Goal: Book appointment/travel/reservation

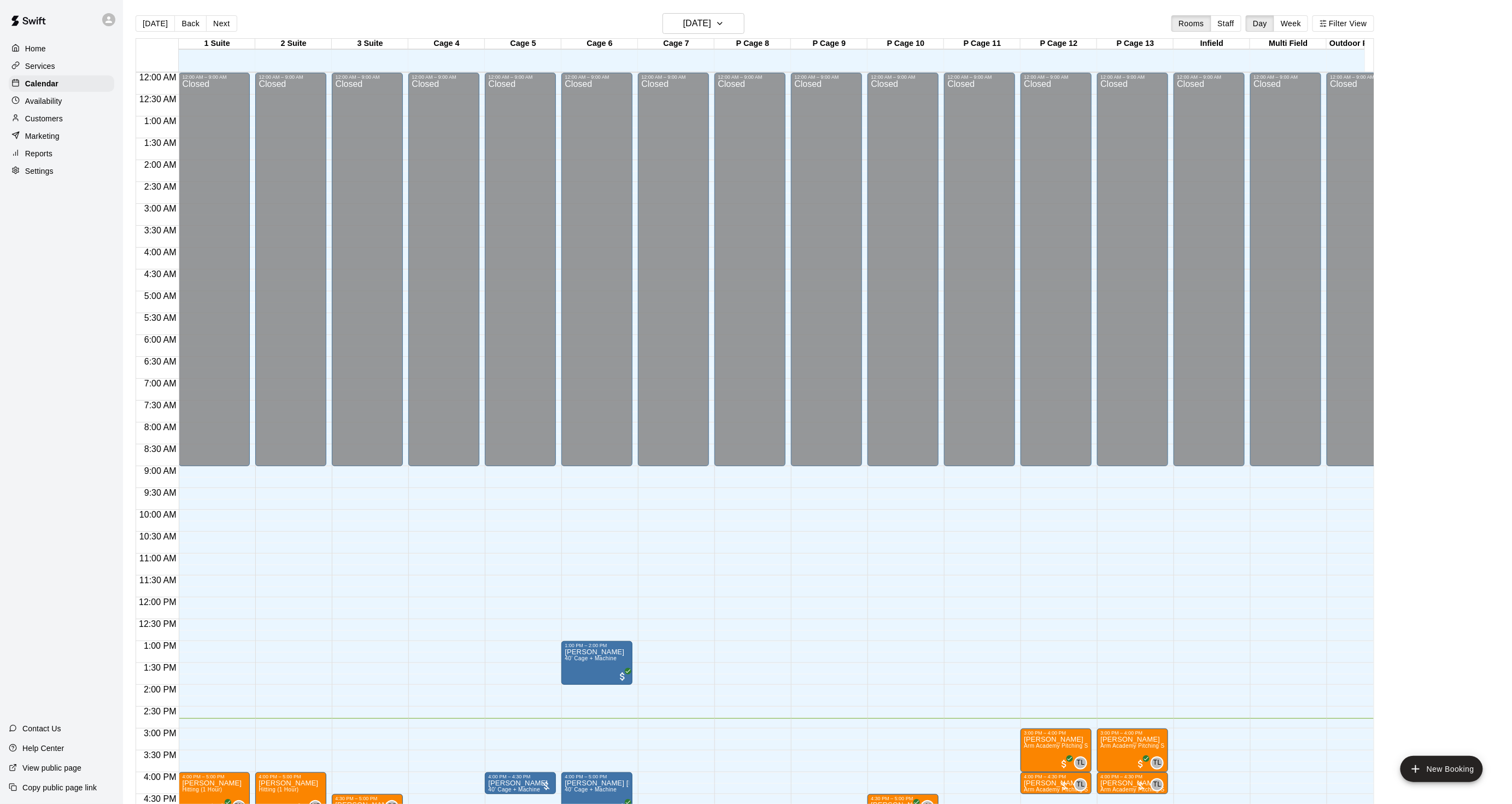
scroll to position [272, 0]
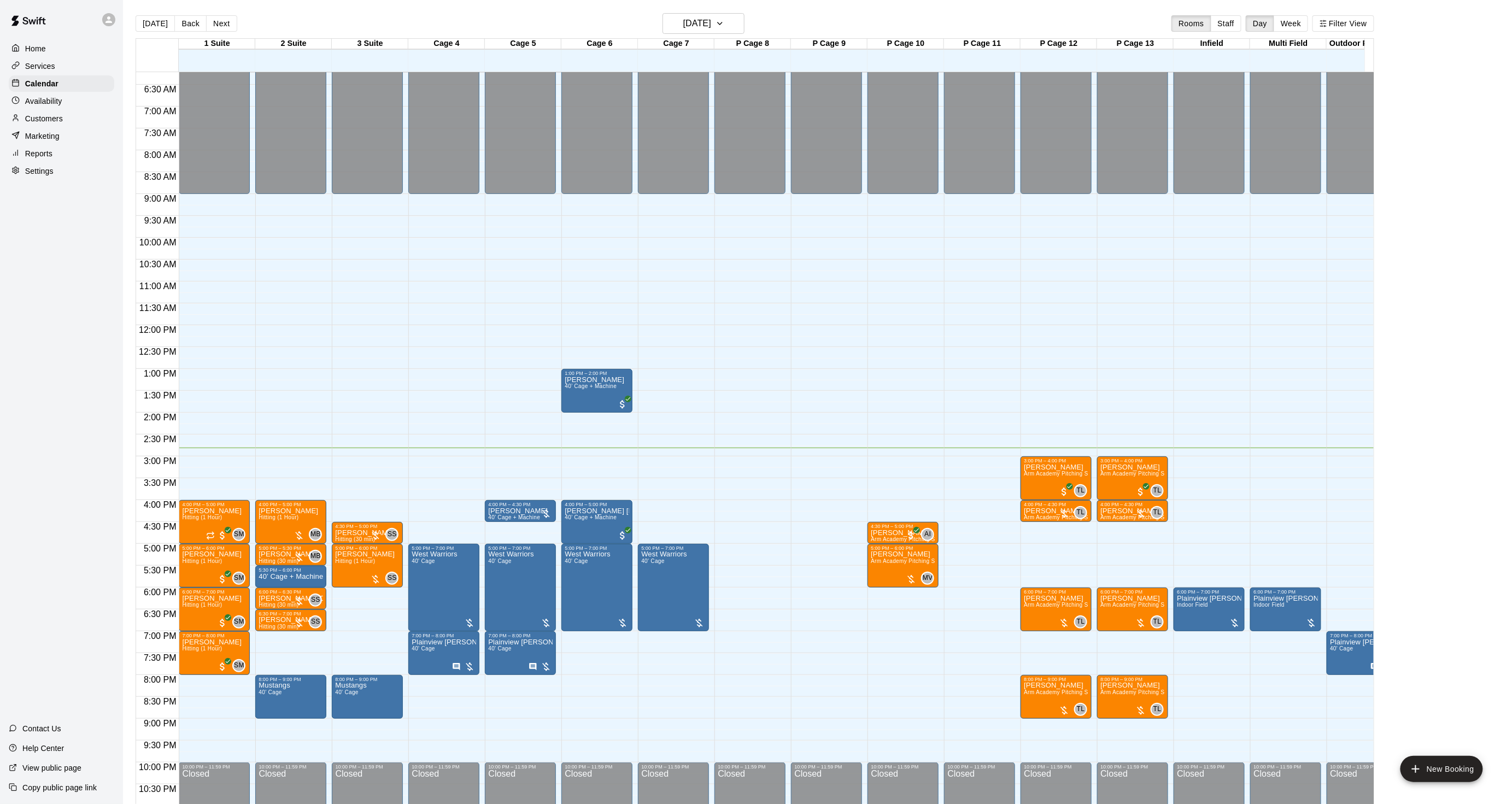
click at [231, 24] on button "Next" at bounding box center [221, 23] width 30 height 17
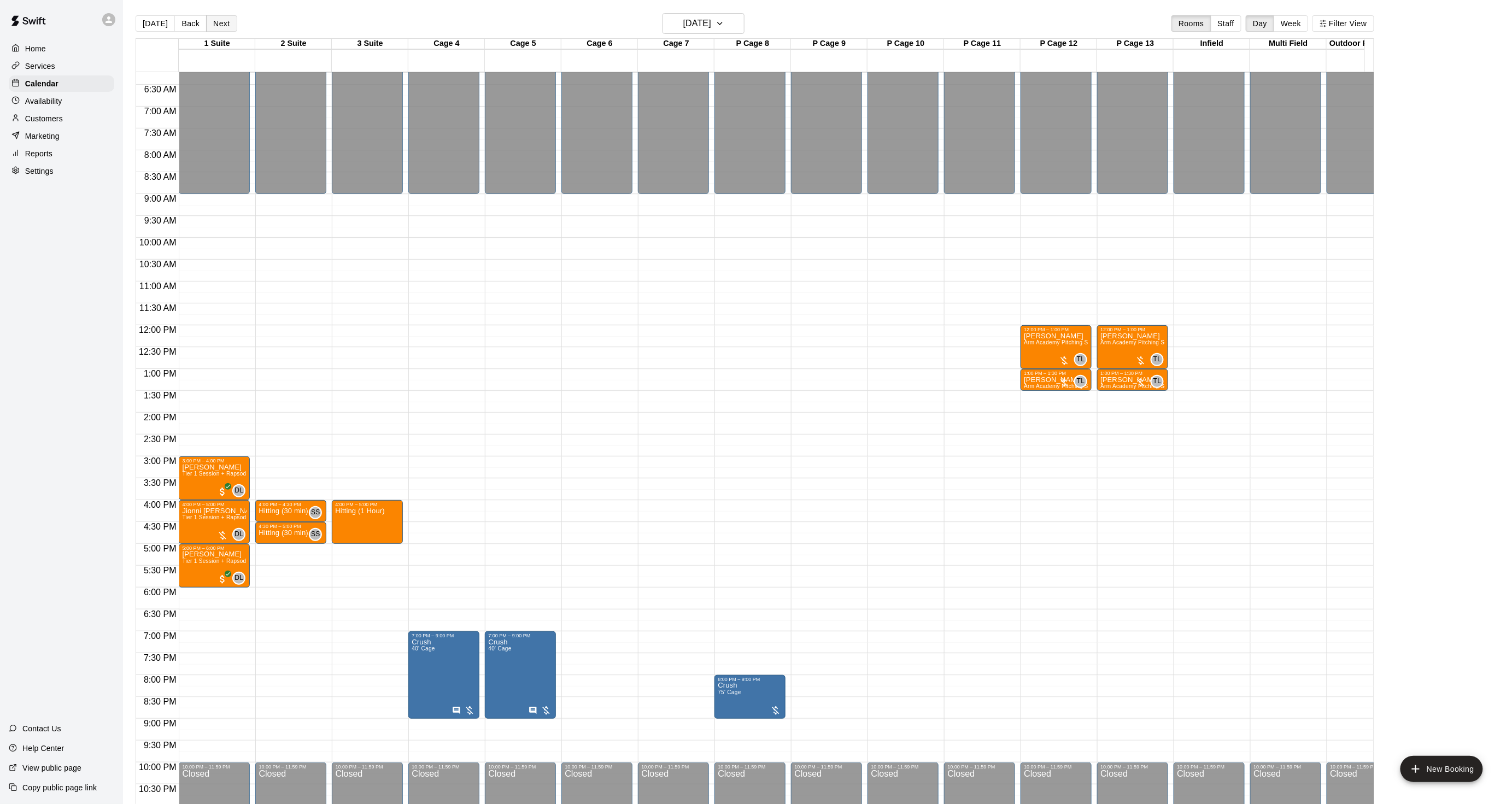
click at [213, 26] on button "Next" at bounding box center [221, 23] width 30 height 17
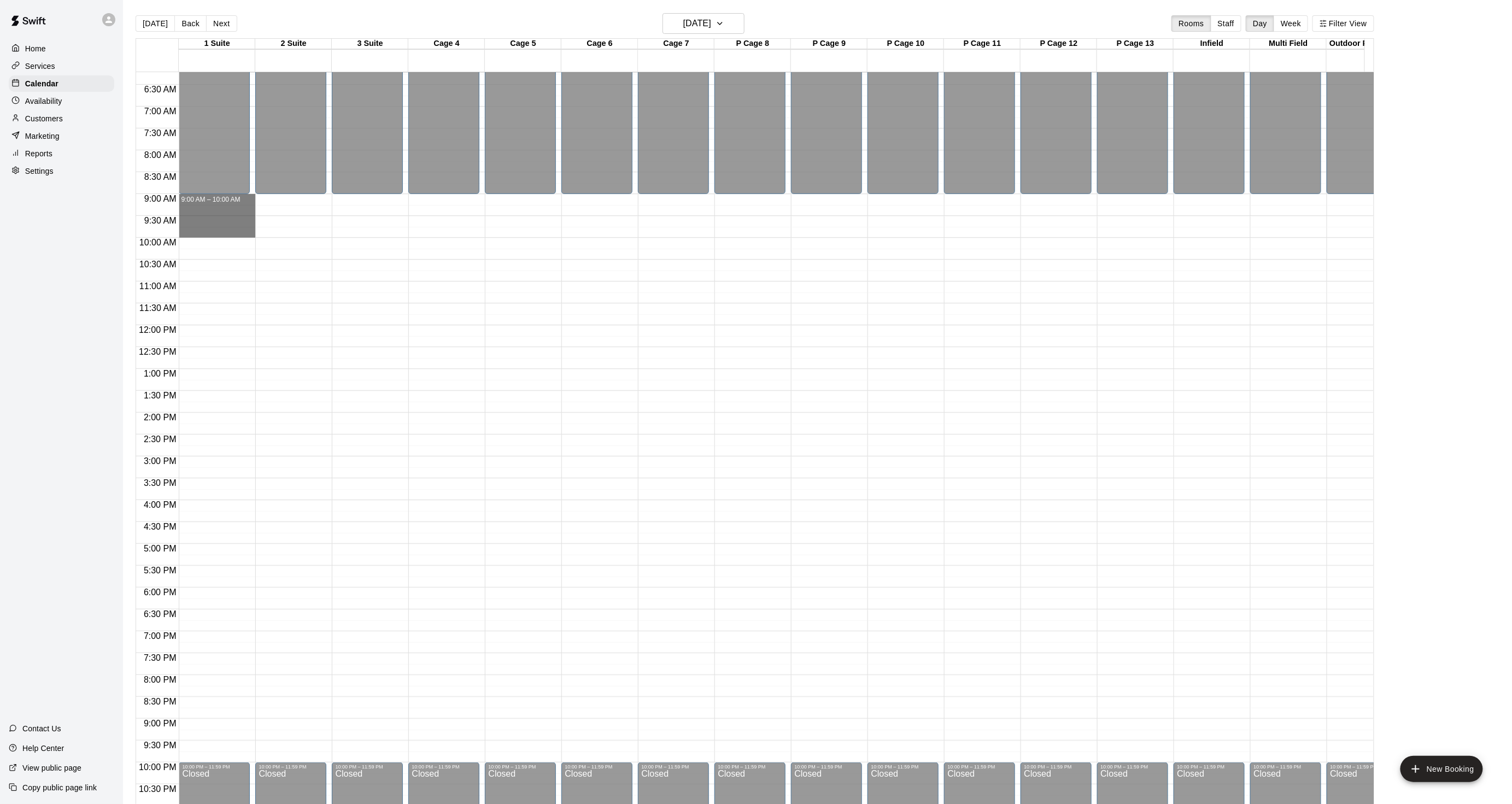
drag, startPoint x: 192, startPoint y: 198, endPoint x: 196, endPoint y: 237, distance: 39.2
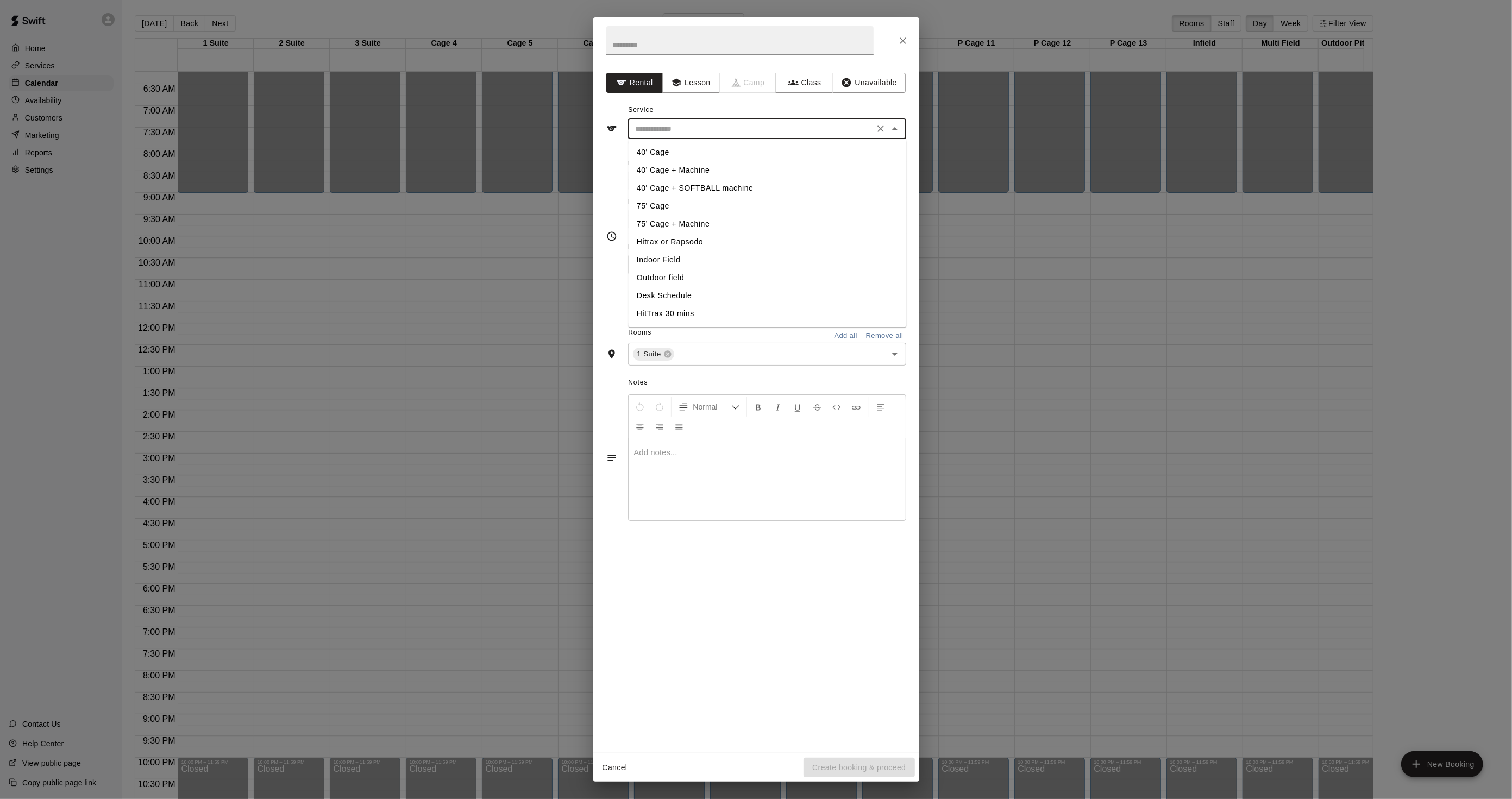
click at [649, 123] on input "text" at bounding box center [751, 129] width 240 height 14
click at [672, 240] on li "Hitrax or Rapsodo" at bounding box center [767, 242] width 278 height 18
type input "**********"
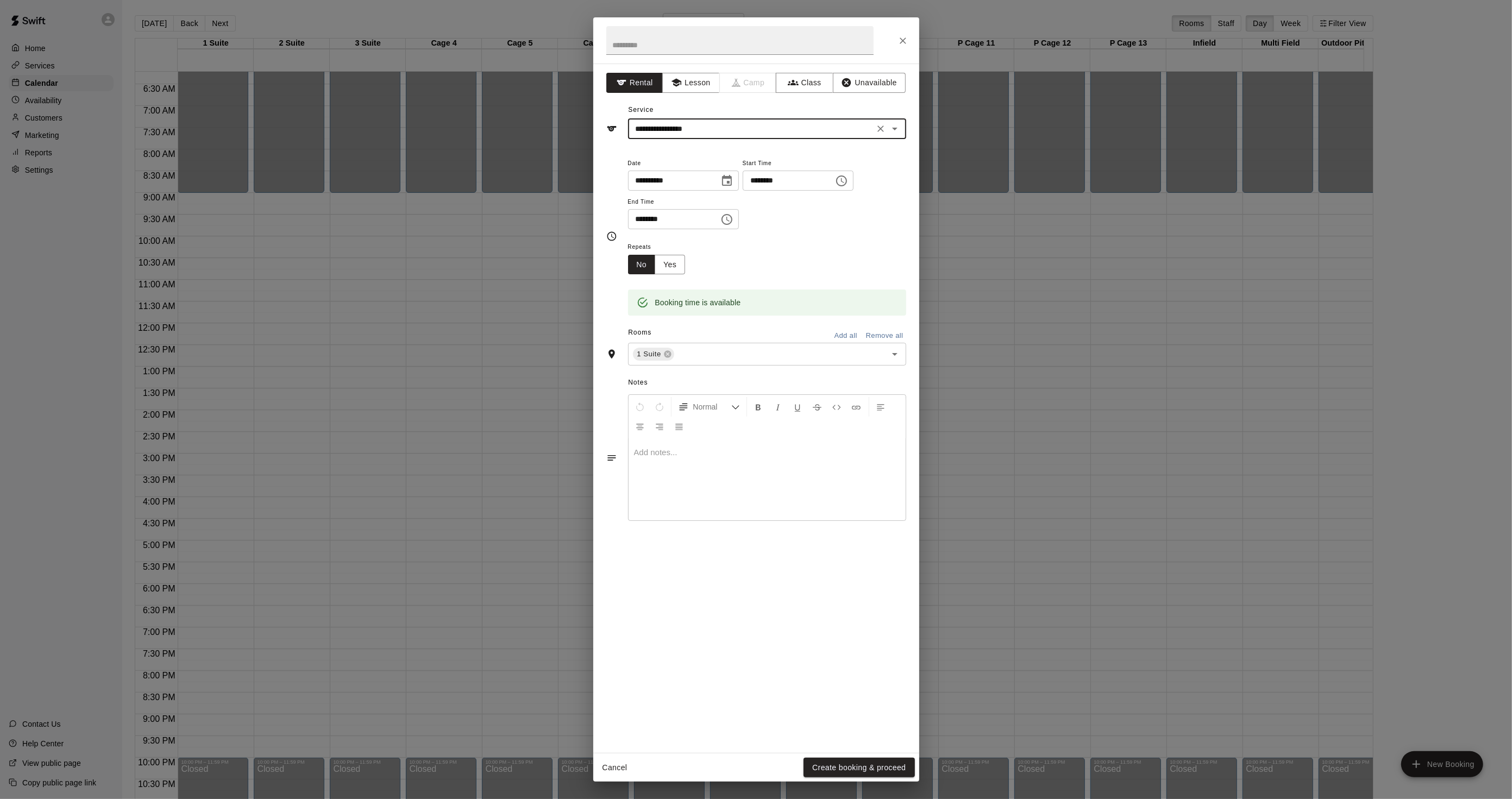
click at [823, 767] on button "Create booking & proceed" at bounding box center [859, 768] width 111 height 20
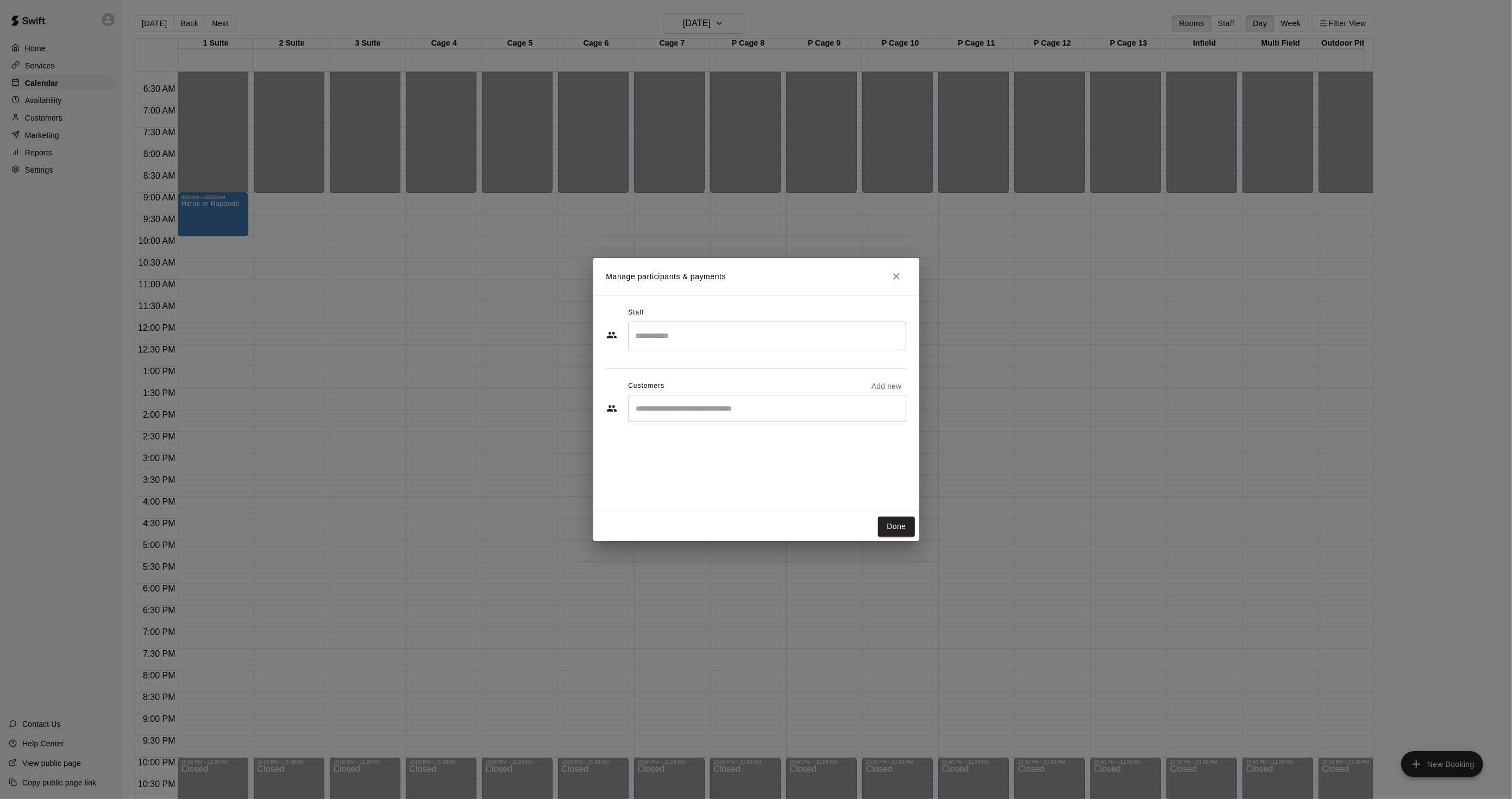
click at [763, 414] on input "Start typing to search customers..." at bounding box center [767, 408] width 268 height 11
drag, startPoint x: 729, startPoint y: 424, endPoint x: 661, endPoint y: 417, distance: 68.4
click at [661, 417] on div "********* ​" at bounding box center [756, 410] width 300 height 30
drag, startPoint x: 661, startPoint y: 417, endPoint x: 661, endPoint y: 410, distance: 7.0
click at [661, 410] on input "*********" at bounding box center [759, 408] width 252 height 11
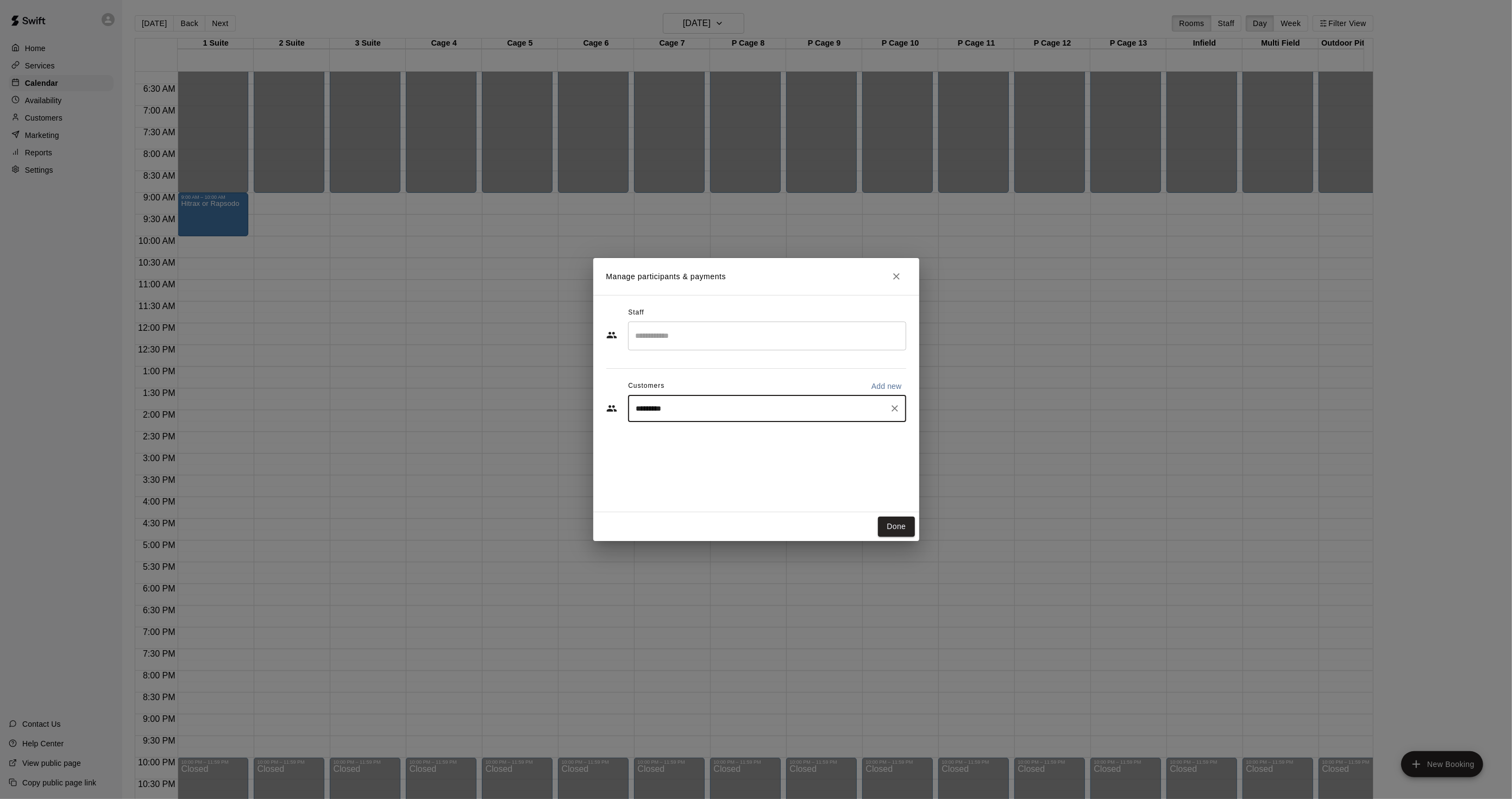
click at [662, 410] on input "*********" at bounding box center [759, 408] width 252 height 11
type input "***"
click at [735, 426] on div "Patrick OFarrell pos1547@hotmail.com" at bounding box center [767, 440] width 278 height 35
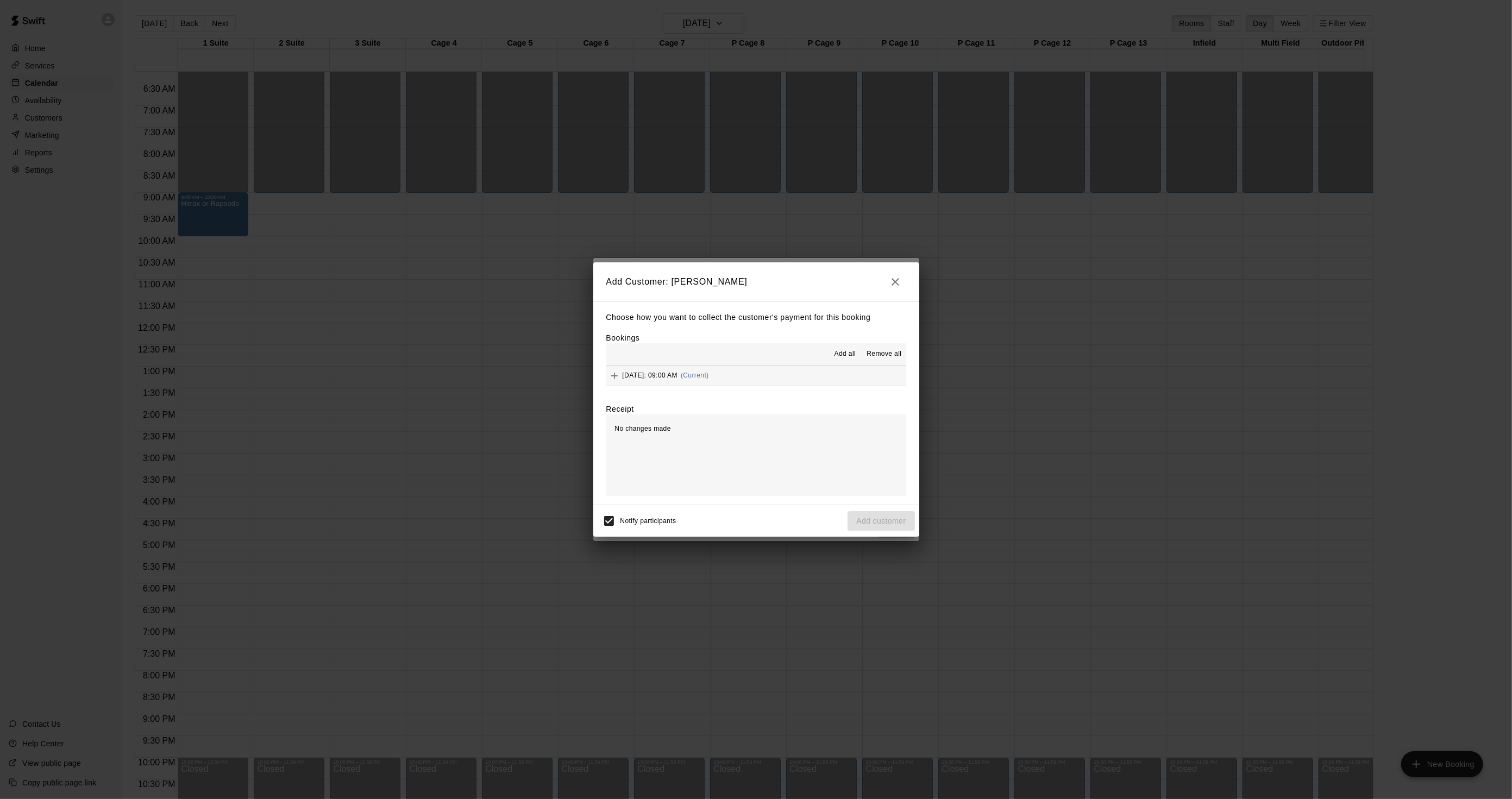
drag, startPoint x: 739, startPoint y: 368, endPoint x: 735, endPoint y: 379, distance: 11.7
click at [709, 379] on div "Saturday, August 23: 09:00 AM (Current)" at bounding box center [658, 375] width 103 height 16
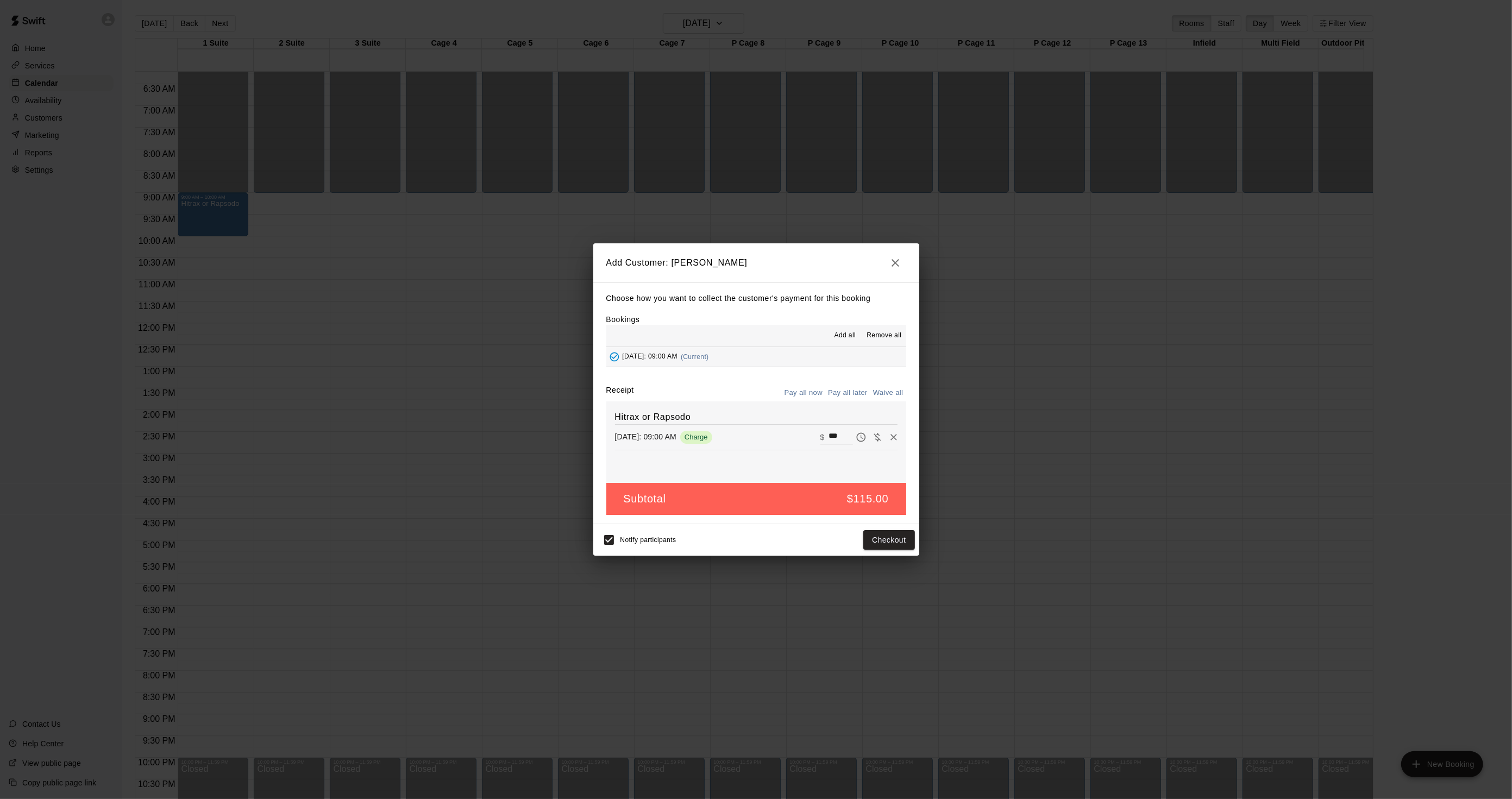
click at [848, 395] on button "Pay all later" at bounding box center [848, 393] width 45 height 17
click at [858, 542] on button "Add customer" at bounding box center [880, 540] width 67 height 20
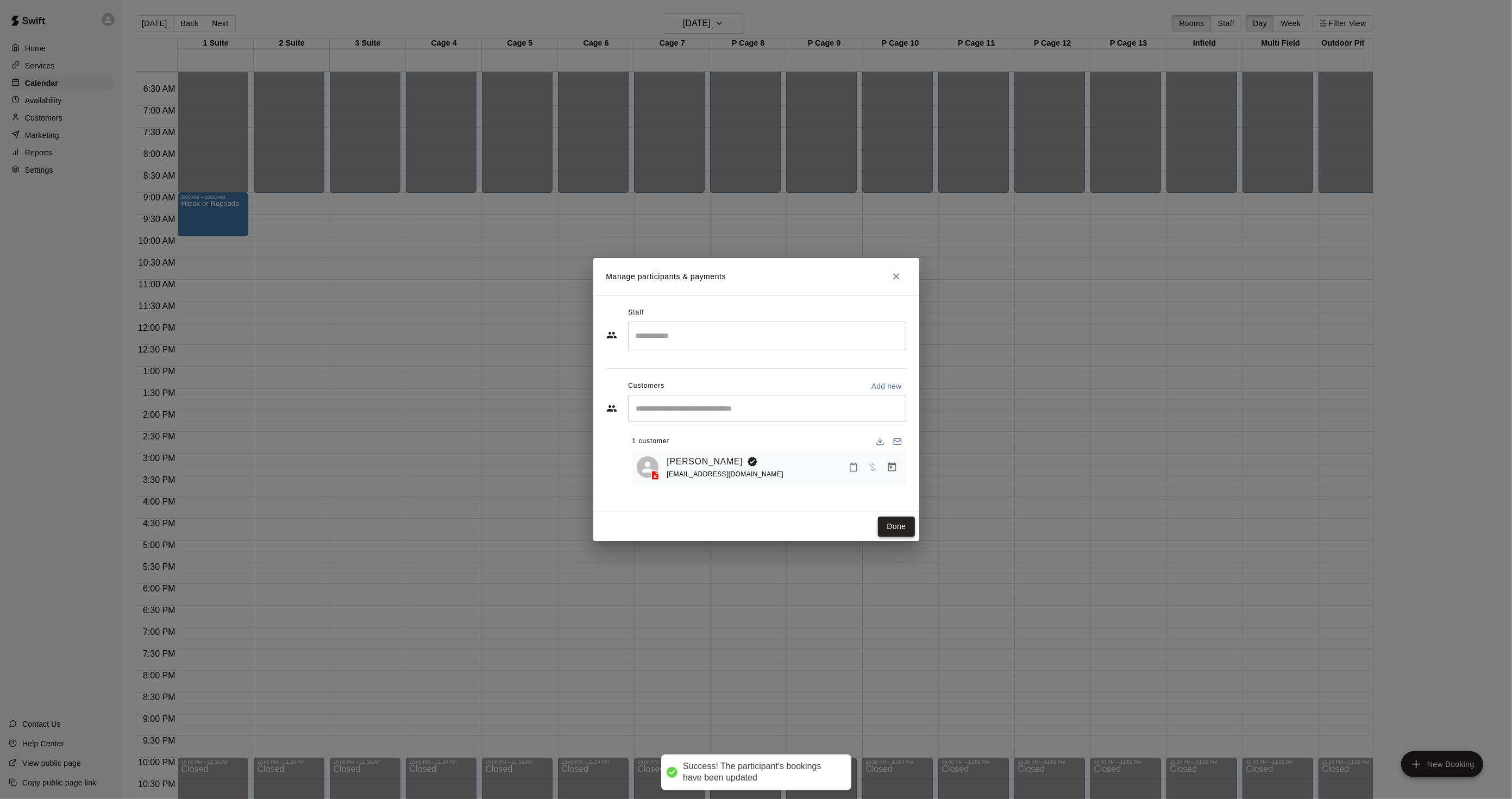
click at [889, 528] on button "Done" at bounding box center [896, 526] width 36 height 20
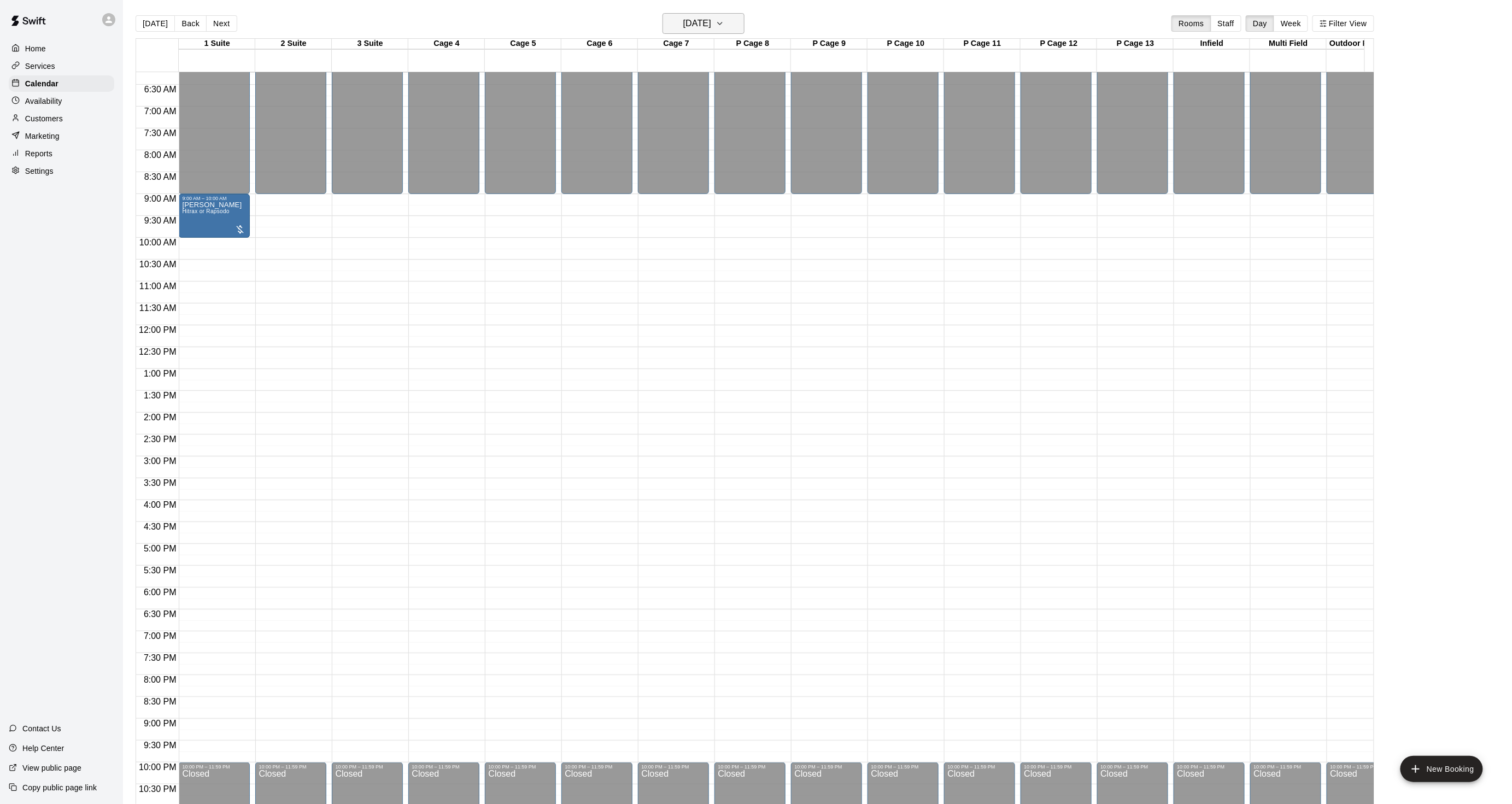
click at [706, 28] on h6 "[DATE]" at bounding box center [697, 23] width 28 height 15
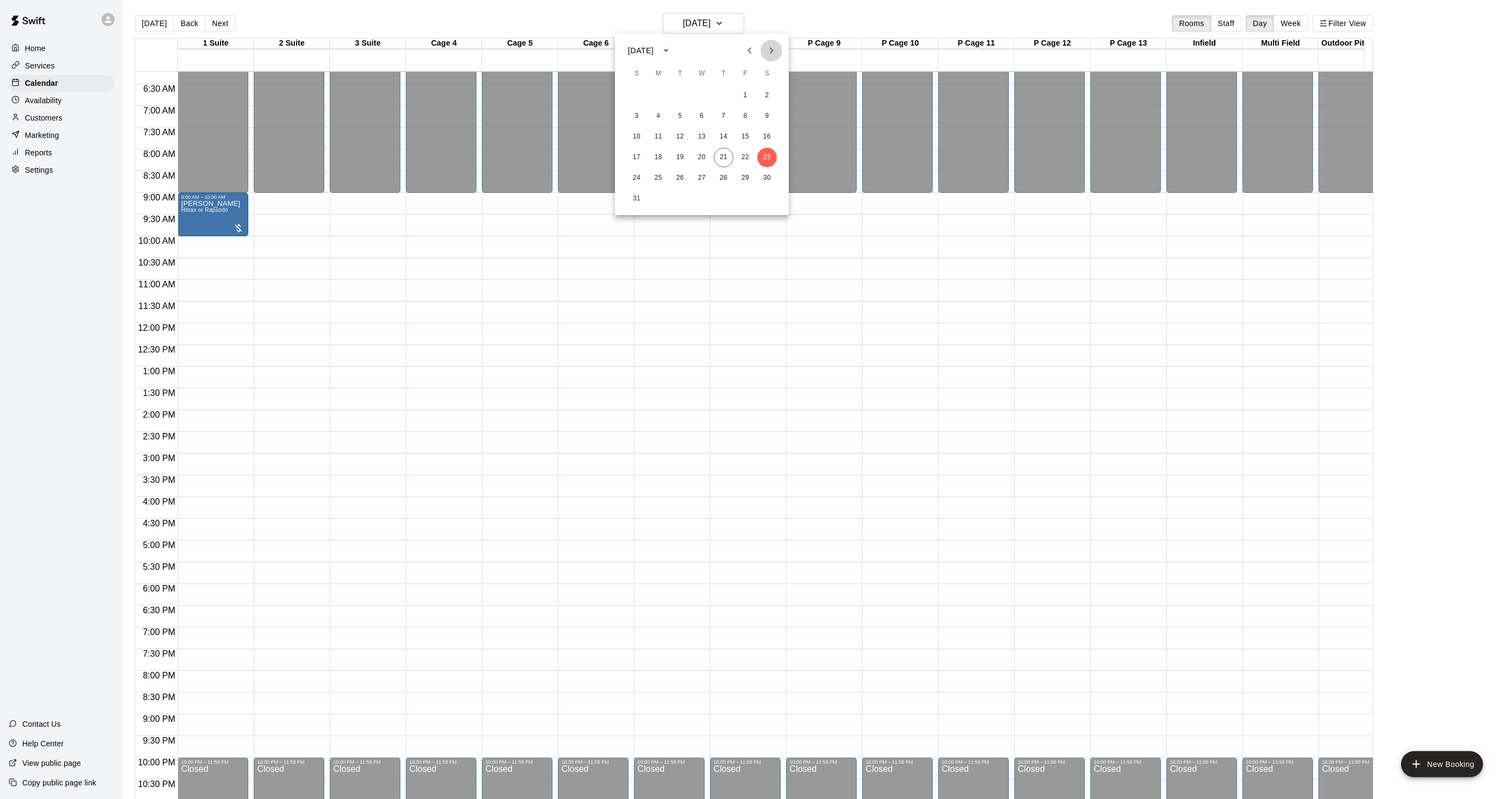
click at [770, 52] on icon "Next month" at bounding box center [772, 51] width 4 height 7
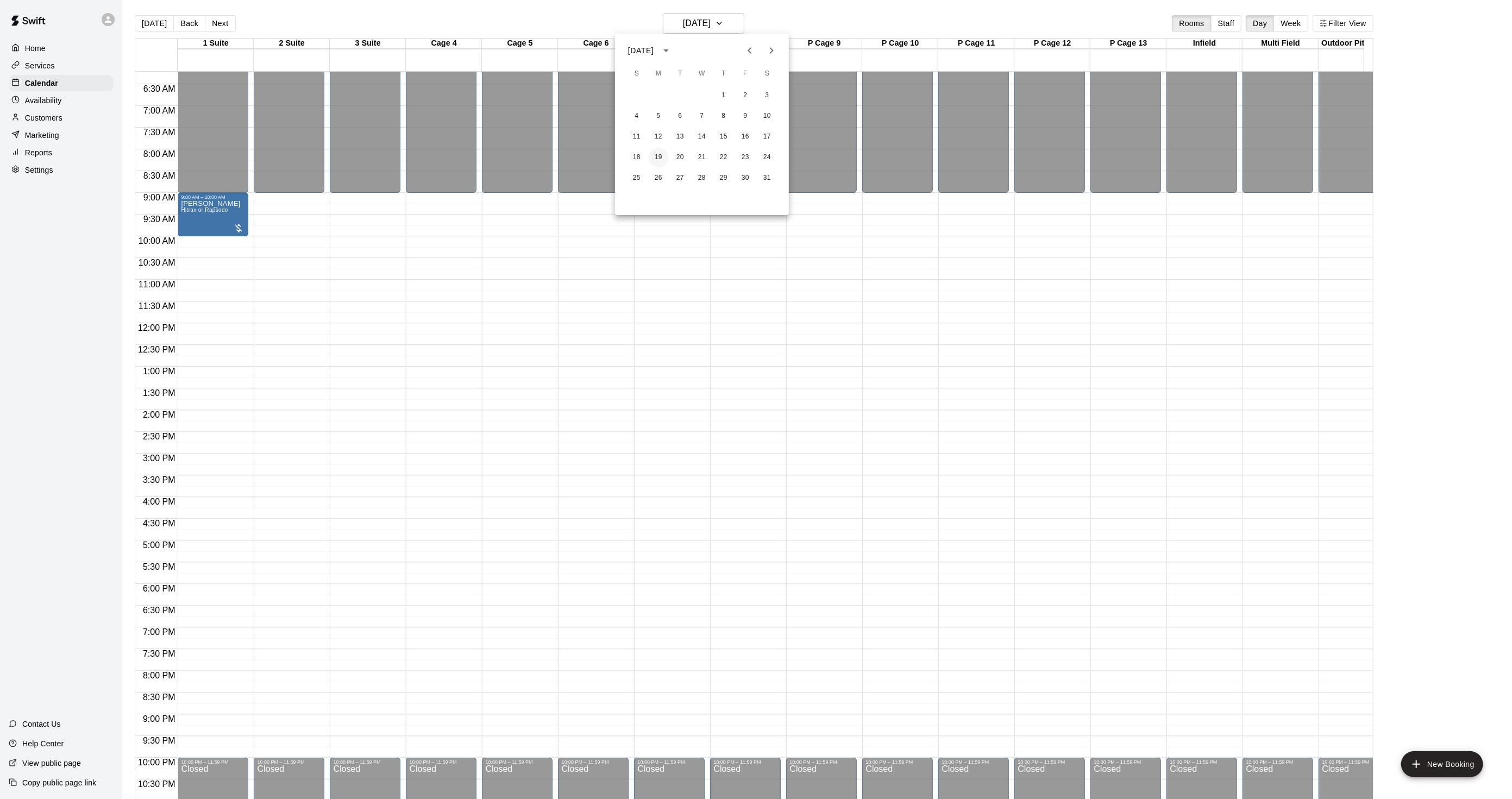
click at [653, 160] on button "19" at bounding box center [659, 157] width 20 height 20
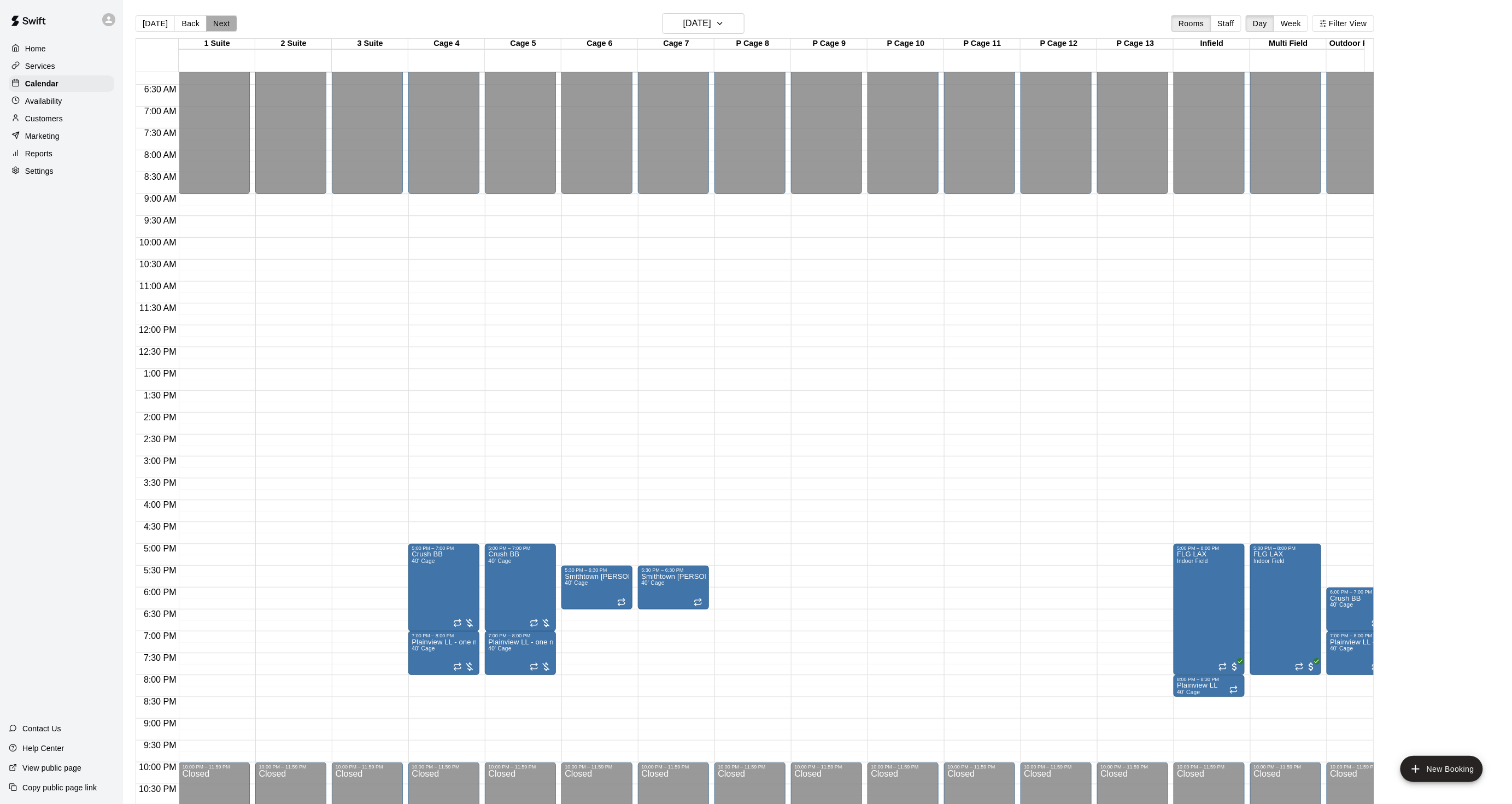
click at [211, 23] on button "Next" at bounding box center [221, 23] width 30 height 17
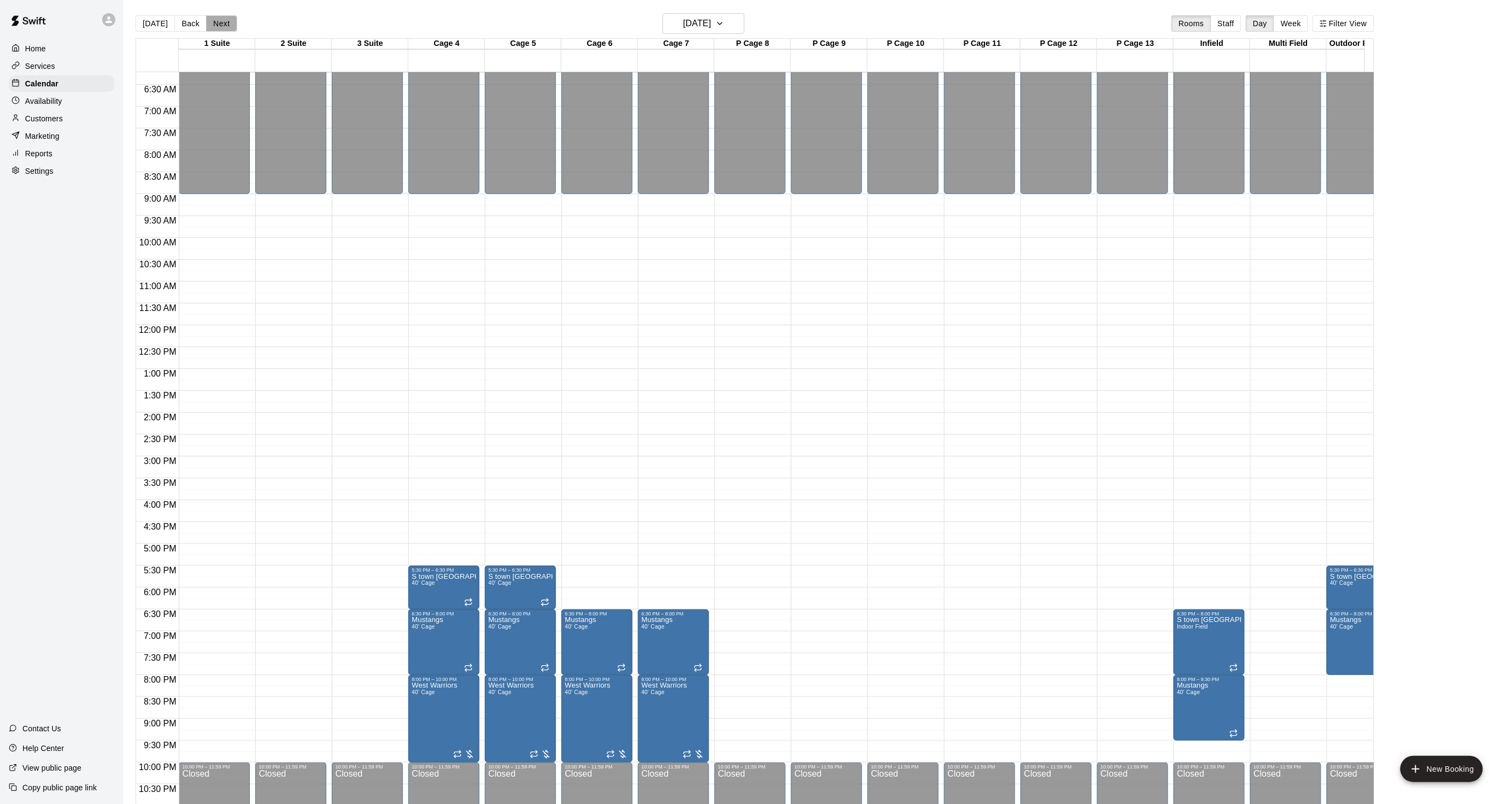
click at [227, 21] on button "Next" at bounding box center [221, 23] width 30 height 17
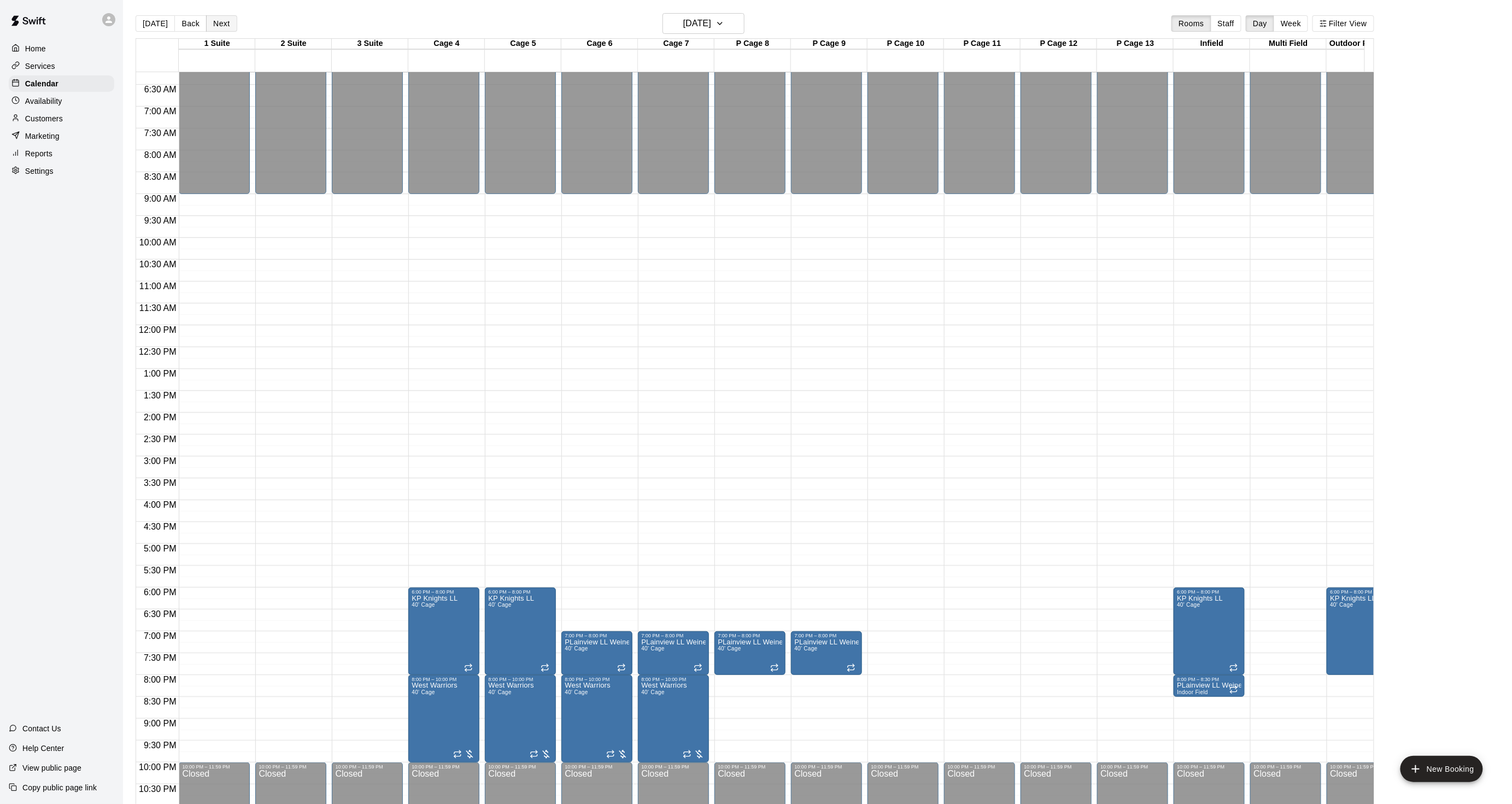
click at [227, 21] on button "Next" at bounding box center [221, 23] width 30 height 17
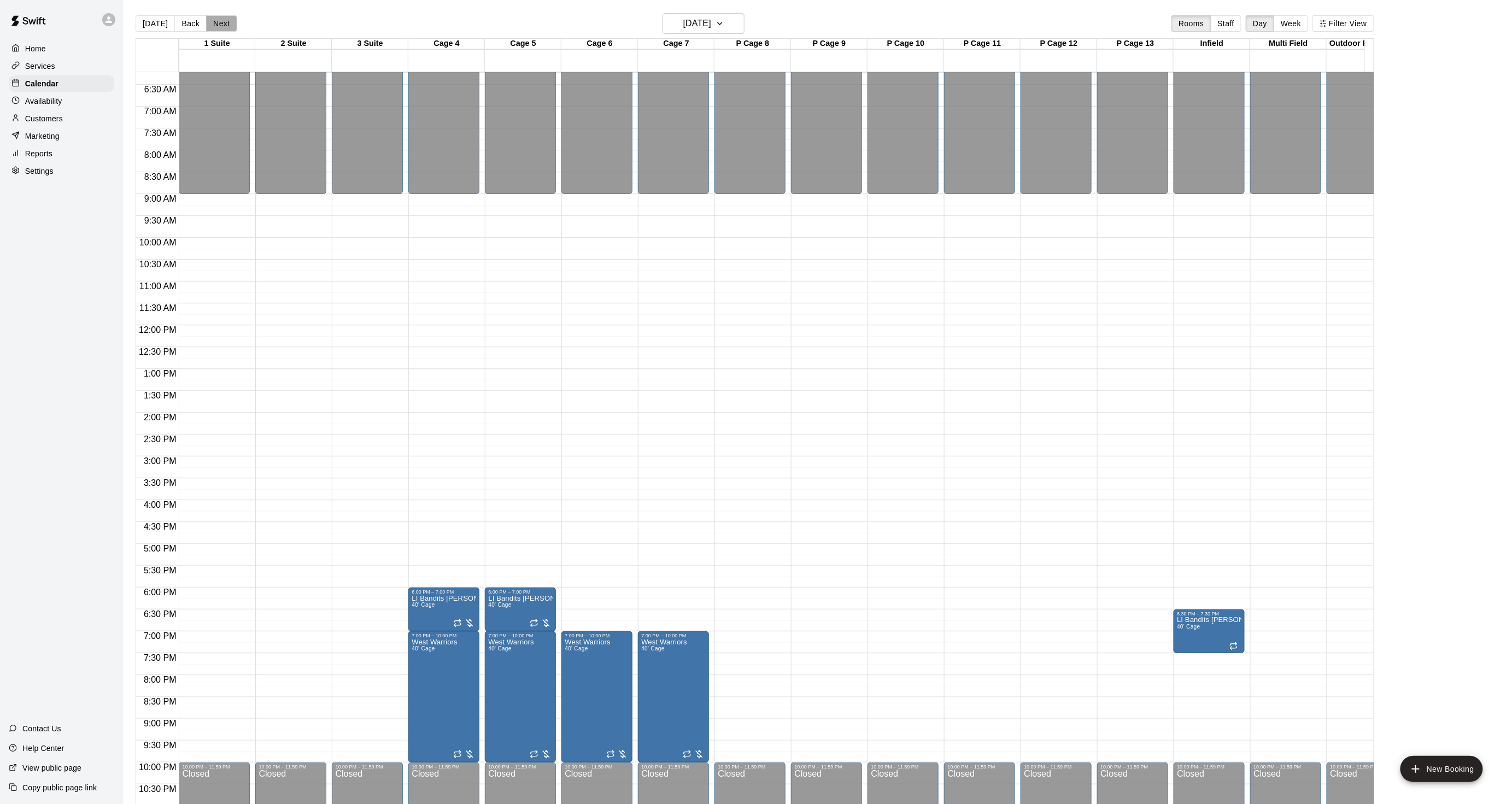
click at [227, 21] on button "Next" at bounding box center [221, 23] width 30 height 17
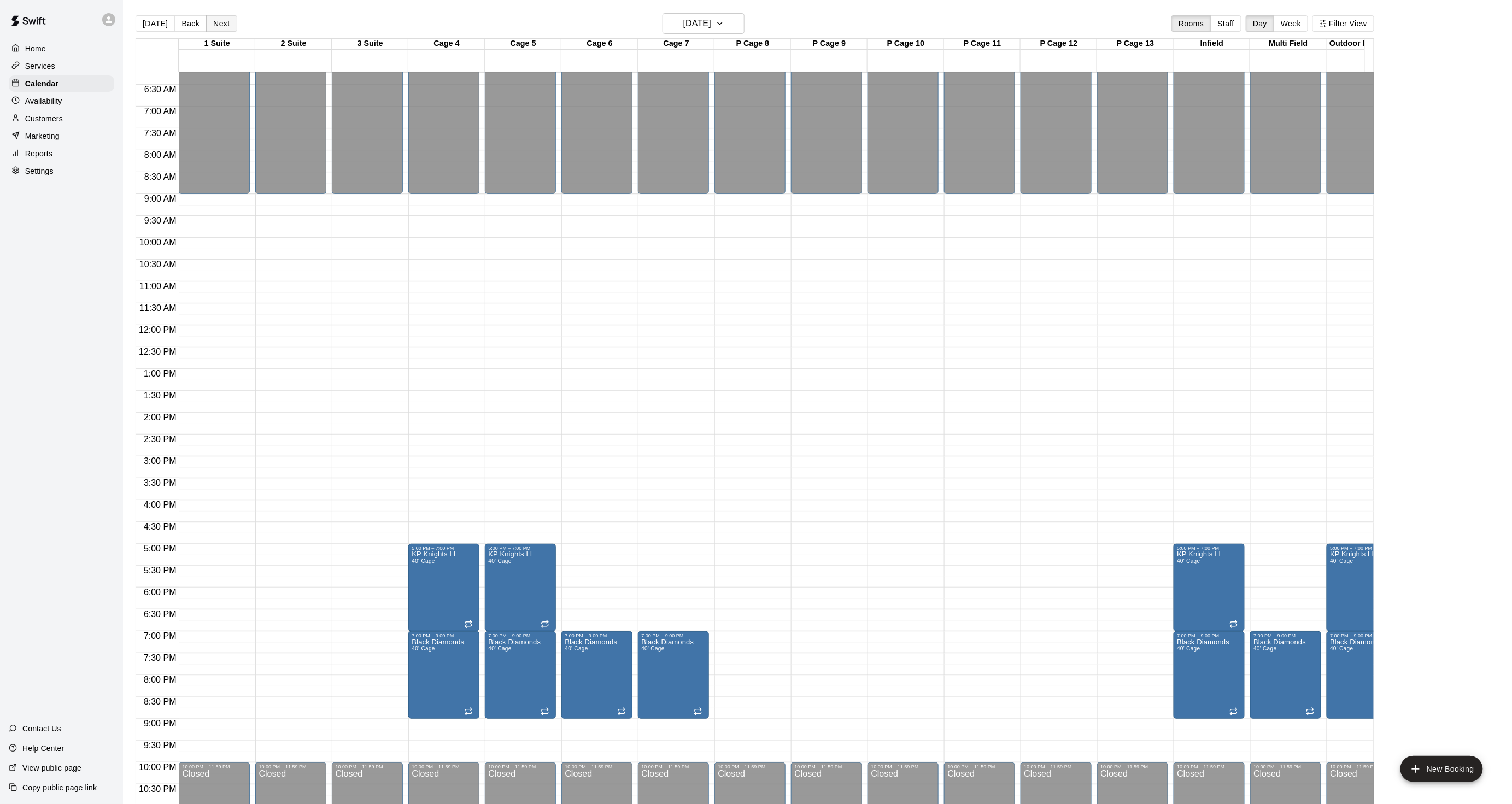
click at [227, 21] on button "Next" at bounding box center [221, 23] width 30 height 17
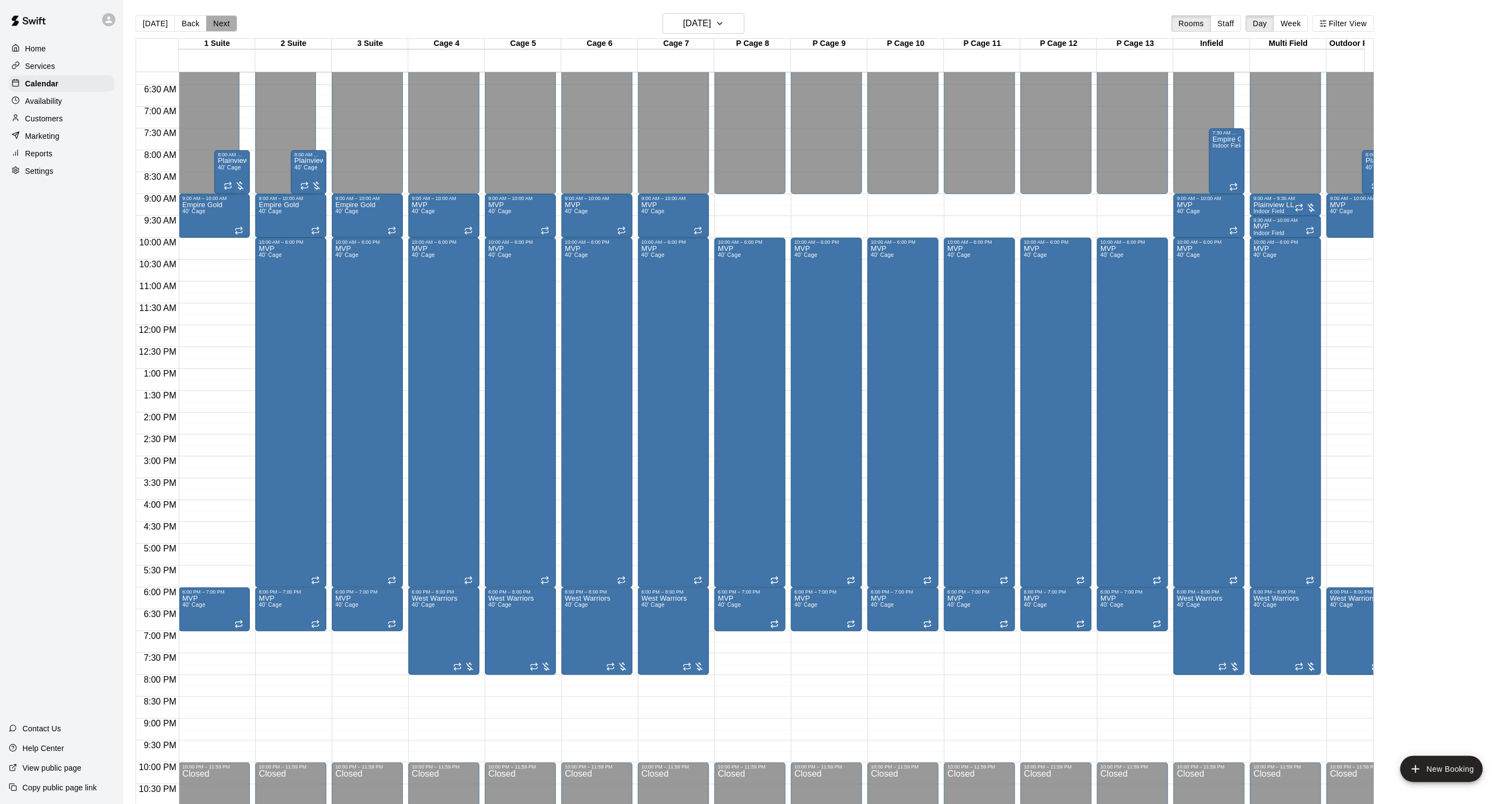
click at [227, 21] on button "Next" at bounding box center [221, 23] width 30 height 17
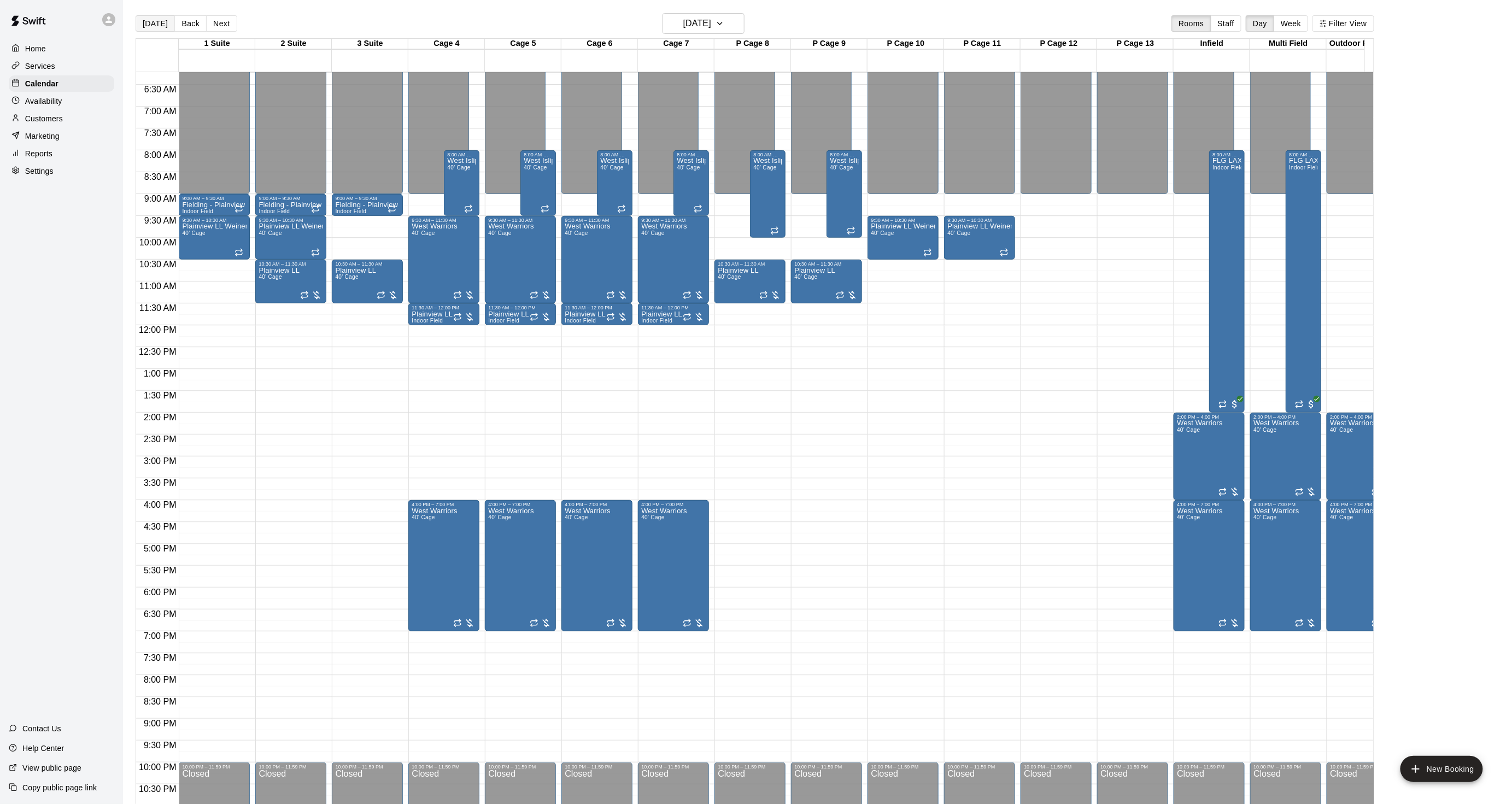
click at [160, 17] on button "[DATE]" at bounding box center [155, 23] width 39 height 17
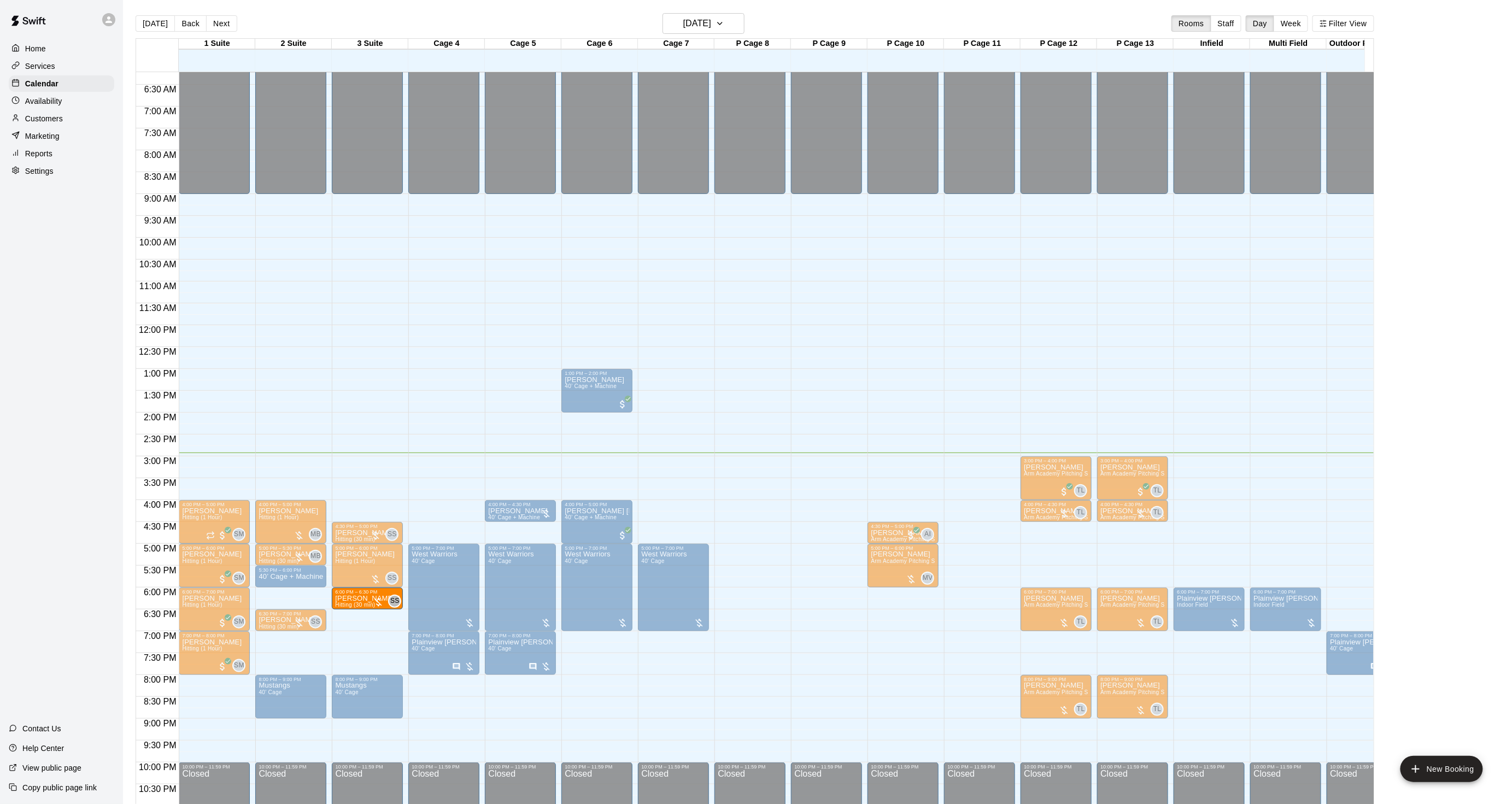
drag, startPoint x: 282, startPoint y: 593, endPoint x: 359, endPoint y: 593, distance: 77.0
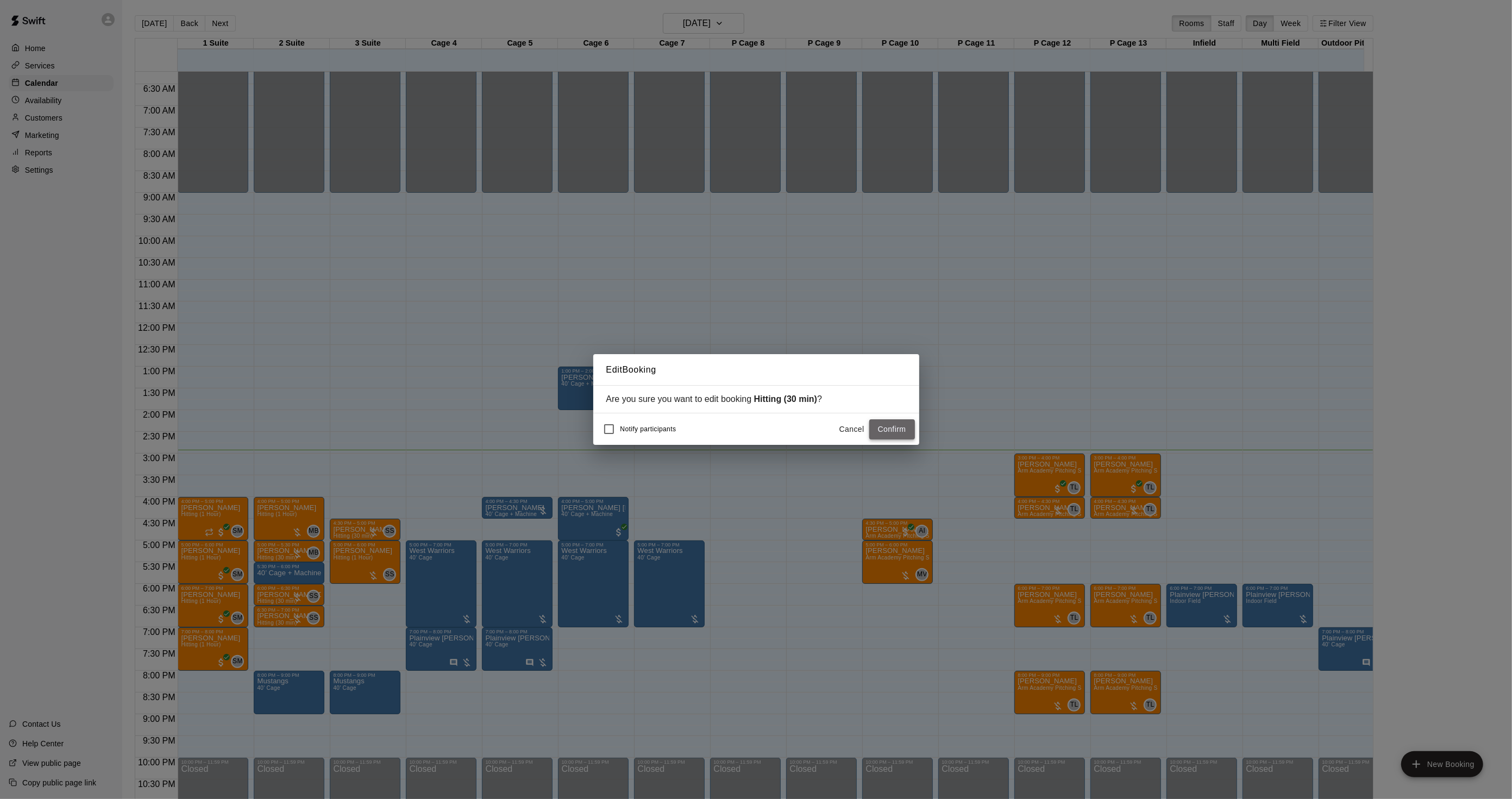
drag, startPoint x: 882, startPoint y: 426, endPoint x: 708, endPoint y: 414, distance: 174.4
click at [882, 426] on button "Confirm" at bounding box center [892, 429] width 45 height 20
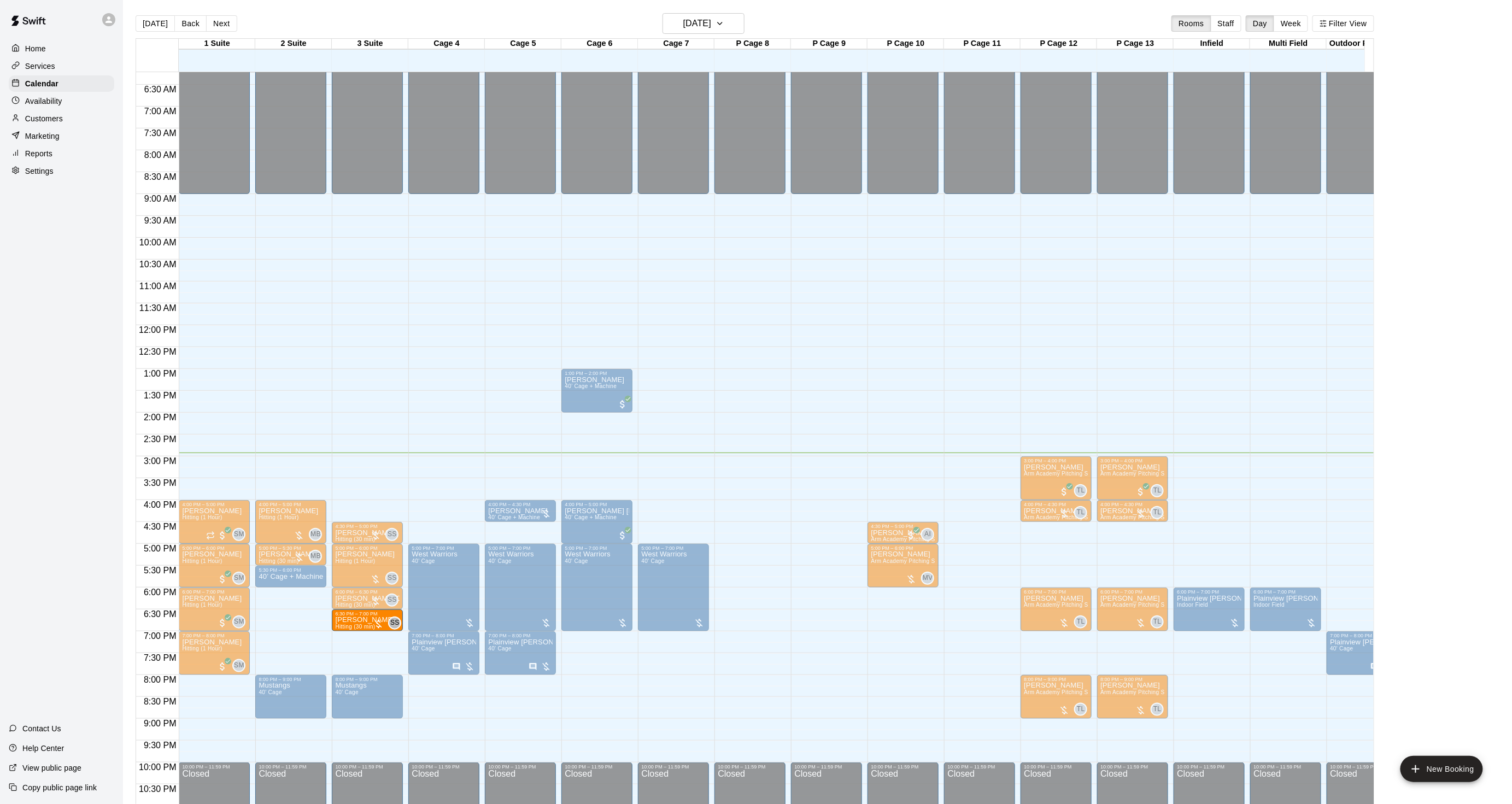
drag, startPoint x: 281, startPoint y: 624, endPoint x: 360, endPoint y: 626, distance: 79.0
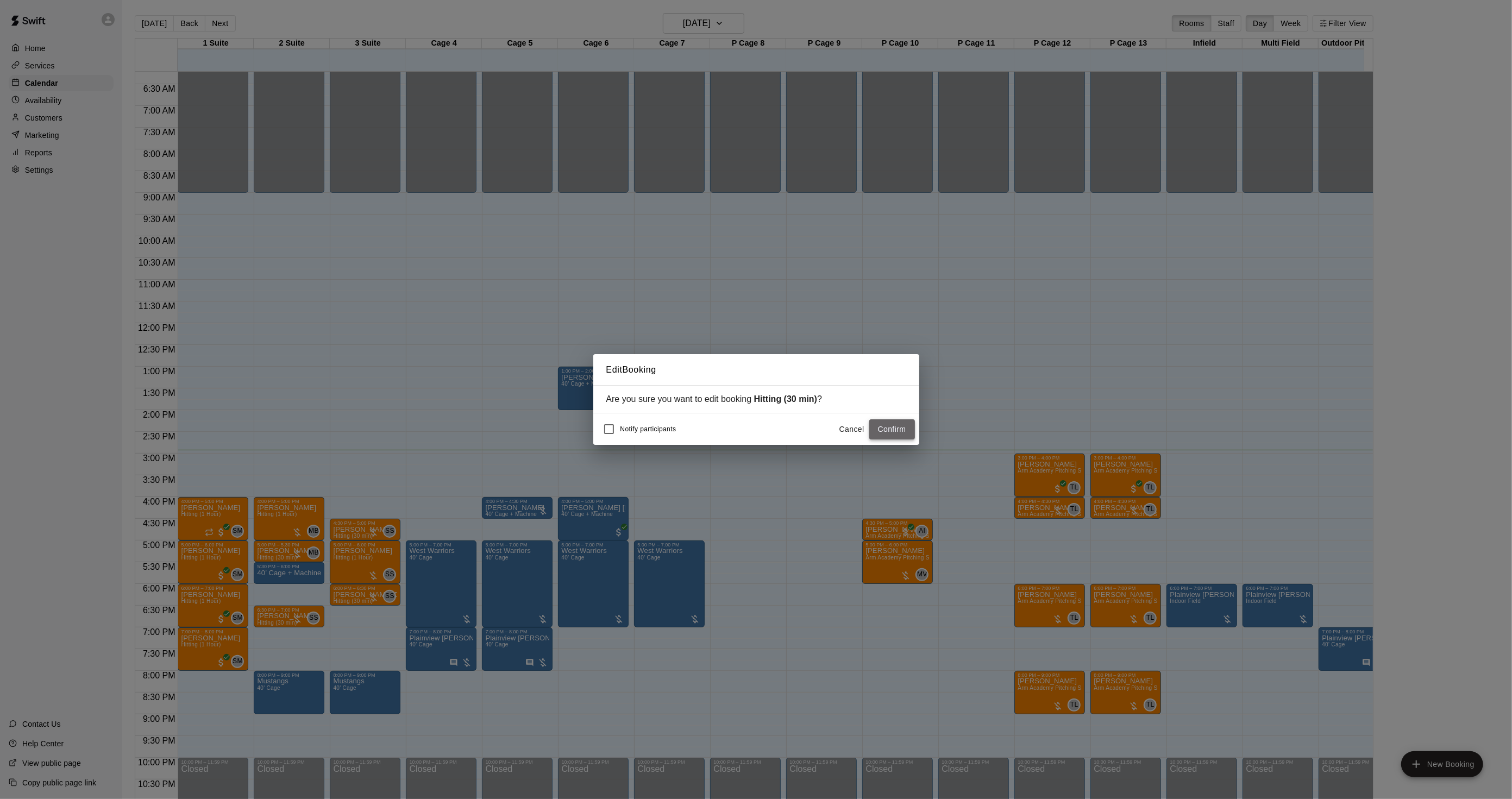
click at [878, 431] on button "Confirm" at bounding box center [892, 429] width 45 height 20
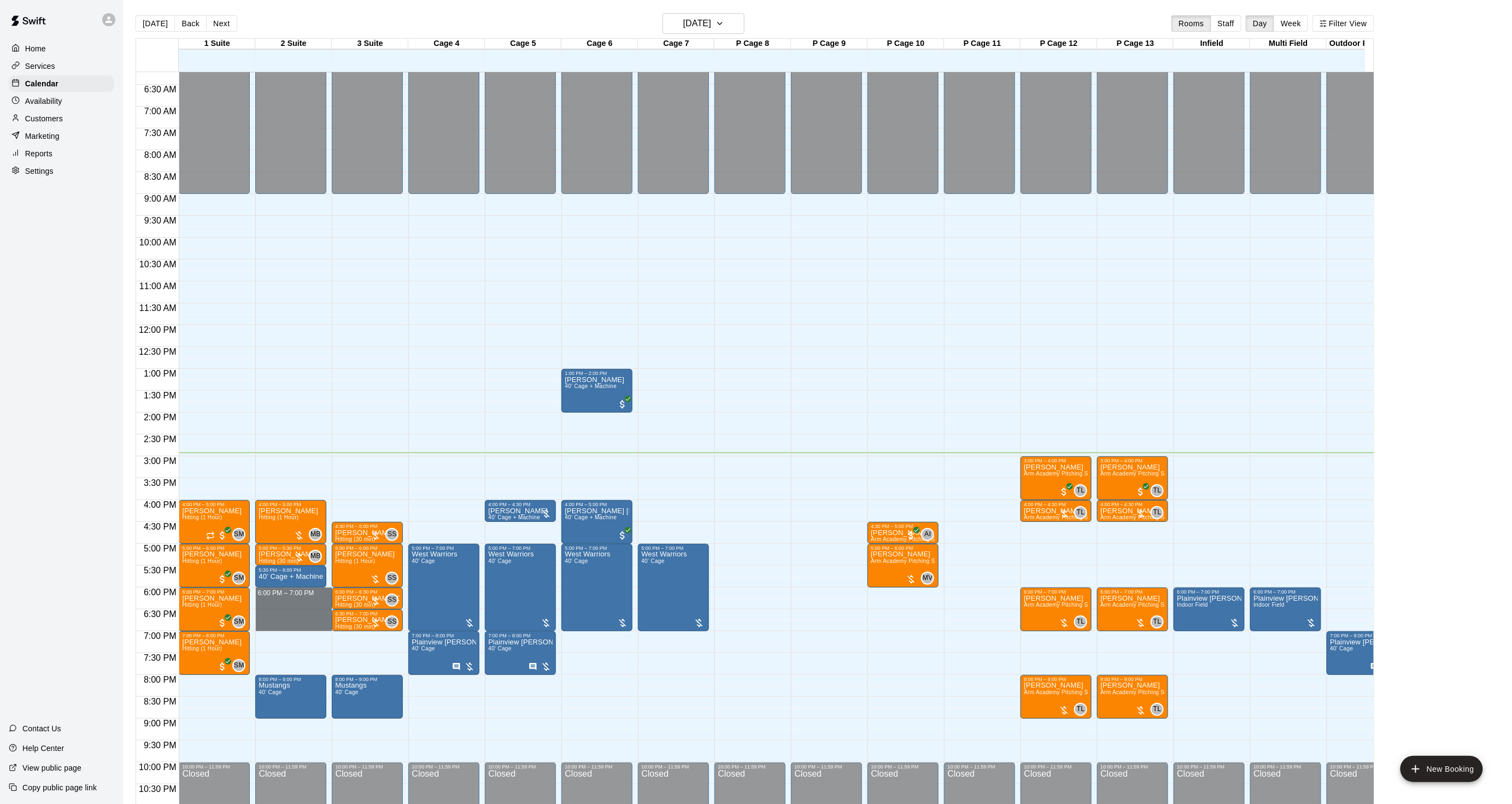
drag, startPoint x: 269, startPoint y: 591, endPoint x: 274, endPoint y: 626, distance: 35.4
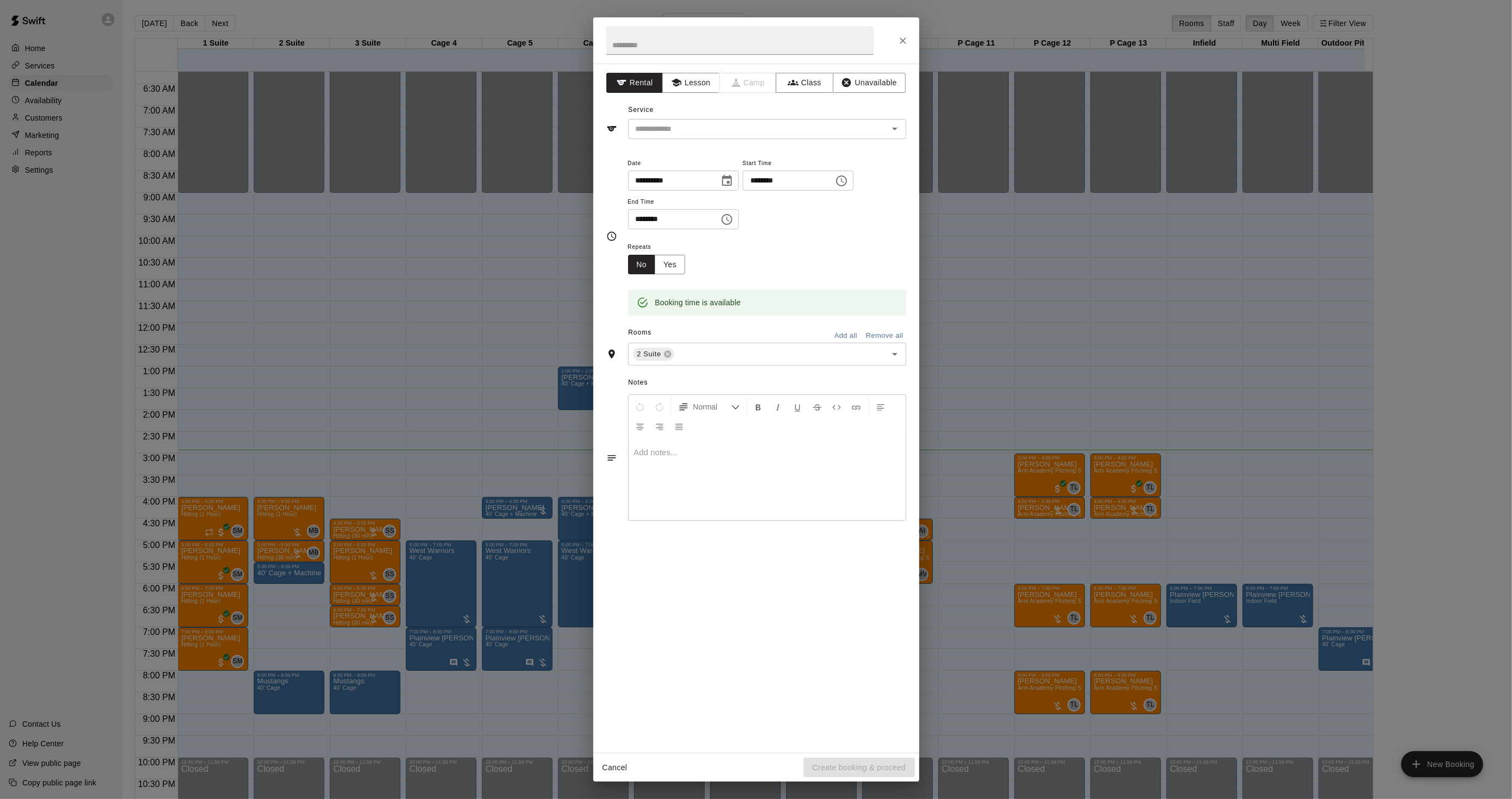
click at [650, 140] on div "**********" at bounding box center [756, 408] width 326 height 690
click at [650, 130] on input "text" at bounding box center [751, 129] width 240 height 14
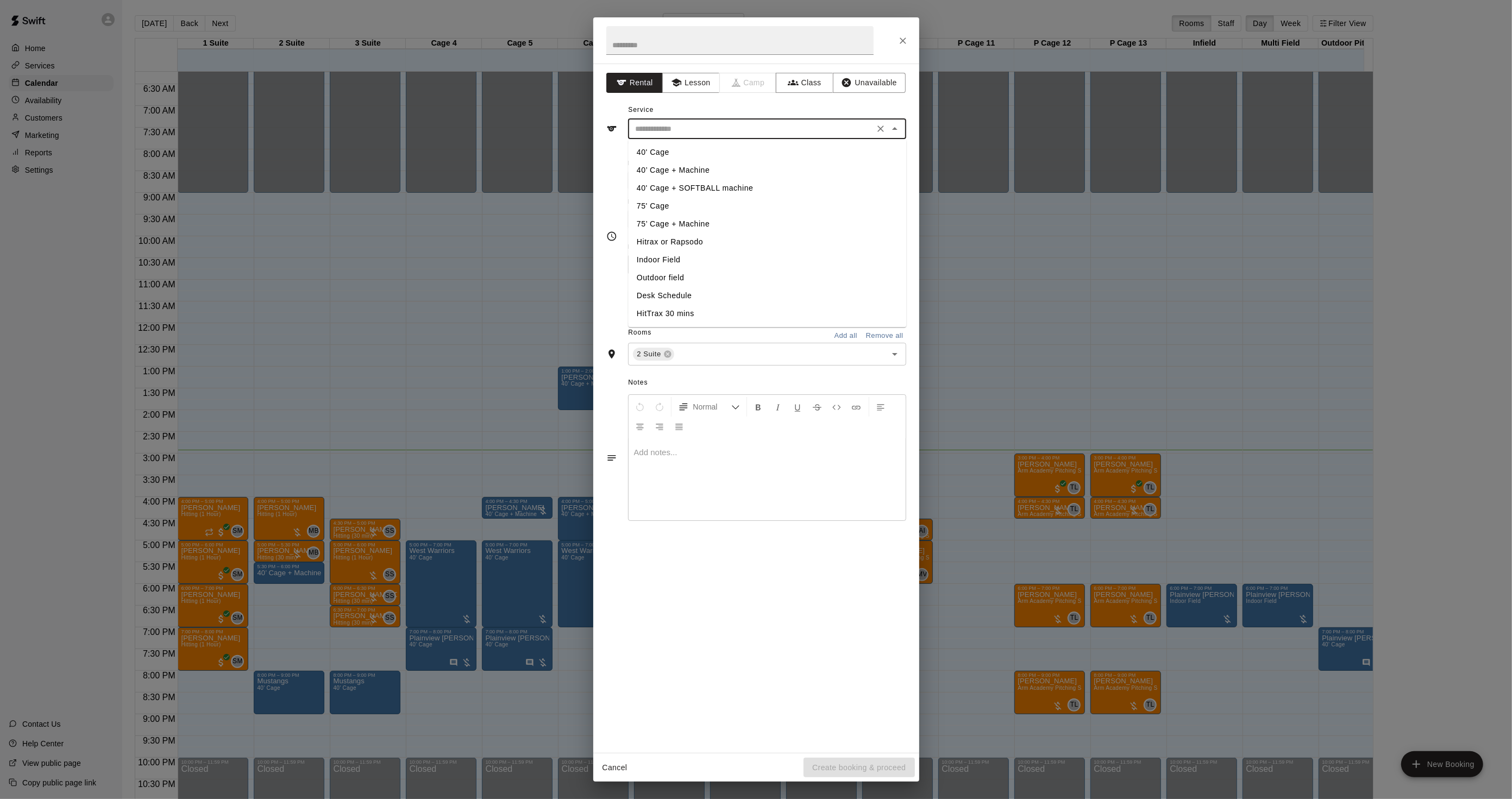
click at [658, 171] on li "40’ Cage + Machine" at bounding box center [767, 170] width 278 height 18
type input "**********"
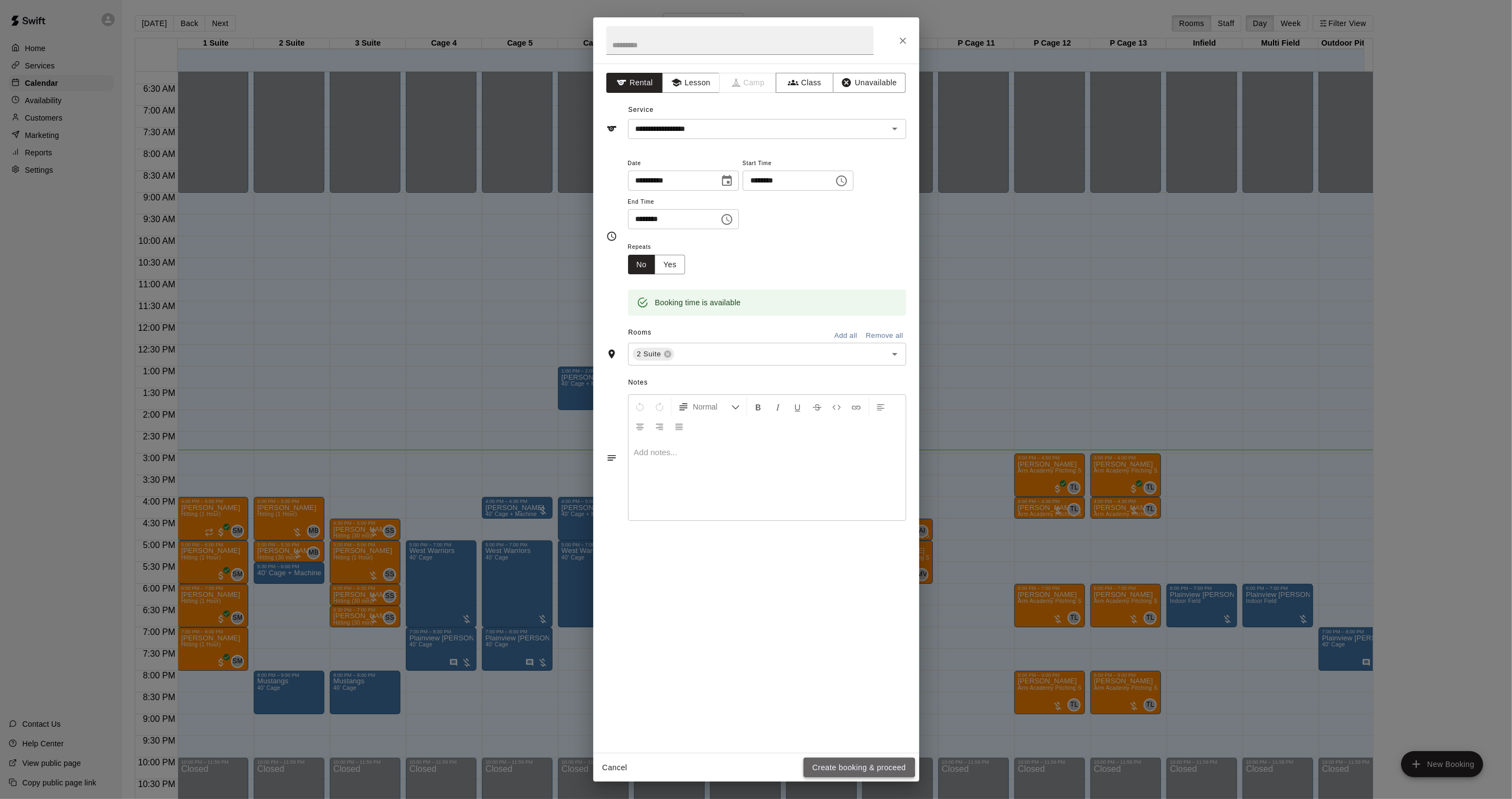
click at [848, 768] on button "Create booking & proceed" at bounding box center [859, 768] width 111 height 20
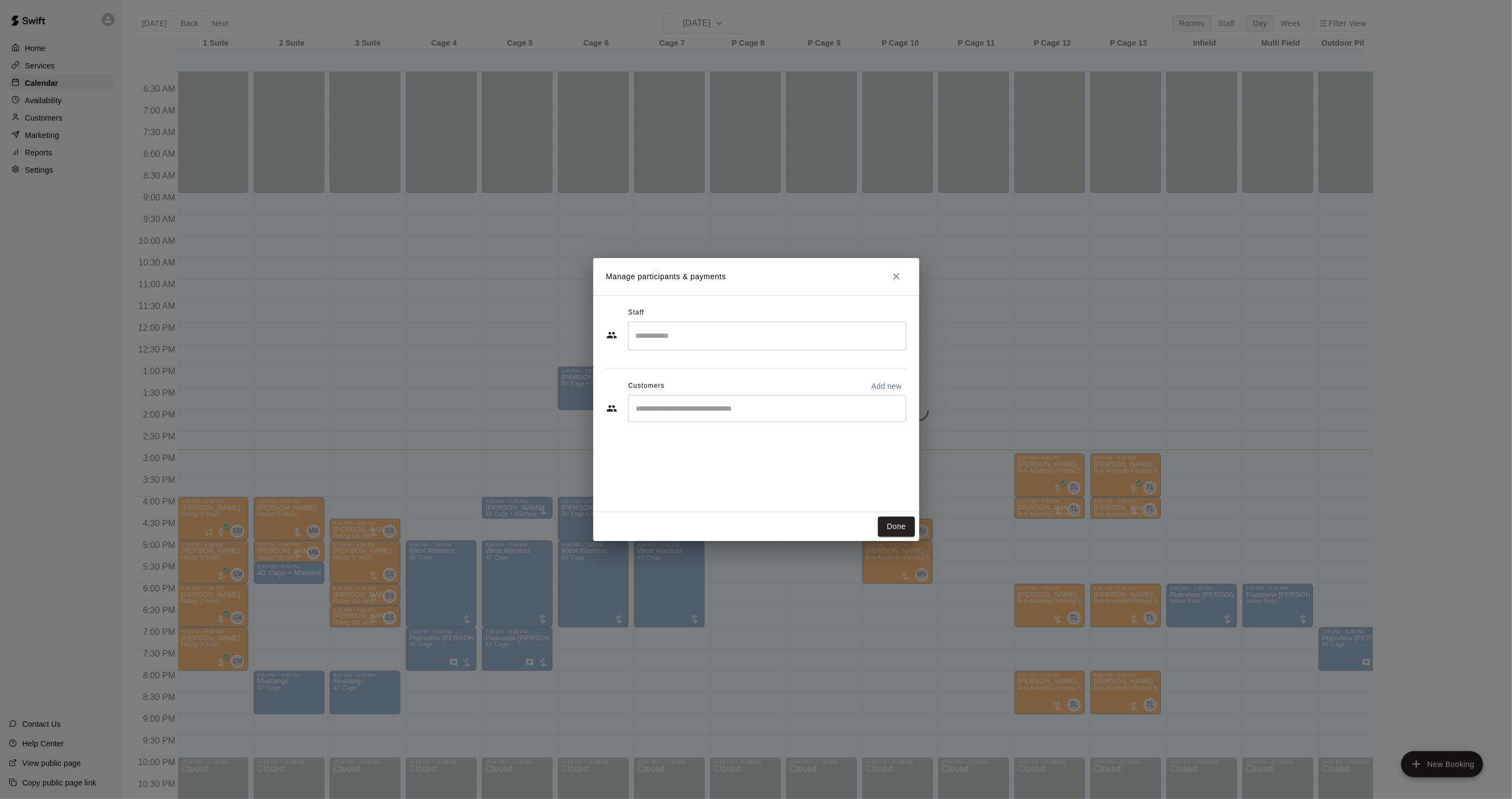
drag, startPoint x: 694, startPoint y: 408, endPoint x: 707, endPoint y: 399, distance: 15.8
click at [693, 413] on div "​" at bounding box center [767, 408] width 278 height 27
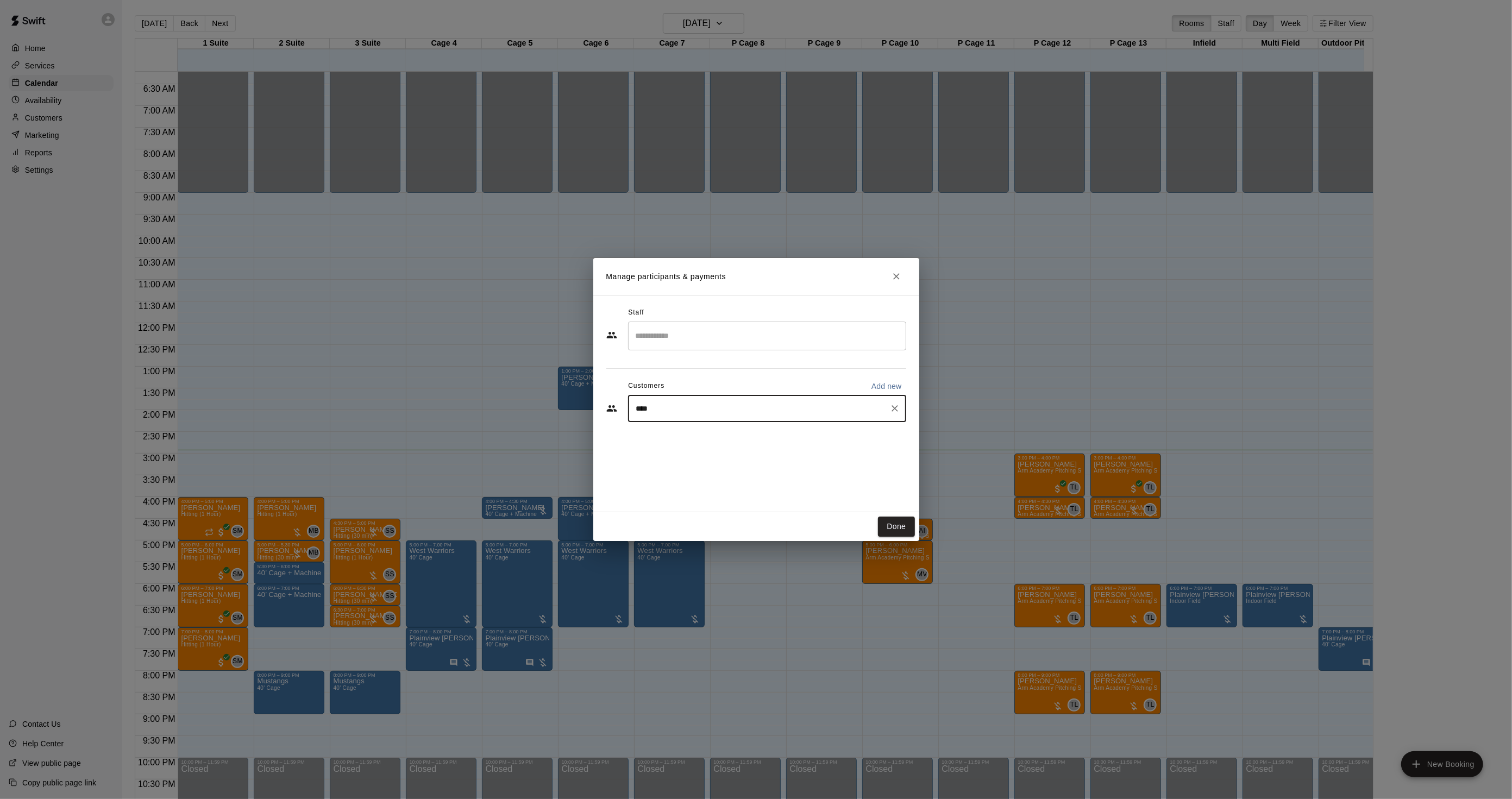
type input "***"
click at [670, 433] on p "[PERSON_NAME]" at bounding box center [691, 433] width 67 height 11
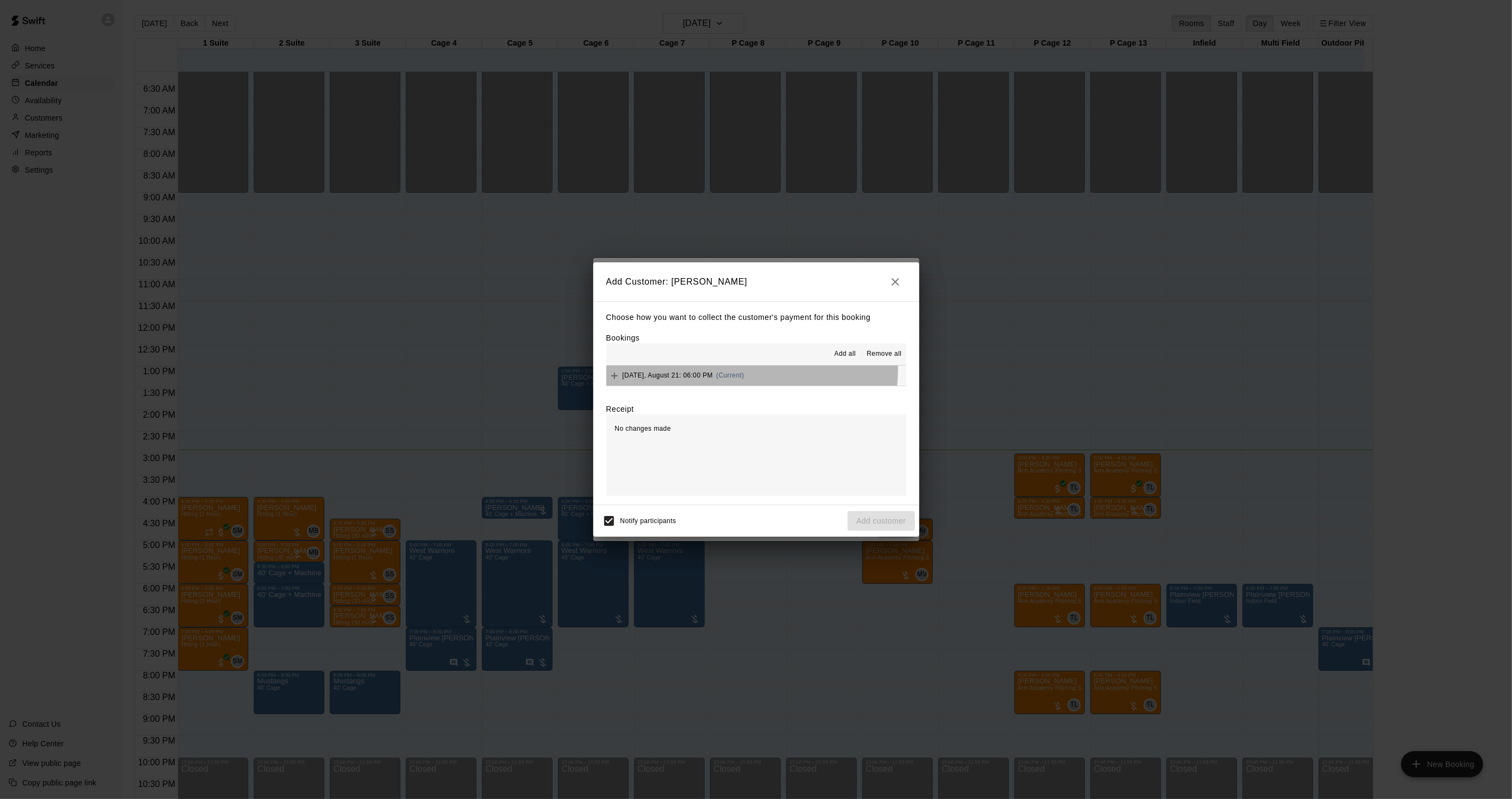
click at [728, 371] on div "Thursday, August 21: 06:00 PM (Current)" at bounding box center [676, 375] width 138 height 16
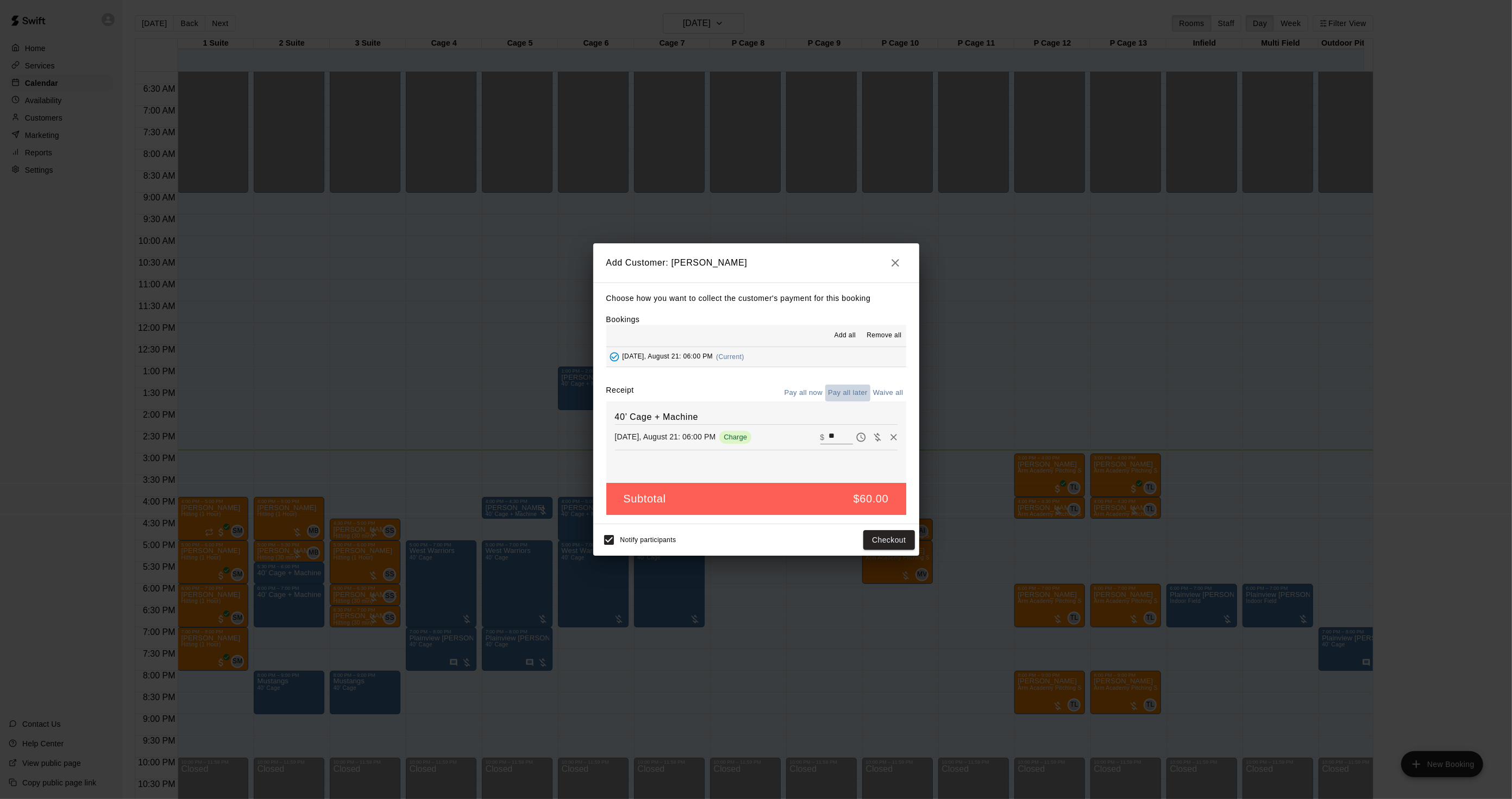
click at [848, 399] on button "Pay all later" at bounding box center [848, 393] width 45 height 17
click at [865, 538] on button "Add customer" at bounding box center [880, 540] width 67 height 20
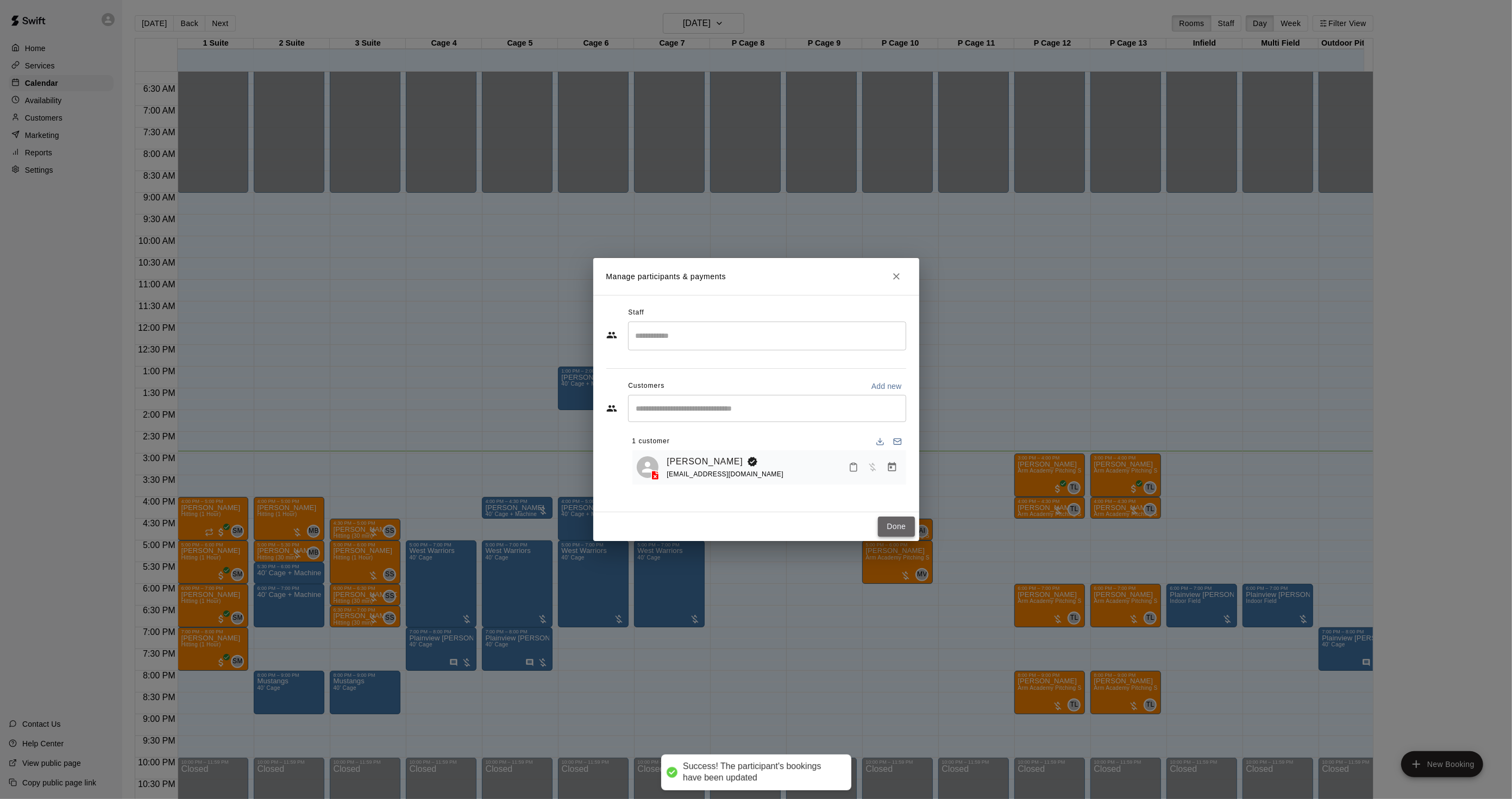
click at [905, 524] on button "Done" at bounding box center [896, 526] width 36 height 20
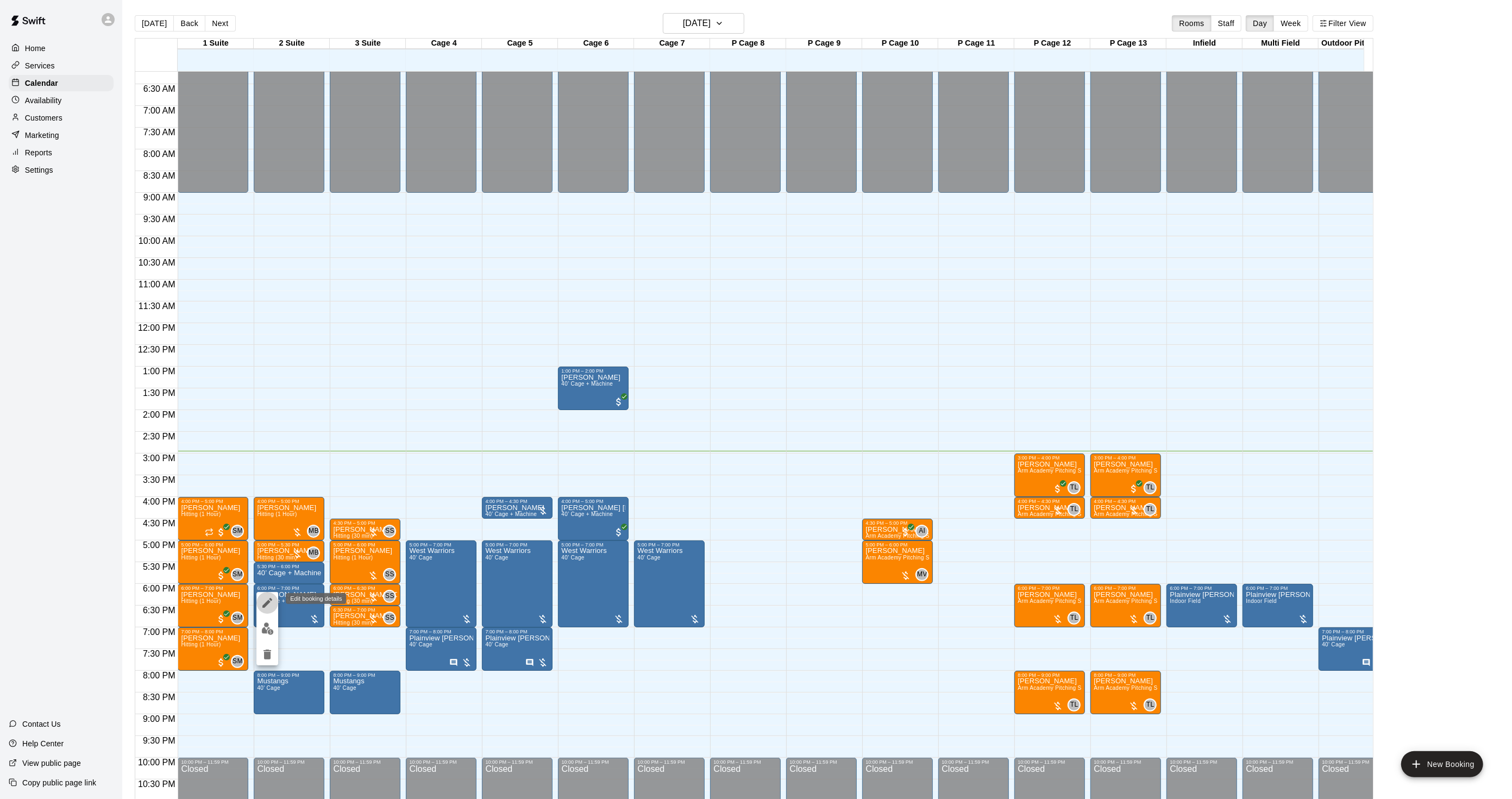
click at [267, 607] on icon "edit" at bounding box center [267, 603] width 13 height 13
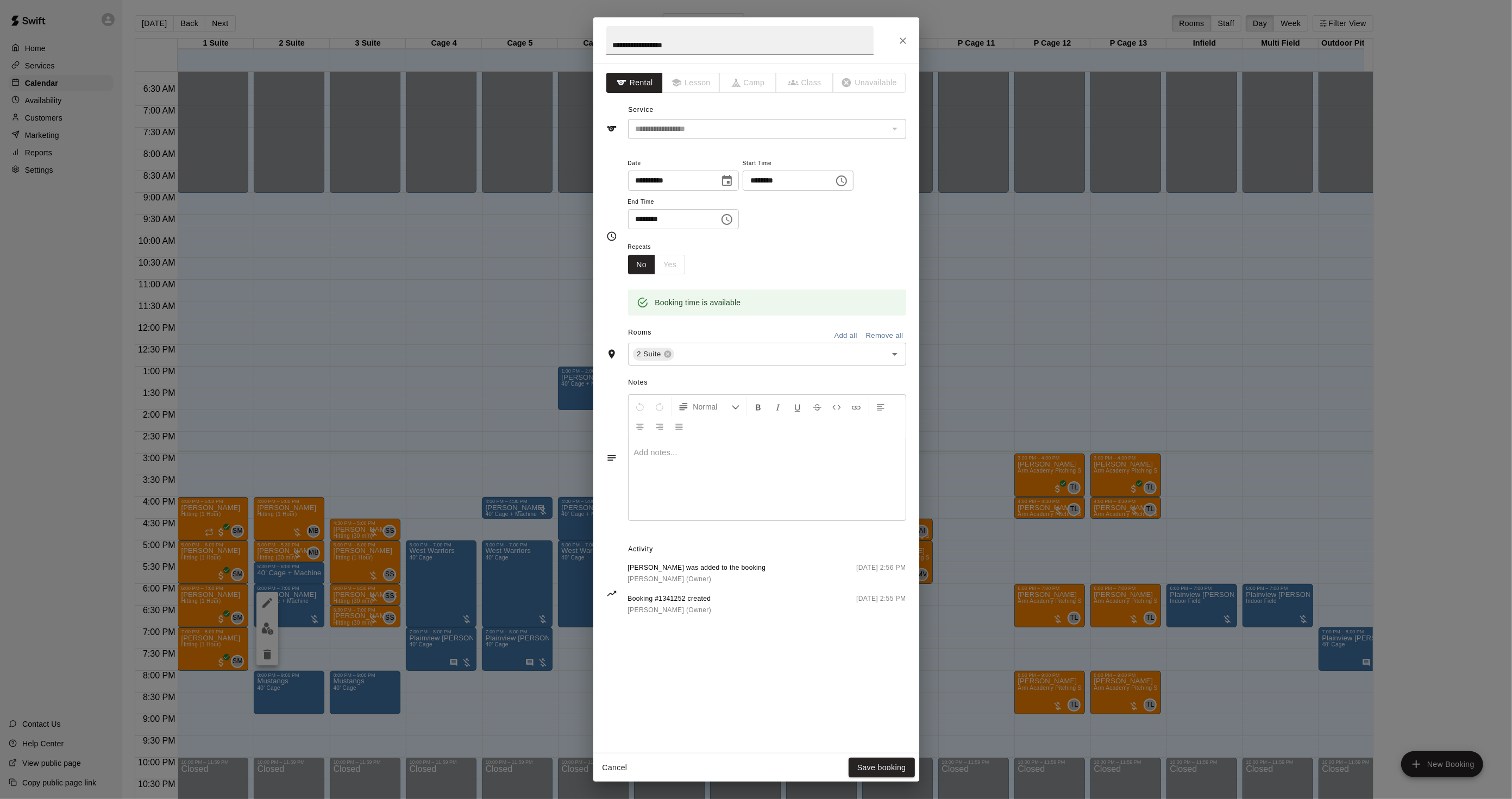
click at [688, 463] on div at bounding box center [767, 480] width 277 height 82
click at [408, 87] on div "**********" at bounding box center [756, 399] width 1512 height 799
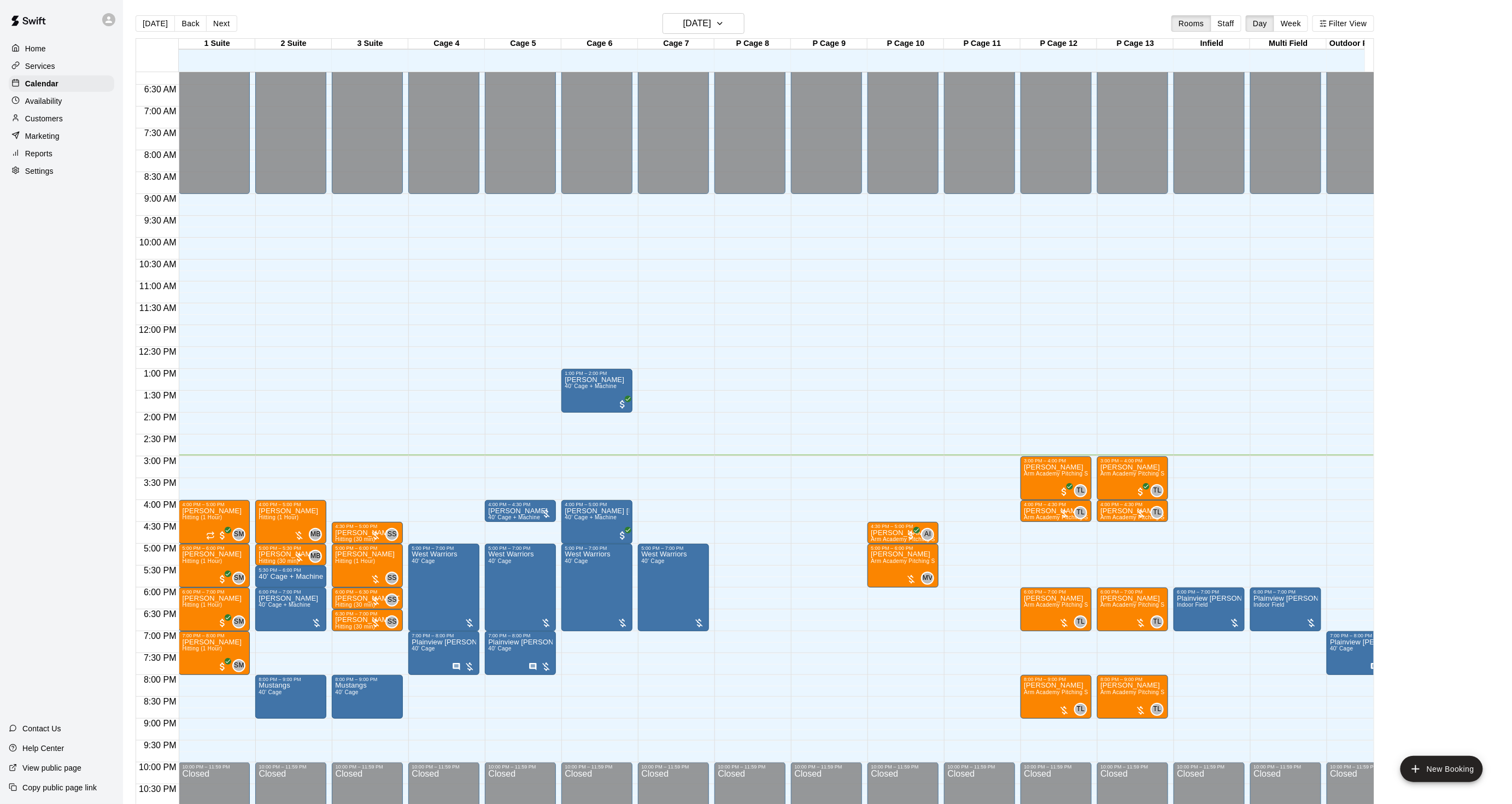
click at [36, 127] on div "Customers" at bounding box center [61, 119] width 105 height 17
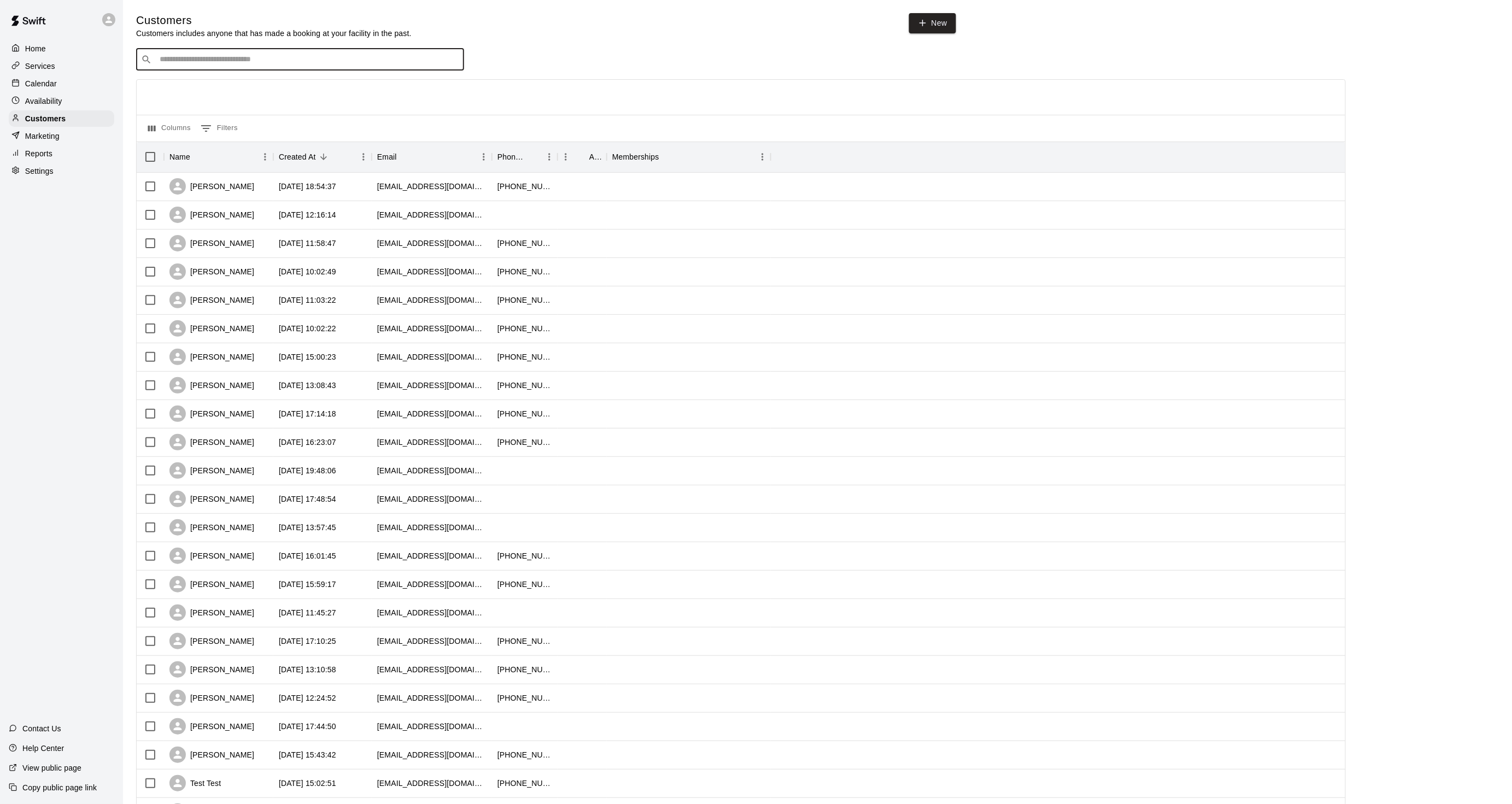
click at [160, 61] on input "Search customers by name or email" at bounding box center [308, 60] width 303 height 11
type input "********"
click at [194, 93] on span "blackdiamondsbaseball@gmail.com" at bounding box center [225, 96] width 117 height 8
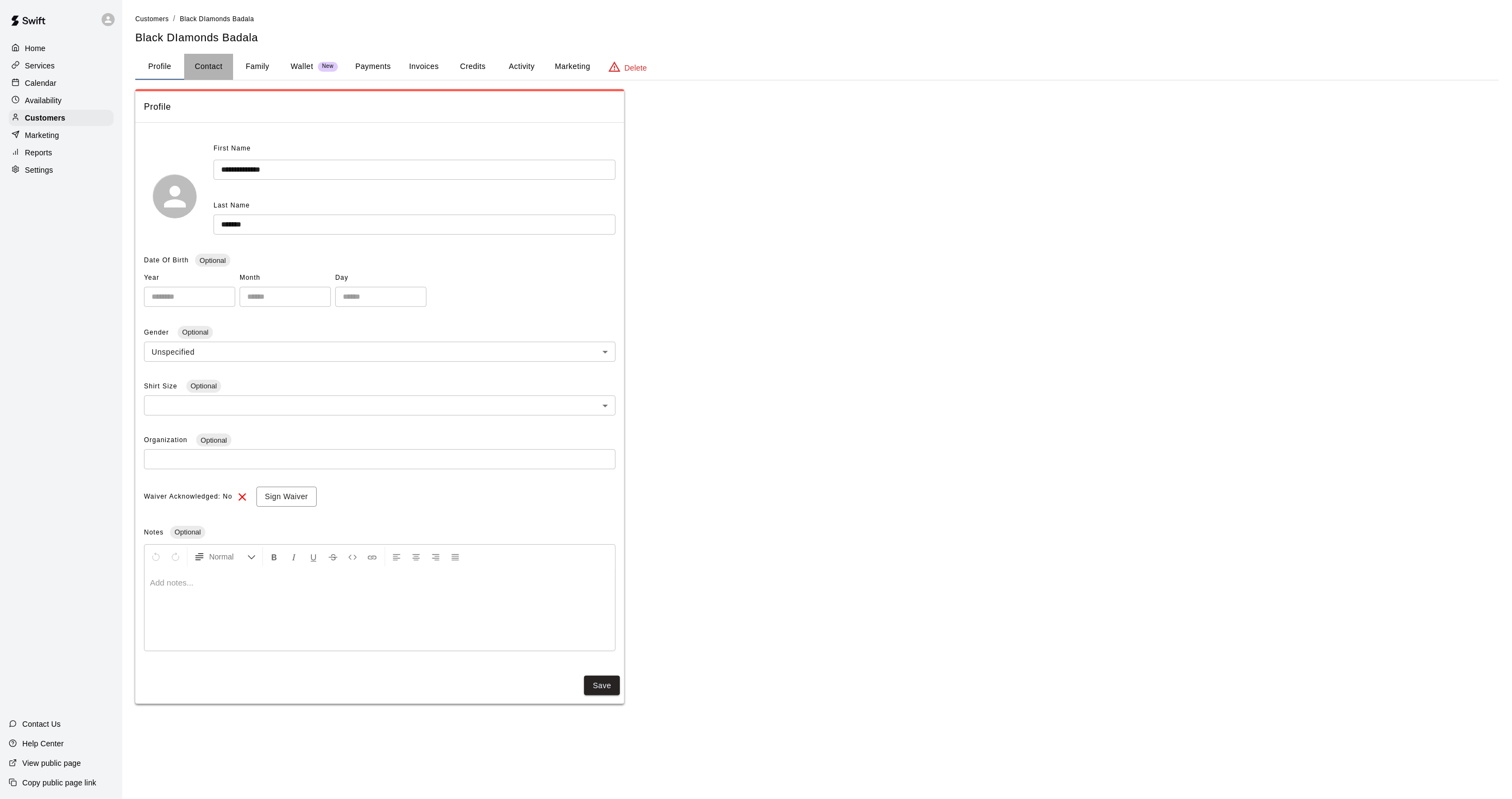
click at [209, 70] on button "Contact" at bounding box center [209, 67] width 49 height 26
select select "**"
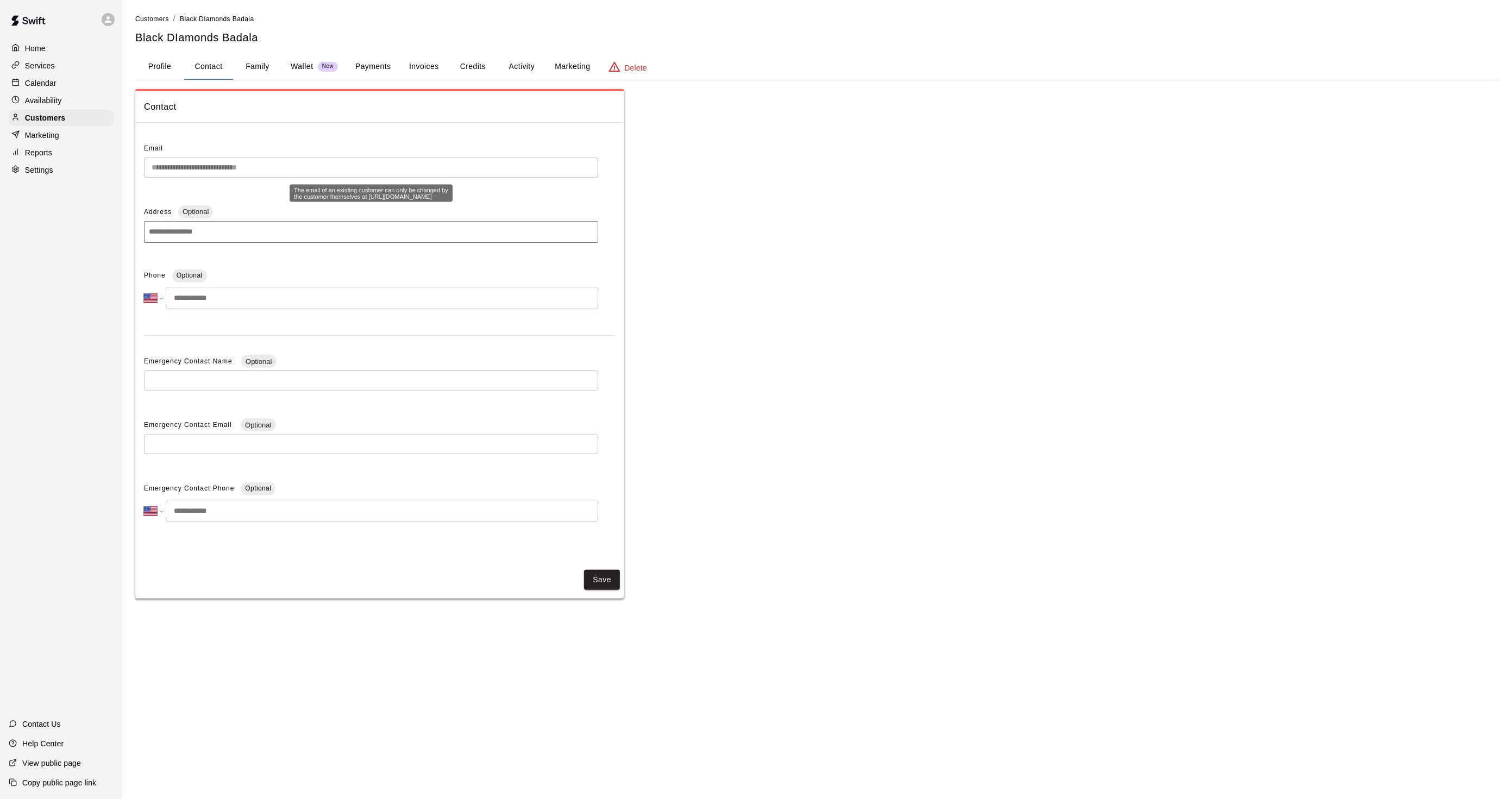
click at [131, 160] on div "**********" at bounding box center [817, 306] width 1381 height 586
click at [34, 88] on p "Calendar" at bounding box center [41, 83] width 32 height 11
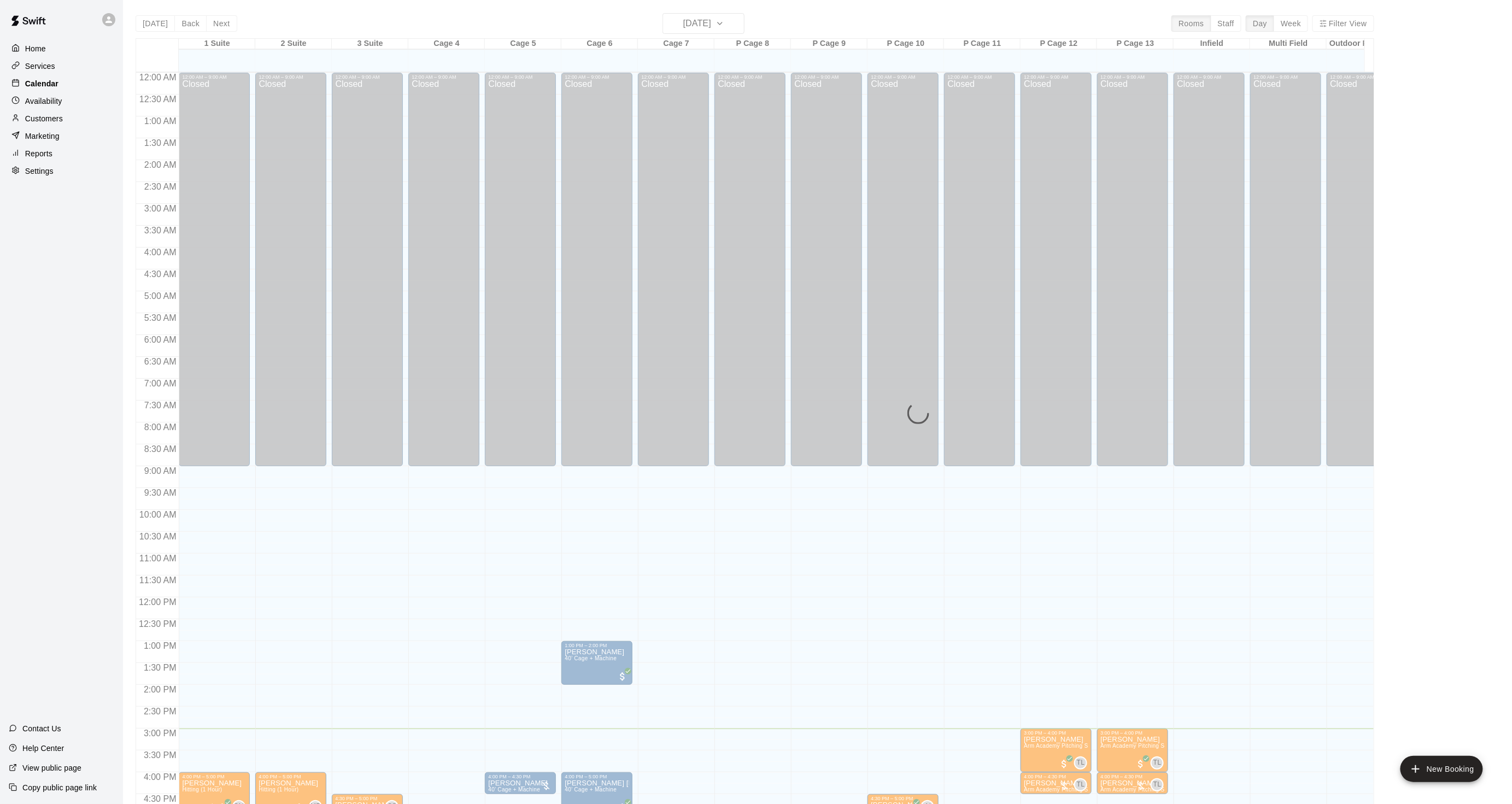
scroll to position [272, 0]
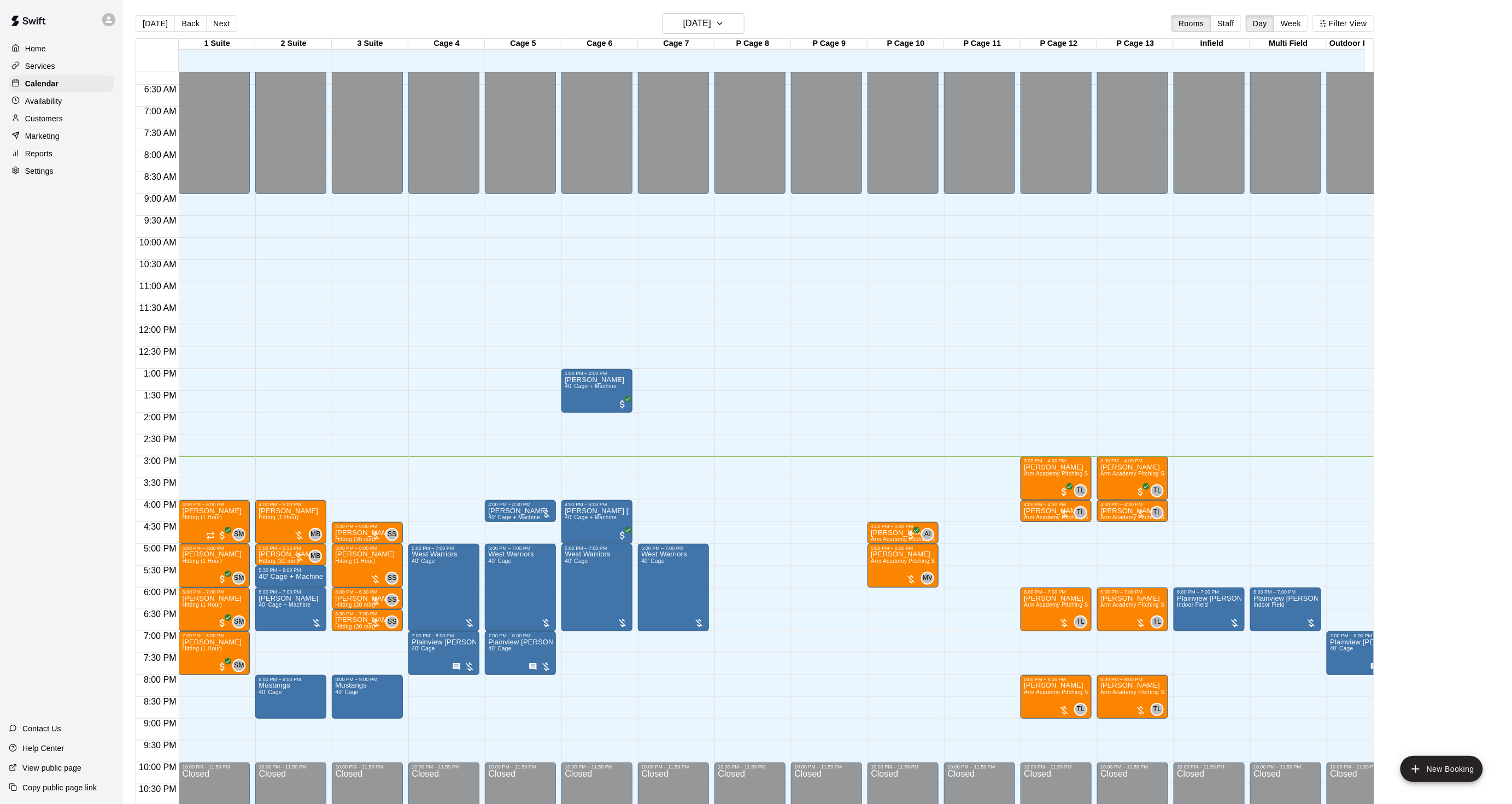
drag, startPoint x: 74, startPoint y: 479, endPoint x: 76, endPoint y: 376, distance: 103.0
click at [74, 479] on div "Home Services Calendar Availability Customers Marketing Reports Settings Contac…" at bounding box center [62, 402] width 123 height 804
drag, startPoint x: 17, startPoint y: 125, endPoint x: 95, endPoint y: 95, distance: 83.6
click at [17, 122] on icon at bounding box center [15, 118] width 8 height 8
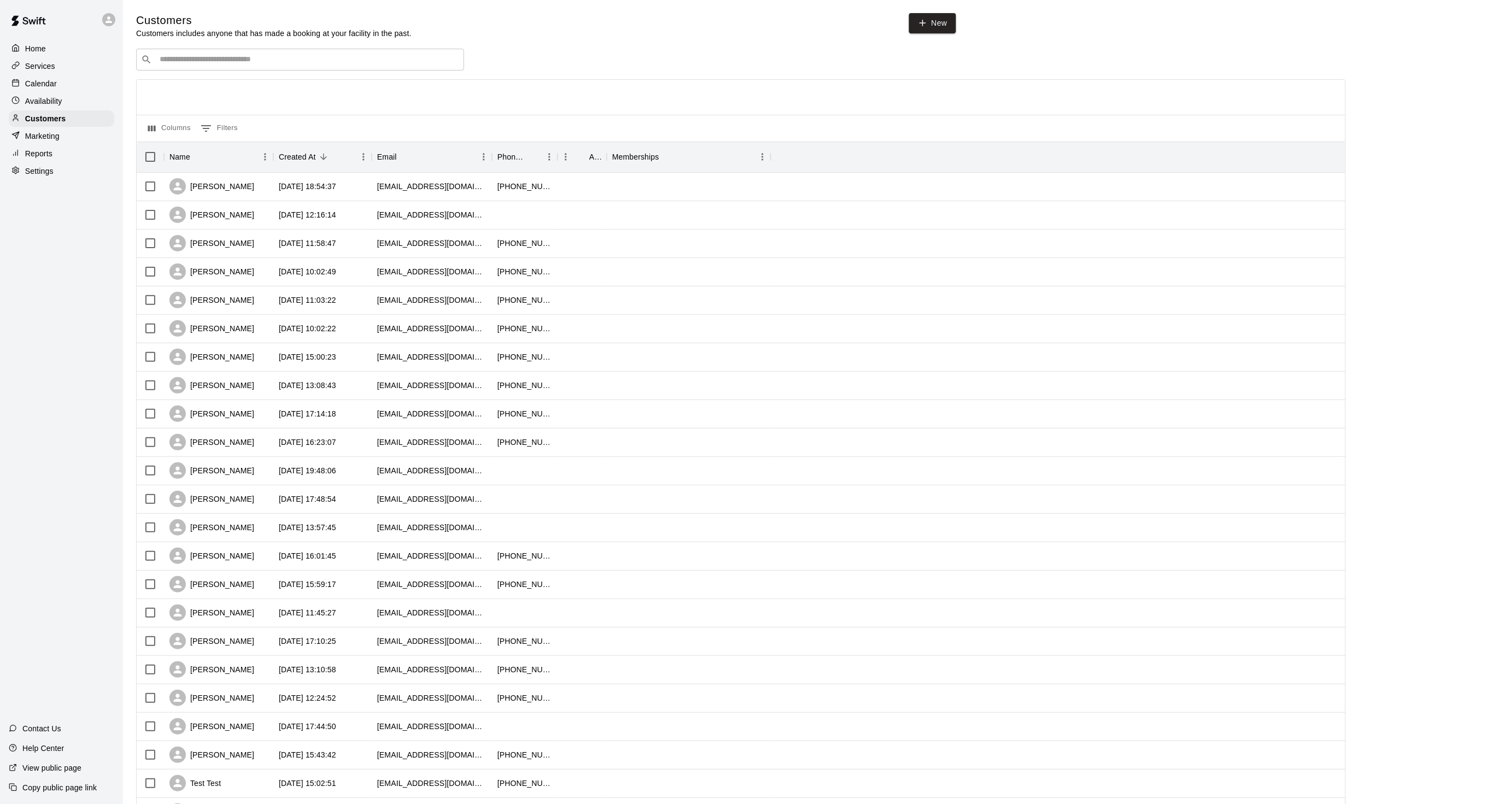
click at [201, 68] on div "​ ​" at bounding box center [300, 59] width 328 height 22
drag, startPoint x: 210, startPoint y: 66, endPoint x: 146, endPoint y: 62, distance: 64.1
click at [146, 62] on div "​ ****** ​" at bounding box center [300, 59] width 328 height 22
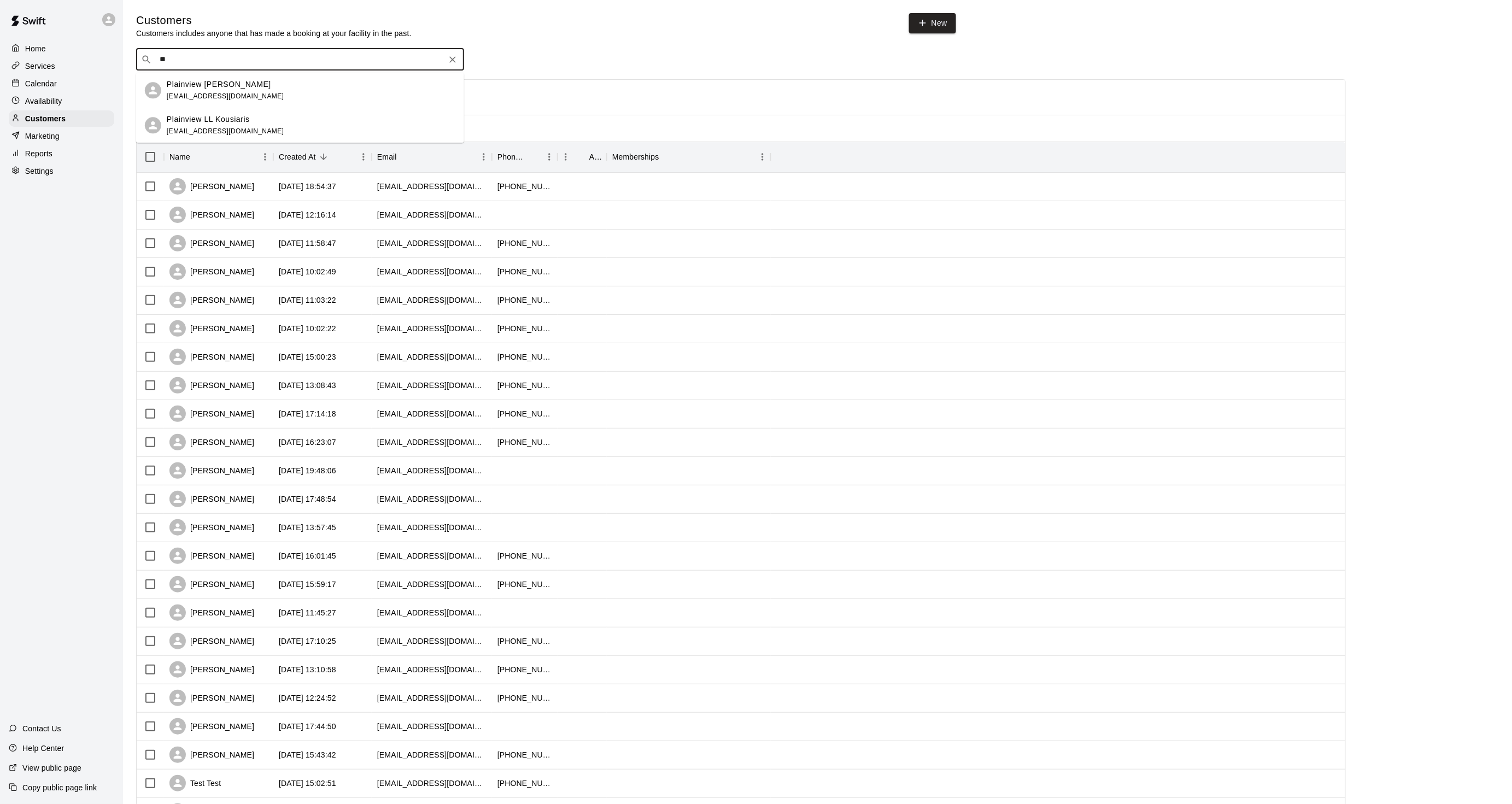
type input "*"
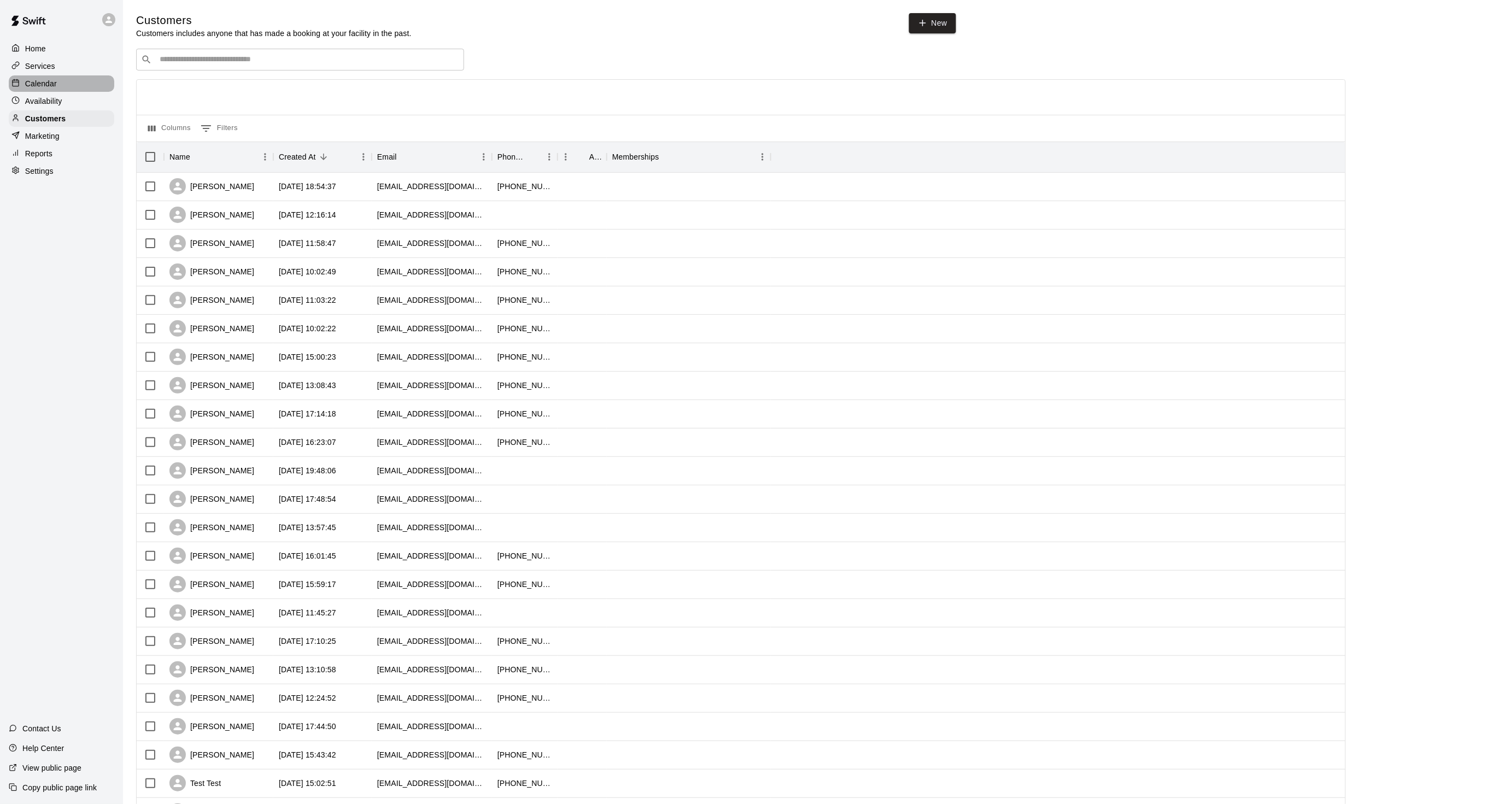
click at [52, 89] on p "Calendar" at bounding box center [41, 84] width 32 height 11
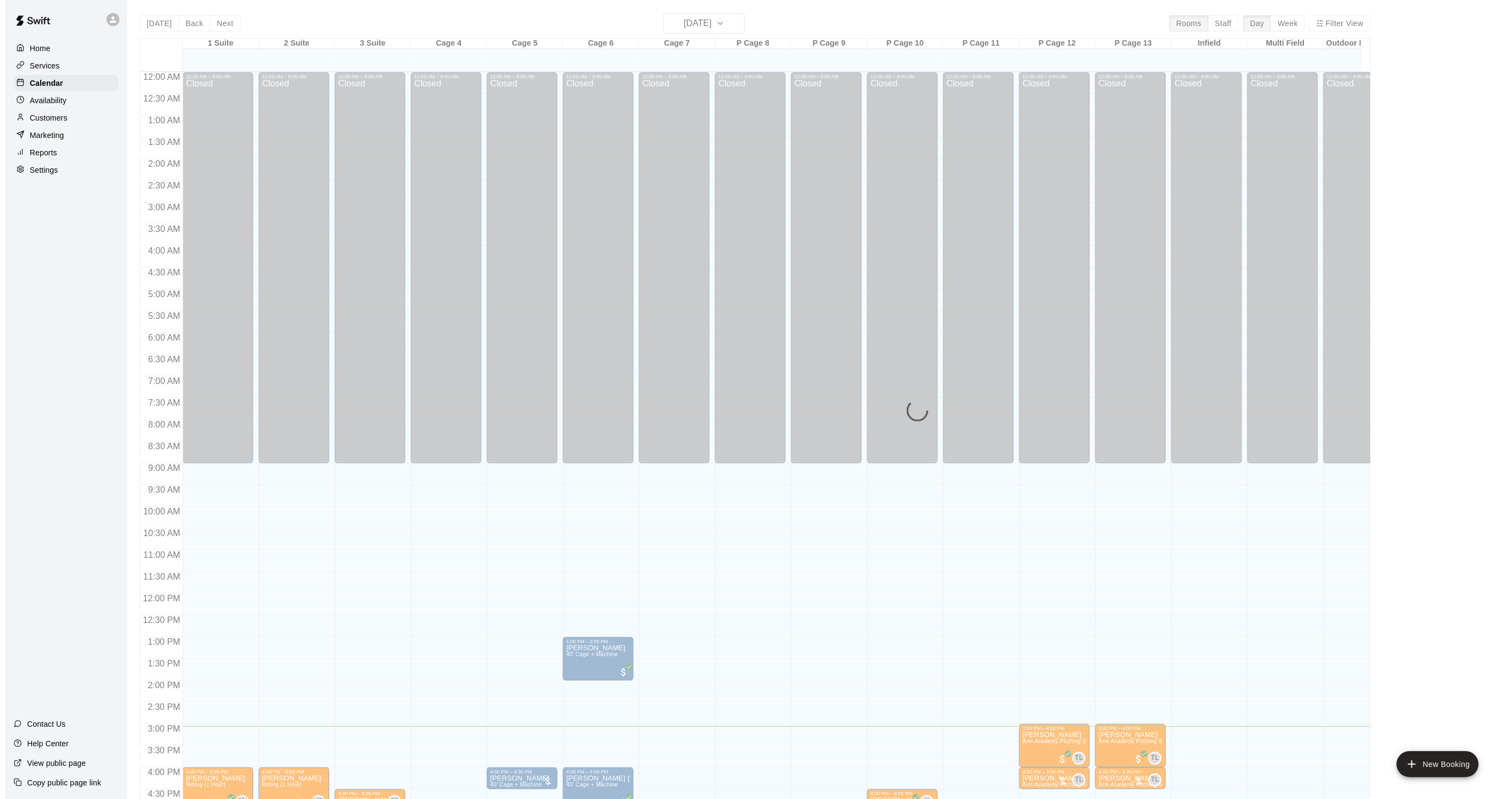
scroll to position [271, 0]
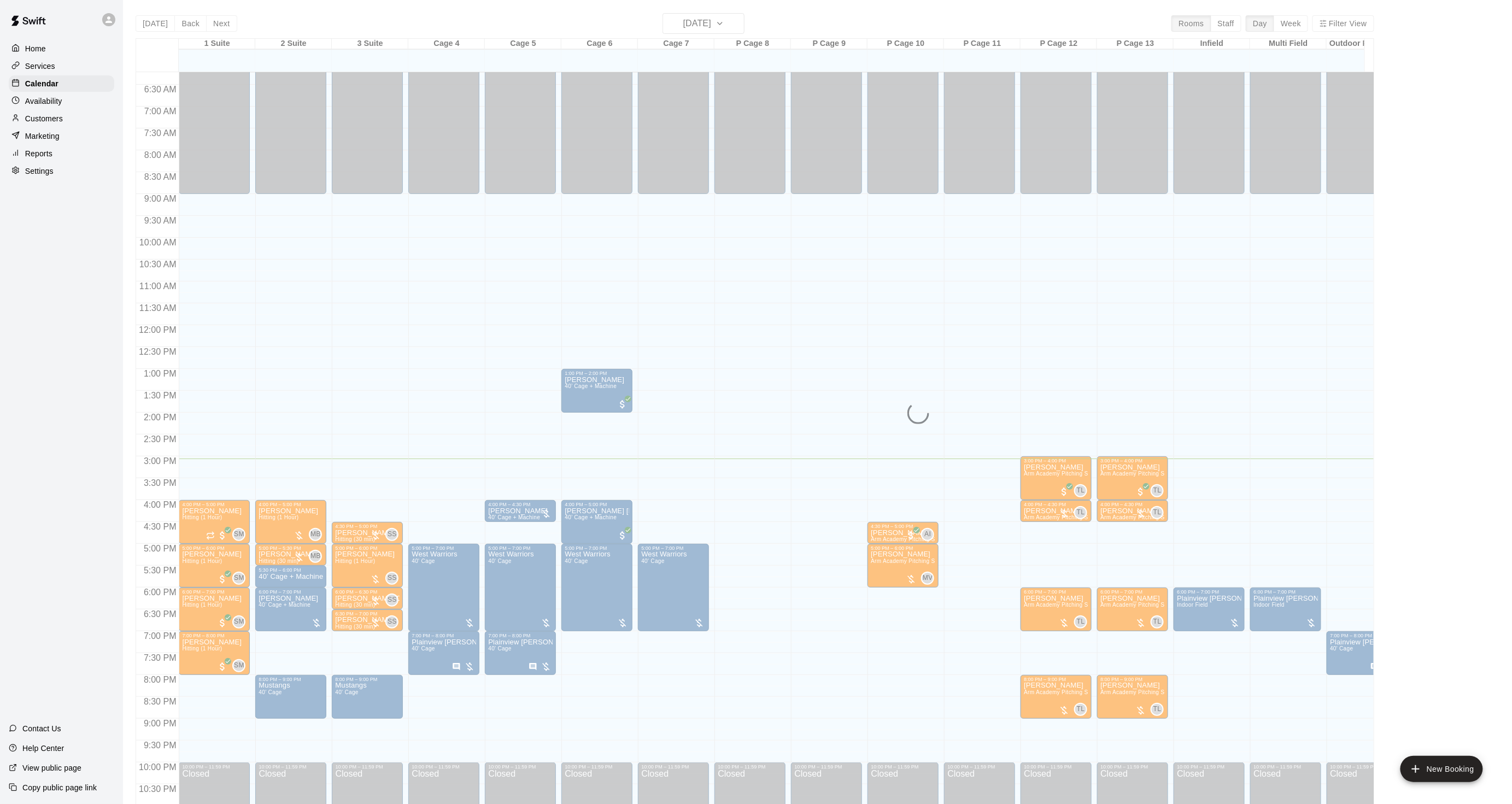
click at [725, 14] on div "Today Back Next Thursday Aug 21 Rooms Staff Day Week Filter View 1 Suite 21 Thu…" at bounding box center [755, 415] width 1239 height 804
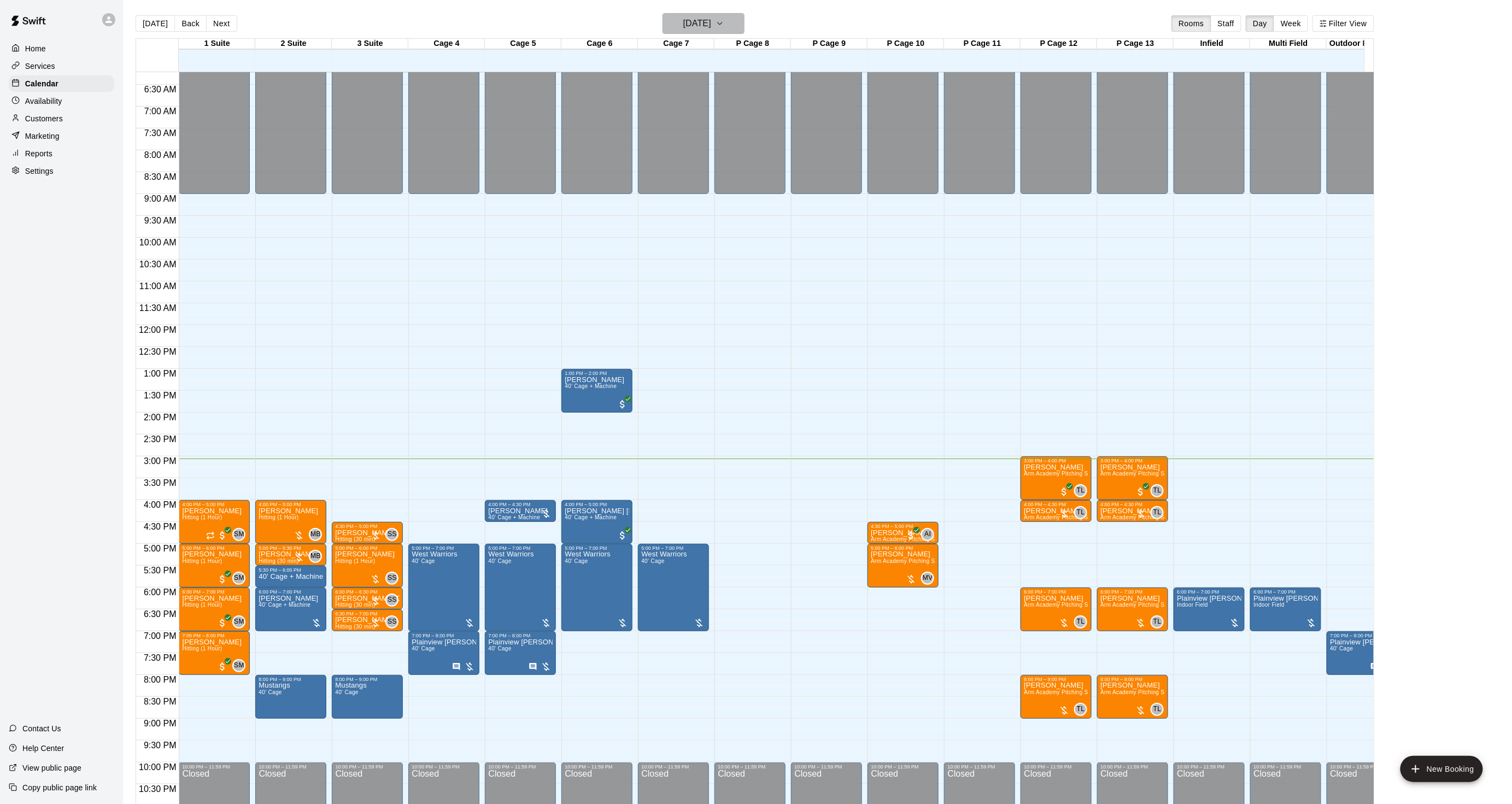
click at [711, 17] on h6 "[DATE]" at bounding box center [697, 23] width 28 height 15
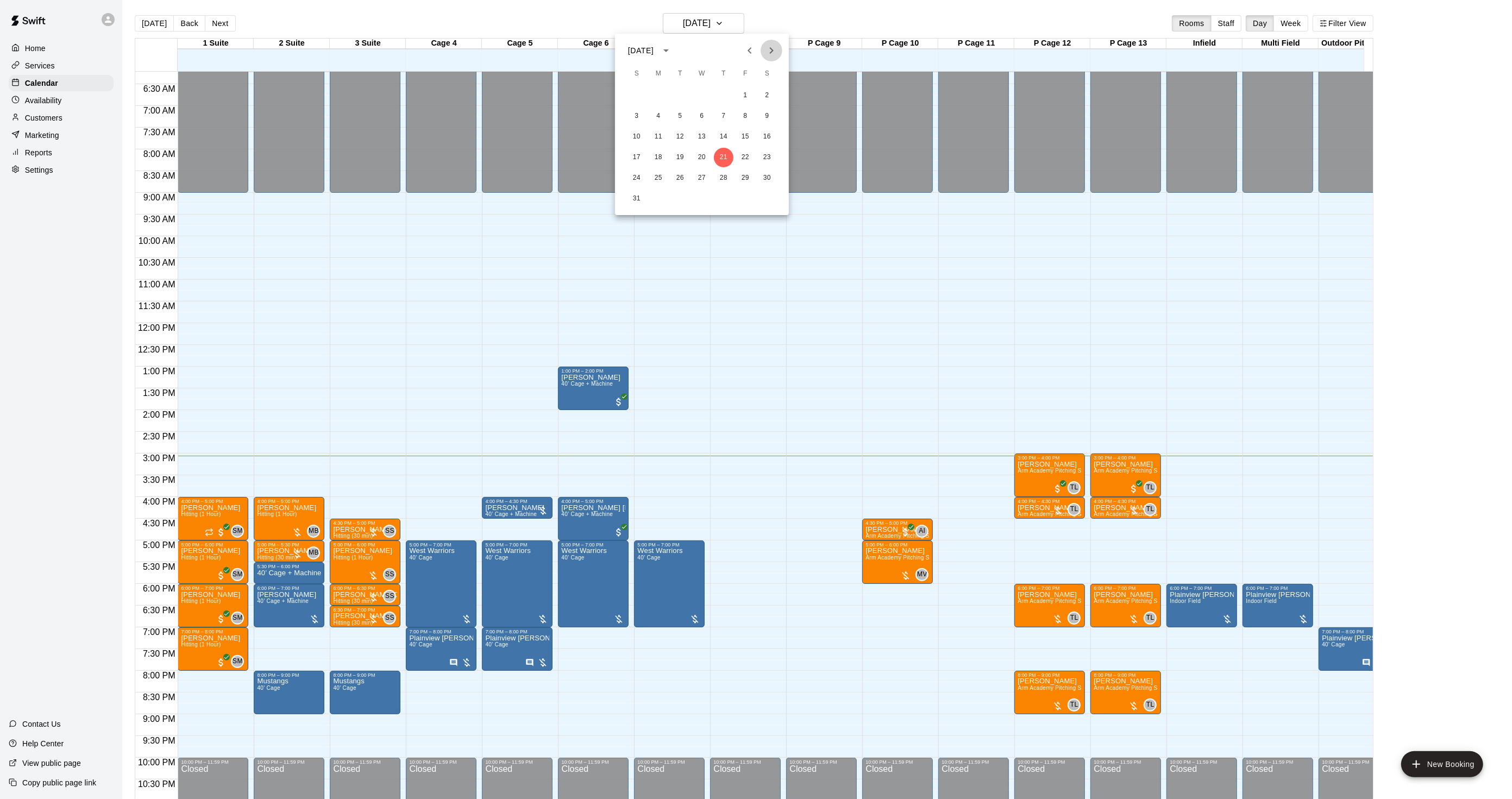
click at [763, 42] on button "Next month" at bounding box center [771, 50] width 22 height 22
click at [763, 42] on button "Next month" at bounding box center [771, 50] width 22 height 22
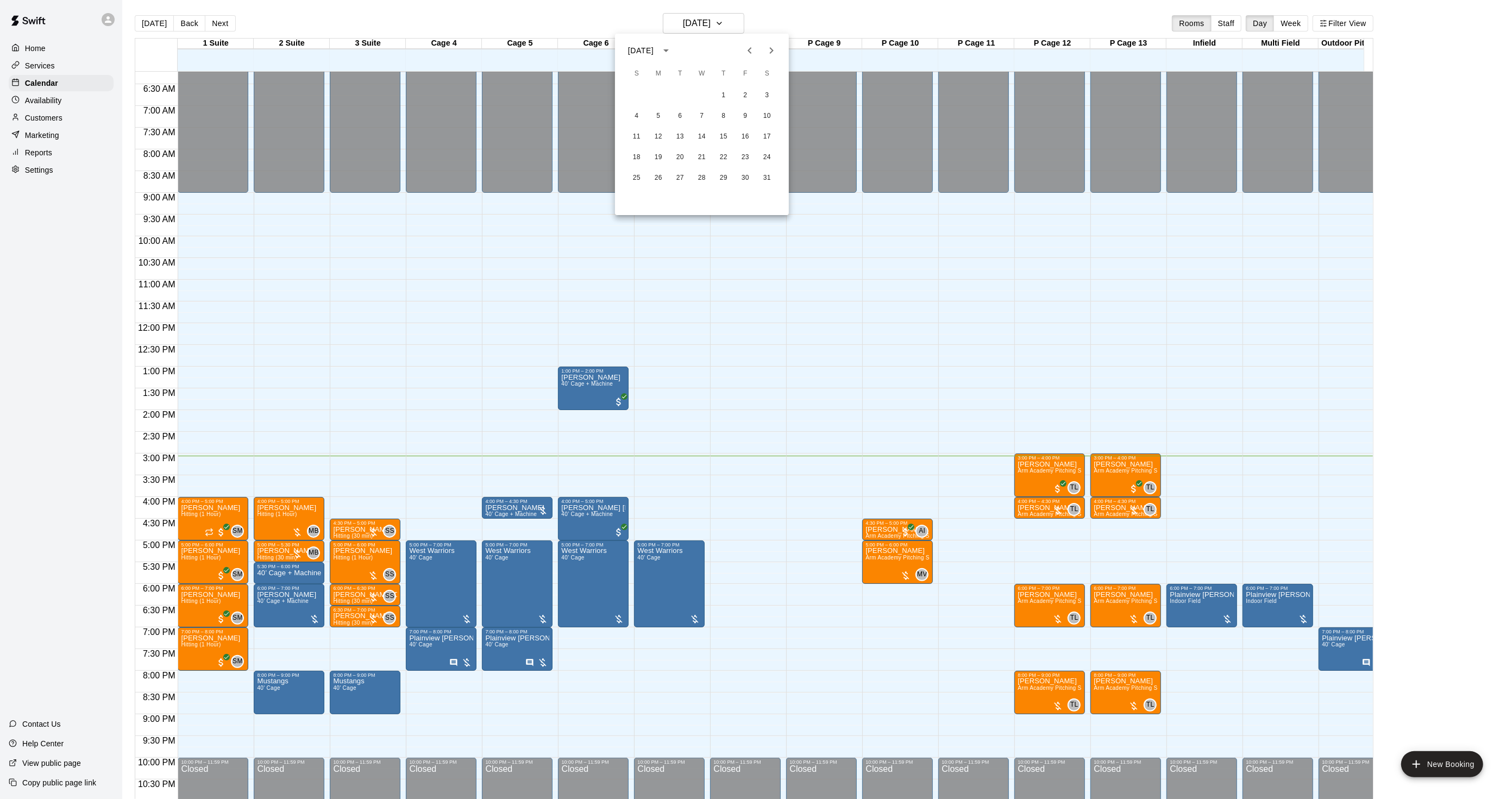
click at [630, 148] on div "18 19 20 21 22 23 24" at bounding box center [702, 157] width 174 height 20
click at [634, 141] on button "11" at bounding box center [637, 137] width 20 height 20
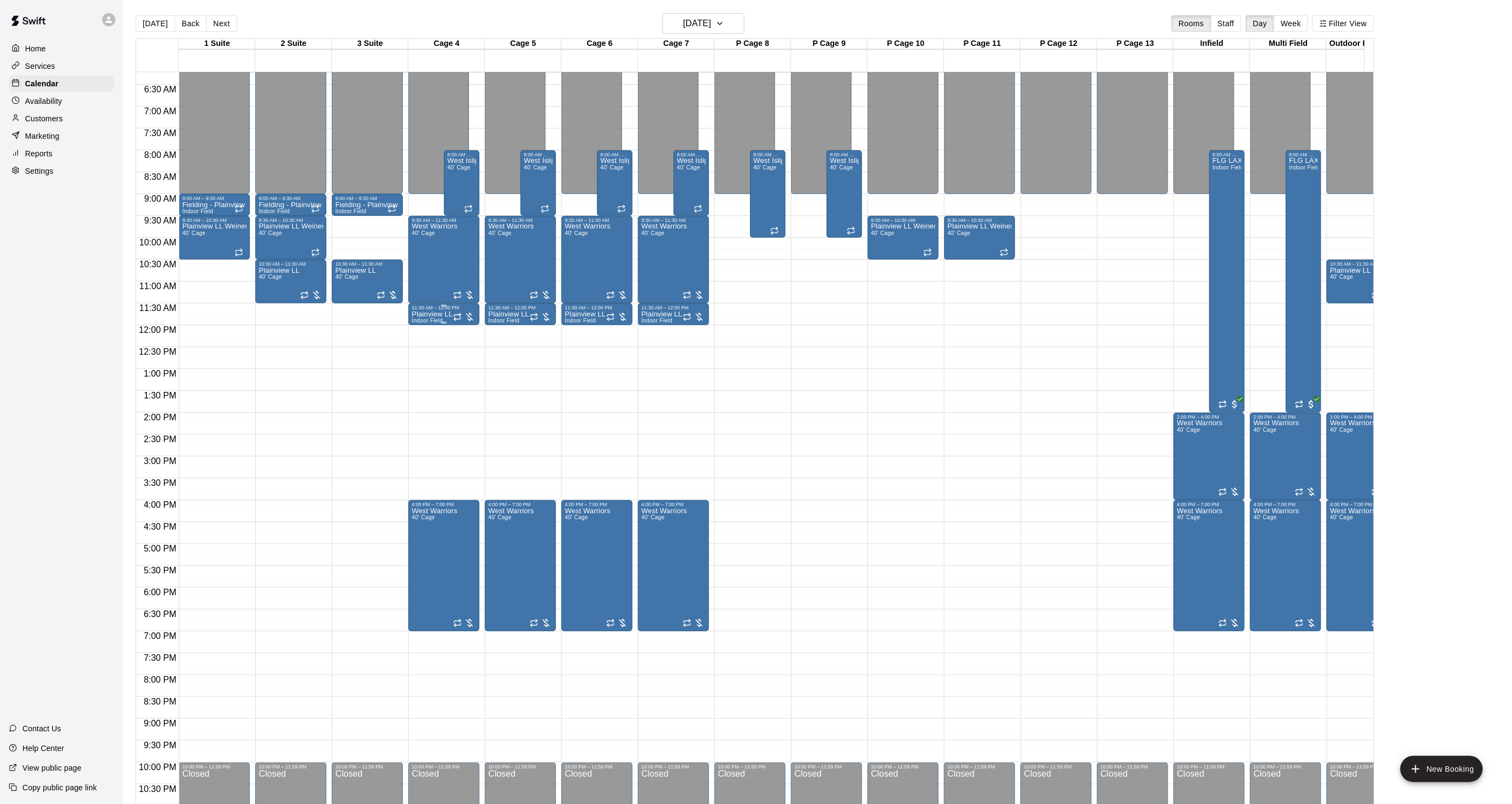
click at [416, 317] on span "Indoor Field" at bounding box center [427, 320] width 31 height 6
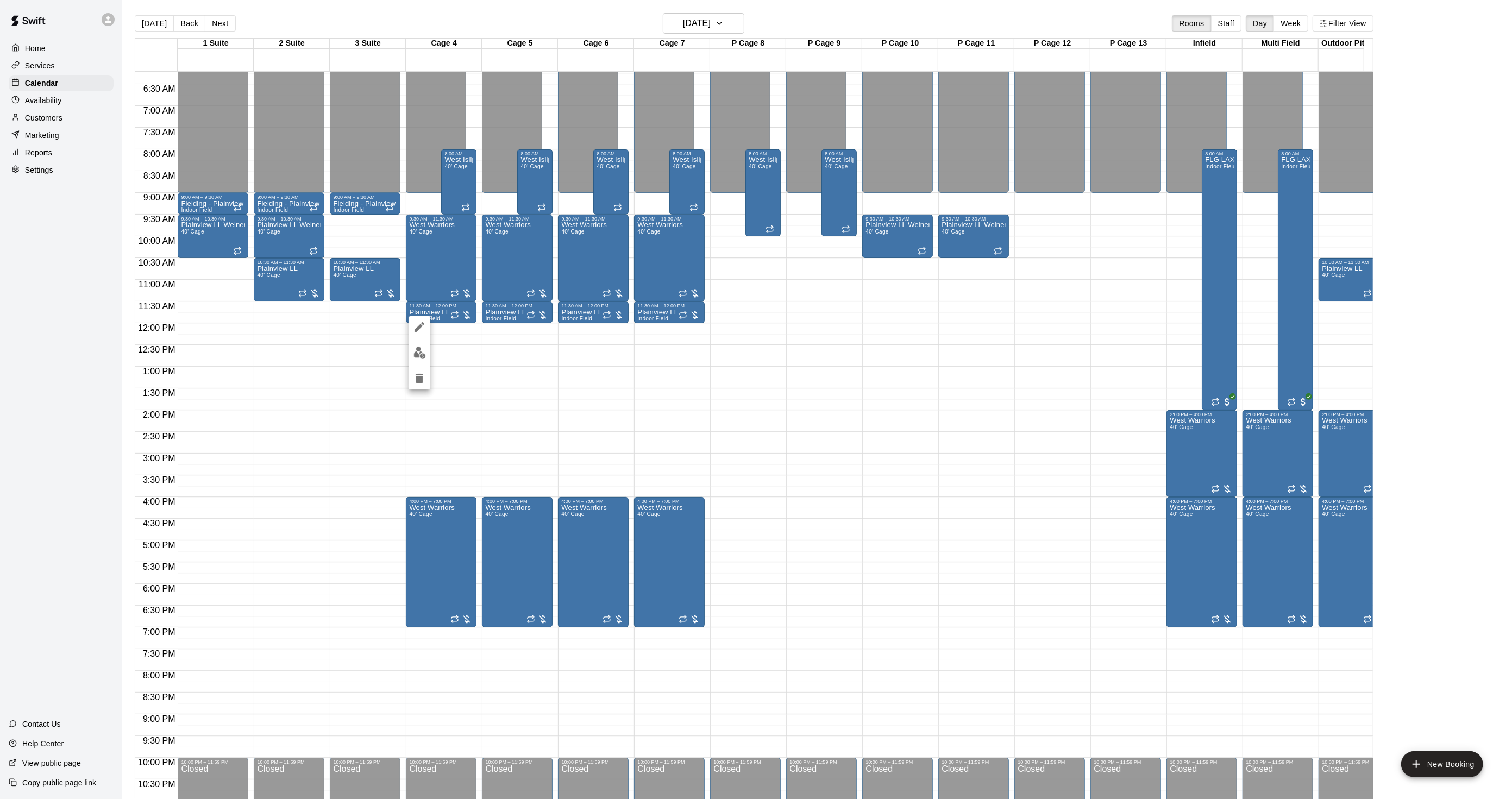
click at [415, 319] on button "edit" at bounding box center [419, 327] width 22 height 22
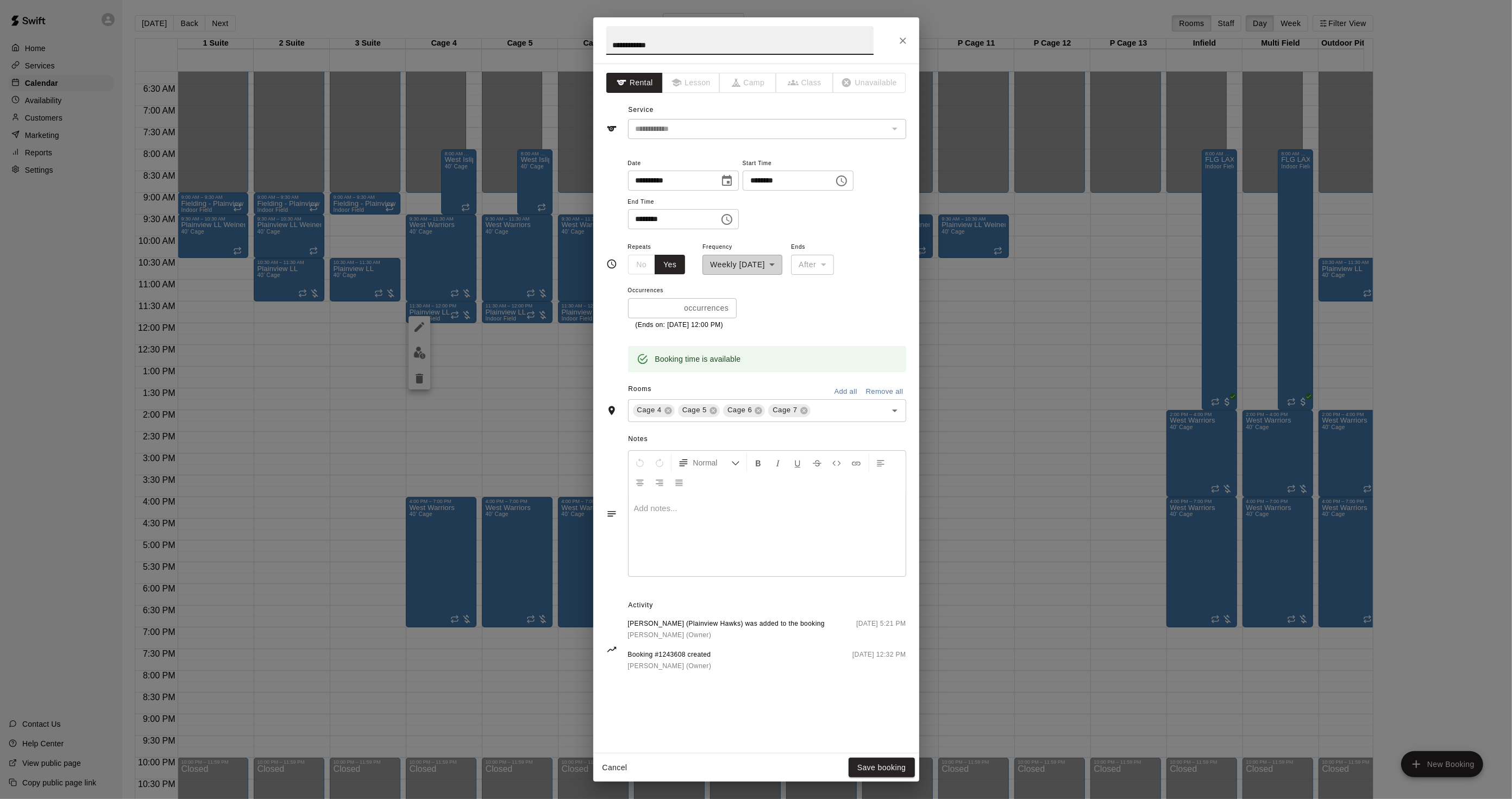
click at [367, 285] on div "**********" at bounding box center [756, 399] width 1512 height 799
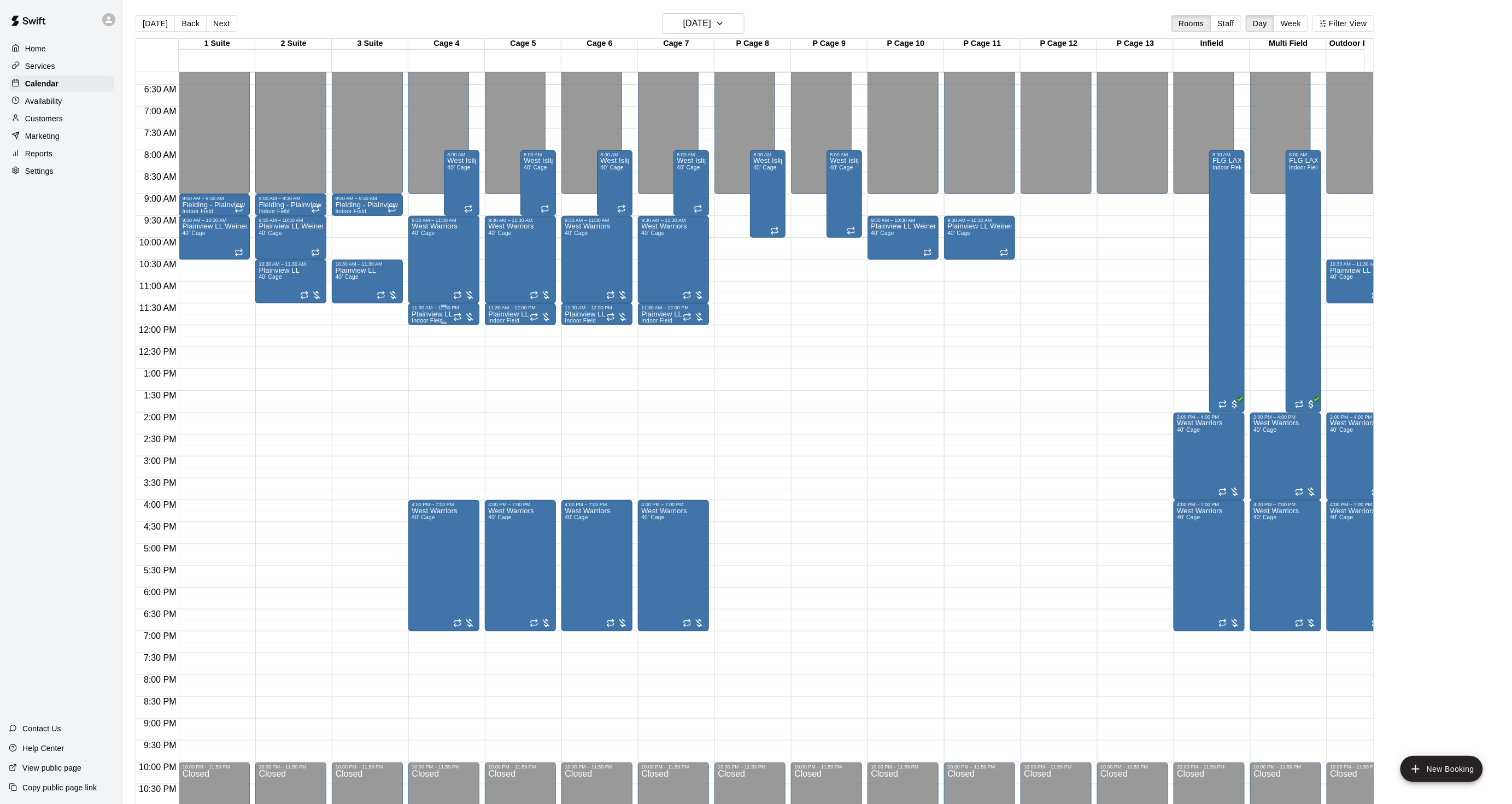
click at [423, 314] on p "Plainview LL" at bounding box center [432, 314] width 41 height 0
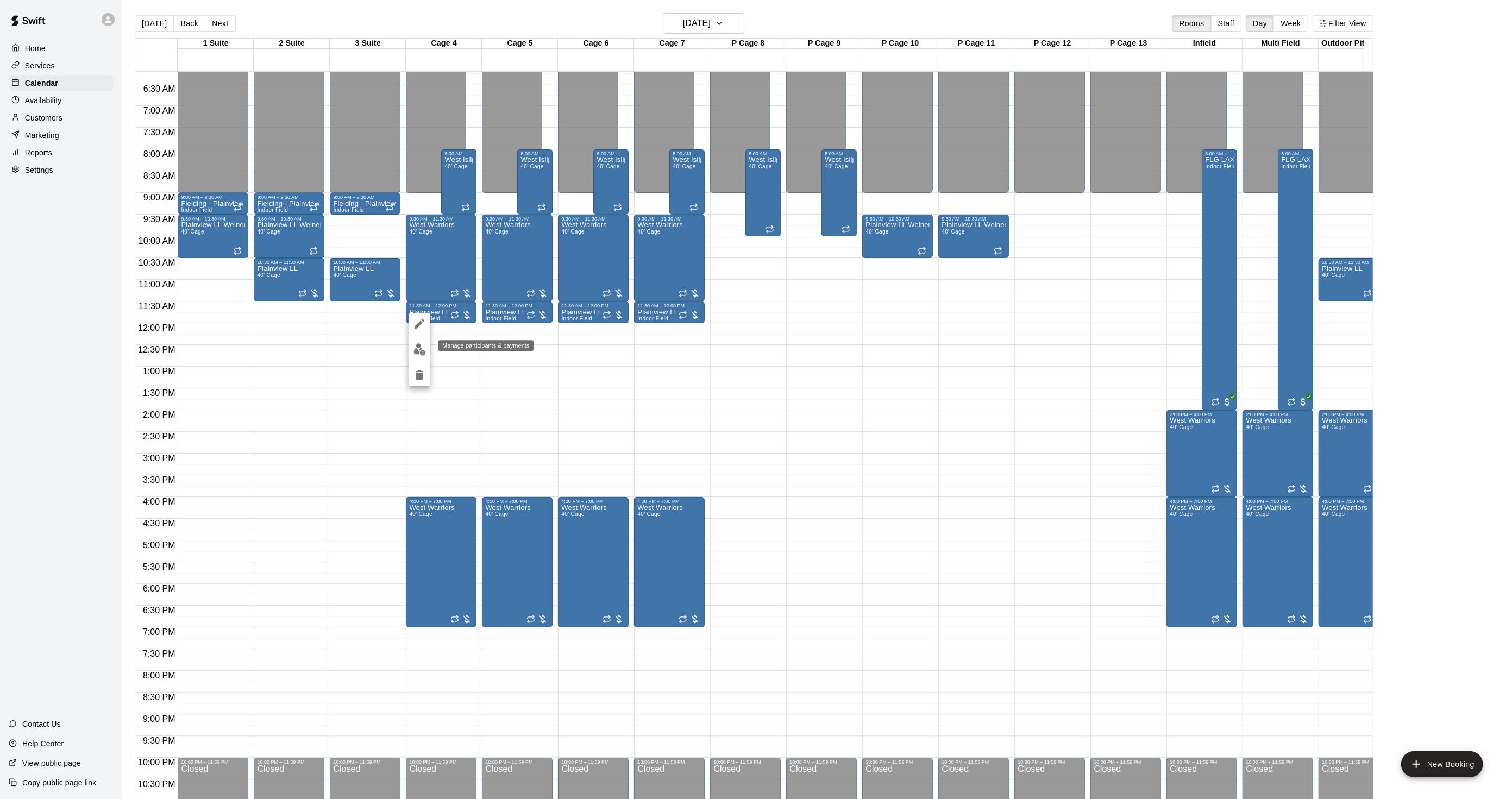
click at [419, 346] on img "edit" at bounding box center [419, 349] width 13 height 13
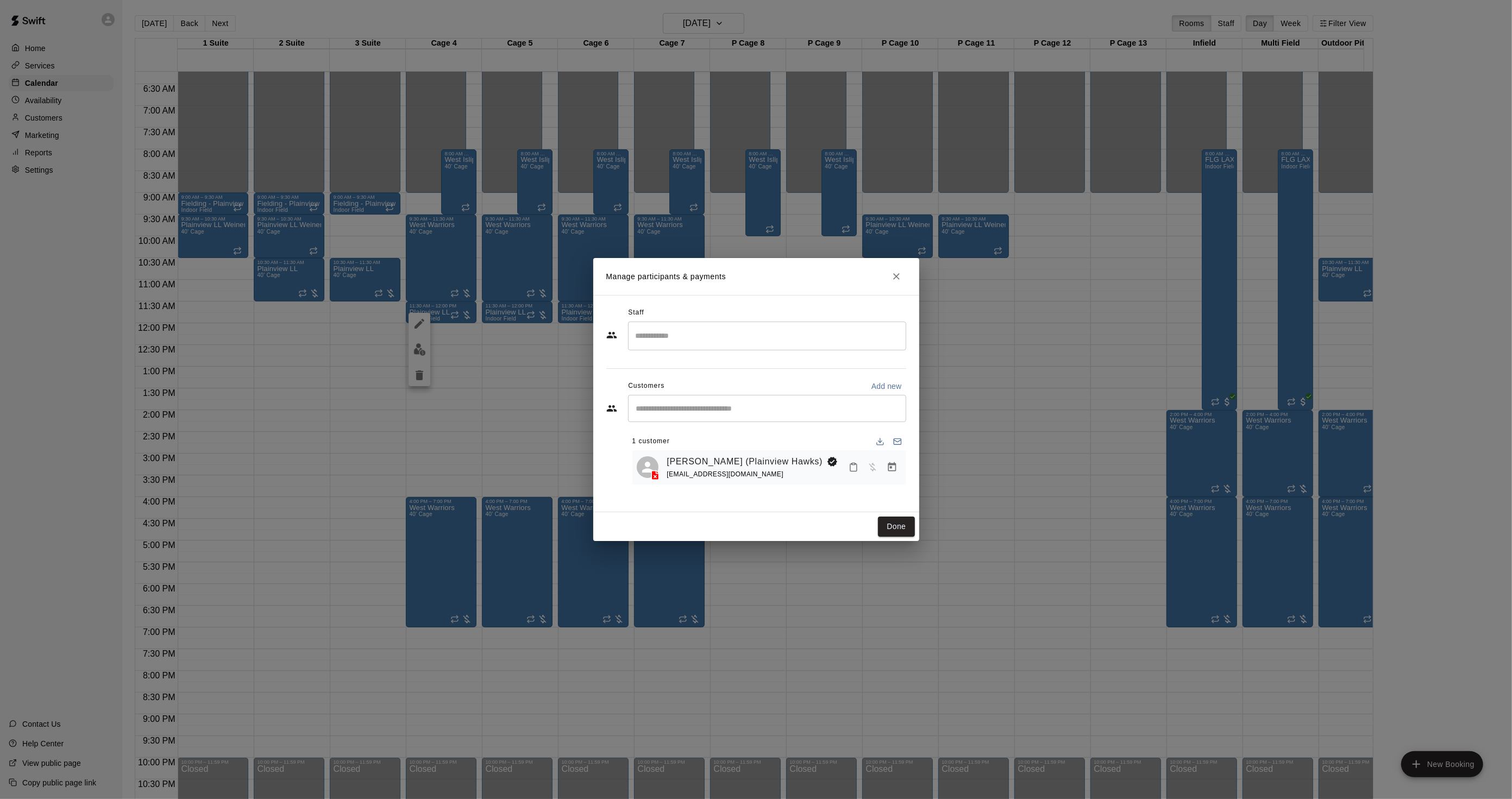
click at [520, 303] on div "Manage participants & payments Staff ​ Customers Add new ​ 1 customer Michael H…" at bounding box center [756, 399] width 1512 height 799
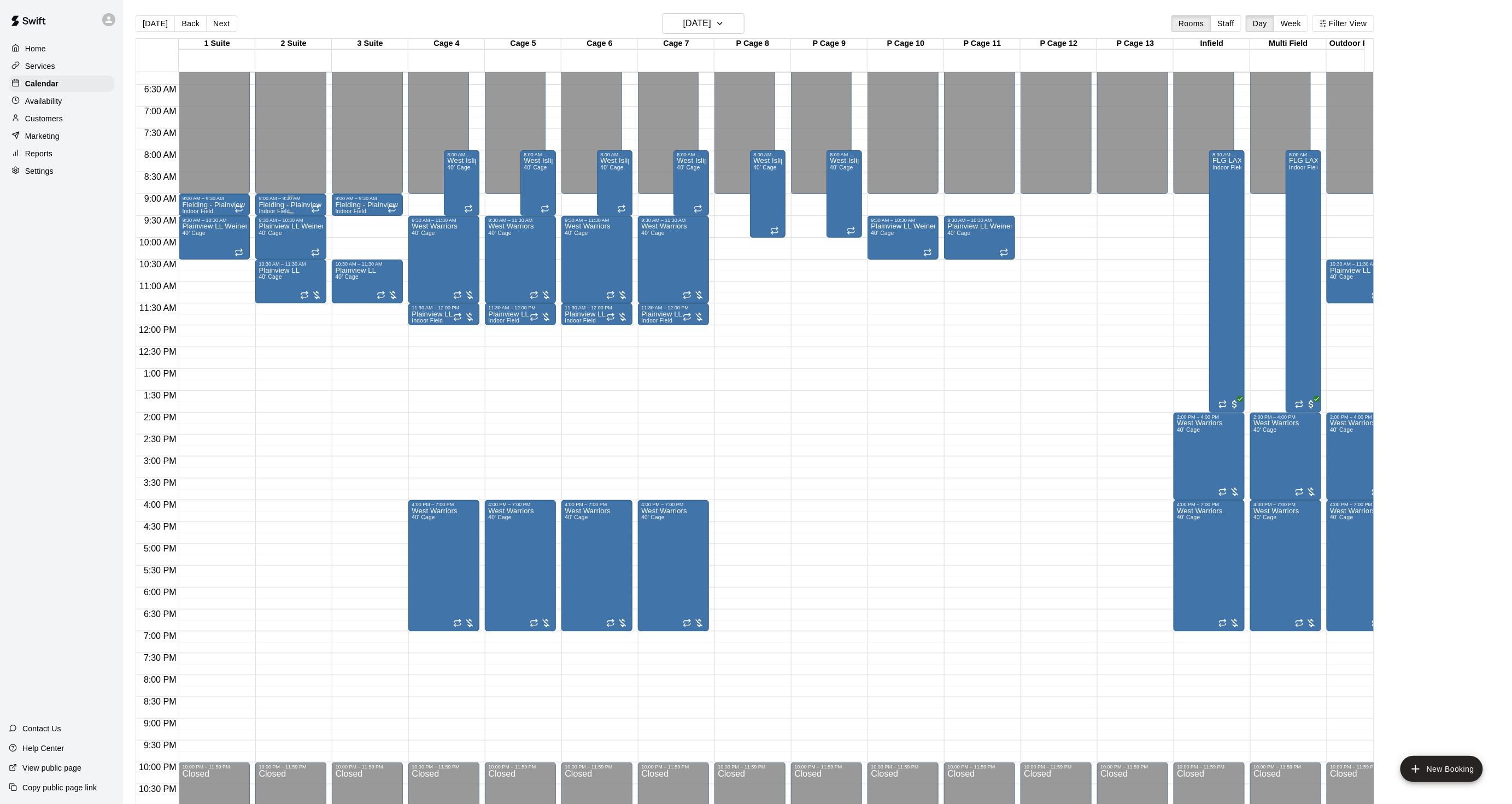
click at [279, 205] on p "Fielding - Plainview LL Weiner" at bounding box center [290, 205] width 64 height 0
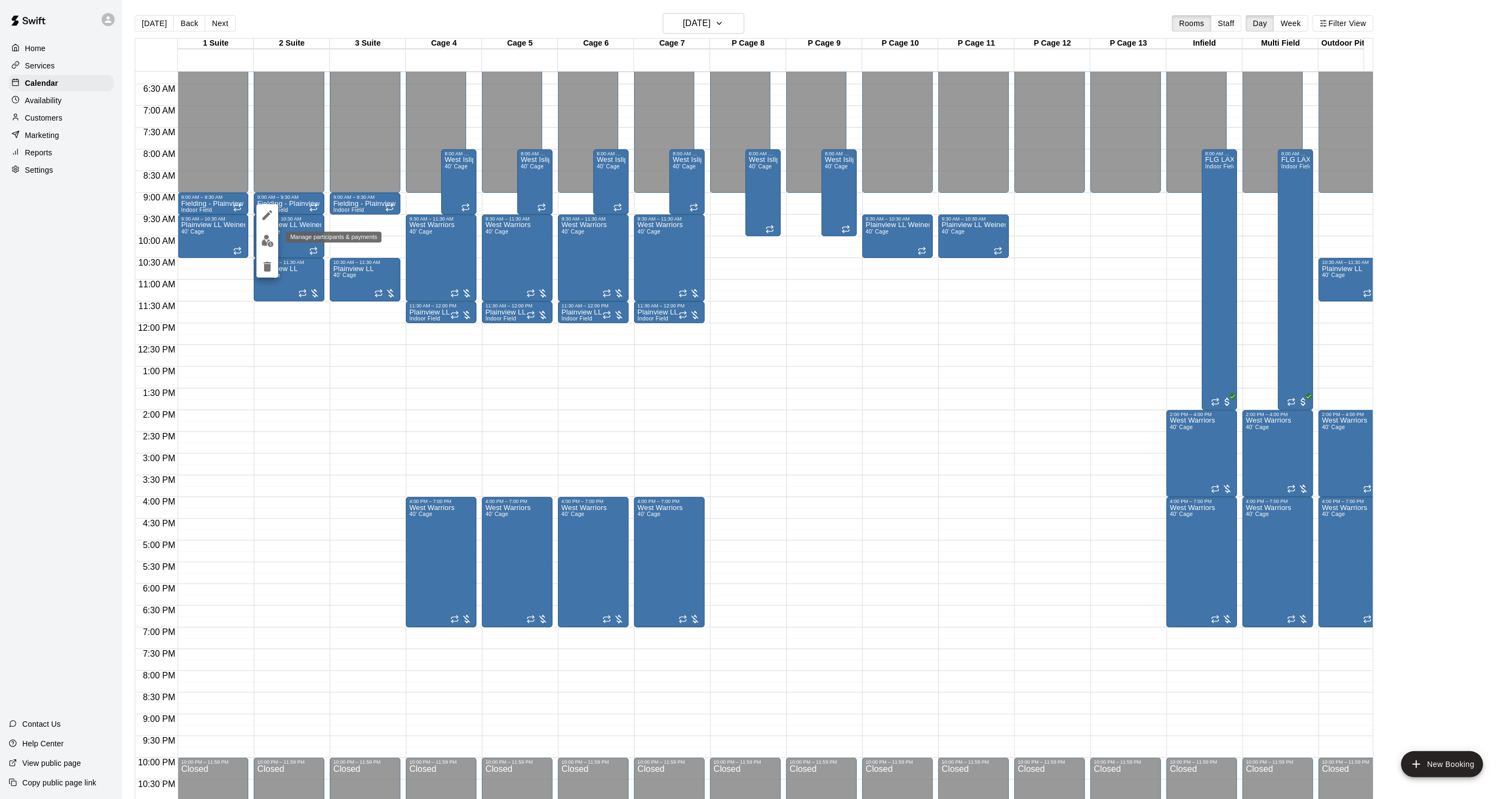
click at [269, 234] on button "edit" at bounding box center [267, 241] width 22 height 21
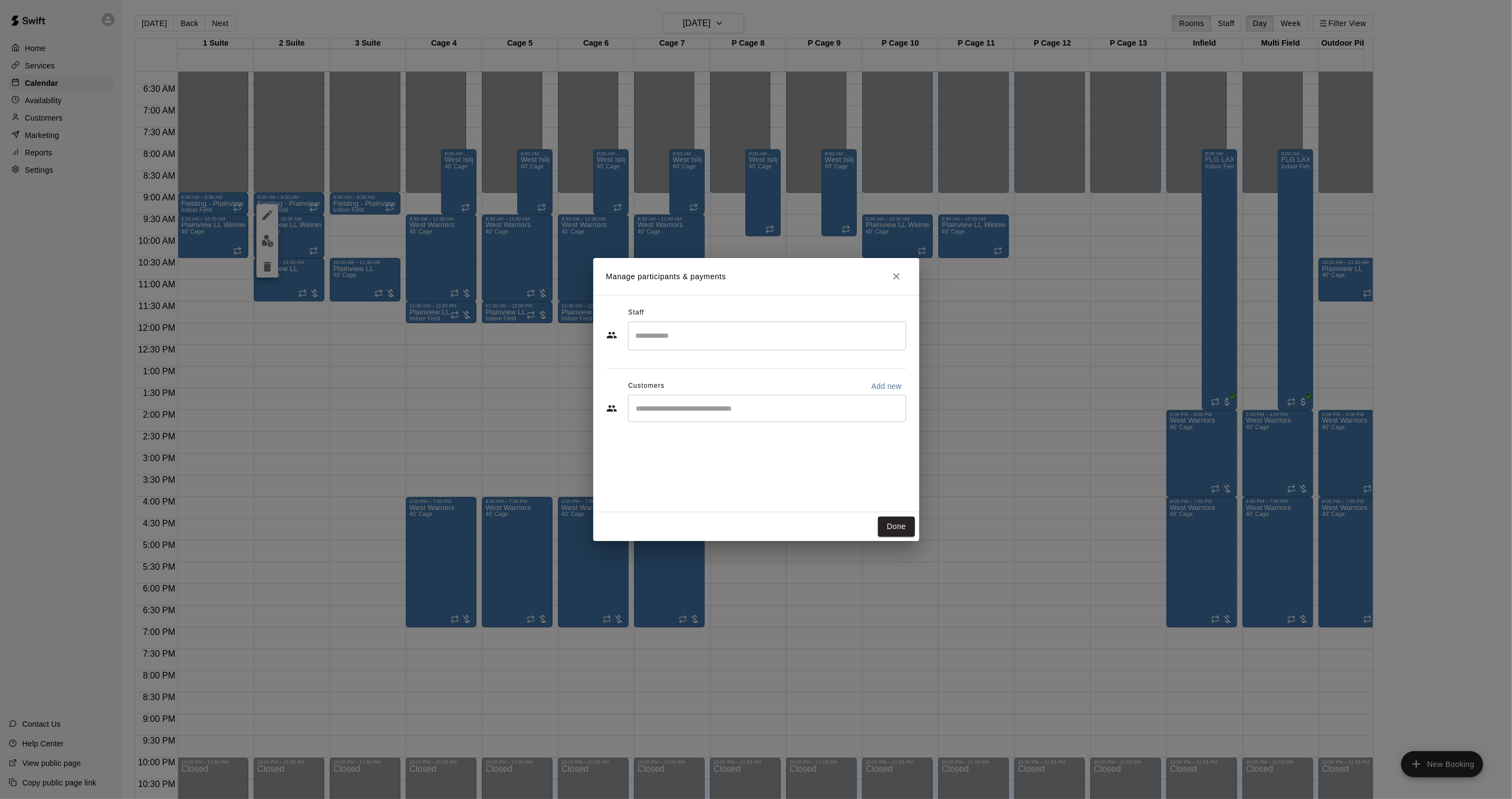
click at [379, 207] on div "Manage participants & payments Staff ​ Customers Add new ​ Done" at bounding box center [756, 399] width 1512 height 799
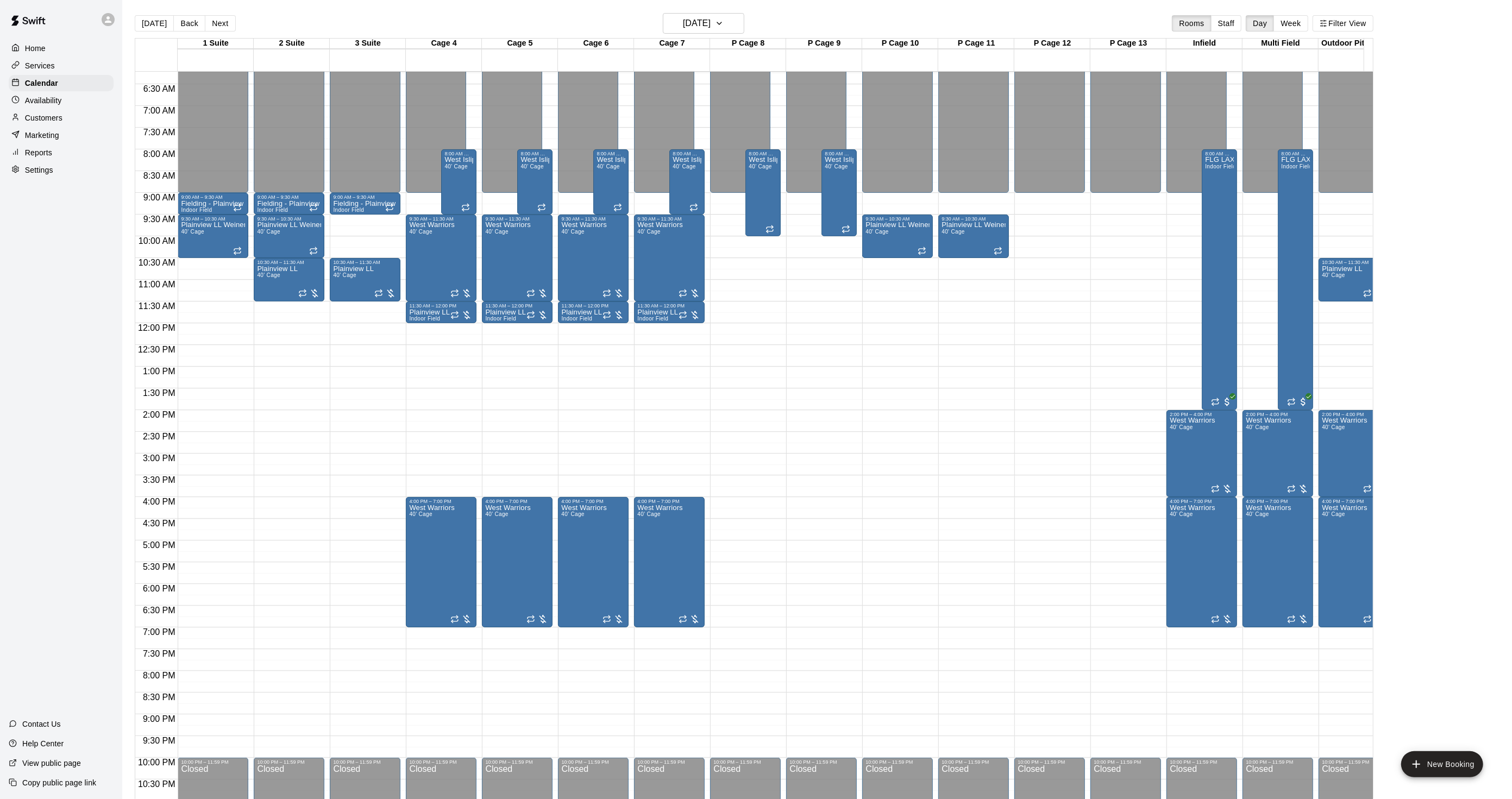
click at [356, 204] on p "Fielding - Plainview LL Weiner" at bounding box center [365, 204] width 64 height 0
click at [352, 209] on button "edit" at bounding box center [343, 215] width 22 height 22
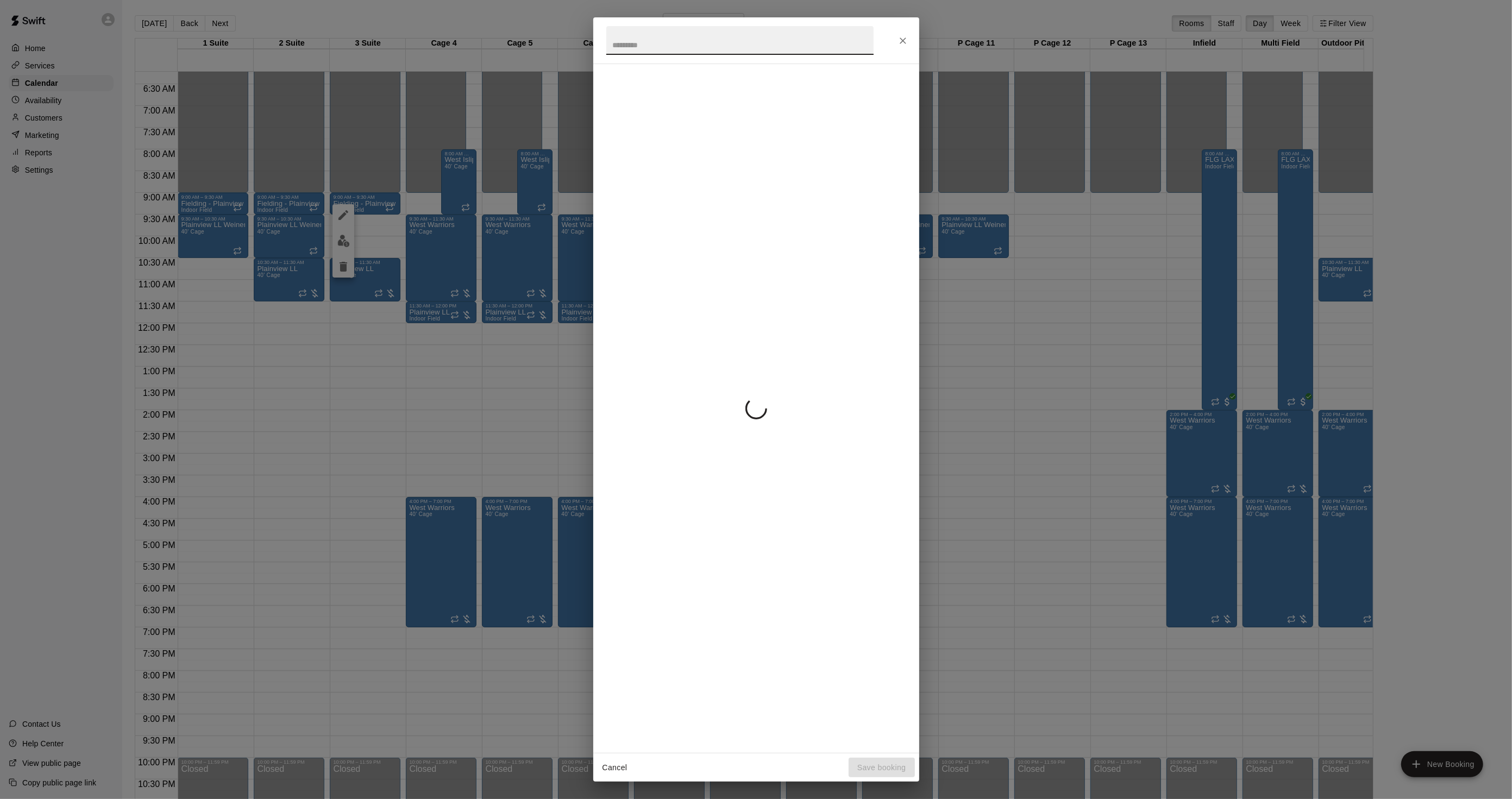
click at [444, 202] on div "Cancel Save booking" at bounding box center [756, 399] width 1512 height 799
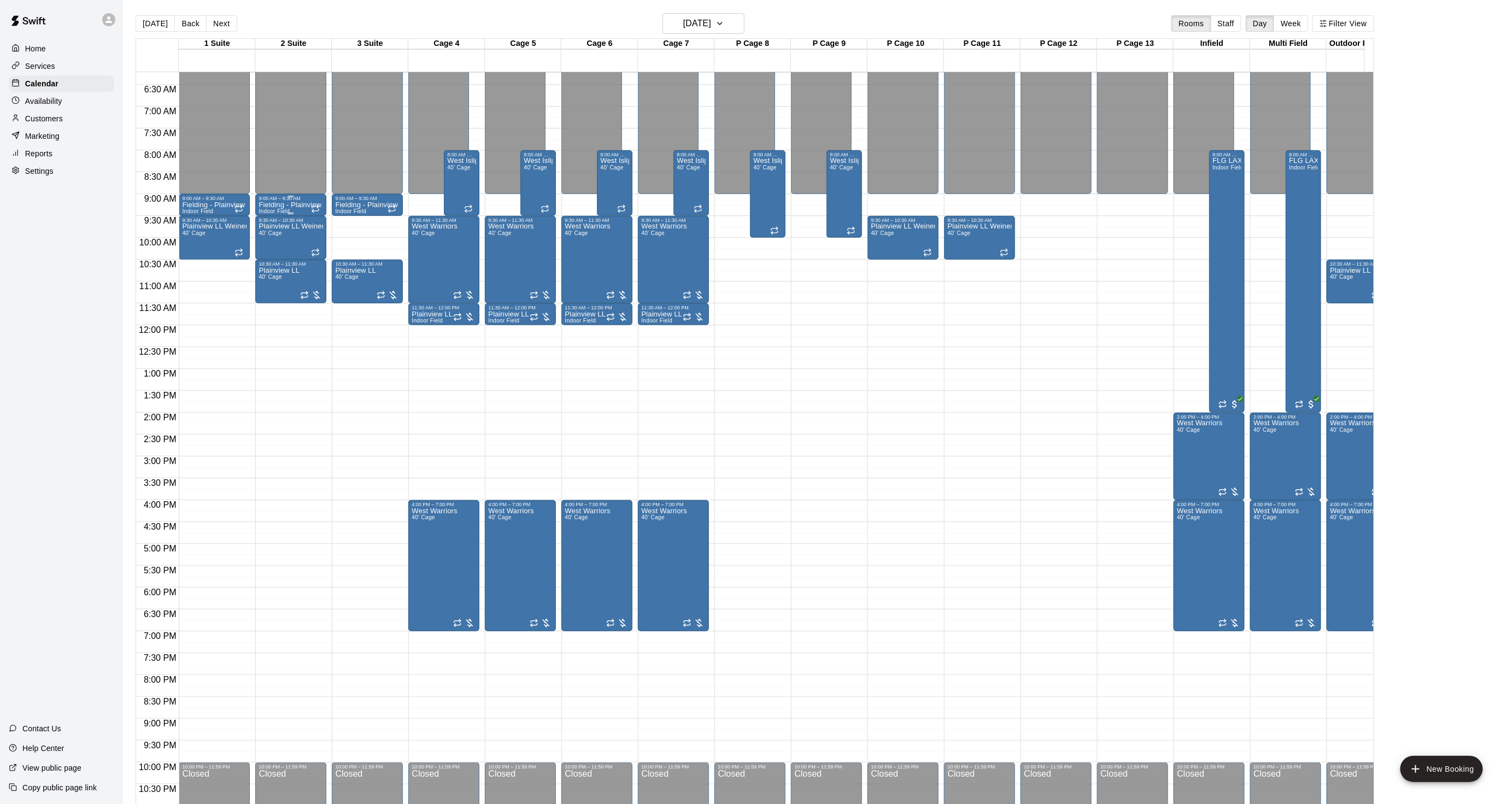
click at [288, 211] on span "Indoor Field" at bounding box center [274, 211] width 31 height 6
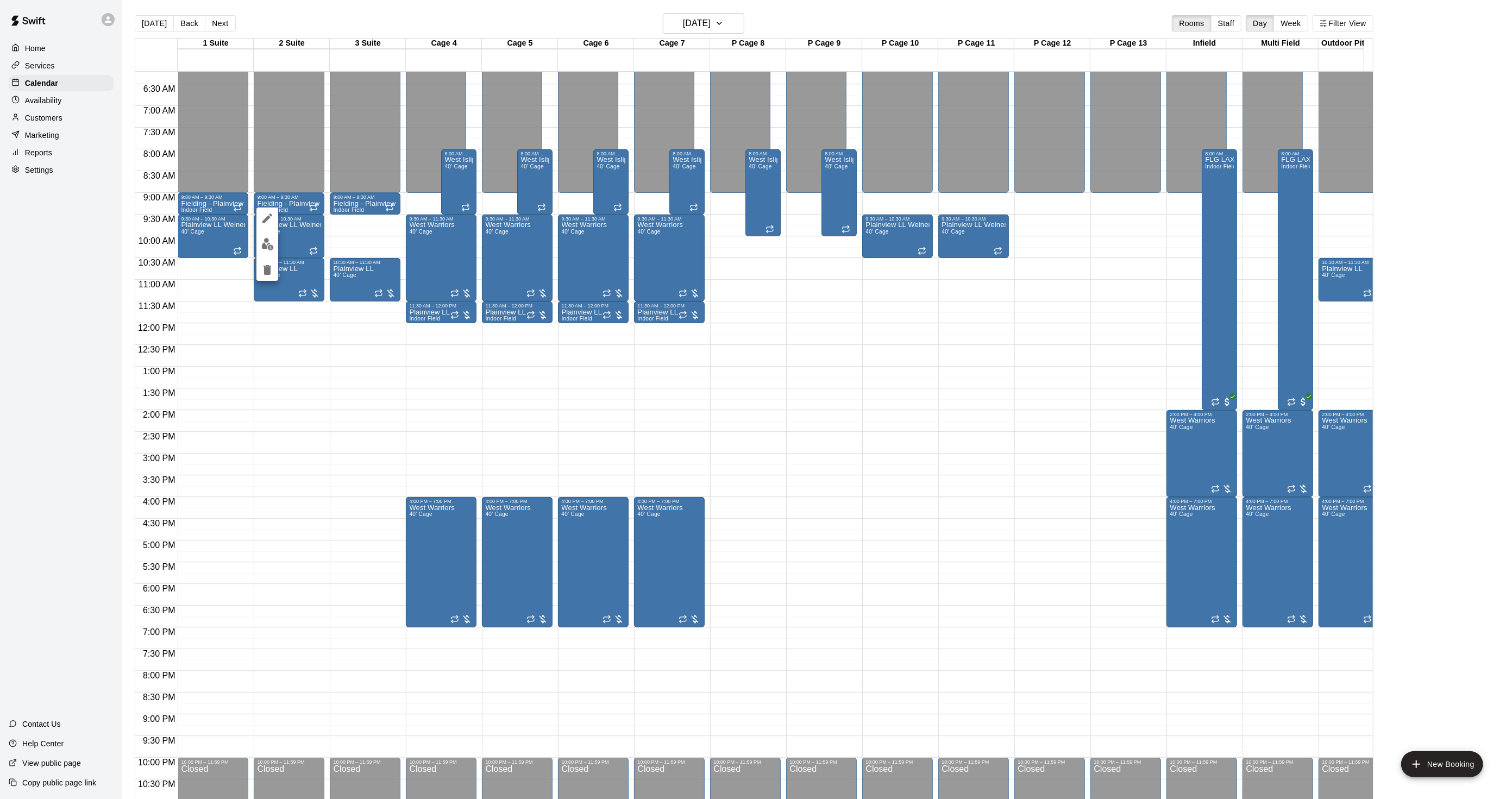
click at [273, 215] on icon "edit" at bounding box center [267, 219] width 13 height 13
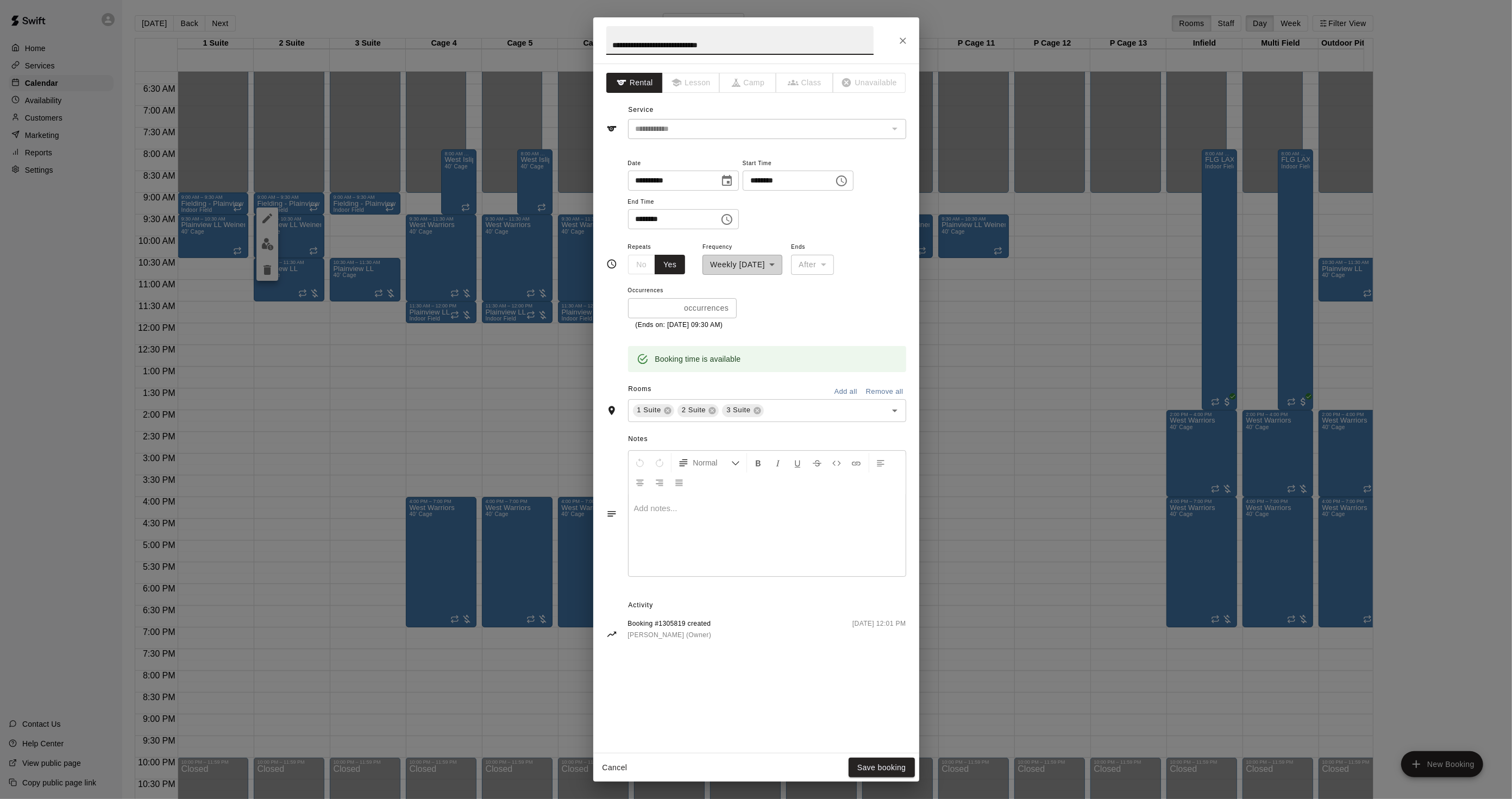
click at [285, 215] on div "**********" at bounding box center [756, 399] width 1512 height 799
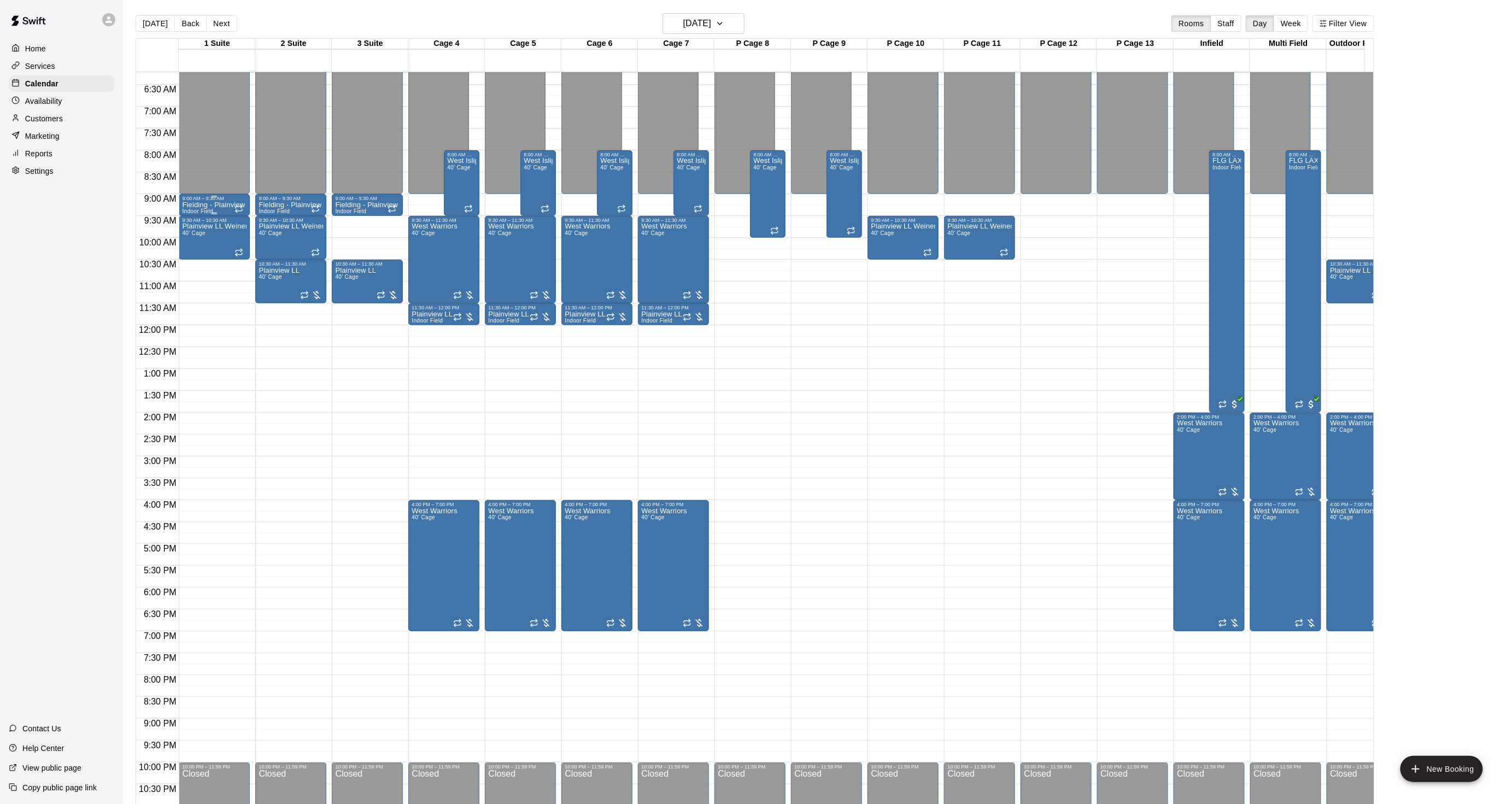
click at [200, 197] on div "9:00 AM – 9:30 AM" at bounding box center [214, 198] width 64 height 5
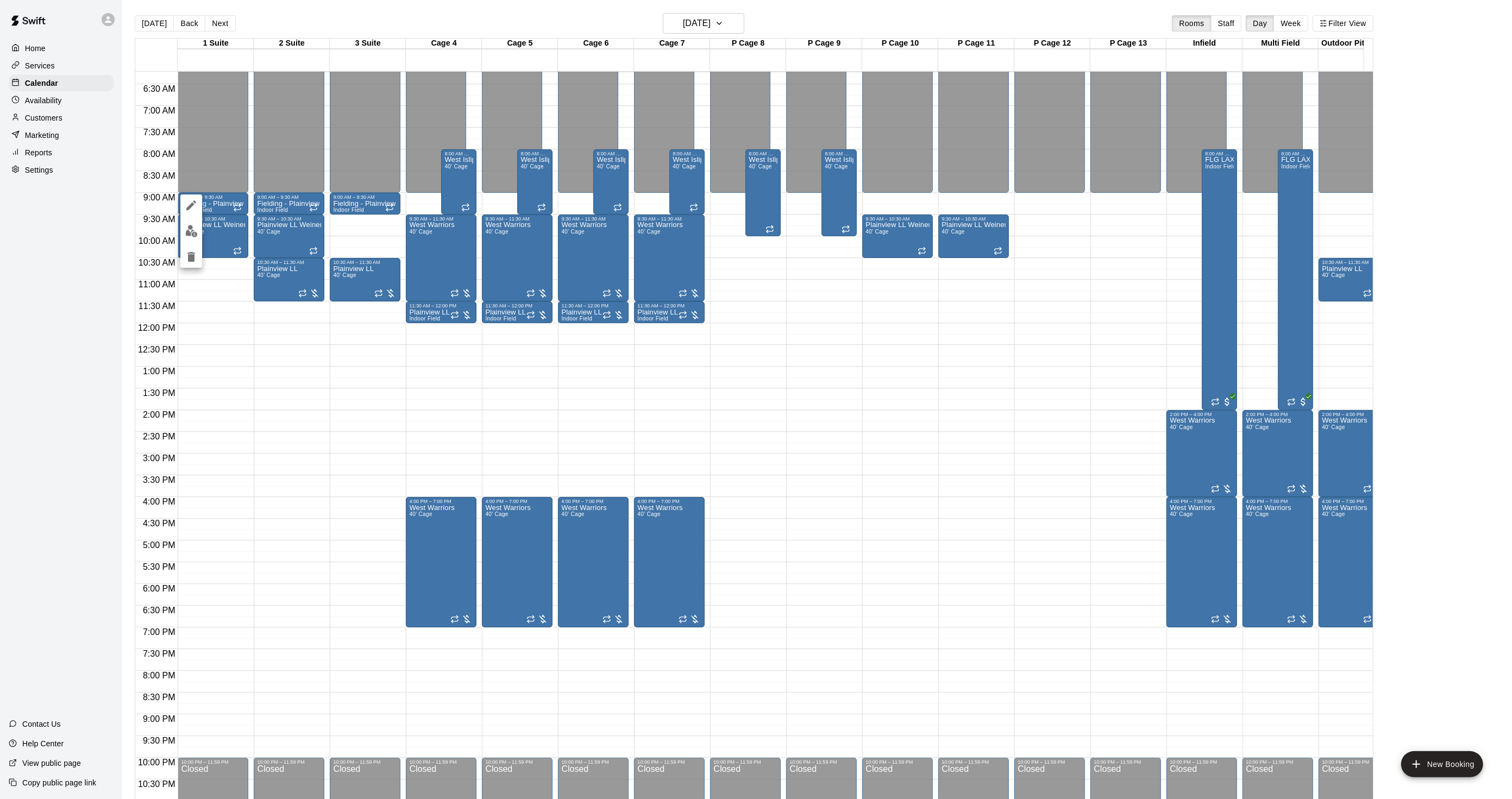
click at [191, 202] on icon "edit" at bounding box center [191, 206] width 13 height 13
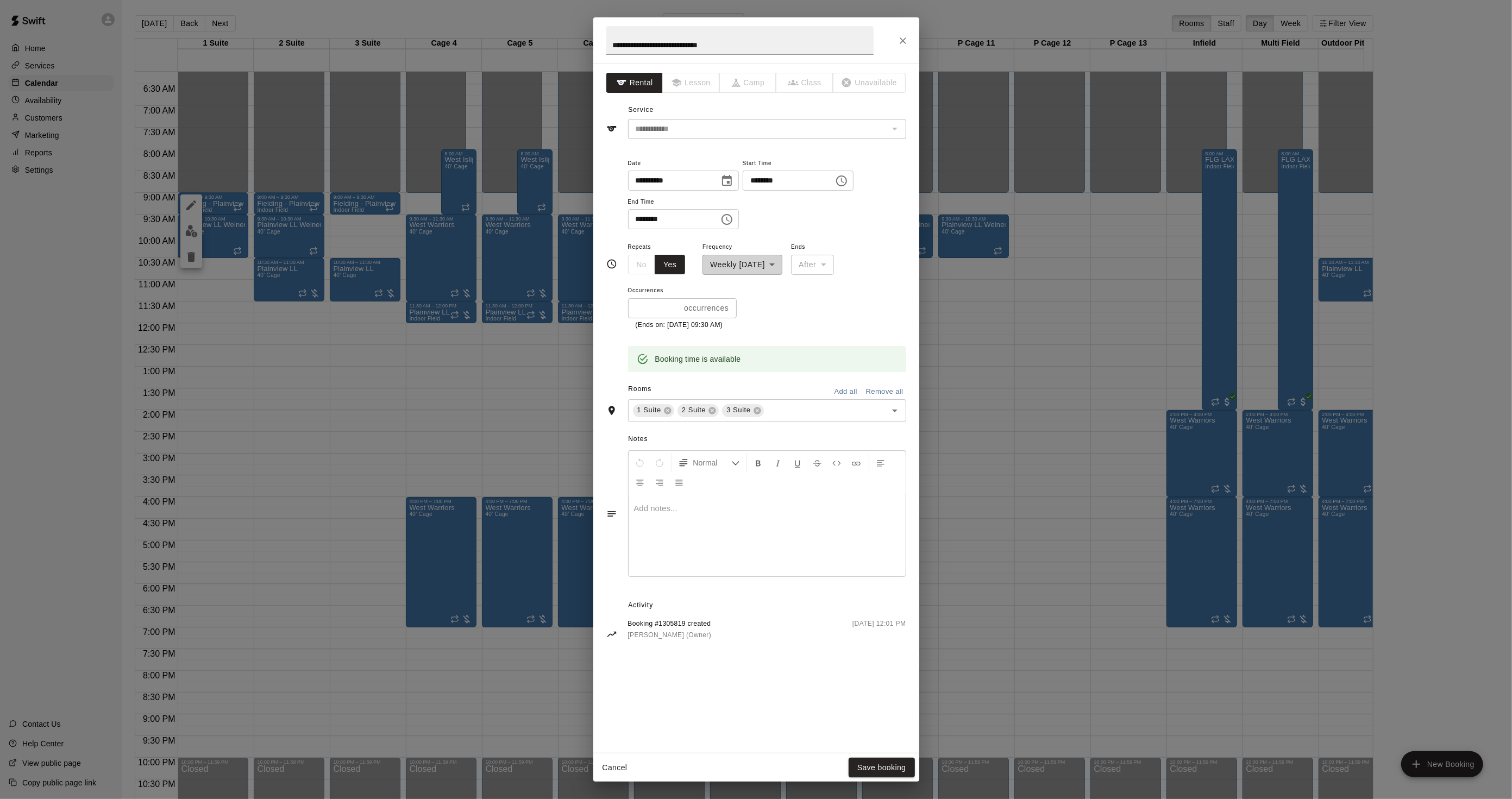
click at [294, 184] on div "**********" at bounding box center [756, 399] width 1512 height 799
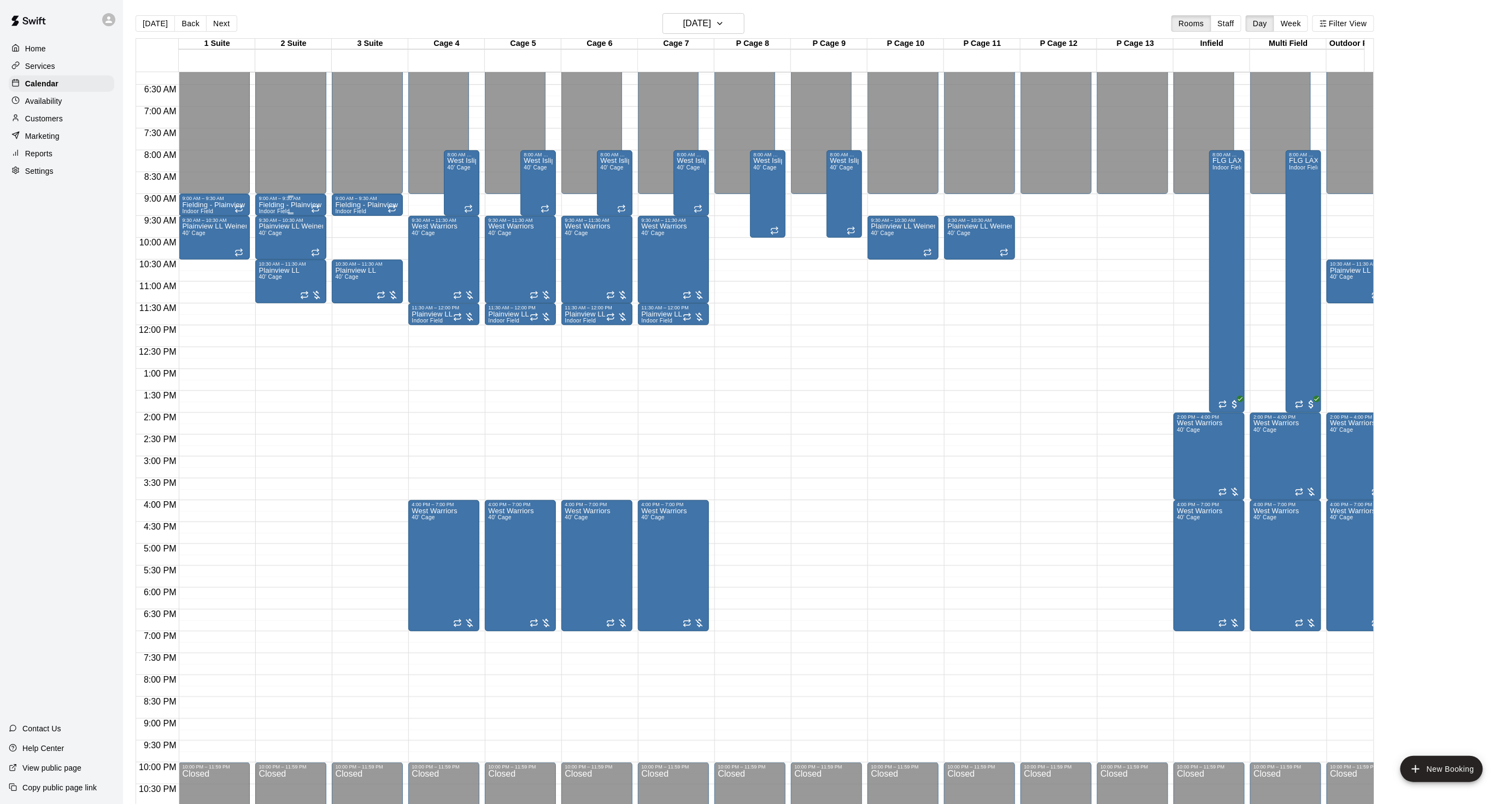
click at [286, 209] on span "Indoor Field" at bounding box center [274, 211] width 31 height 6
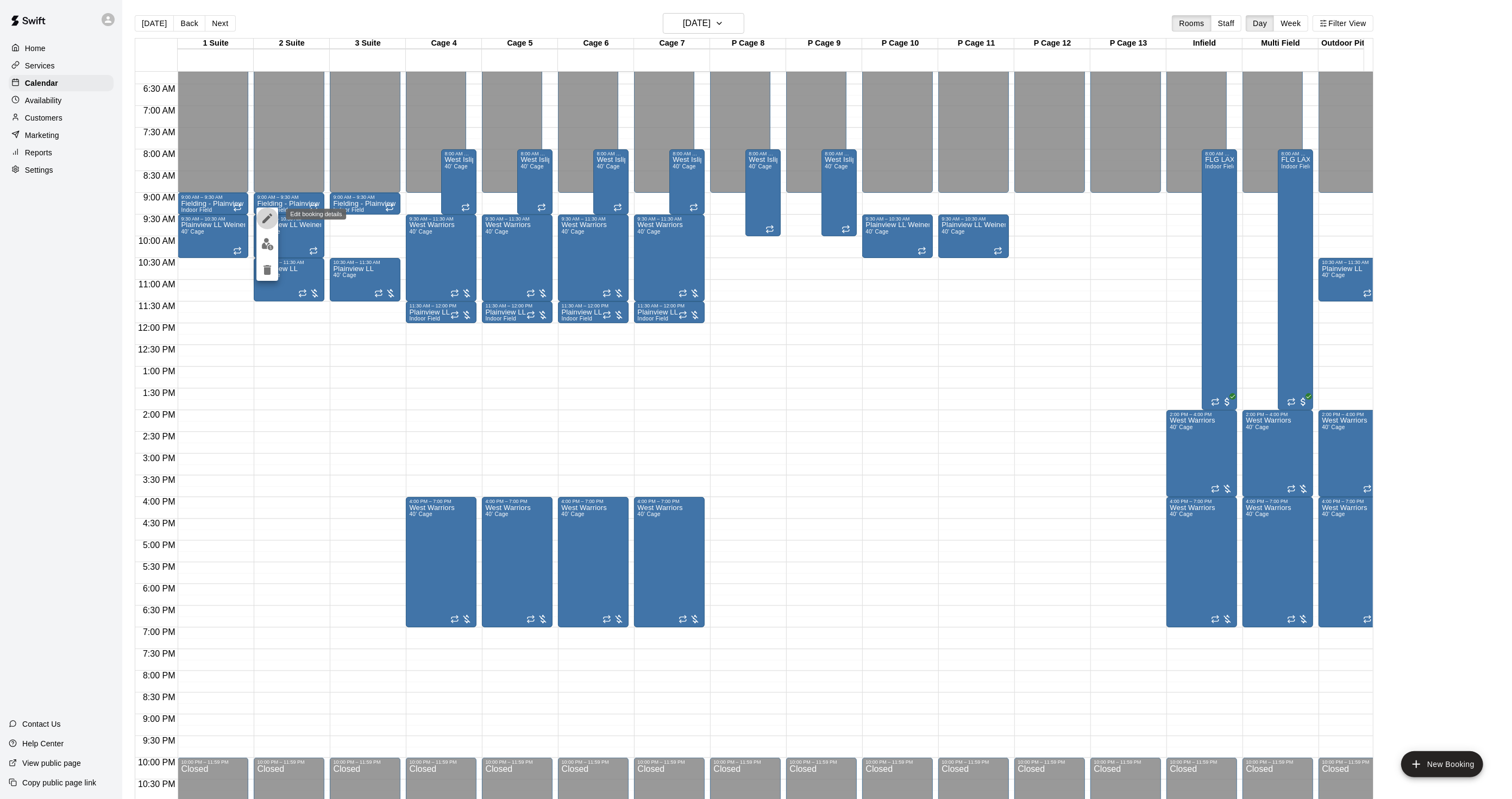
click at [259, 215] on button "edit" at bounding box center [267, 218] width 22 height 22
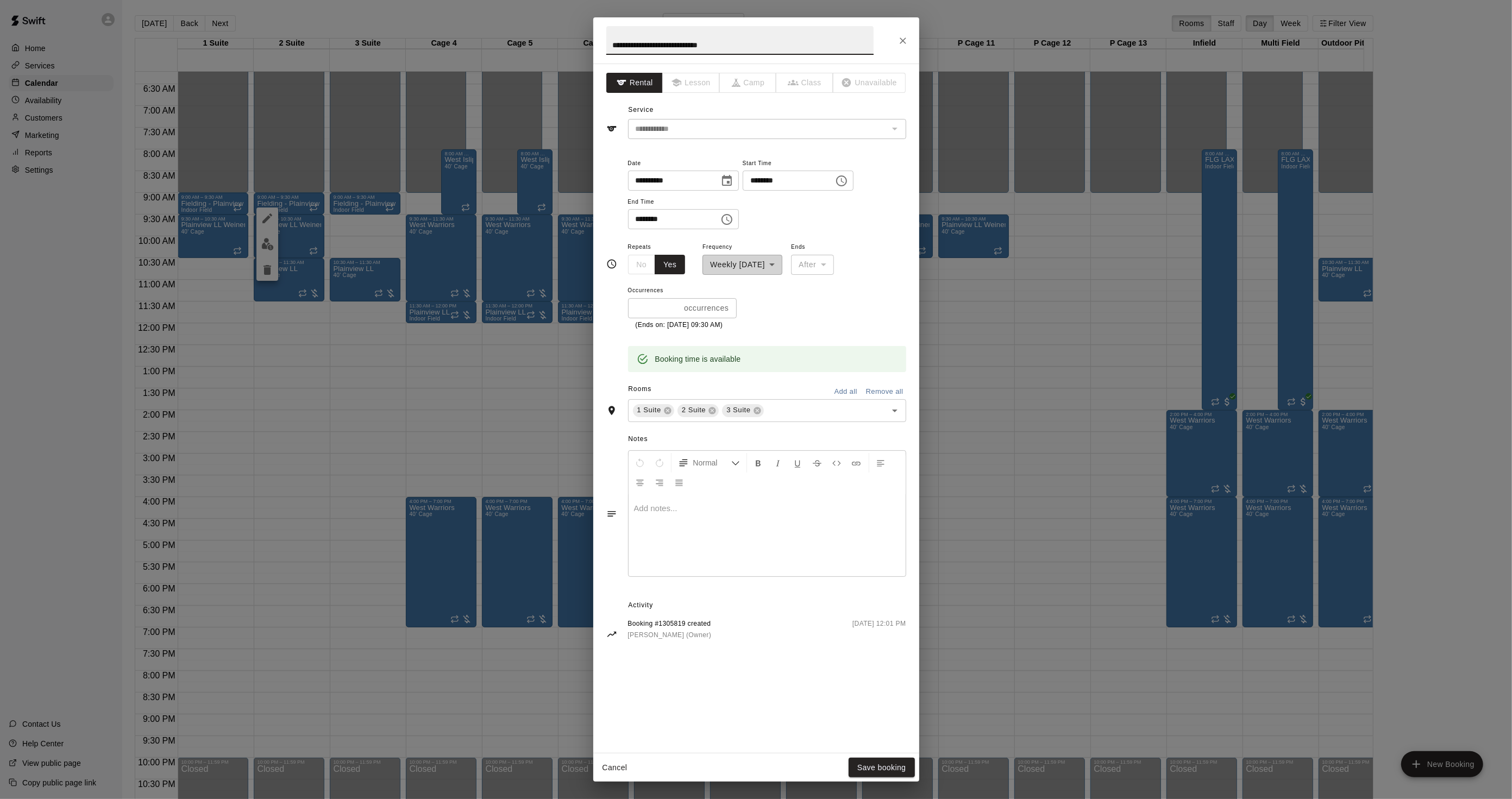
click at [696, 48] on input "**********" at bounding box center [740, 41] width 267 height 29
type input "**********"
click at [911, 776] on button "Save booking" at bounding box center [881, 768] width 67 height 20
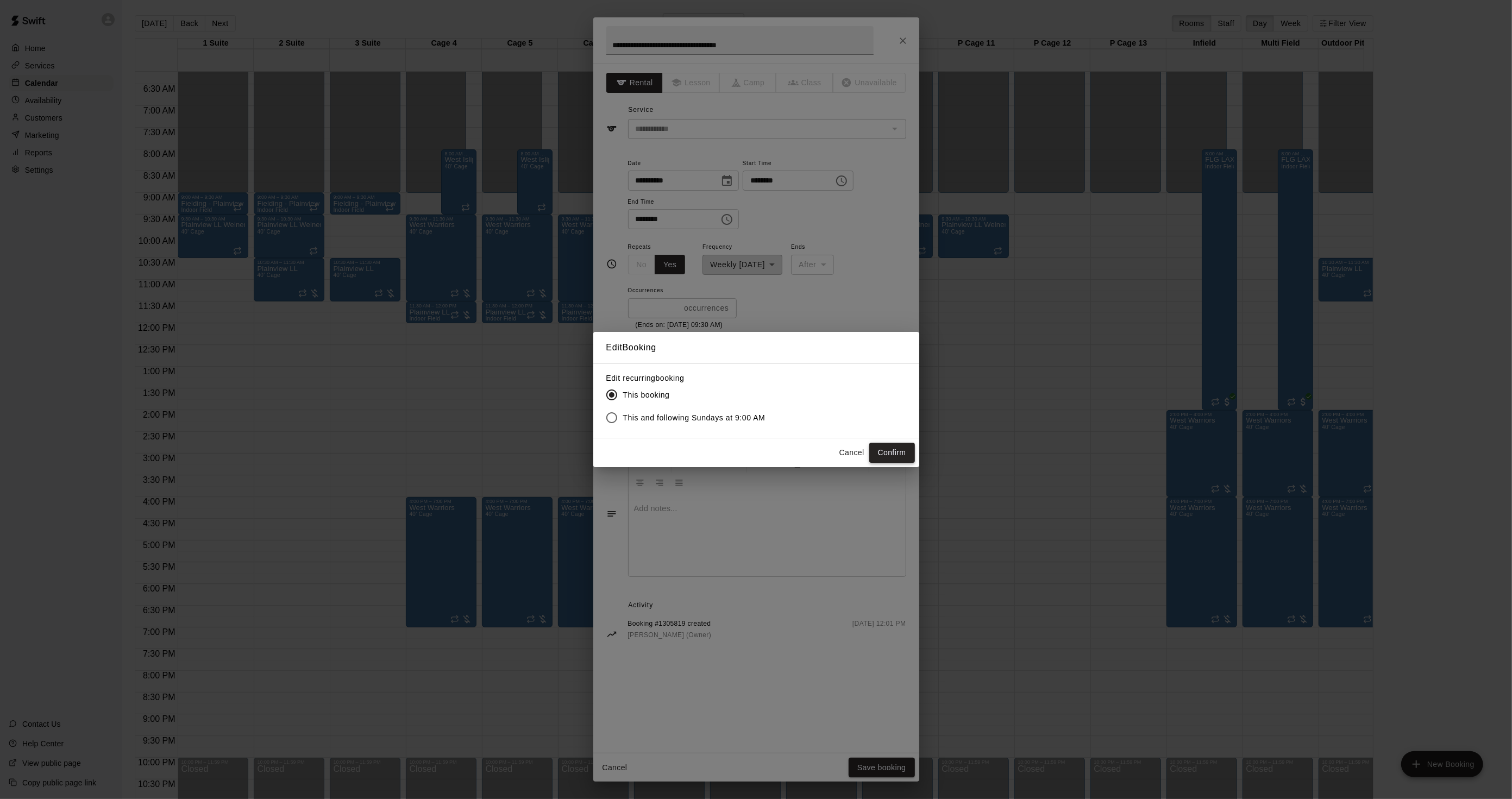
click at [897, 448] on button "Confirm" at bounding box center [892, 453] width 45 height 20
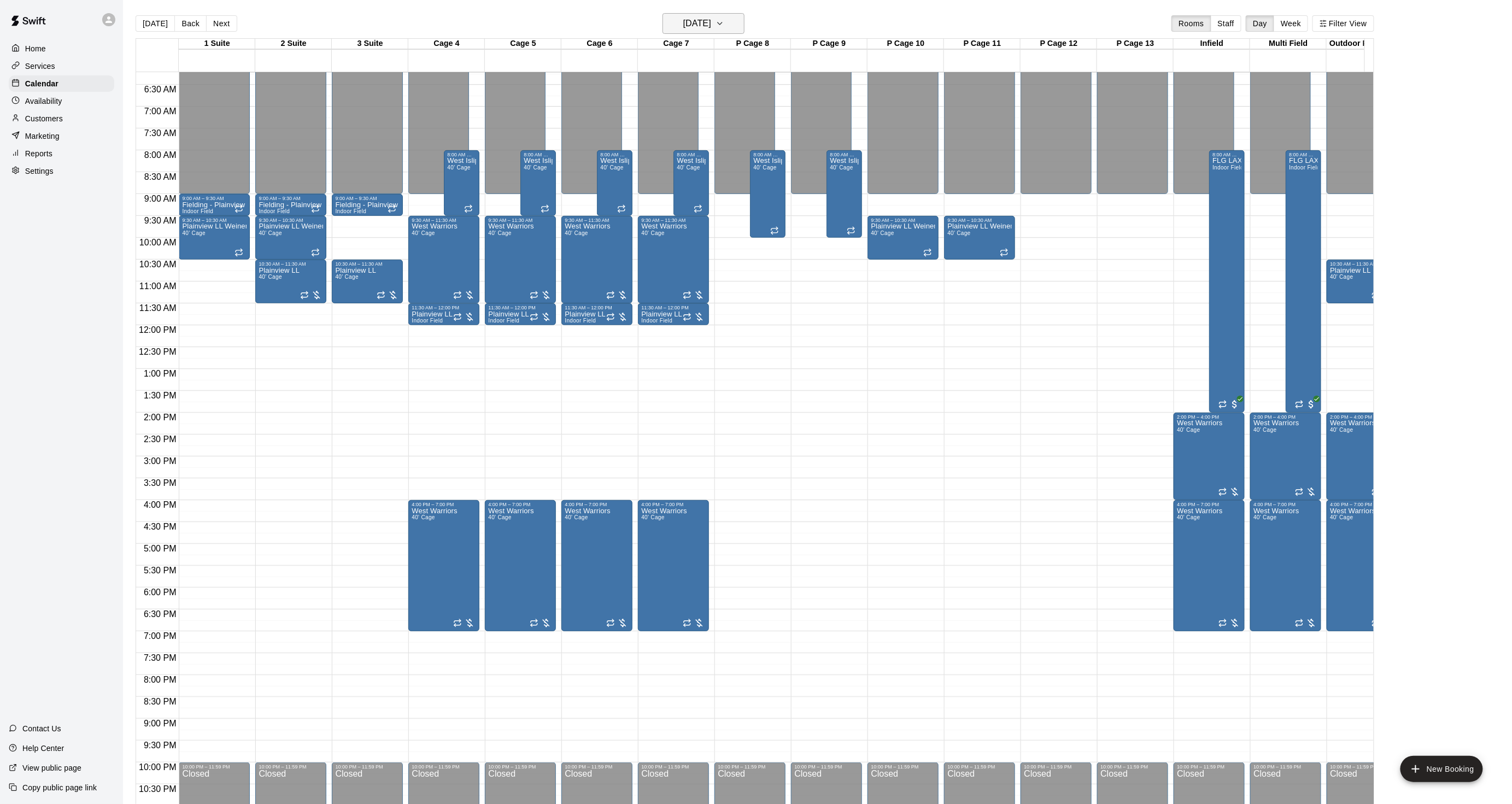
click at [711, 17] on h6 "Sunday Jan 11" at bounding box center [697, 23] width 28 height 15
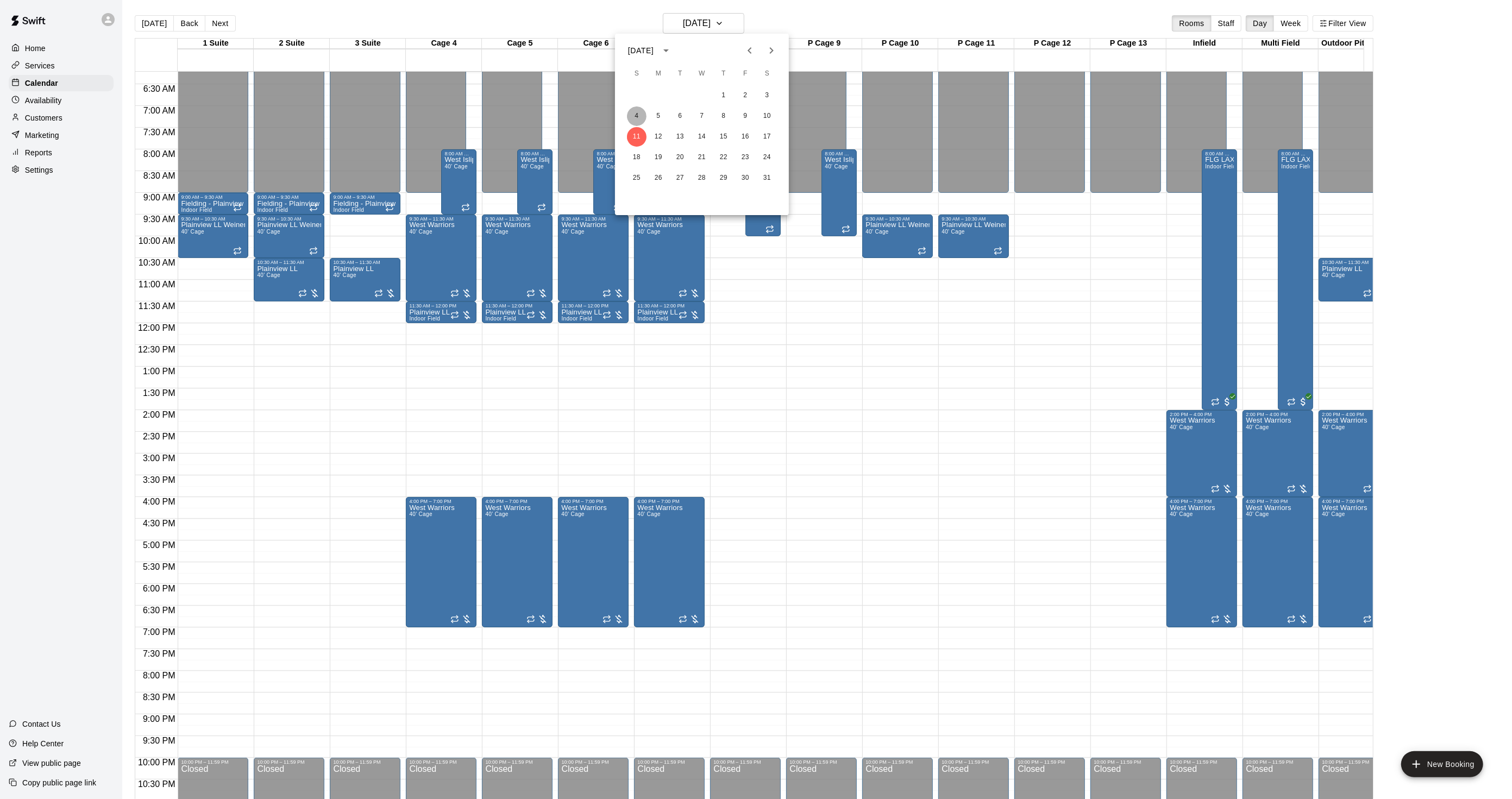
click at [643, 113] on button "4" at bounding box center [637, 117] width 20 height 20
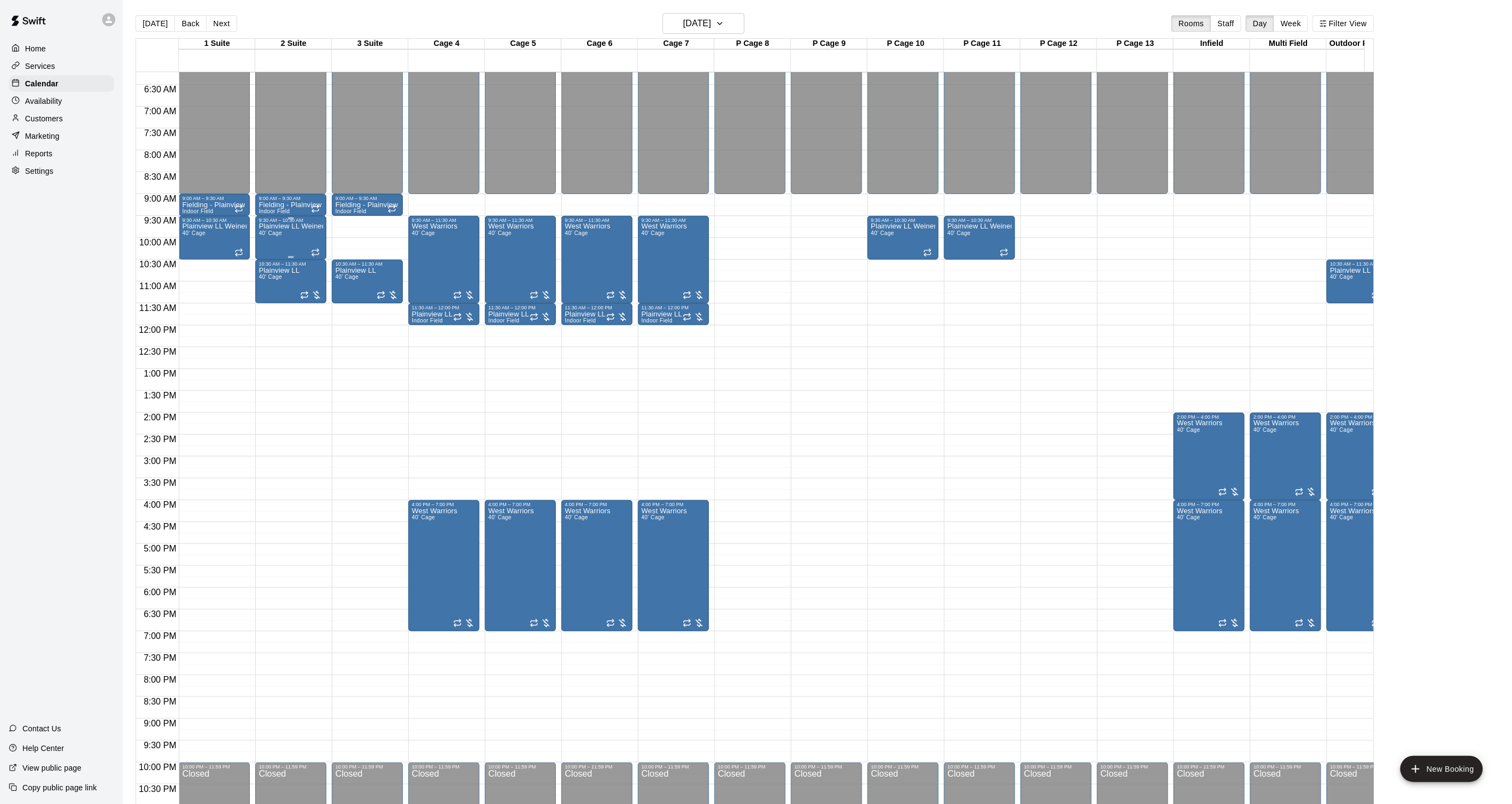
click at [275, 241] on div "Plainview LL Weiner 40' Cage" at bounding box center [290, 625] width 64 height 804
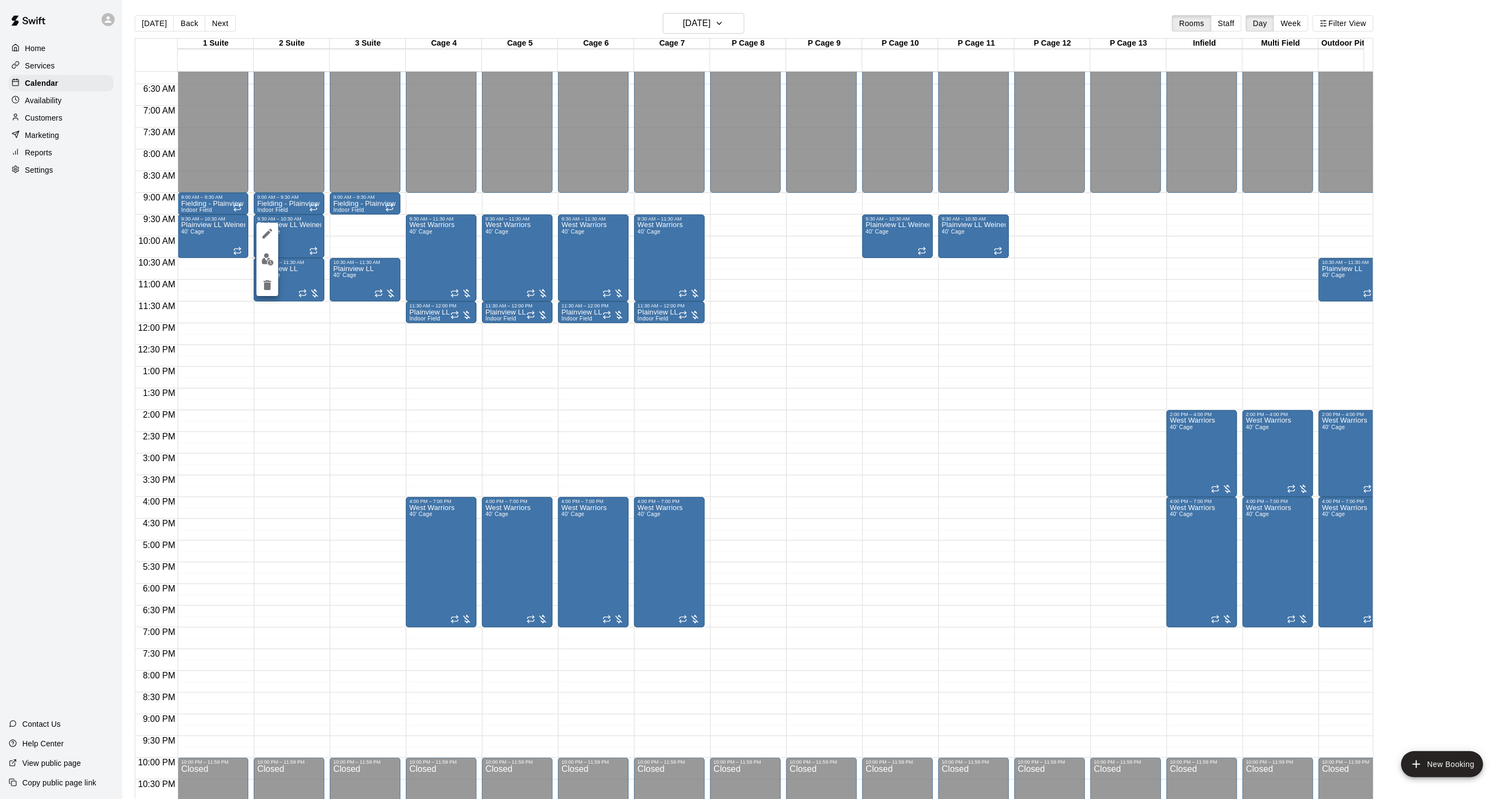
click at [324, 236] on div at bounding box center [756, 399] width 1512 height 799
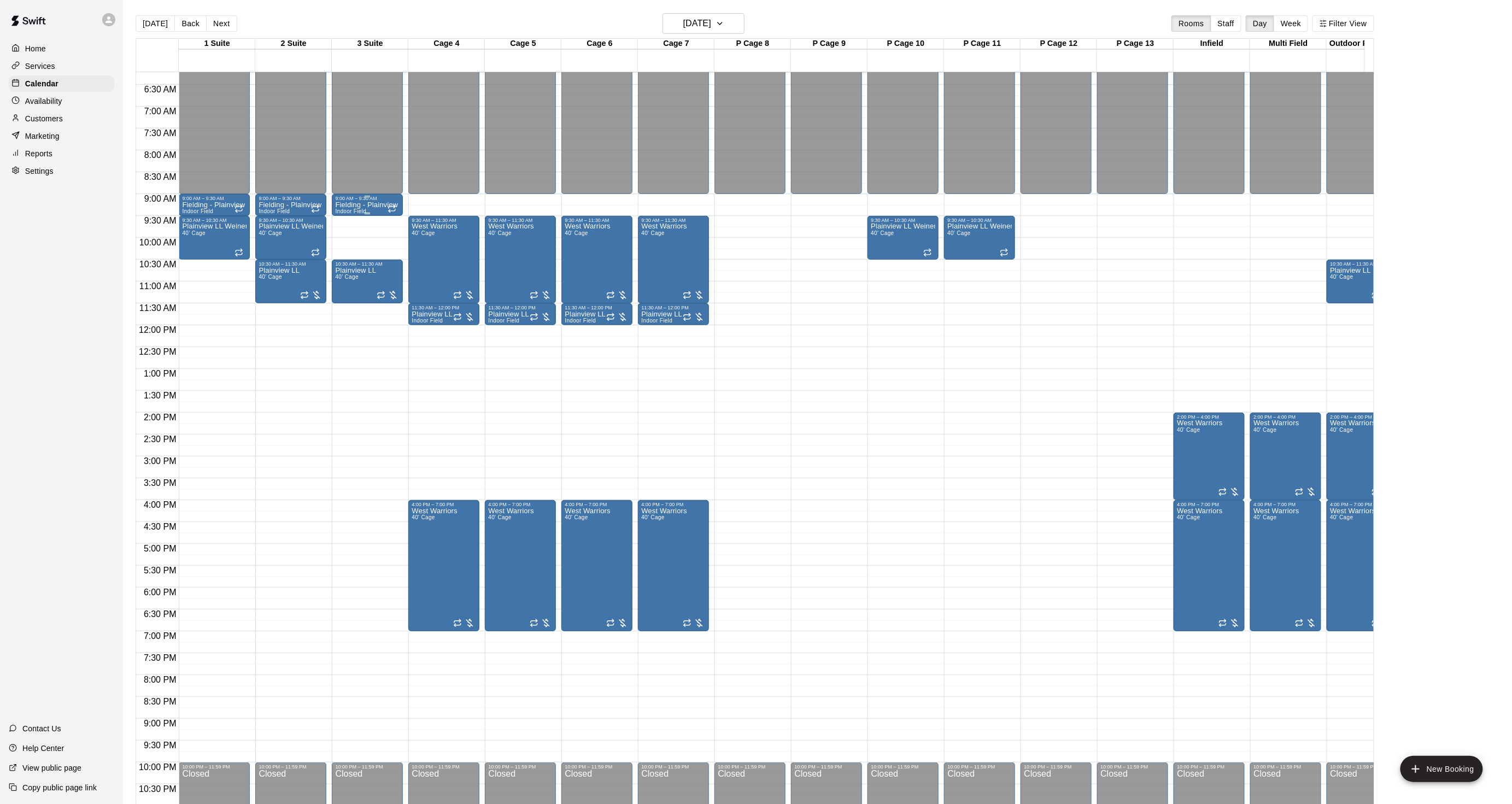
click at [339, 205] on p "Fielding - Plainview LL Weiner" at bounding box center [367, 205] width 64 height 0
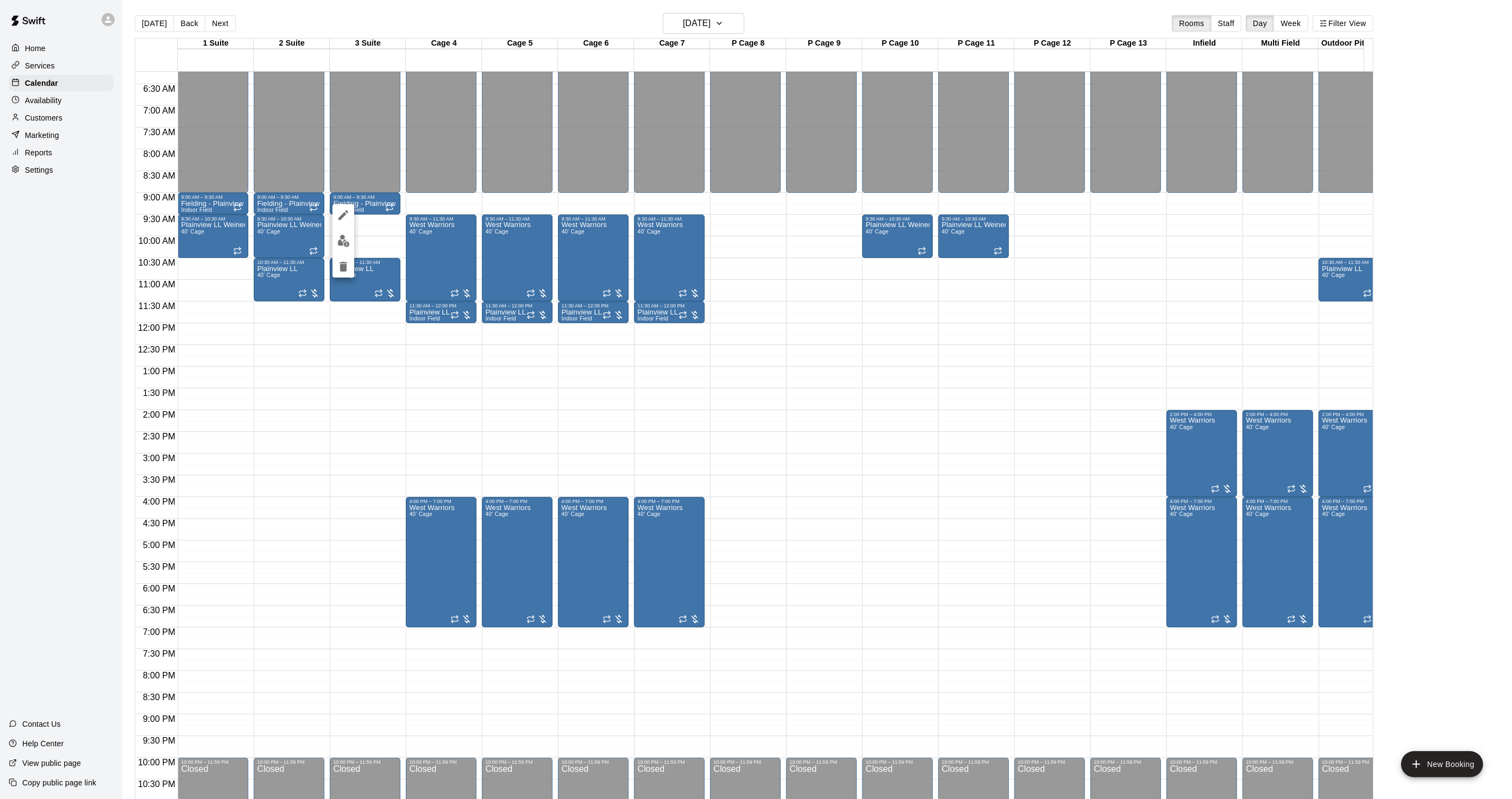
click at [304, 289] on div at bounding box center [756, 399] width 1512 height 799
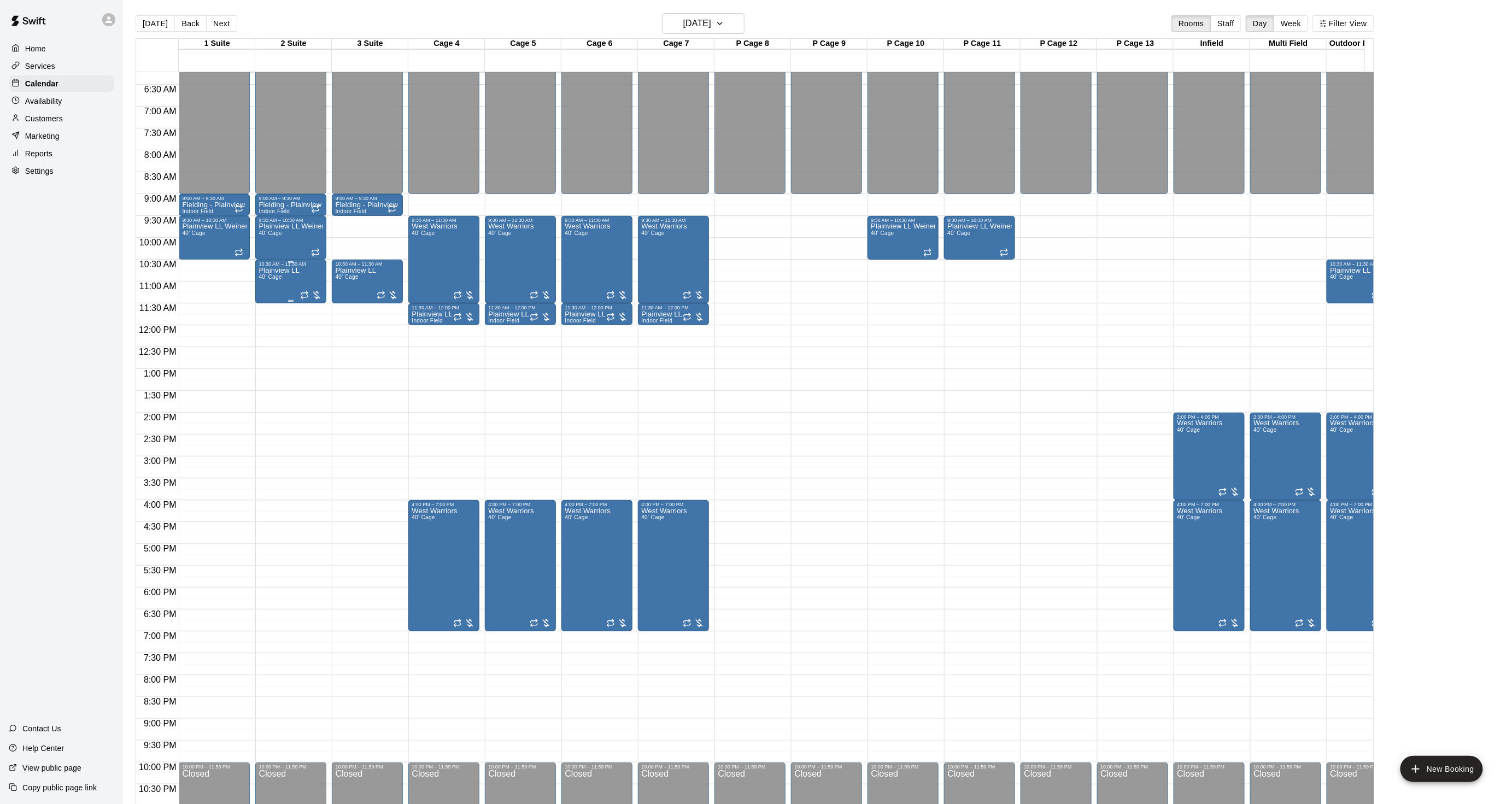
click at [278, 283] on div "Plainview LL 40' Cage" at bounding box center [279, 669] width 41 height 804
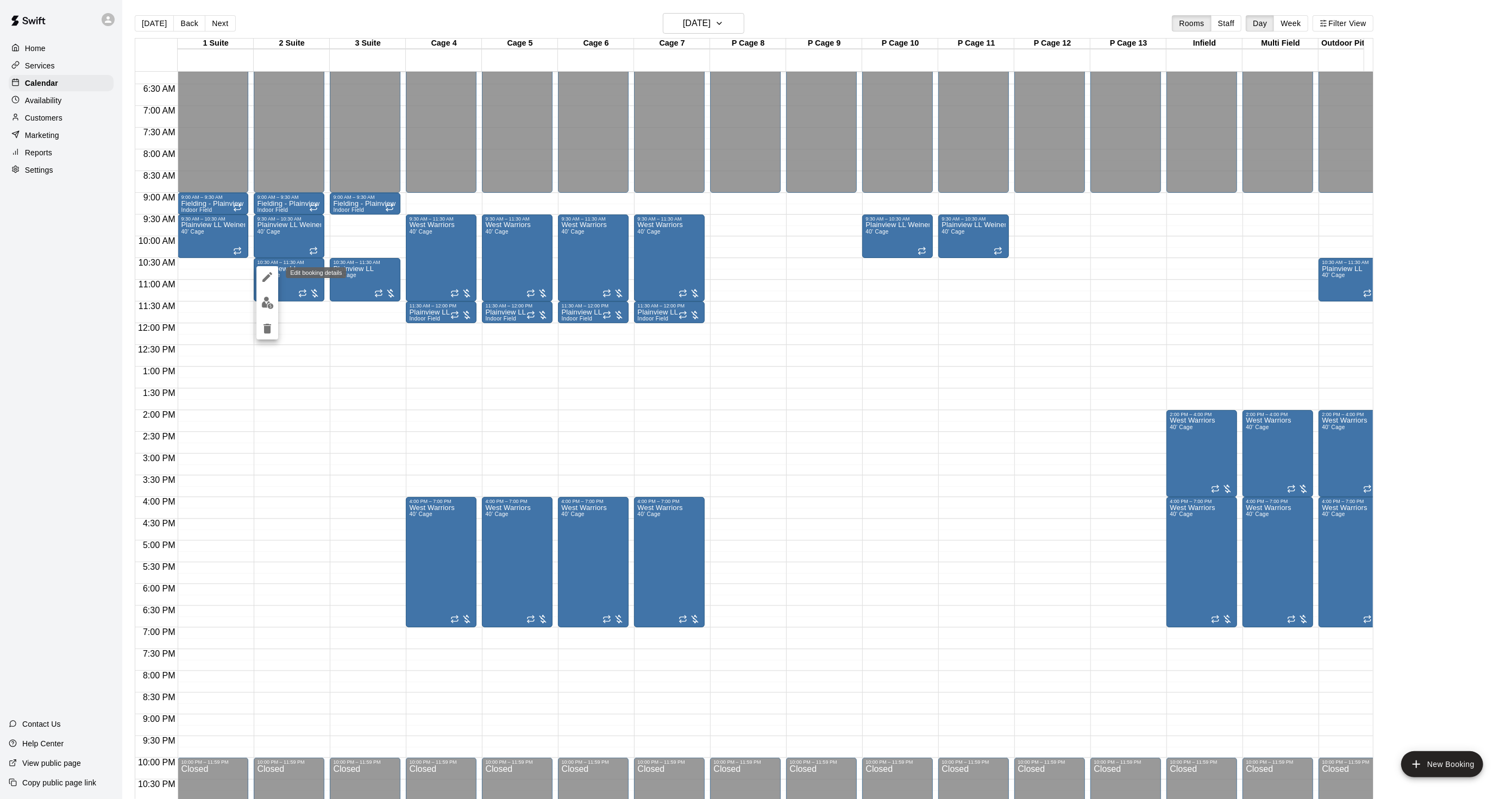
click at [265, 285] on button "edit" at bounding box center [267, 277] width 22 height 22
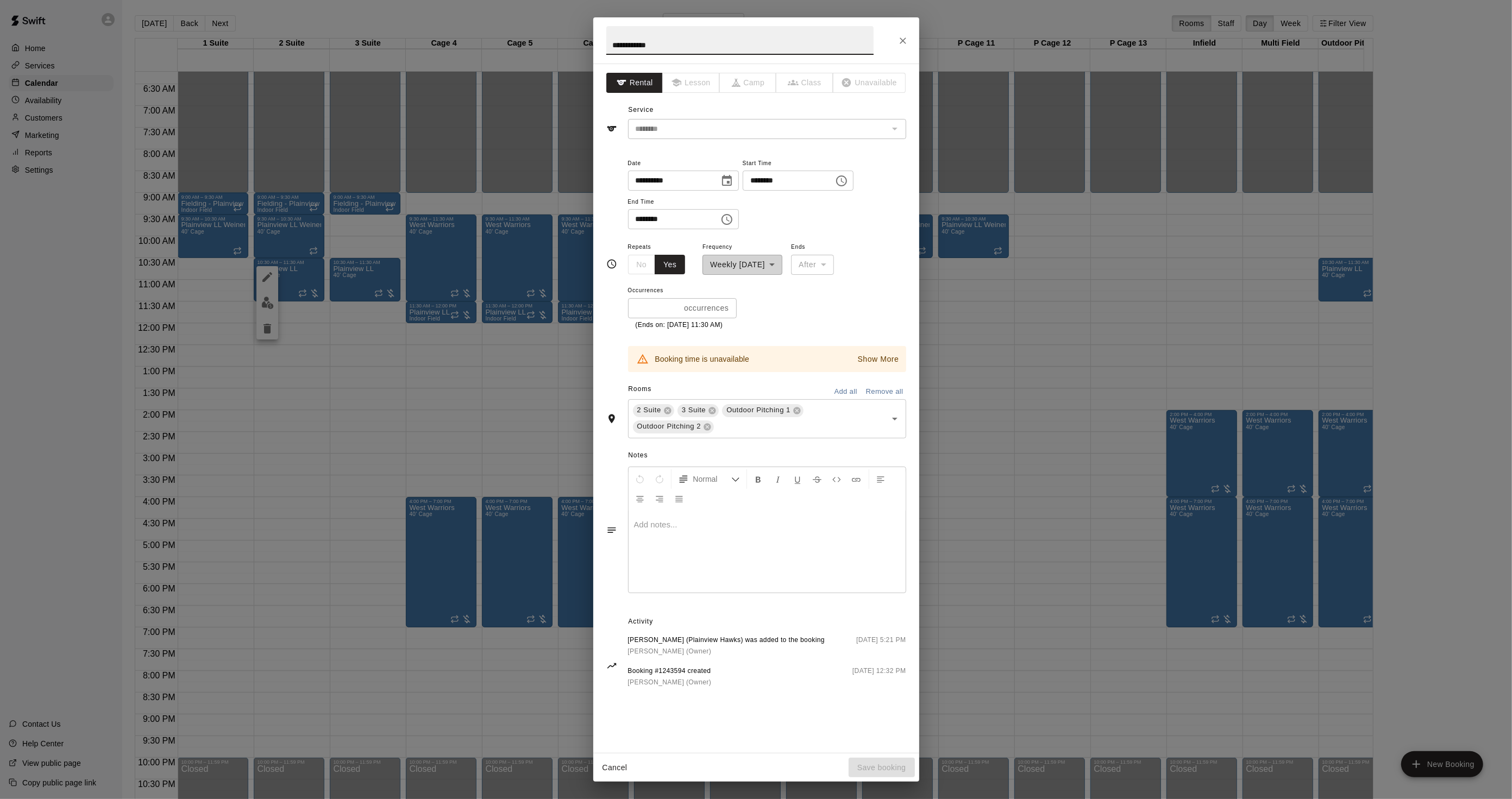
click at [443, 277] on div "**********" at bounding box center [756, 399] width 1512 height 799
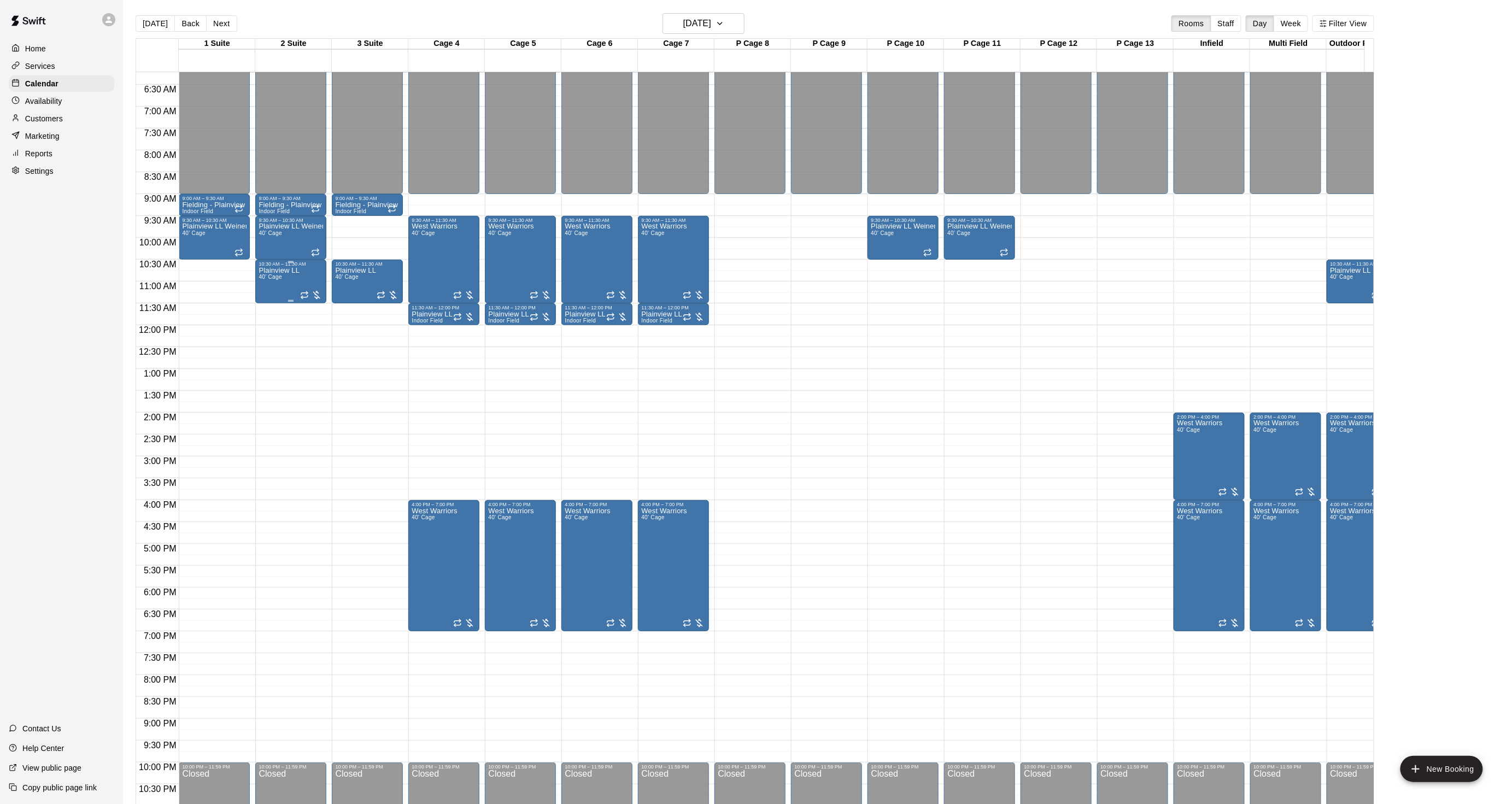
click at [277, 278] on span "40' Cage" at bounding box center [270, 276] width 23 height 6
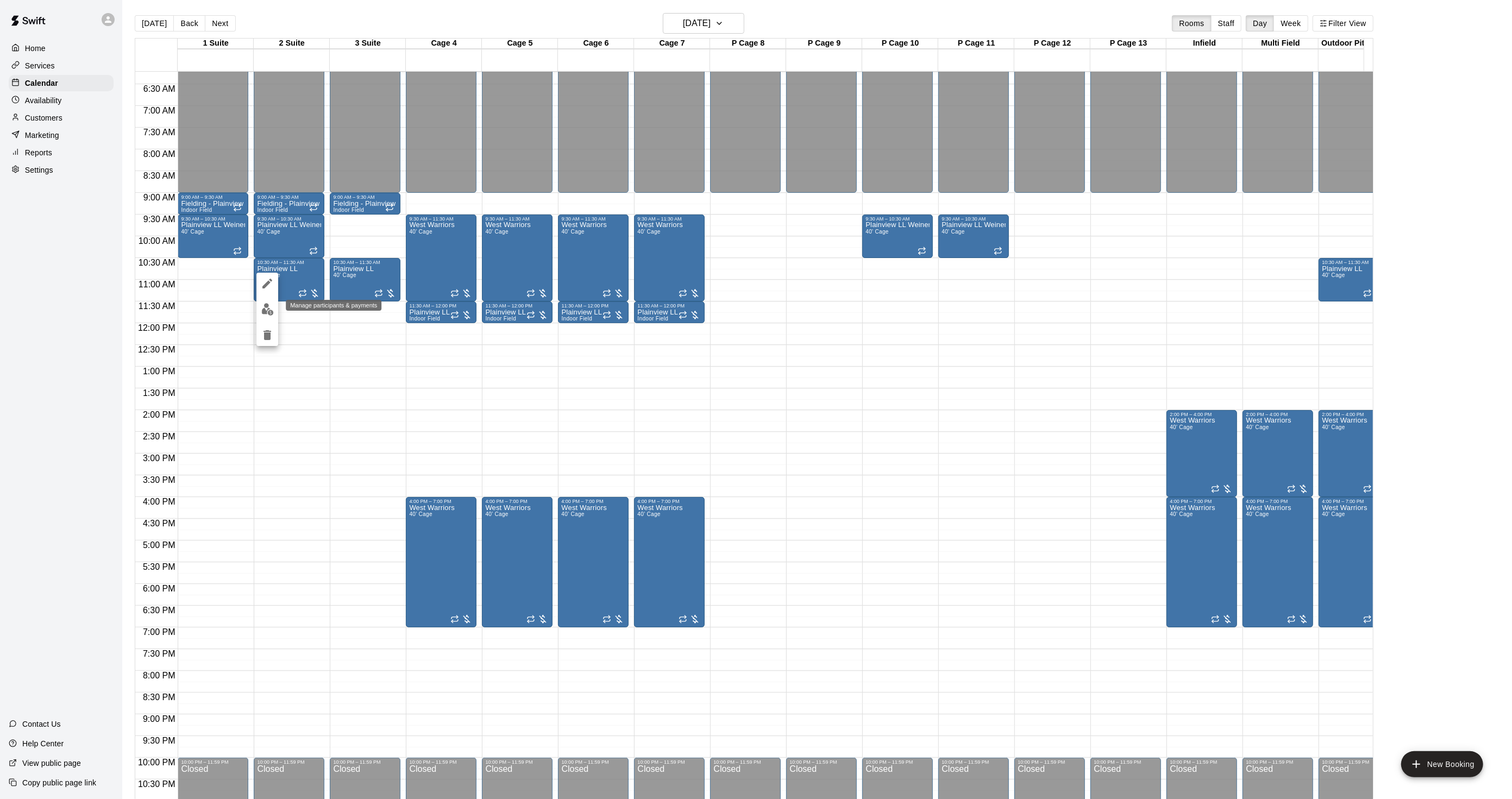
click at [265, 306] on img "edit" at bounding box center [267, 309] width 13 height 13
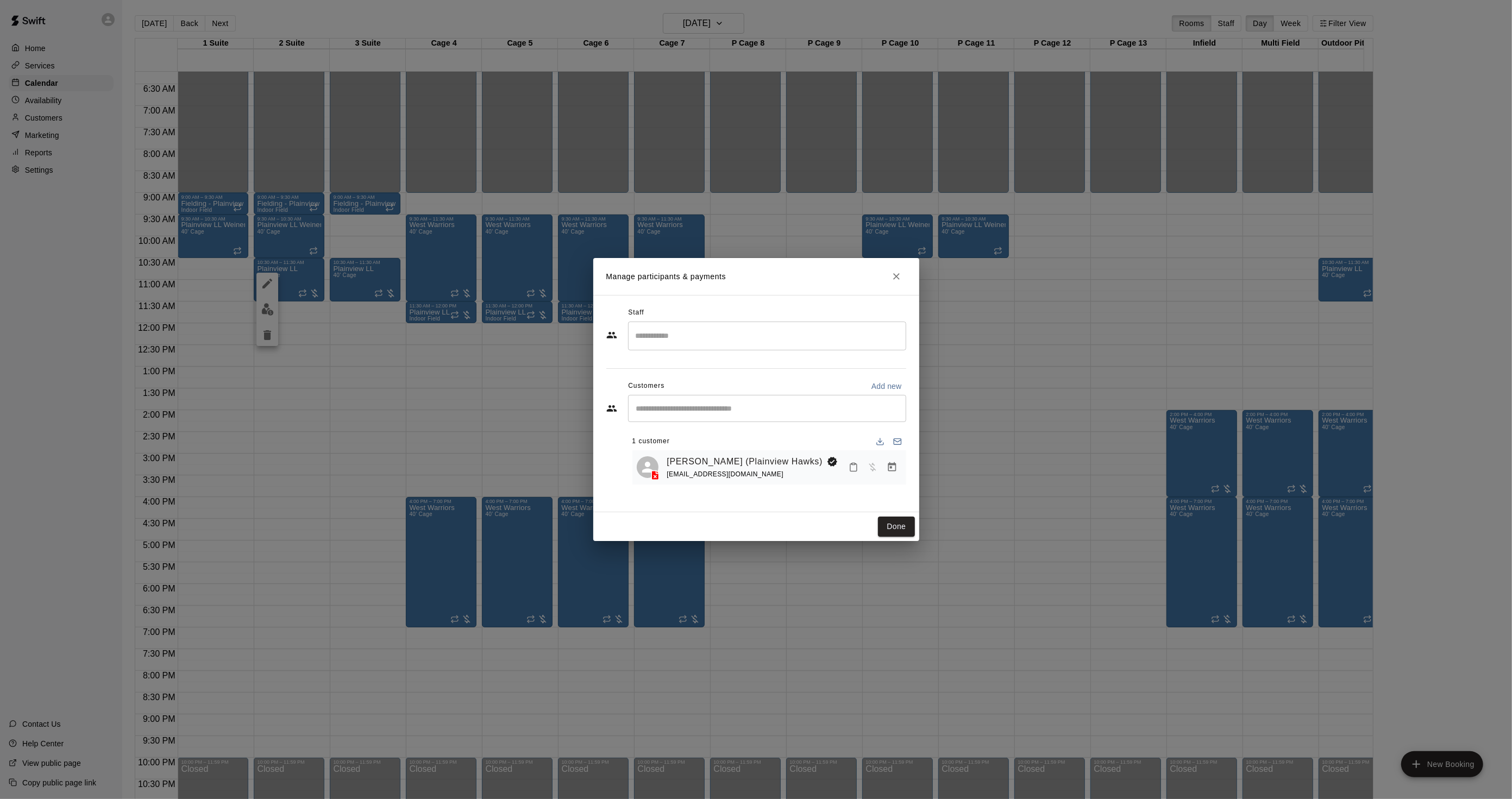
click at [502, 261] on div "Manage participants & payments Staff ​ Customers Add new ​ 1 customer Michael H…" at bounding box center [756, 399] width 1512 height 799
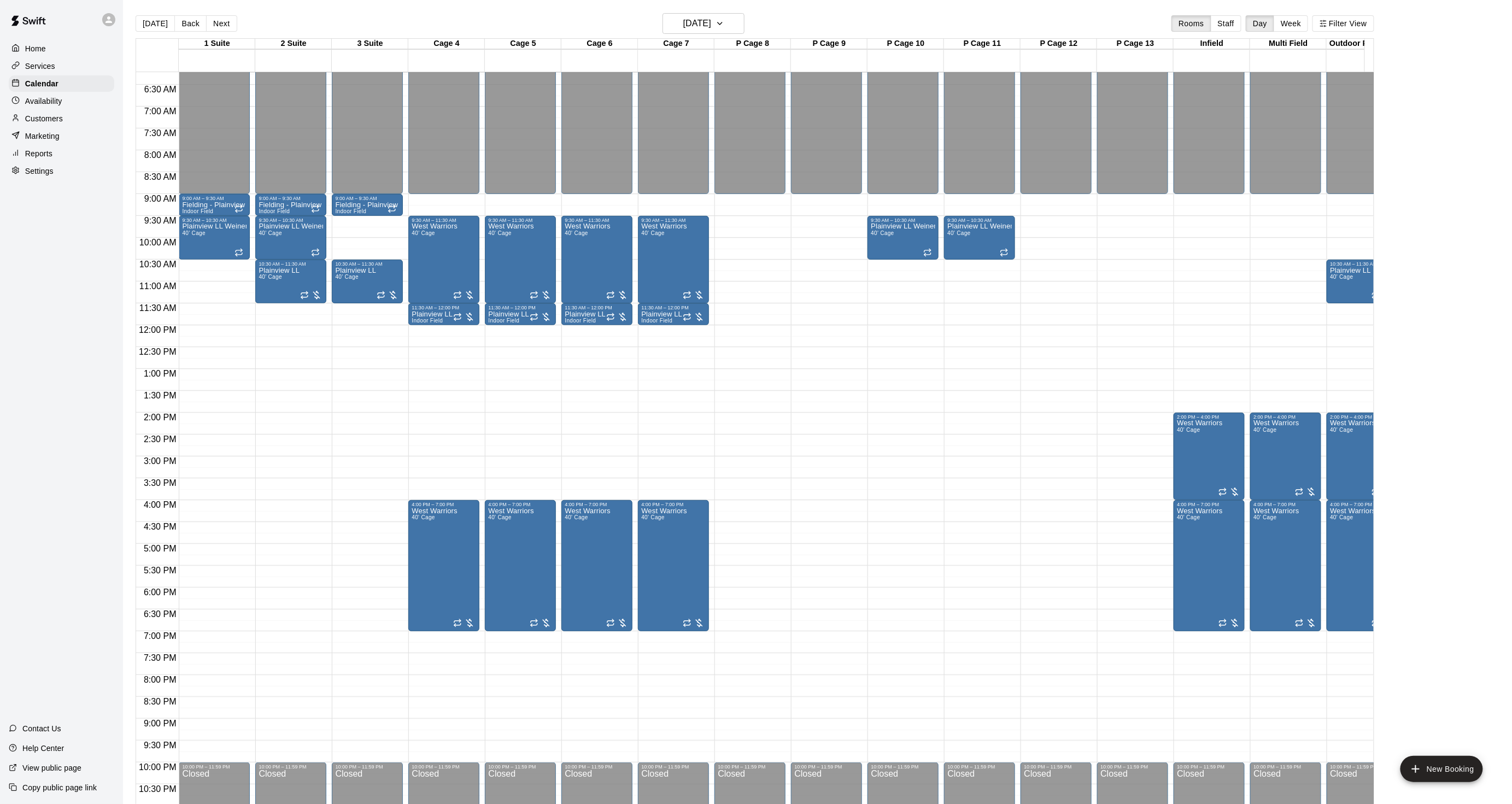
click at [48, 135] on div "Marketing" at bounding box center [61, 136] width 105 height 17
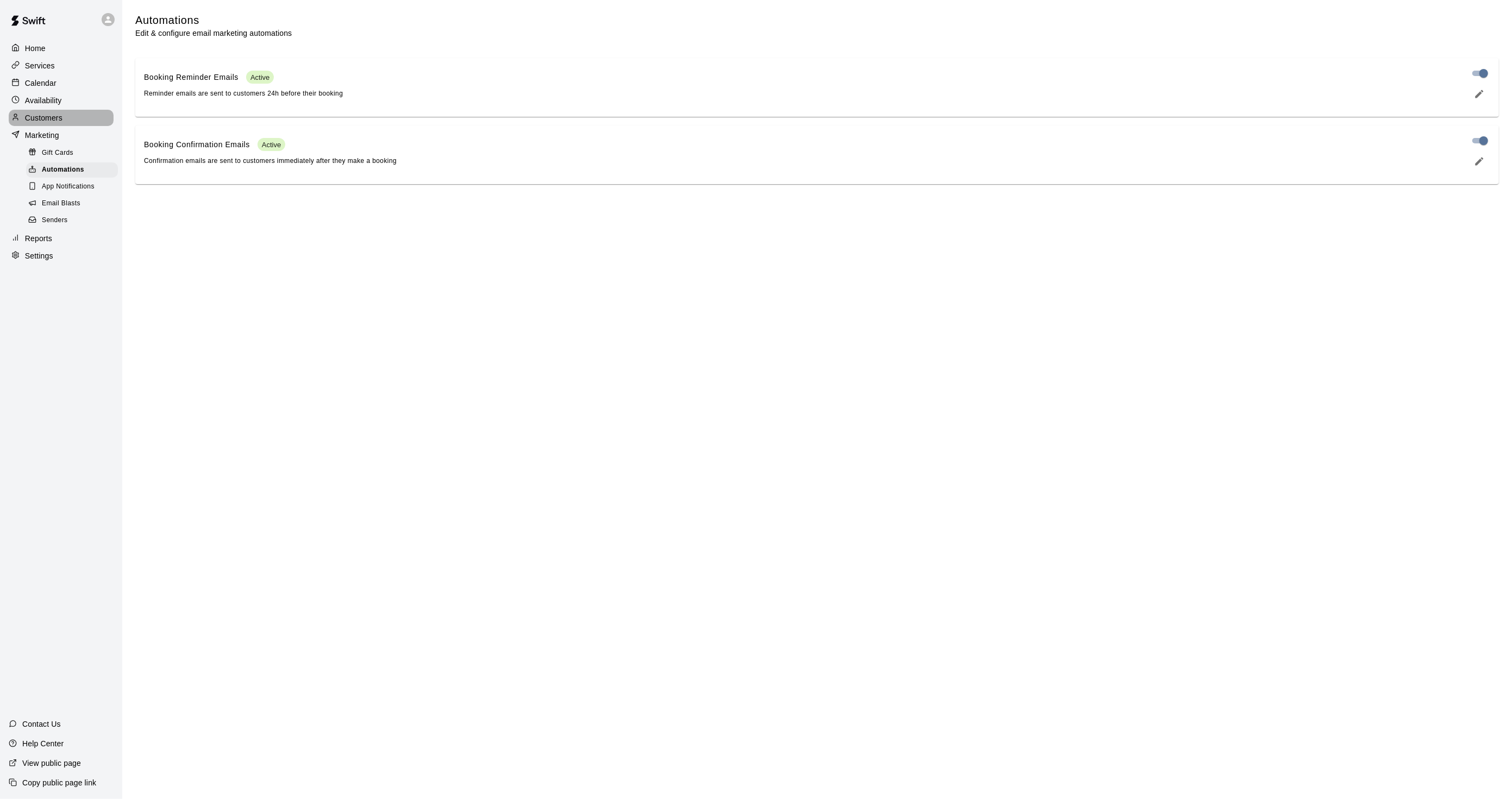
click at [58, 119] on p "Customers" at bounding box center [43, 118] width 38 height 11
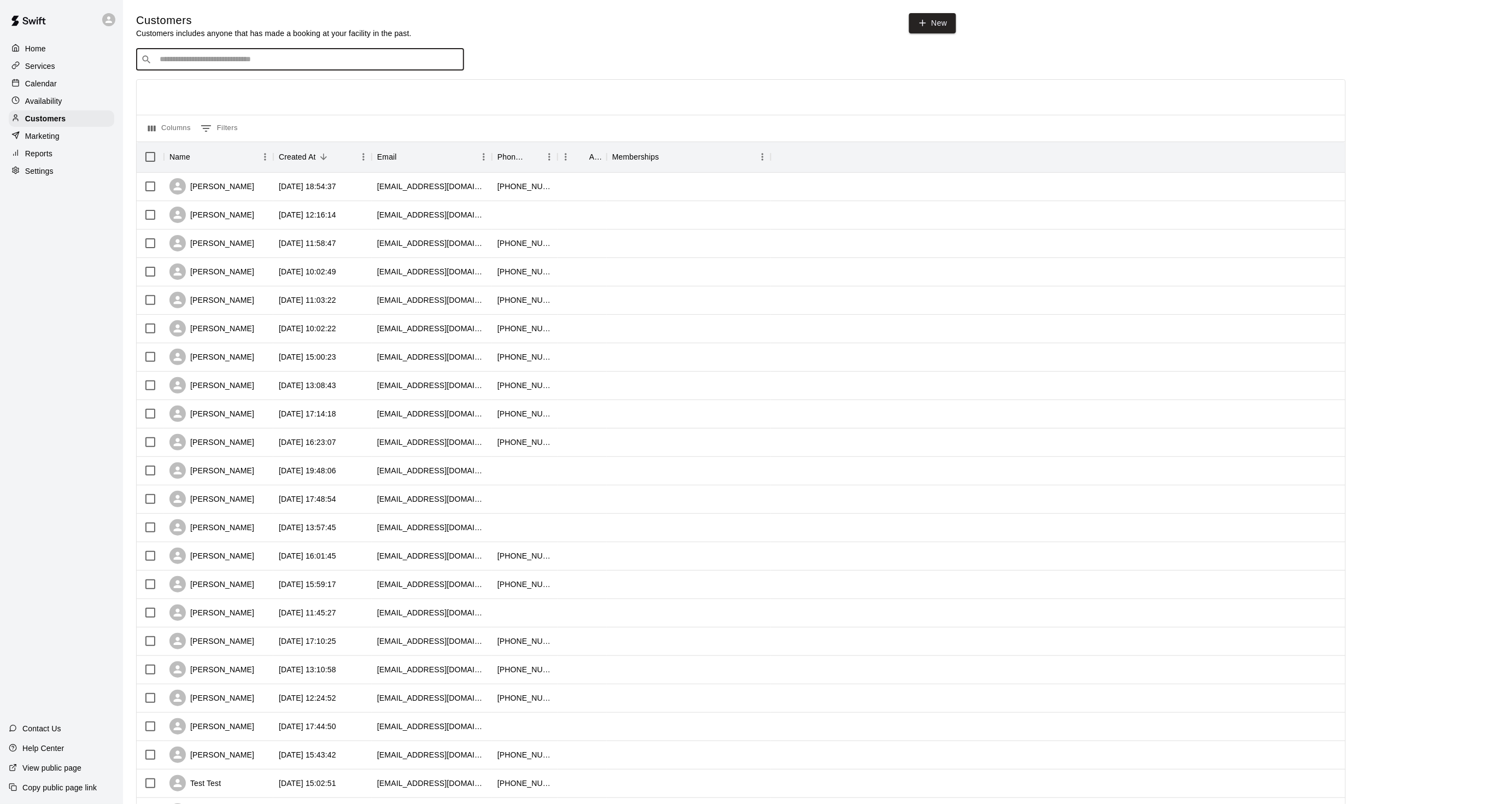
click at [243, 57] on input "Search customers by name or email" at bounding box center [308, 60] width 303 height 11
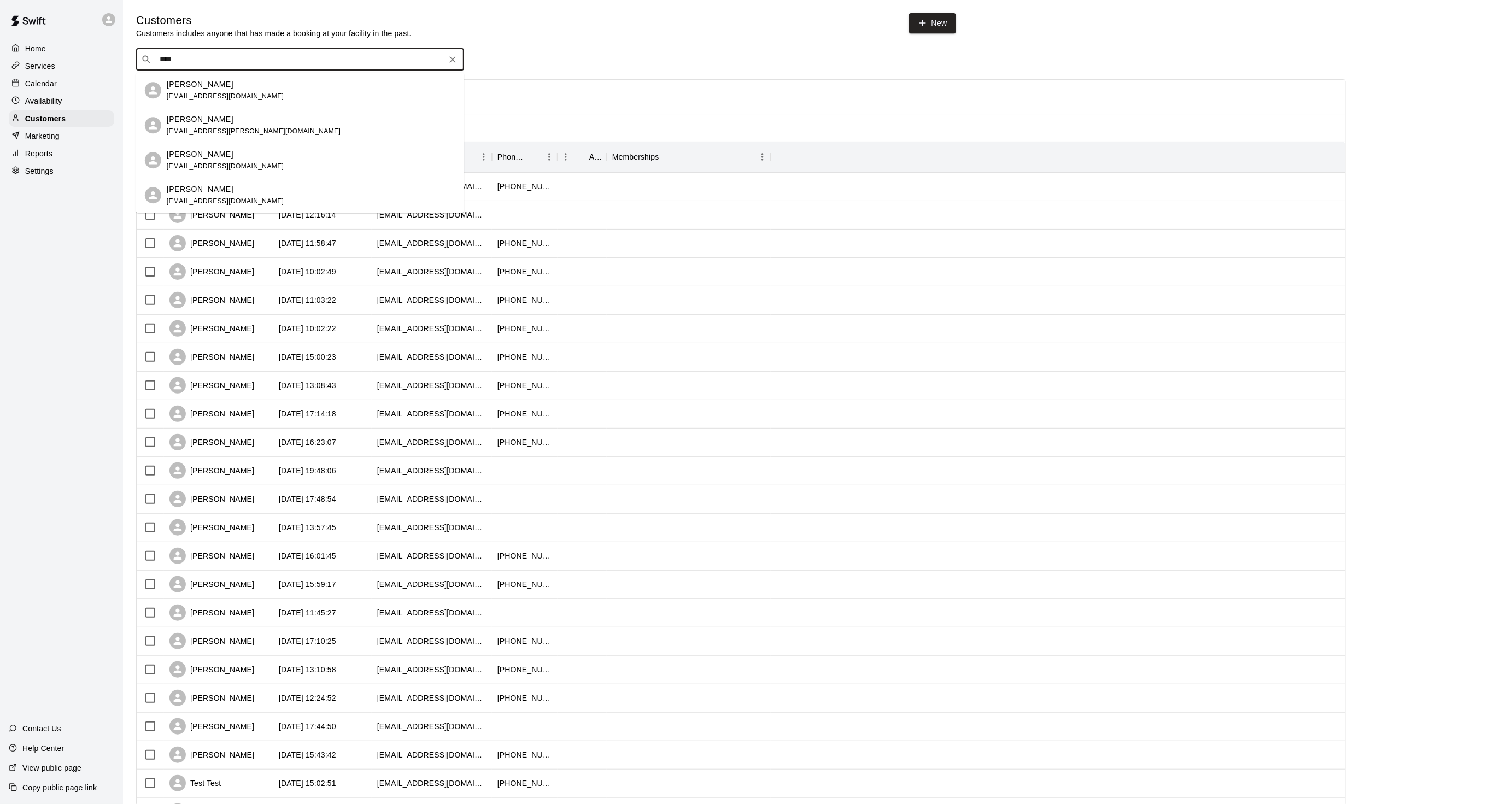
drag, startPoint x: 185, startPoint y: 61, endPoint x: 140, endPoint y: 52, distance: 45.9
click at [143, 52] on div "​ **** ​" at bounding box center [300, 59] width 328 height 22
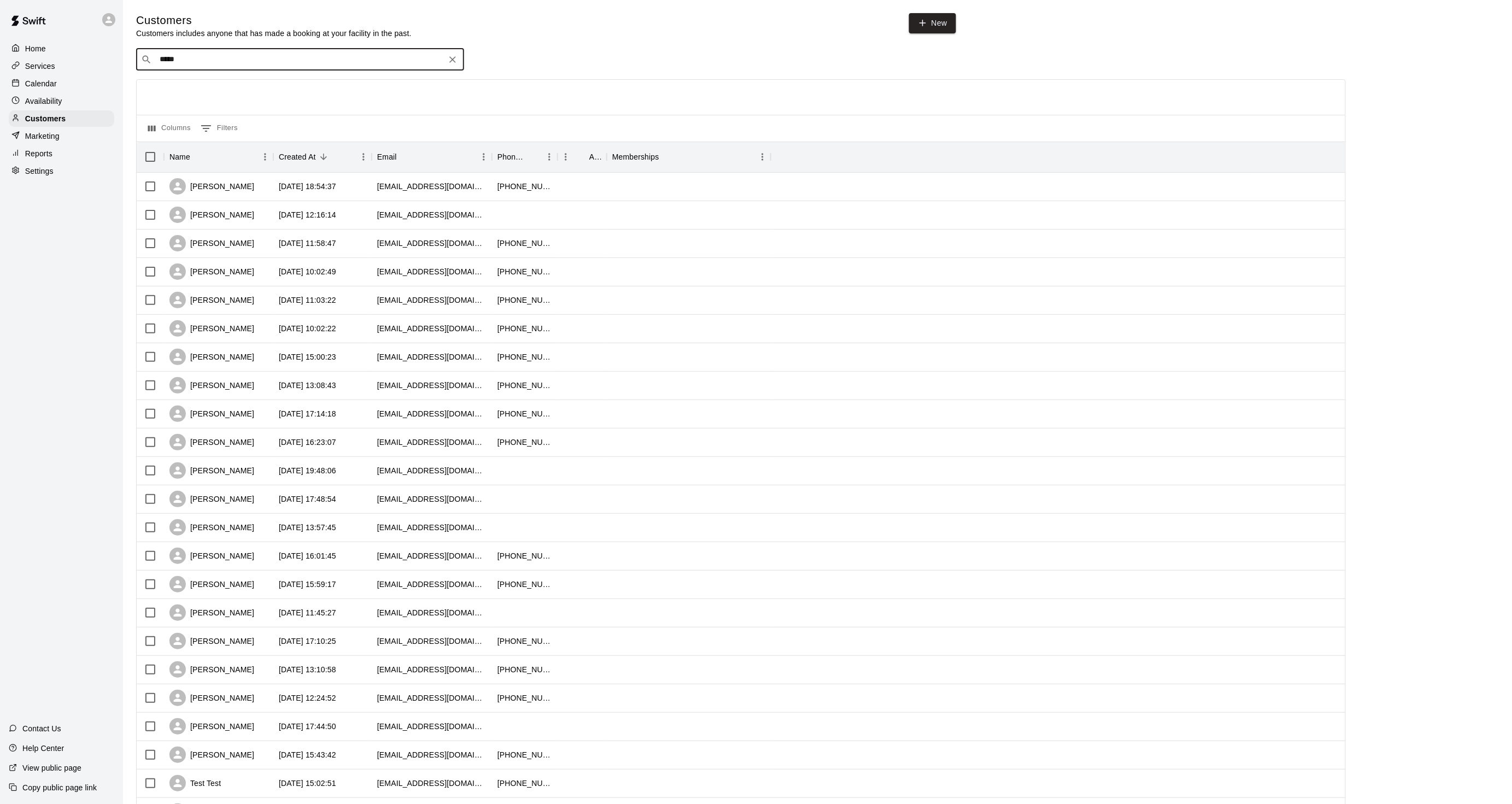
type input "******"
click at [205, 94] on span "lwiener1@gmail.com" at bounding box center [225, 96] width 117 height 8
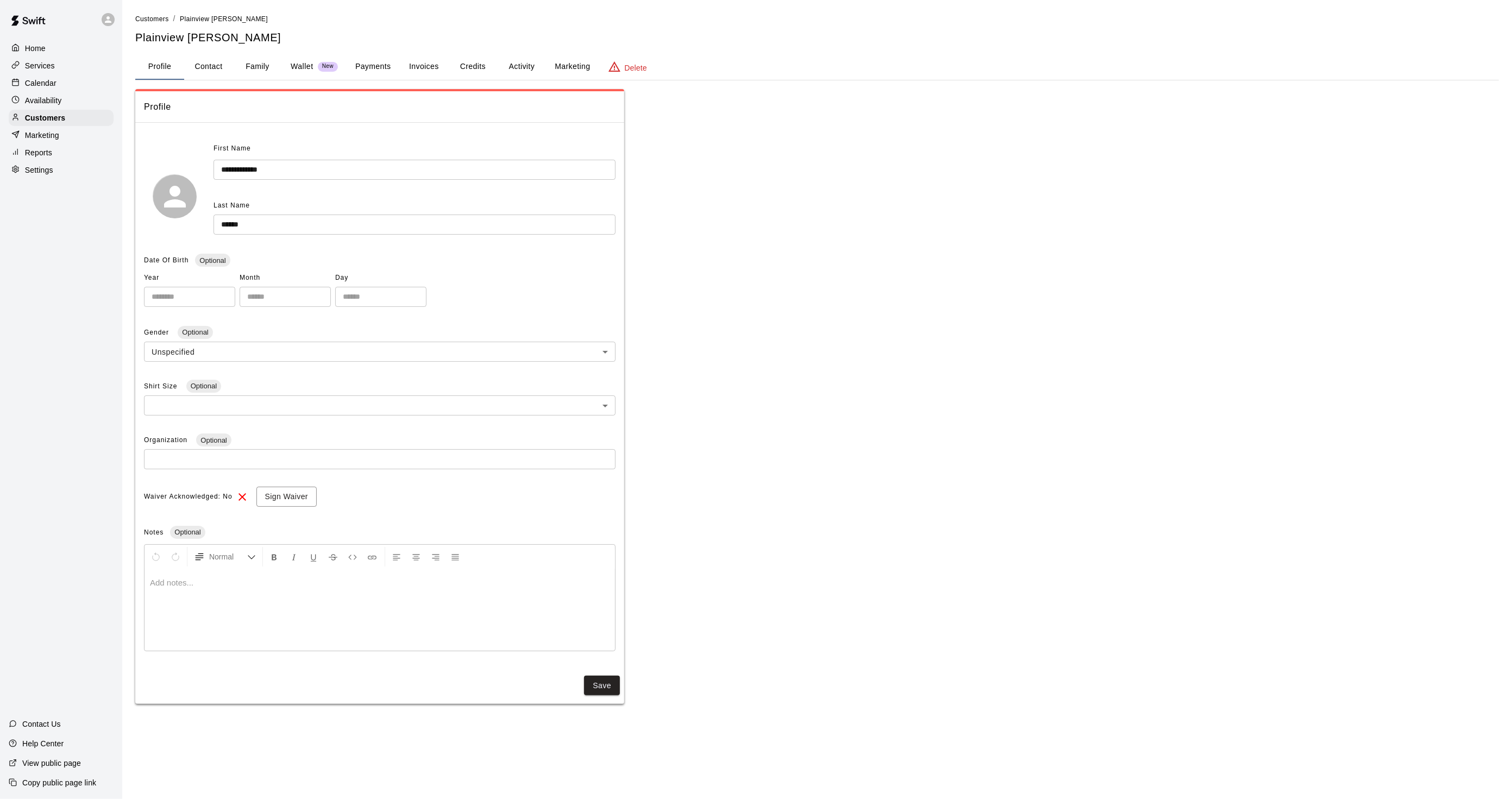
click at [510, 63] on button "Activity" at bounding box center [522, 67] width 49 height 26
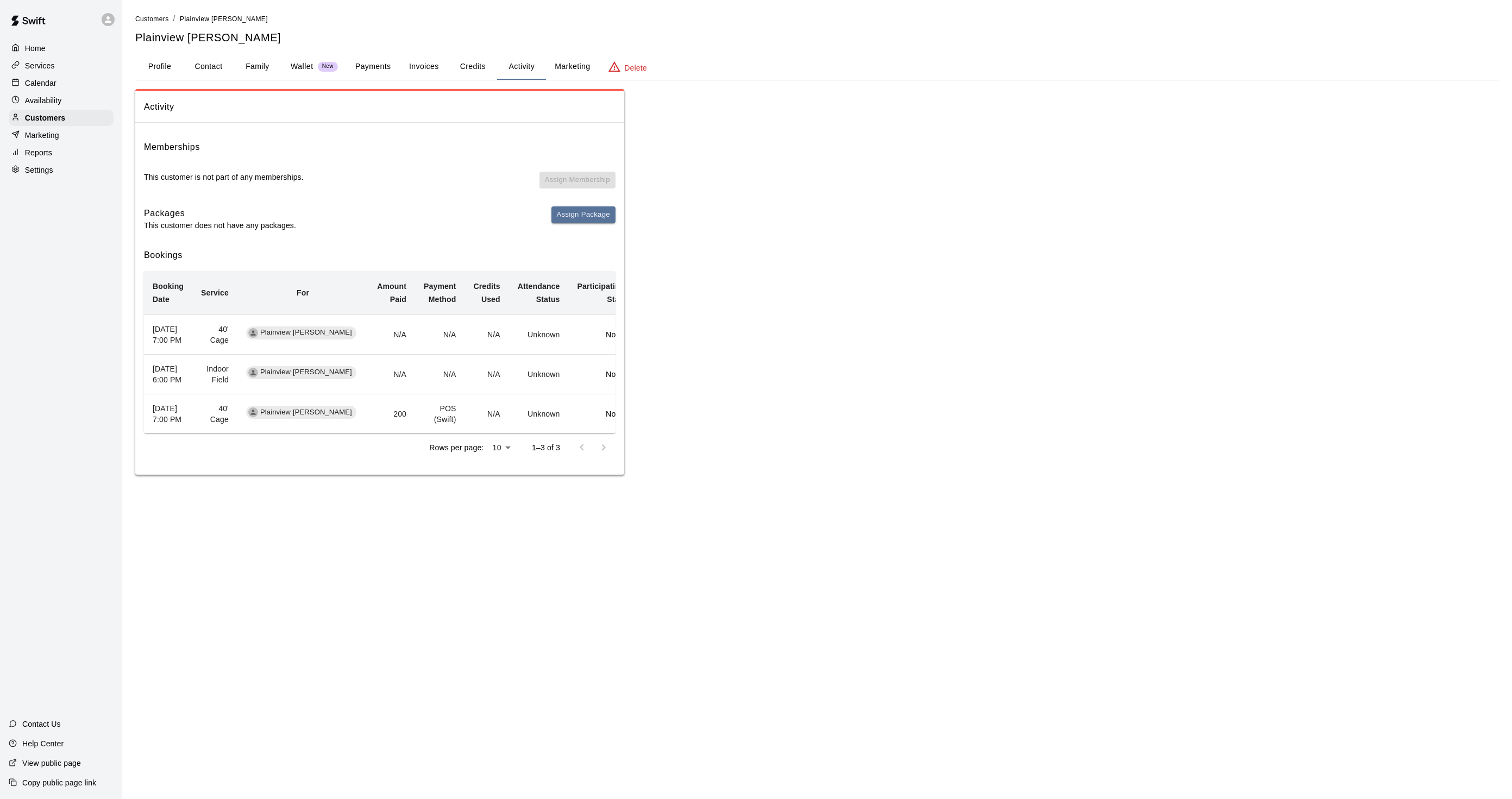
click at [194, 67] on button "Contact" at bounding box center [209, 67] width 49 height 26
select select "**"
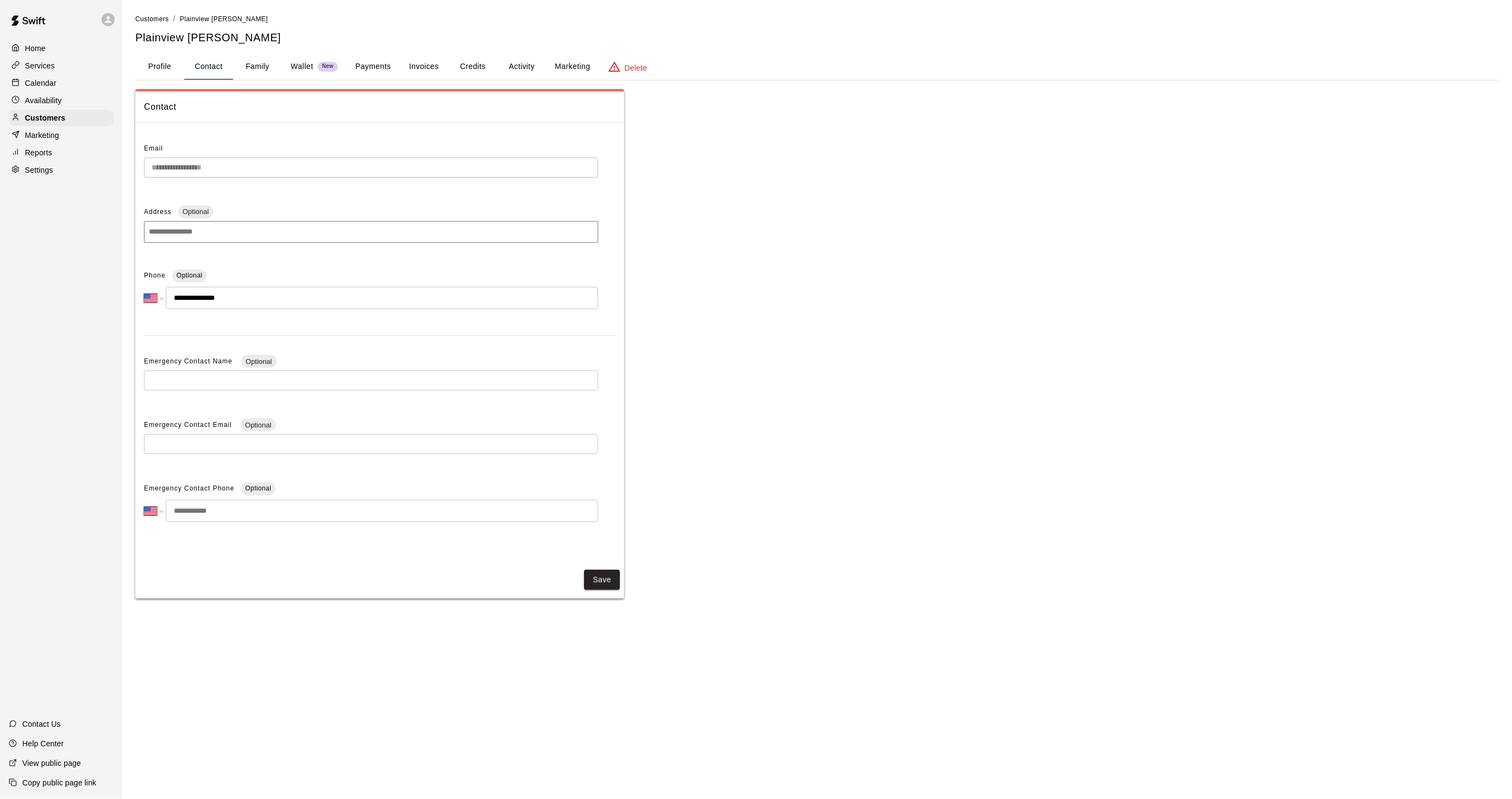
click at [373, 64] on button "Payments" at bounding box center [373, 67] width 53 height 26
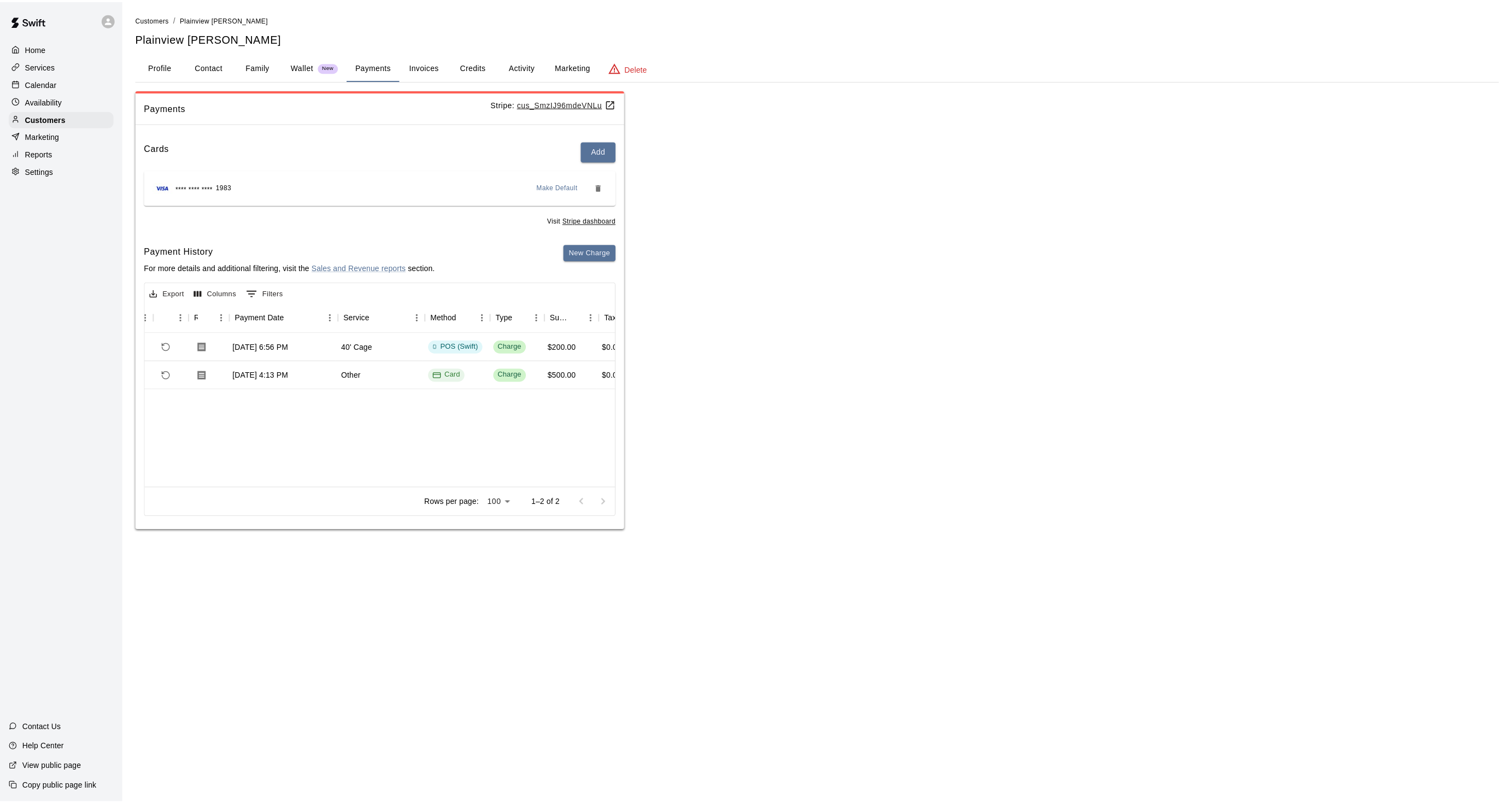
scroll to position [0, 54]
click at [45, 92] on div "Calendar" at bounding box center [61, 84] width 105 height 17
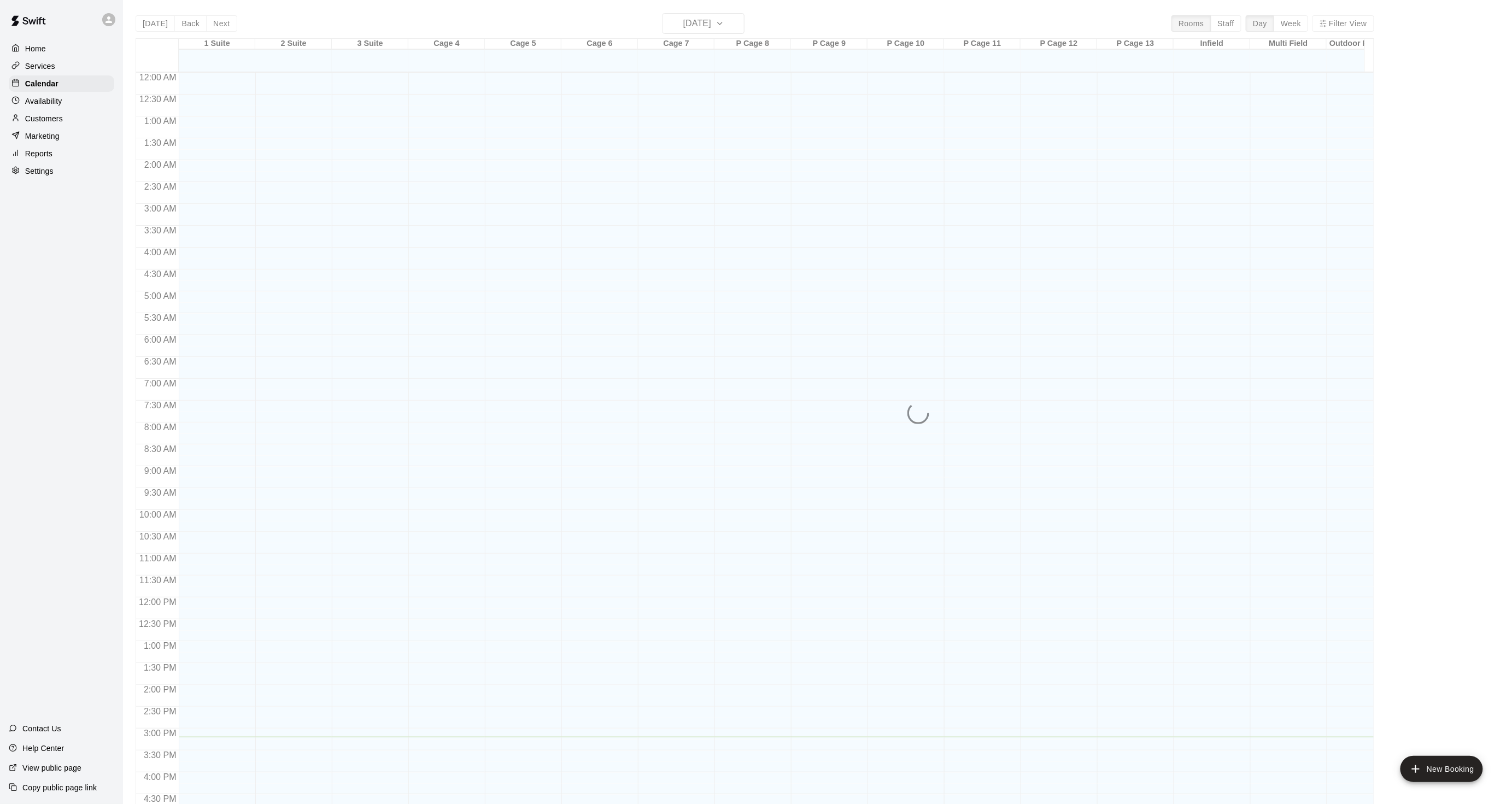
scroll to position [272, 0]
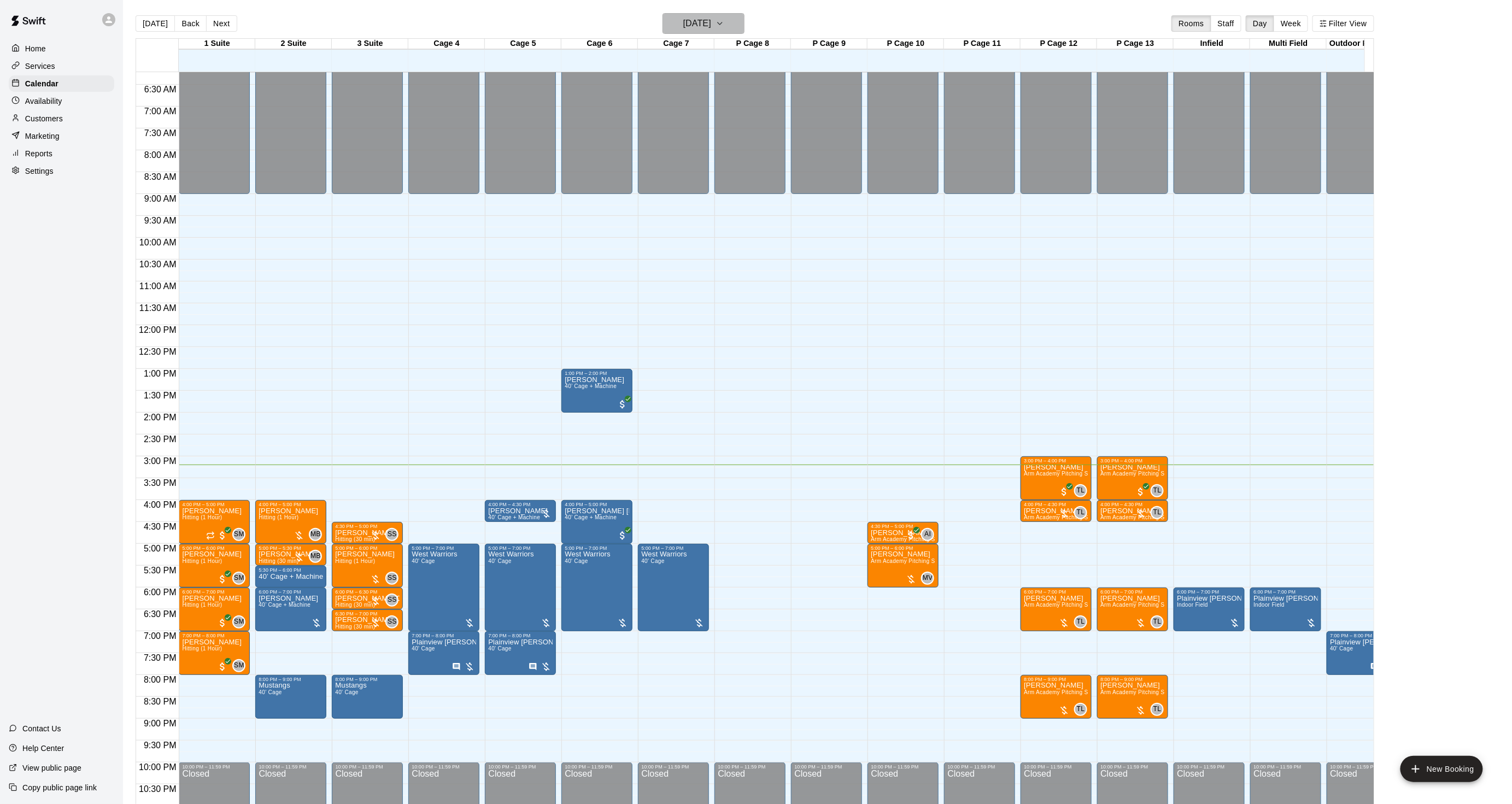
click at [711, 23] on h6 "[DATE]" at bounding box center [697, 23] width 28 height 15
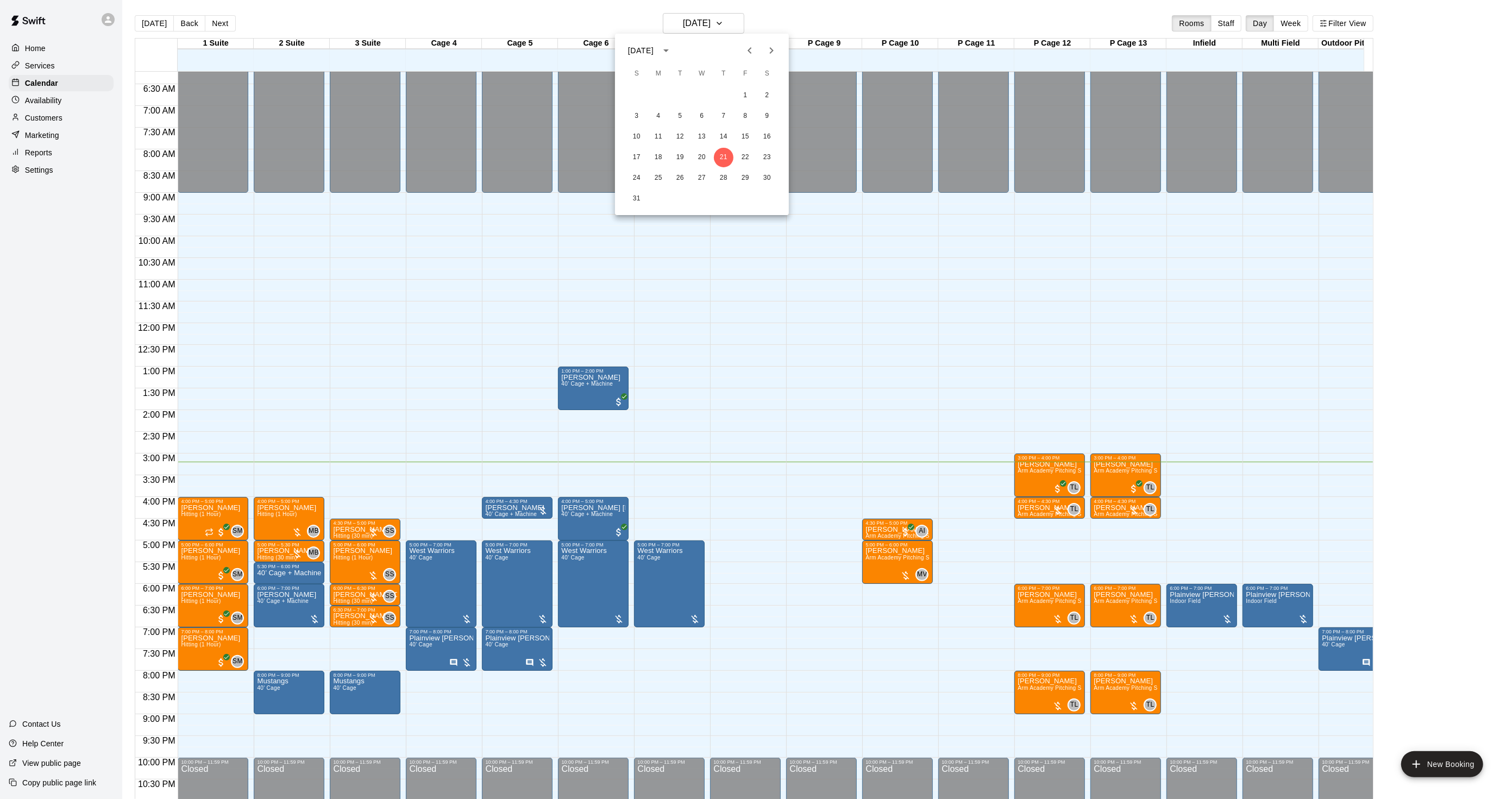
click at [770, 54] on icon "Next month" at bounding box center [771, 51] width 13 height 13
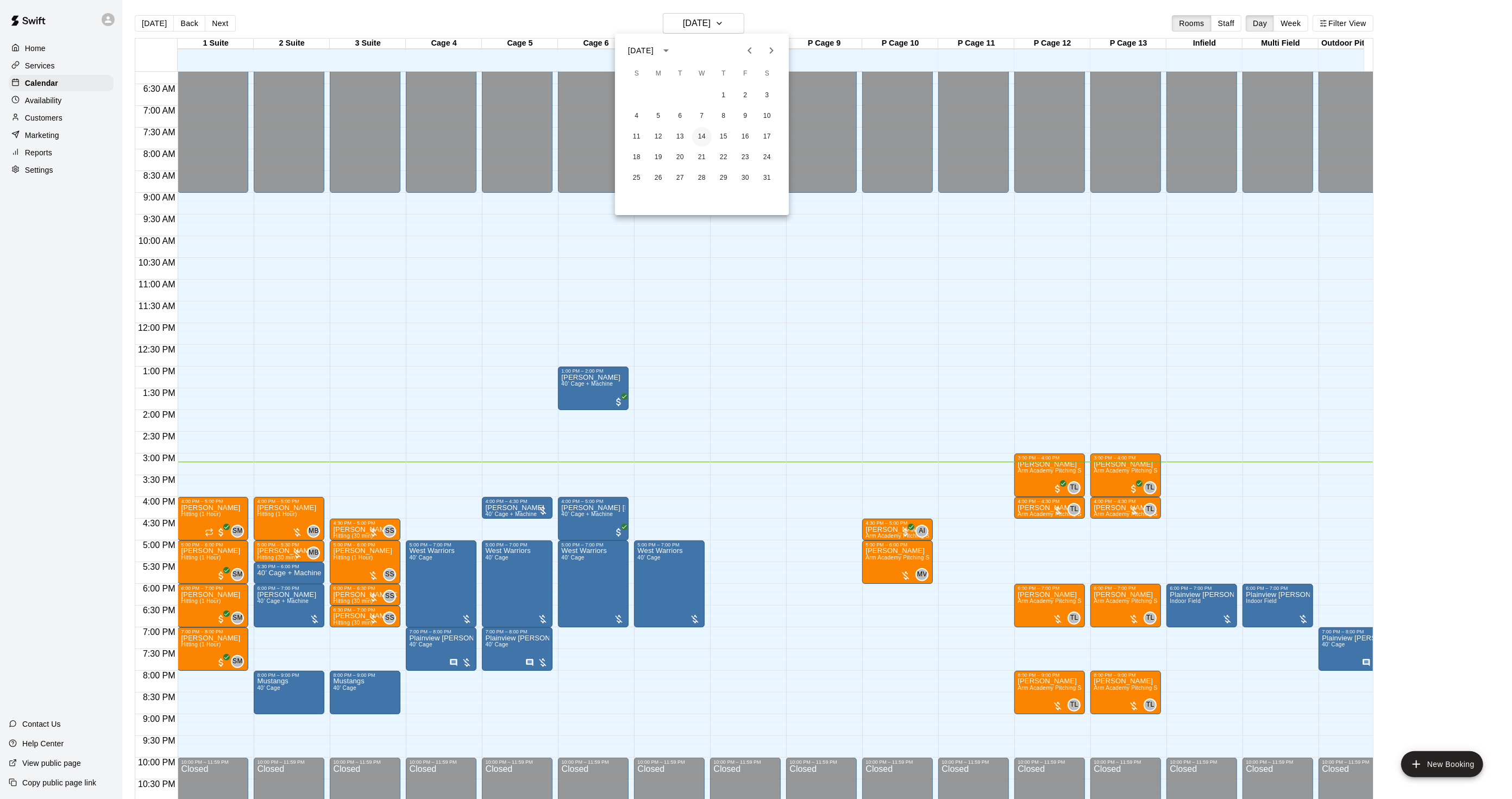
click at [701, 128] on button "14" at bounding box center [702, 137] width 20 height 20
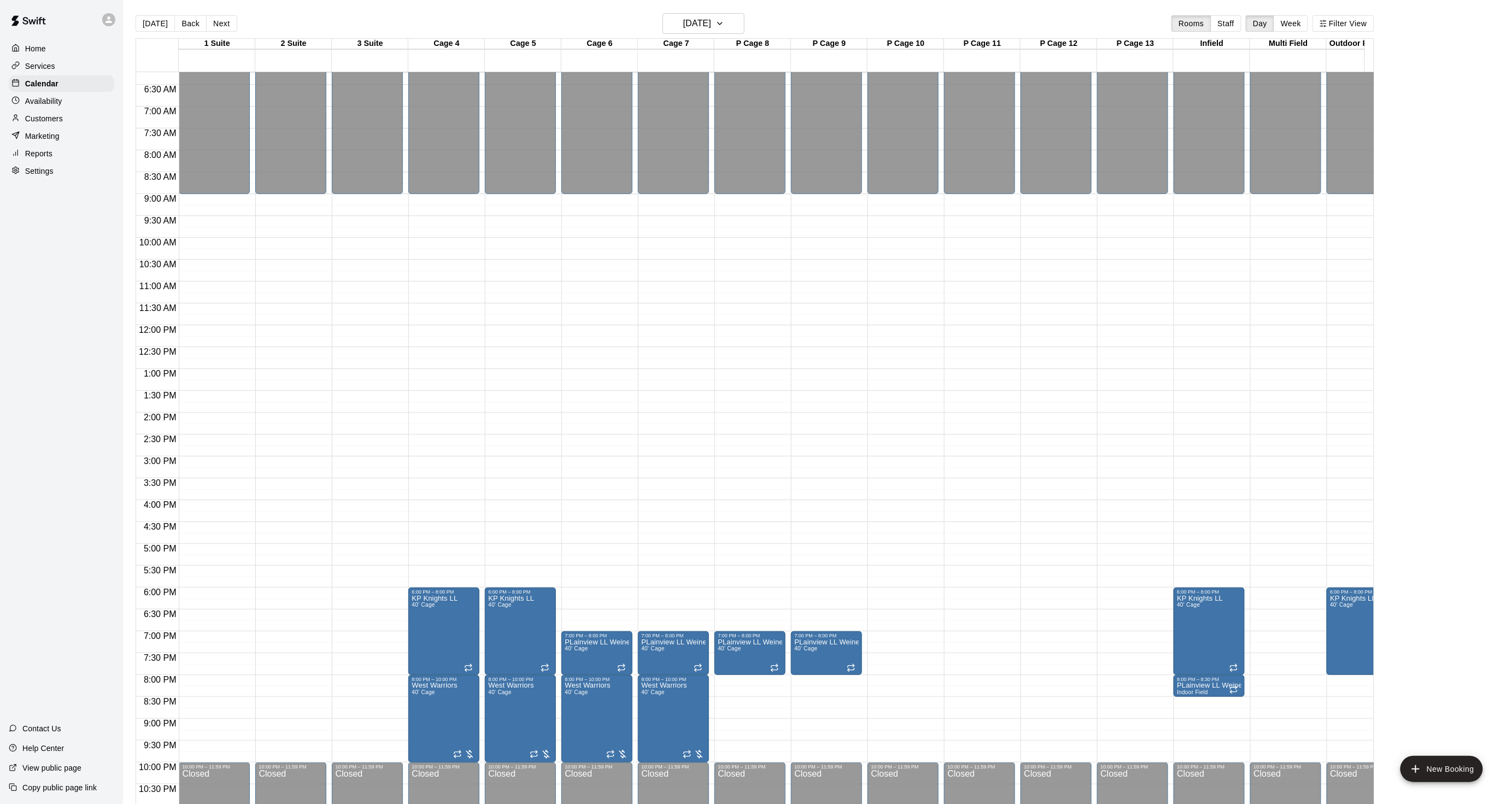
drag, startPoint x: 70, startPoint y: 121, endPoint x: 80, endPoint y: 111, distance: 14.1
click at [70, 121] on div "Customers" at bounding box center [61, 119] width 105 height 17
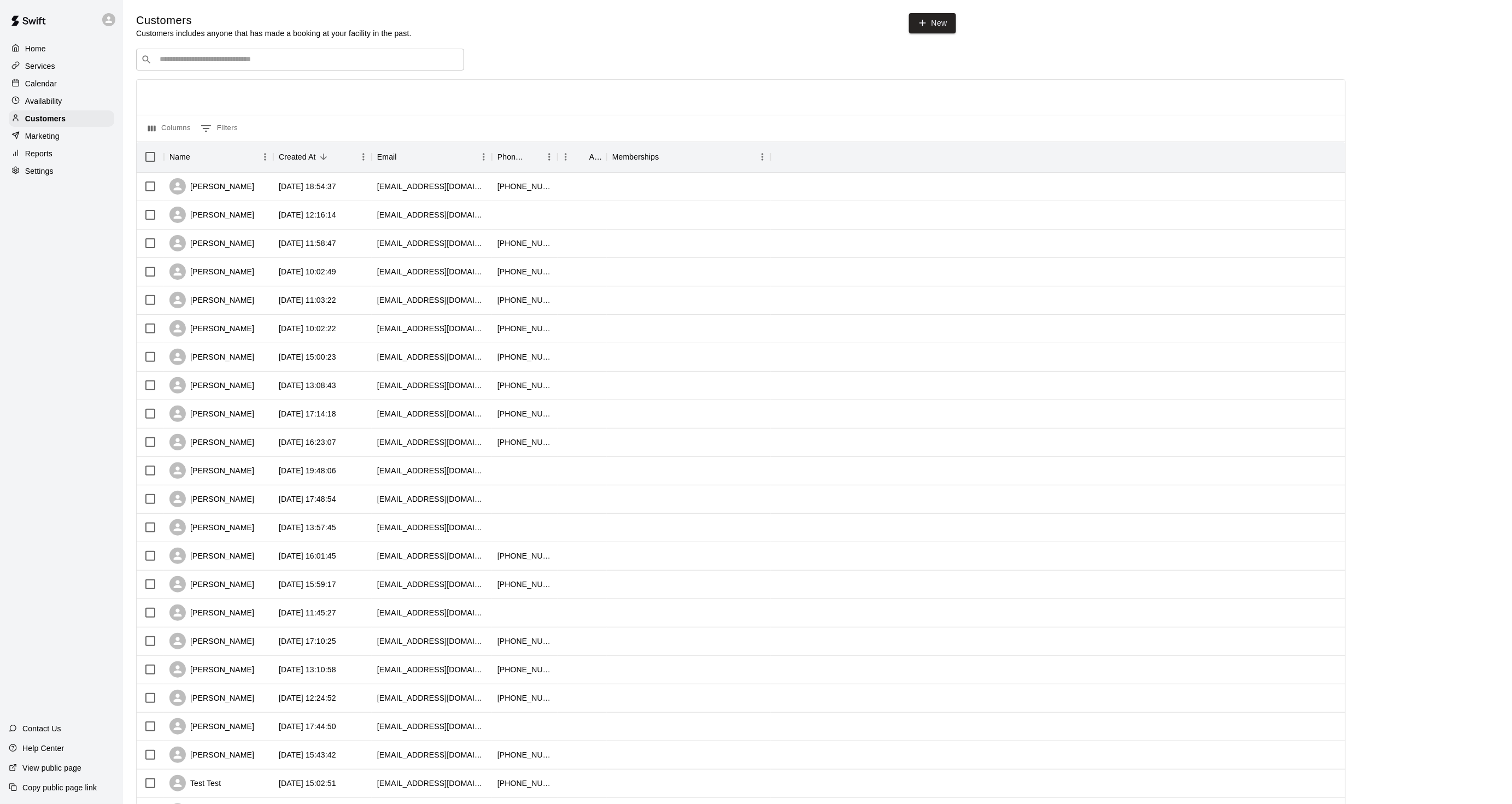
click at [223, 51] on div "​ ​" at bounding box center [300, 59] width 328 height 22
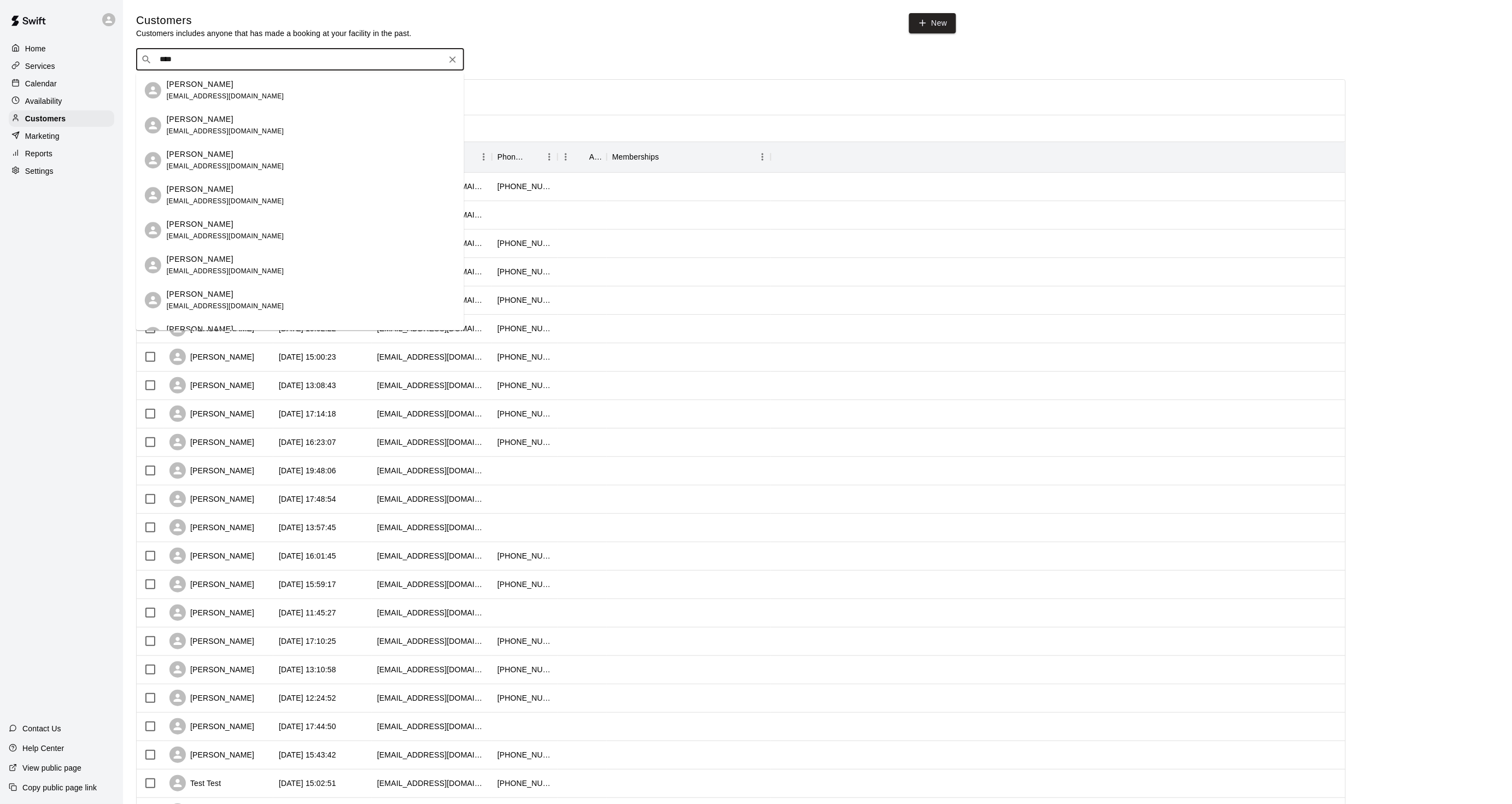
drag, startPoint x: 208, startPoint y: 61, endPoint x: 143, endPoint y: 52, distance: 65.6
click at [143, 52] on div "​ **** ​" at bounding box center [300, 59] width 328 height 22
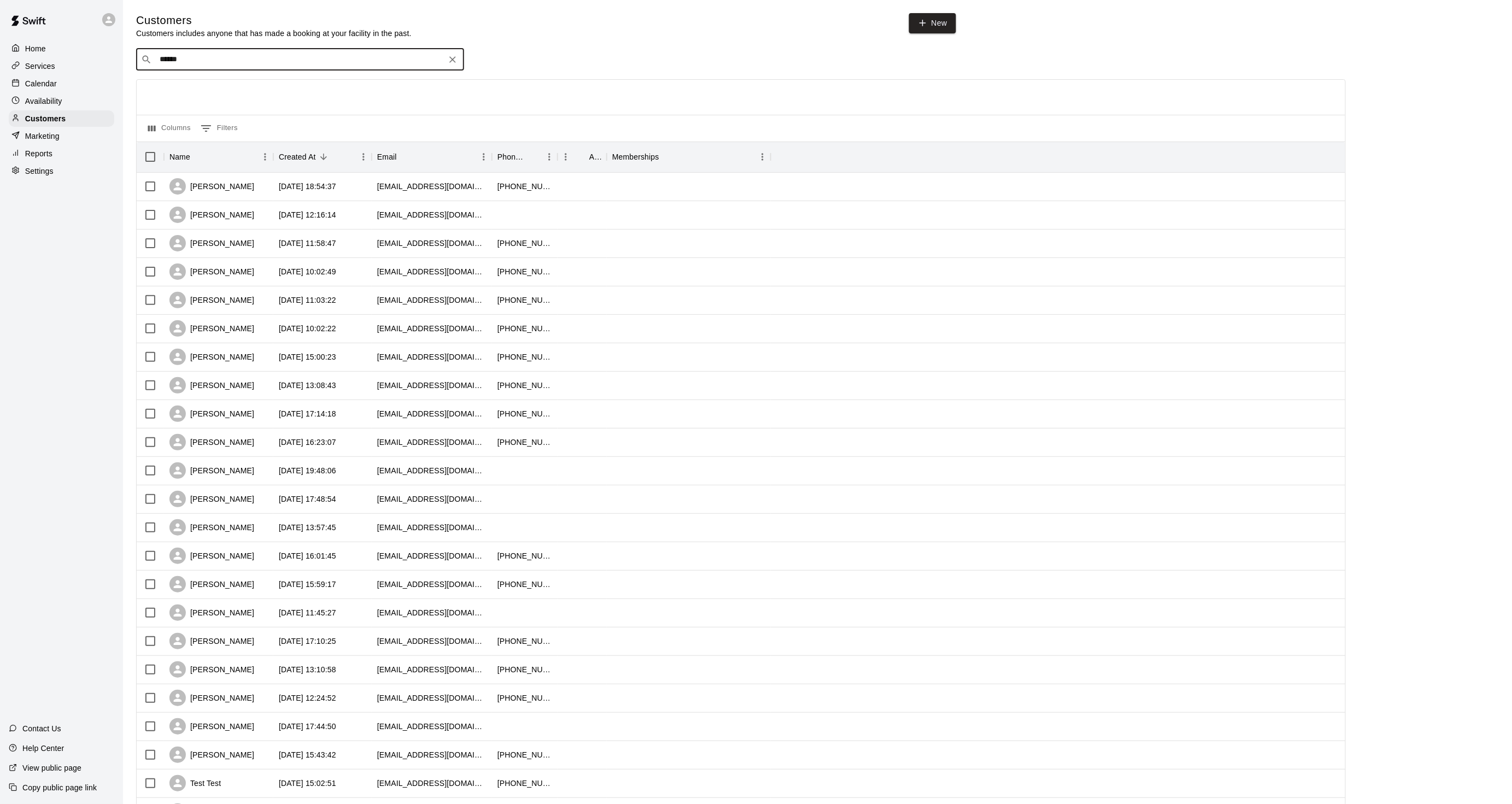
drag, startPoint x: 198, startPoint y: 60, endPoint x: 105, endPoint y: 48, distance: 93.8
click at [105, 48] on div "Home Services Calendar Availability Customers Marketing Reports Settings Contac…" at bounding box center [756, 472] width 1512 height 944
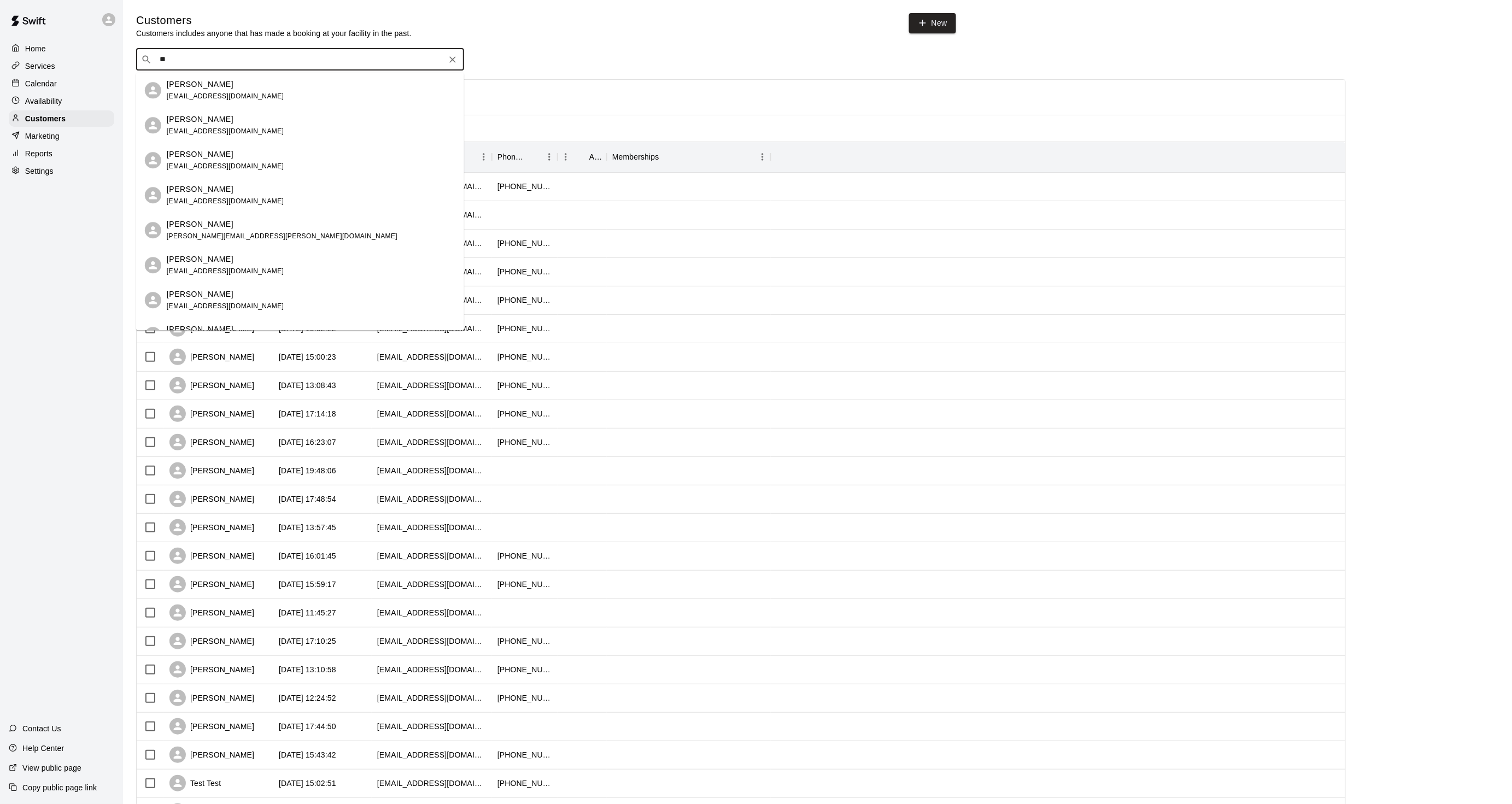
type input "*"
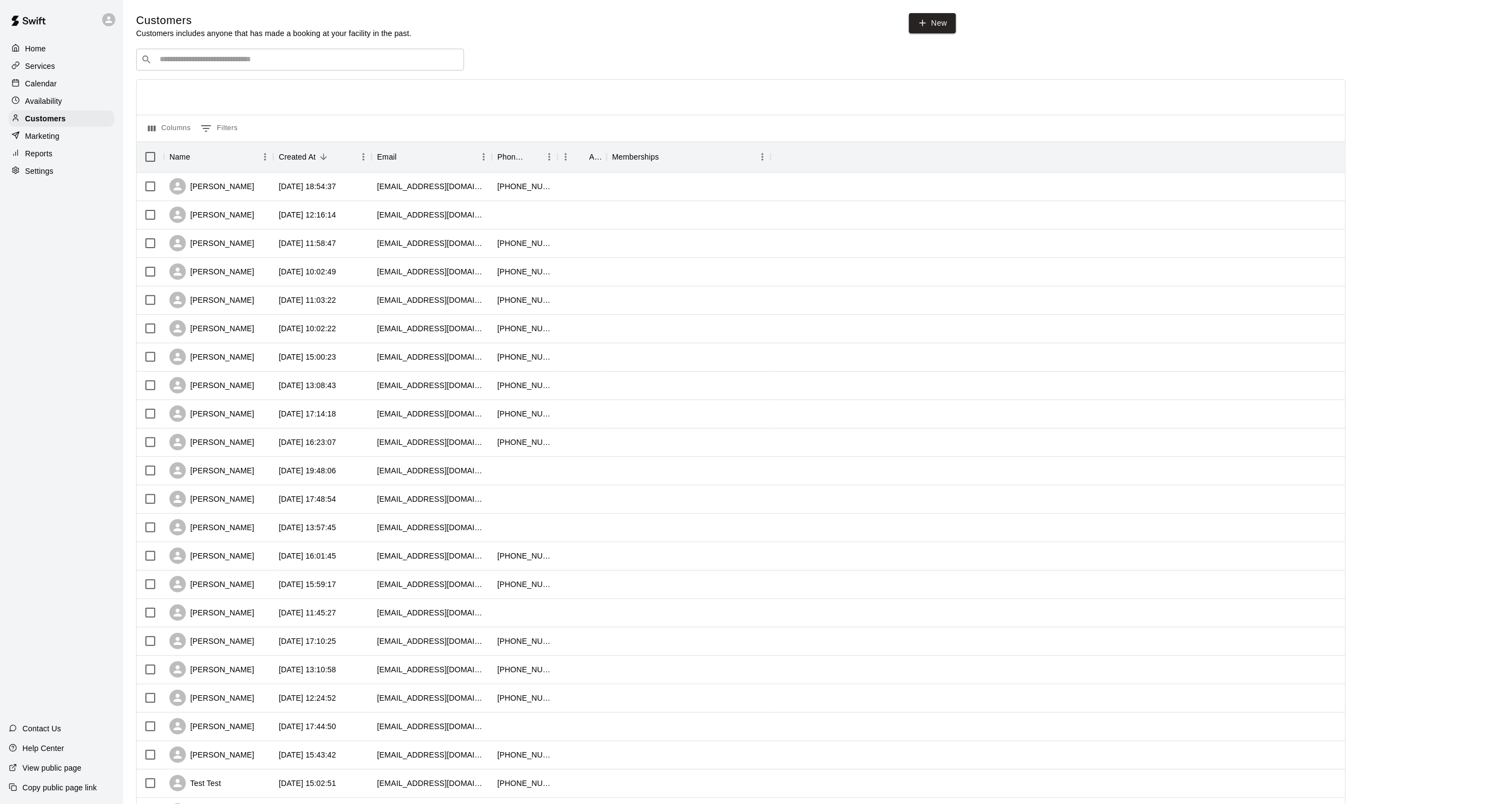
click at [71, 212] on div "Home Services Calendar Availability Customers Marketing Reports Settings Contac…" at bounding box center [62, 402] width 123 height 804
click at [39, 85] on p "Calendar" at bounding box center [41, 84] width 32 height 11
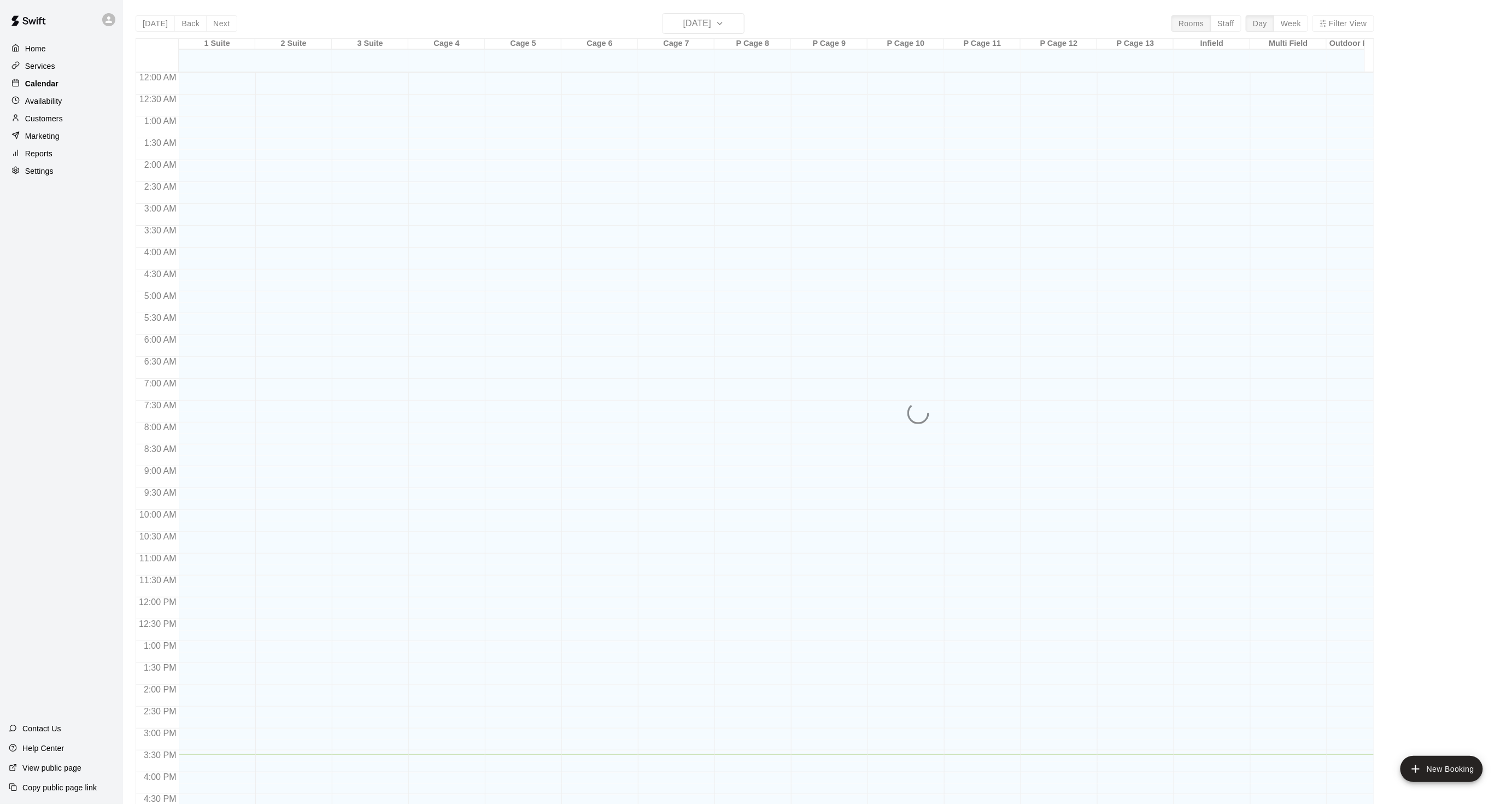
scroll to position [272, 0]
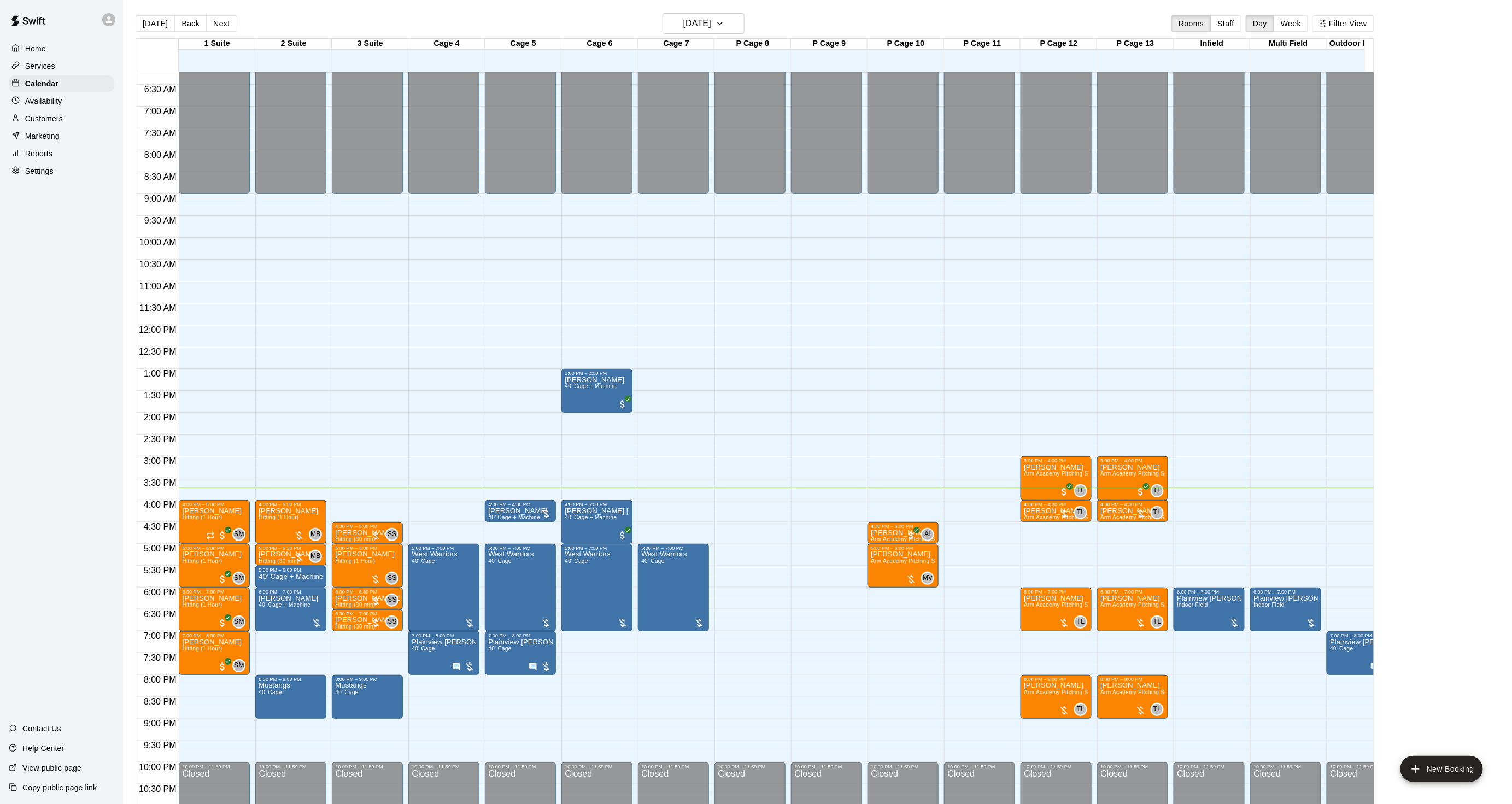
click at [66, 305] on div "Home Services Calendar Availability Customers Marketing Reports Settings Contac…" at bounding box center [62, 402] width 123 height 804
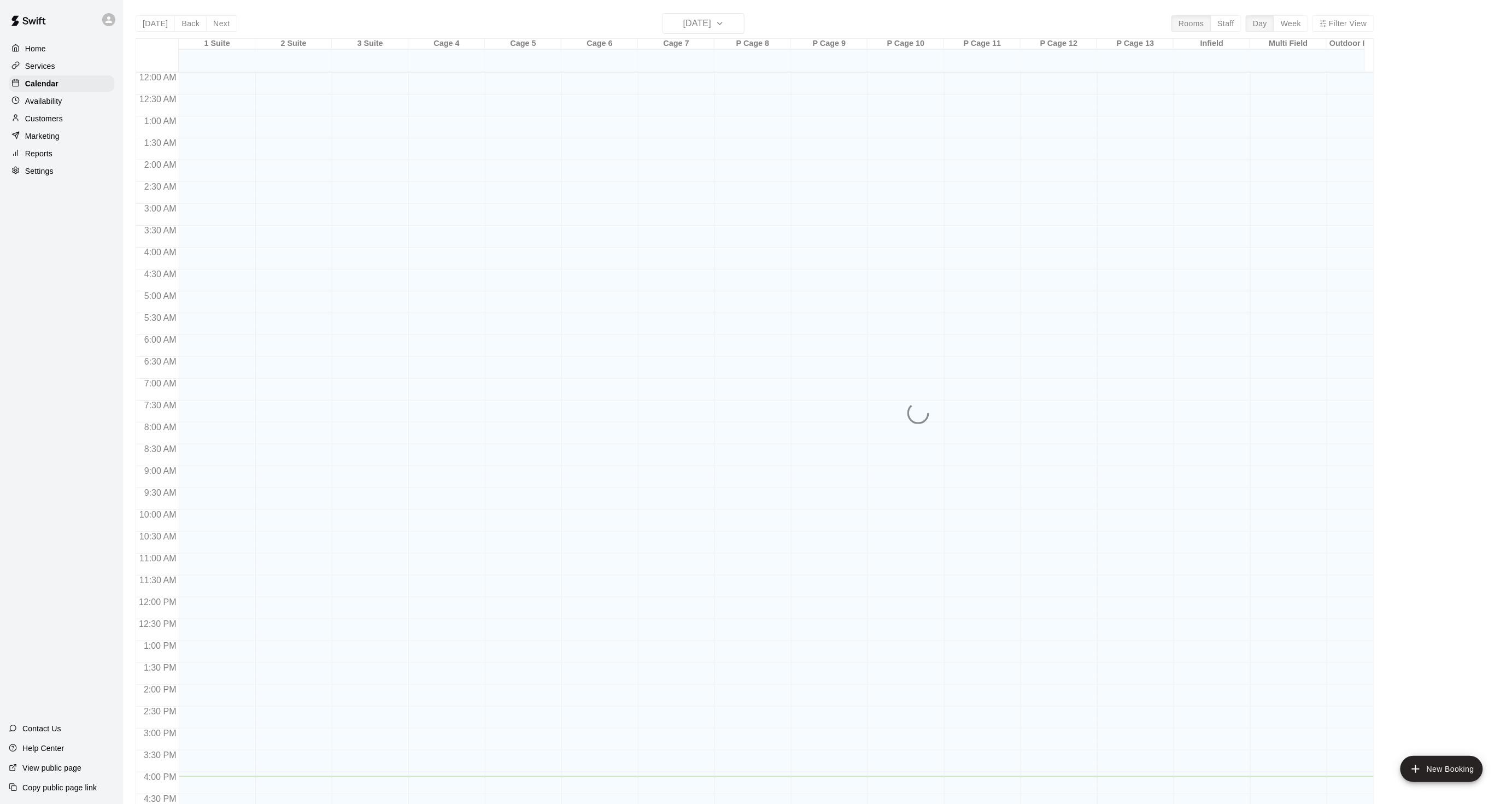
scroll to position [272, 0]
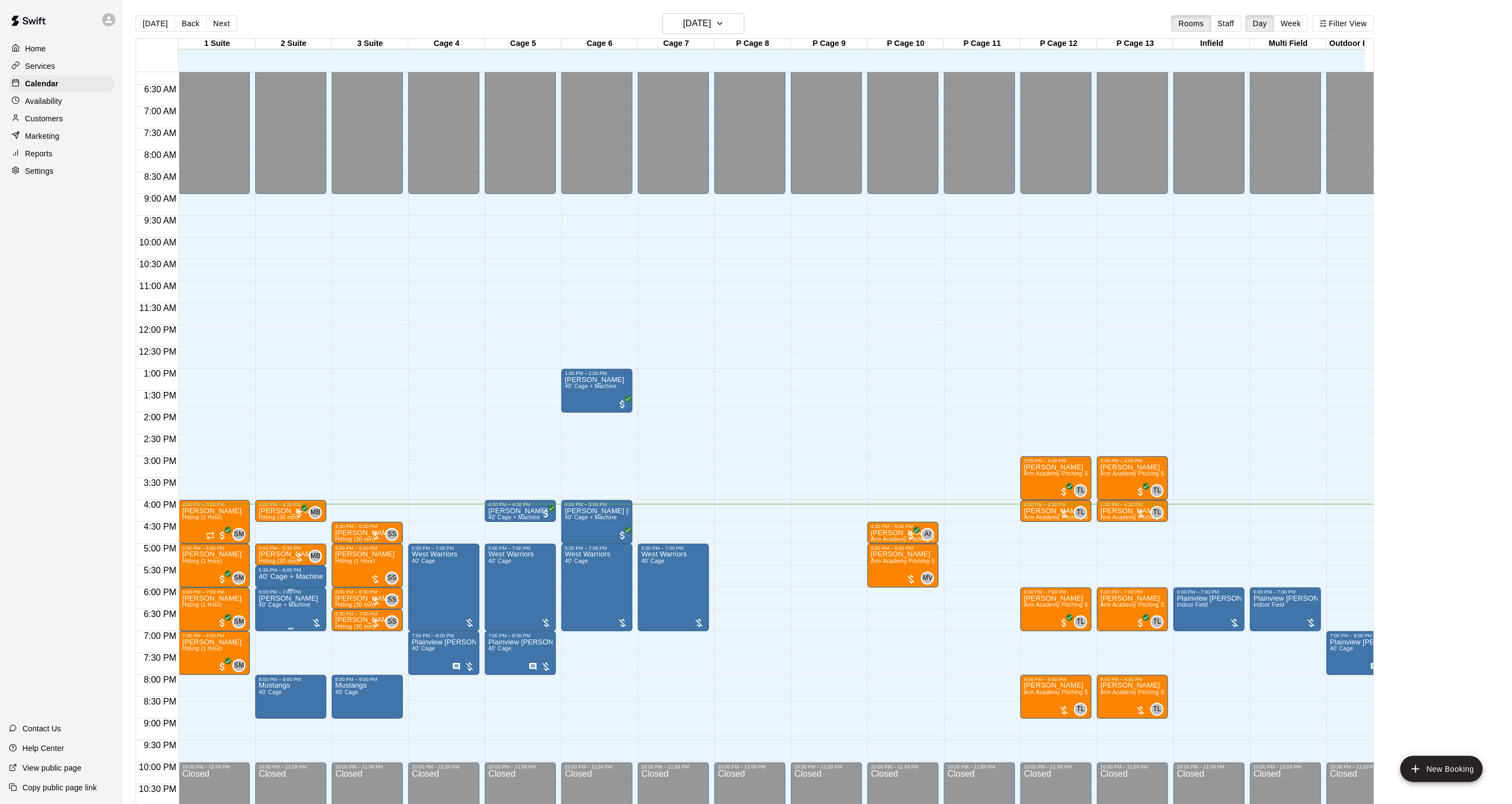
click at [286, 599] on p "[PERSON_NAME]" at bounding box center [288, 599] width 60 height 0
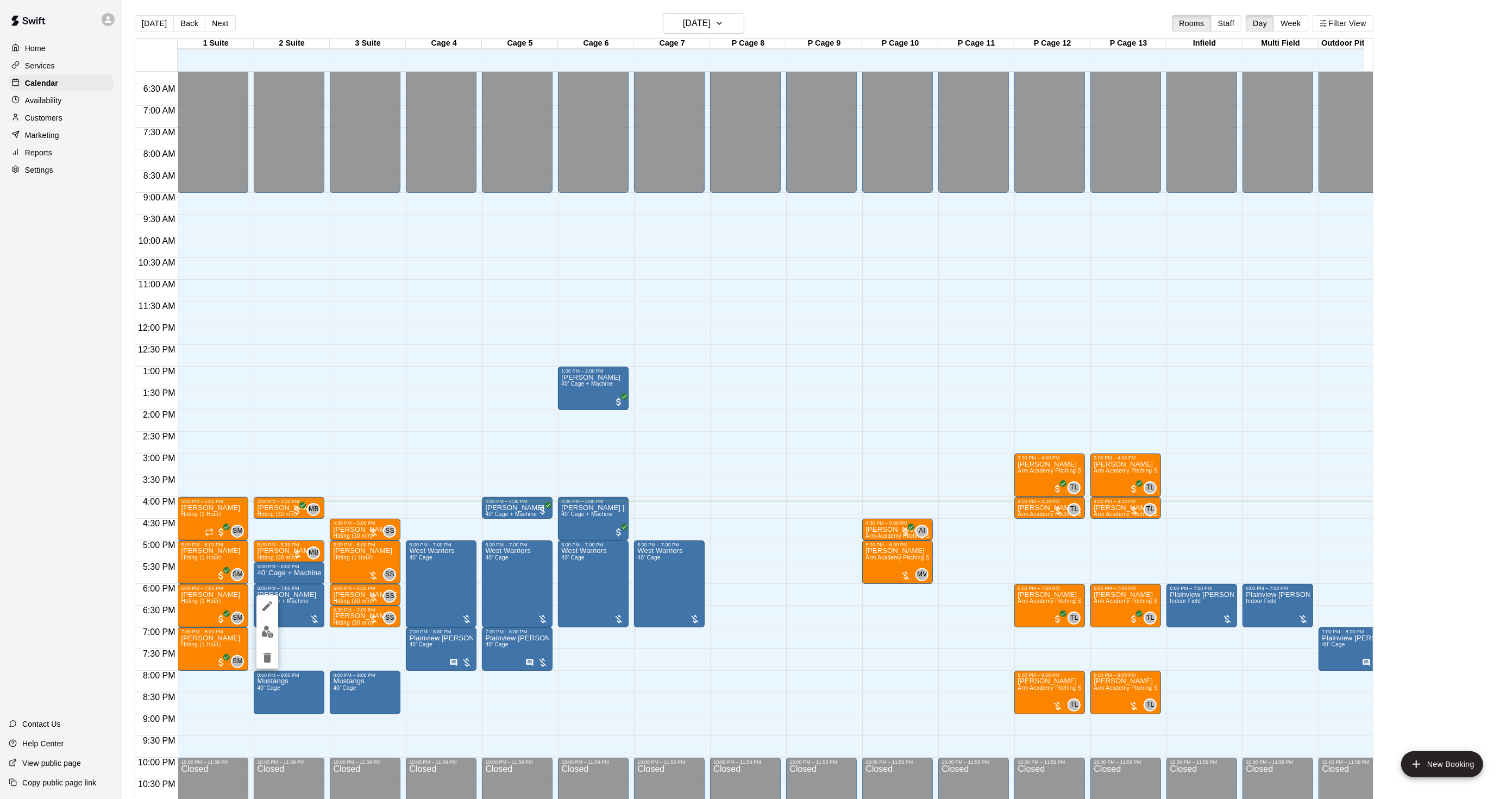
click at [270, 602] on icon "edit" at bounding box center [267, 606] width 10 height 10
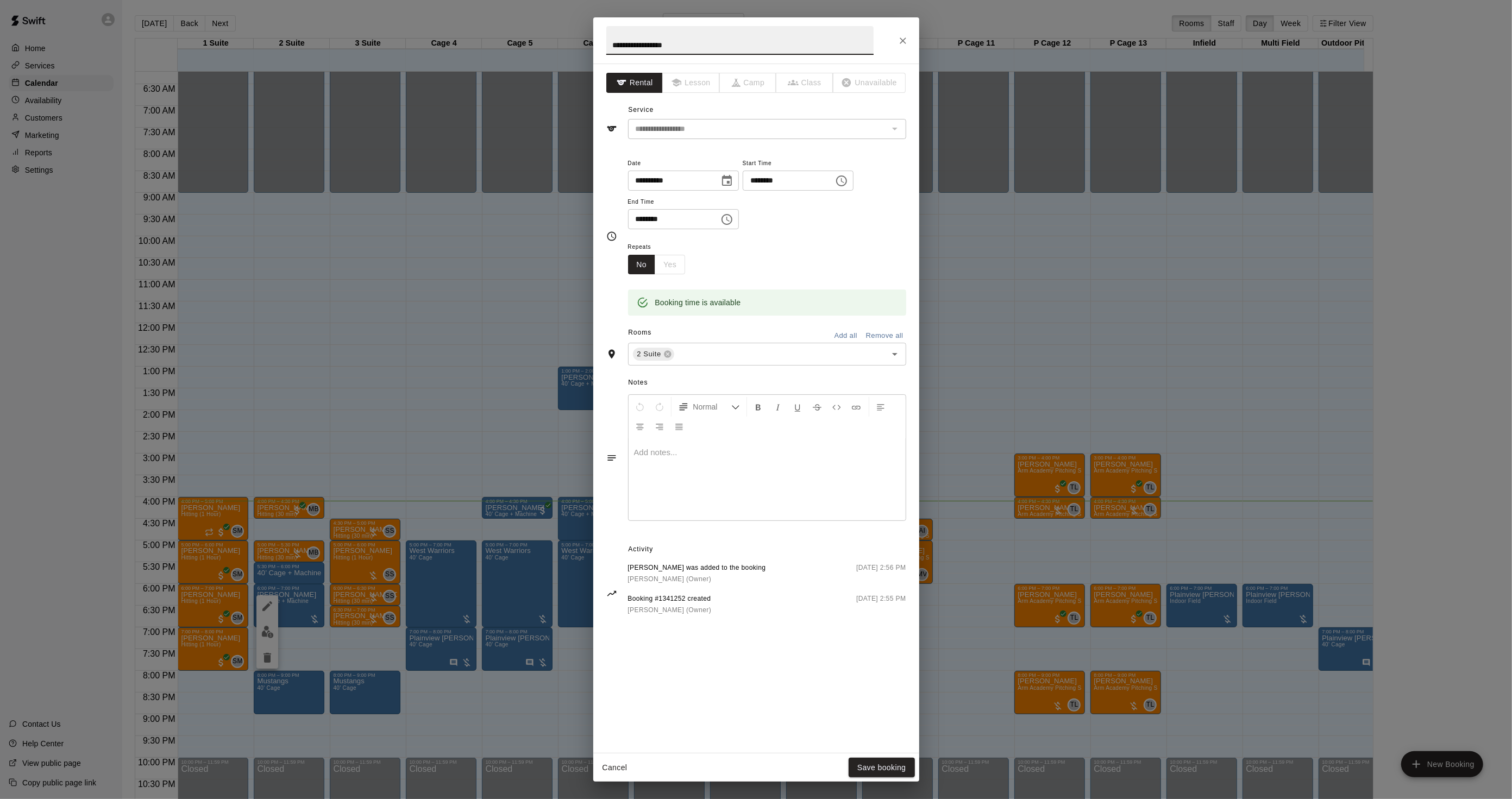
click at [981, 470] on div "**********" at bounding box center [756, 399] width 1512 height 799
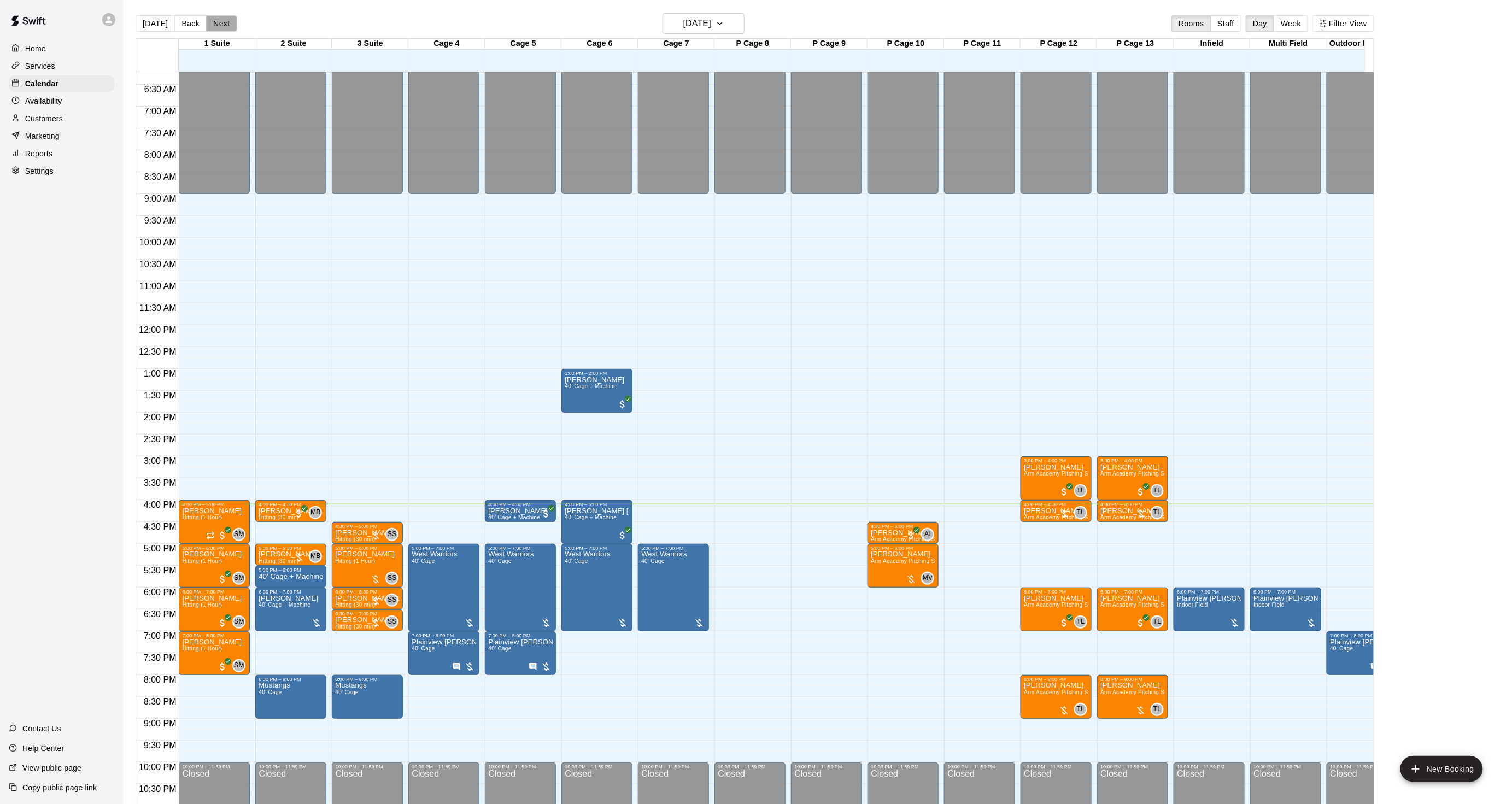
click at [211, 23] on button "Next" at bounding box center [221, 23] width 30 height 17
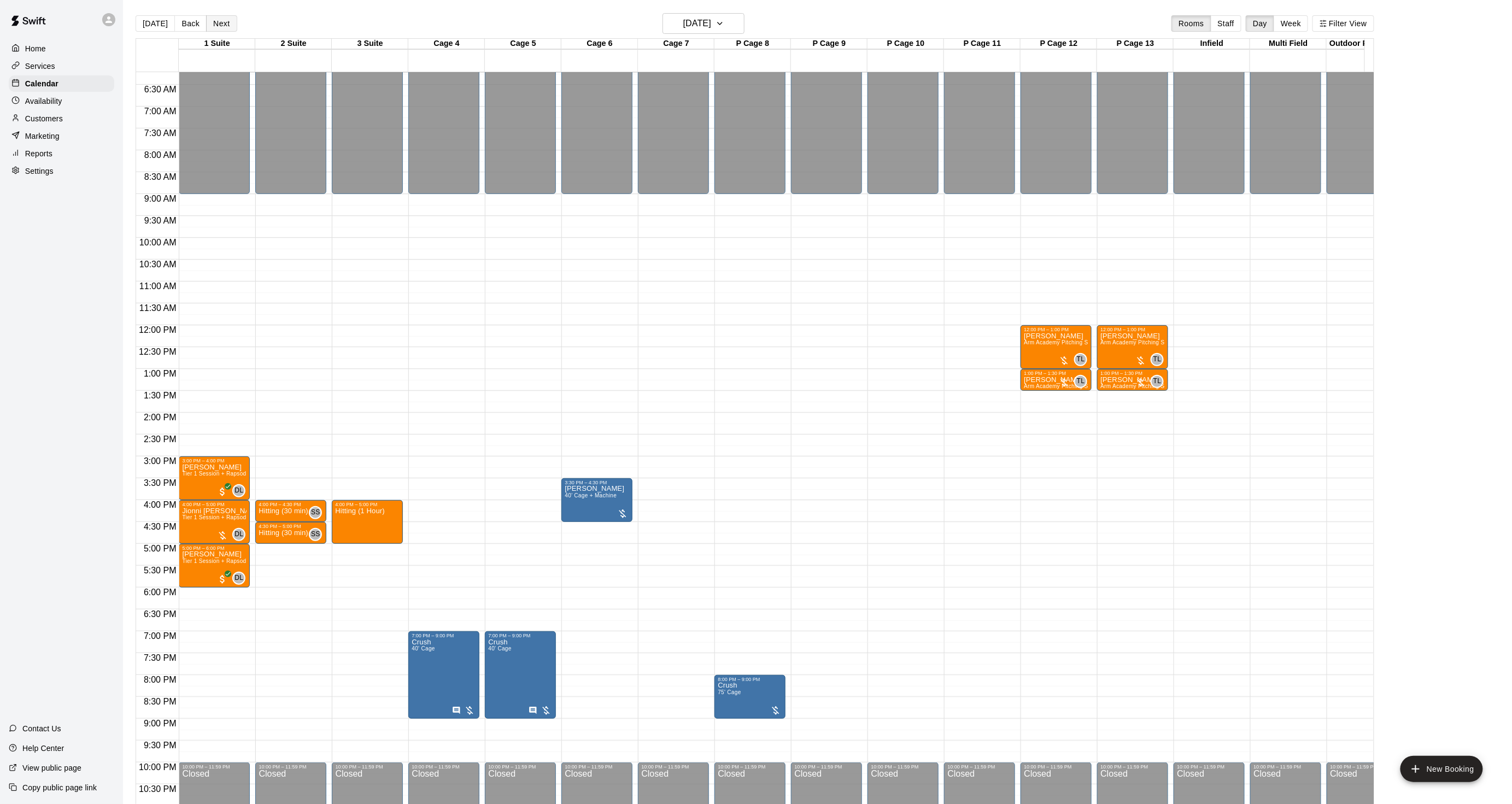
click at [211, 23] on button "Next" at bounding box center [221, 23] width 30 height 17
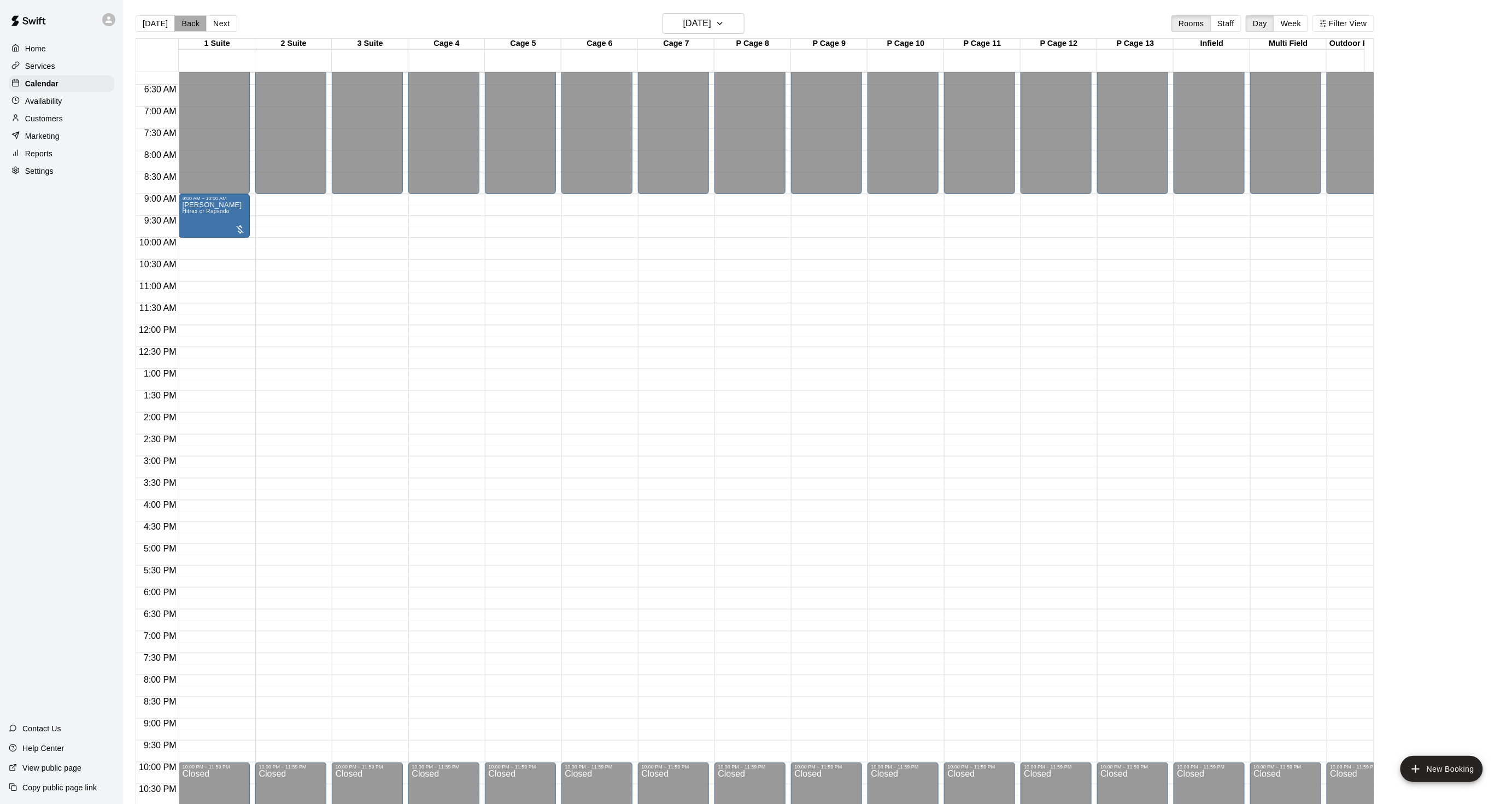
click at [198, 25] on button "Back" at bounding box center [190, 23] width 32 height 17
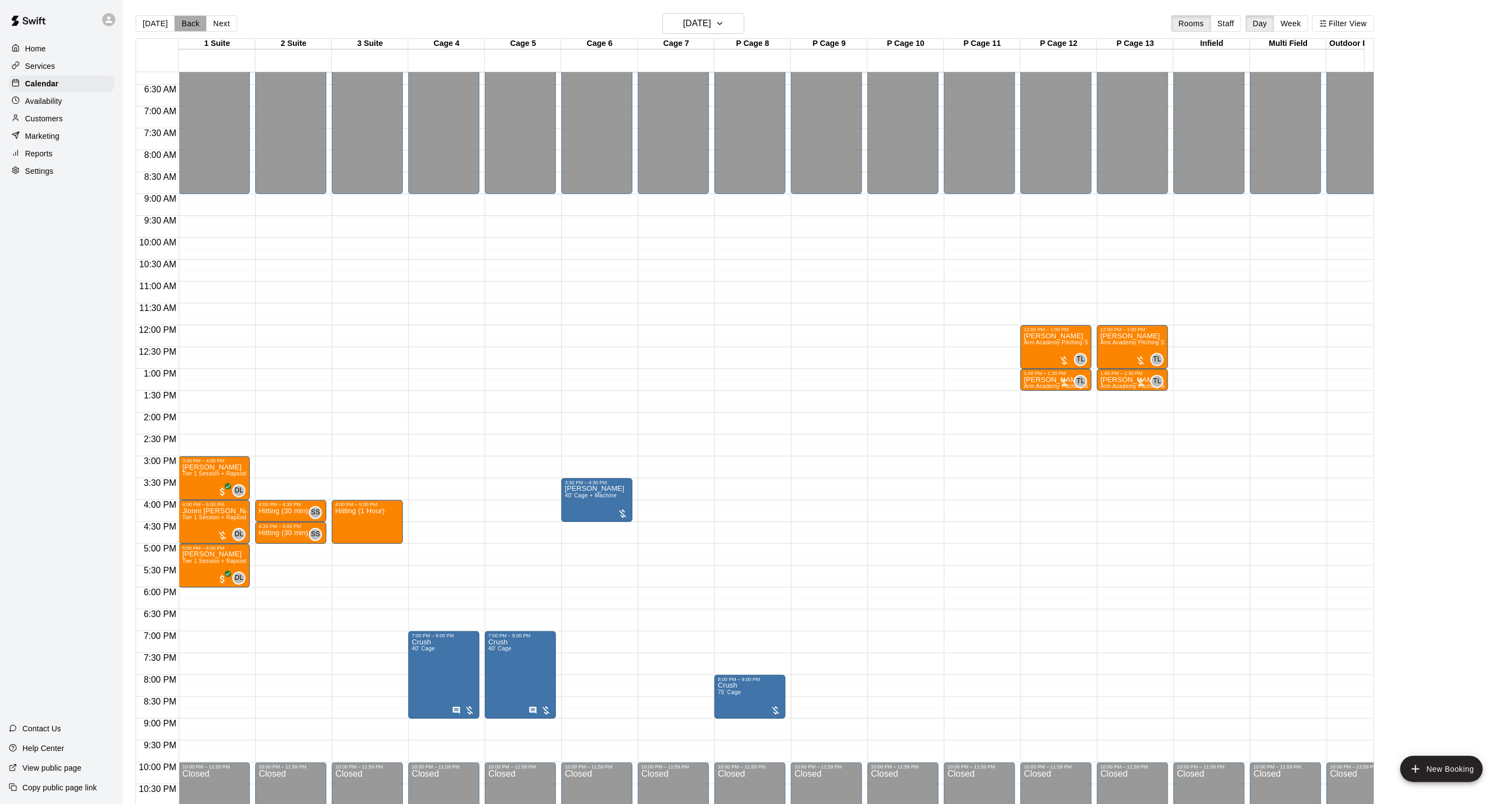
click at [198, 25] on button "Back" at bounding box center [190, 23] width 32 height 17
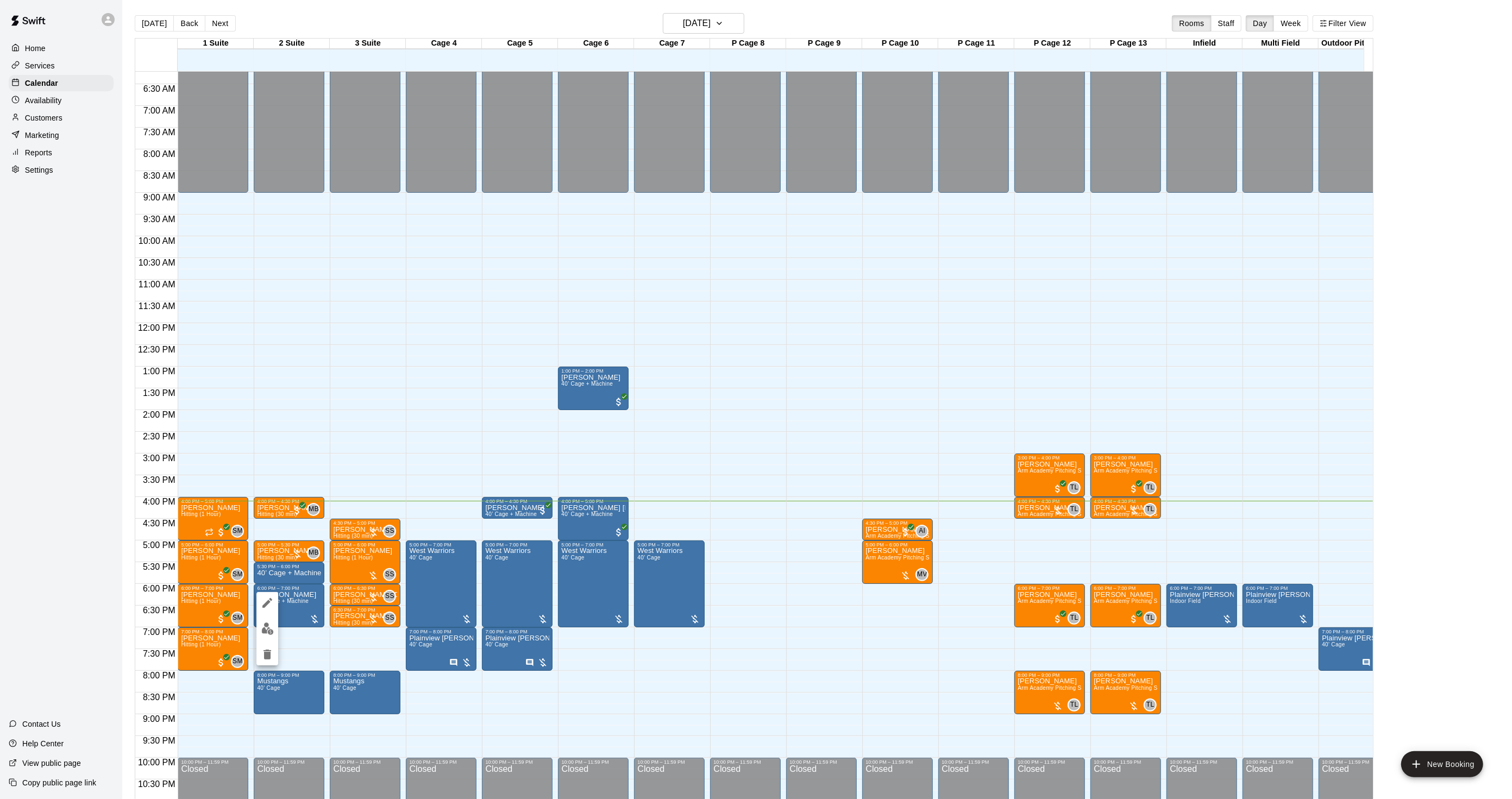
click at [290, 591] on div at bounding box center [756, 399] width 1512 height 799
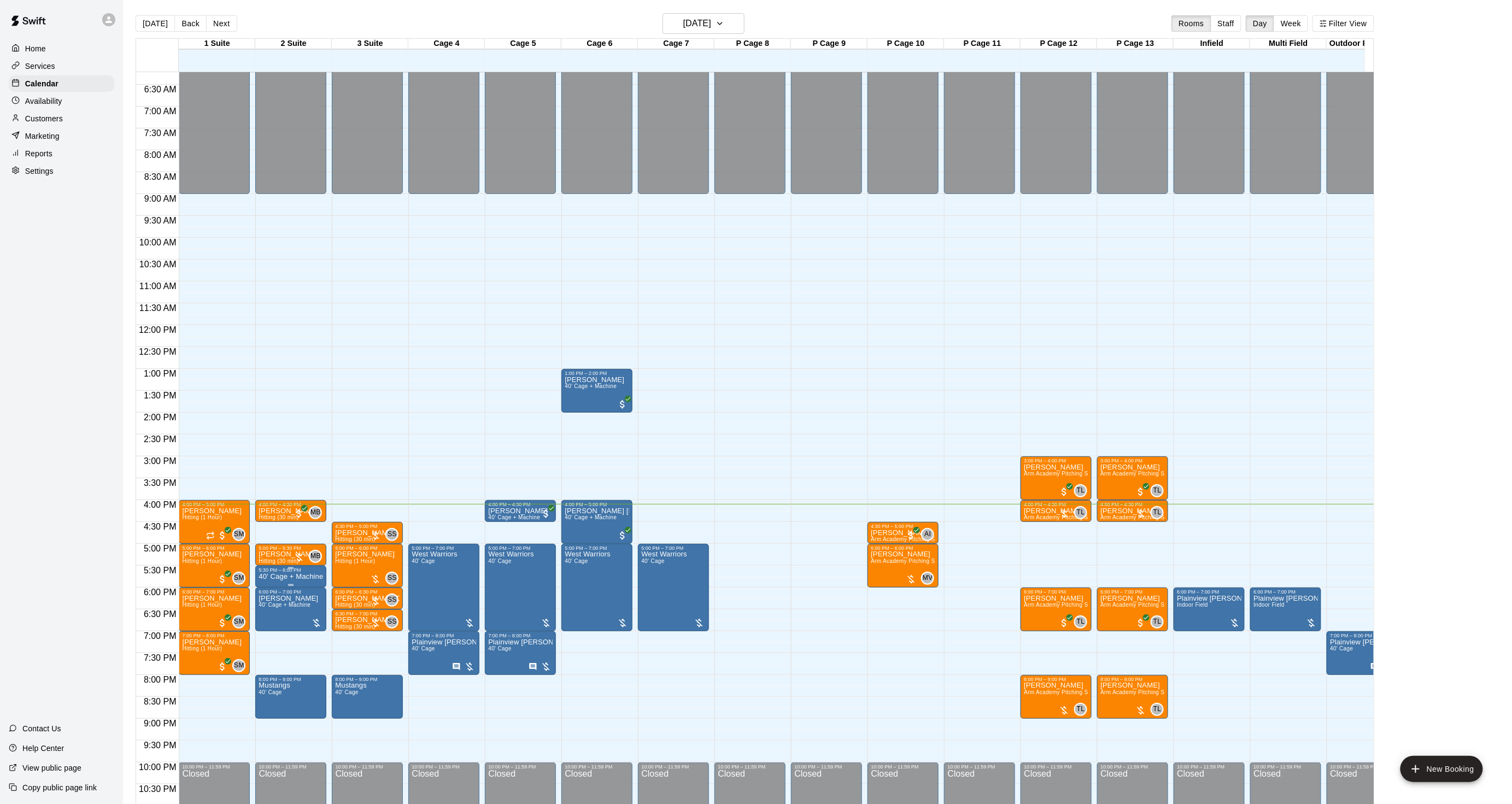
click at [282, 577] on p "40’ Cage + Machine" at bounding box center [290, 577] width 64 height 0
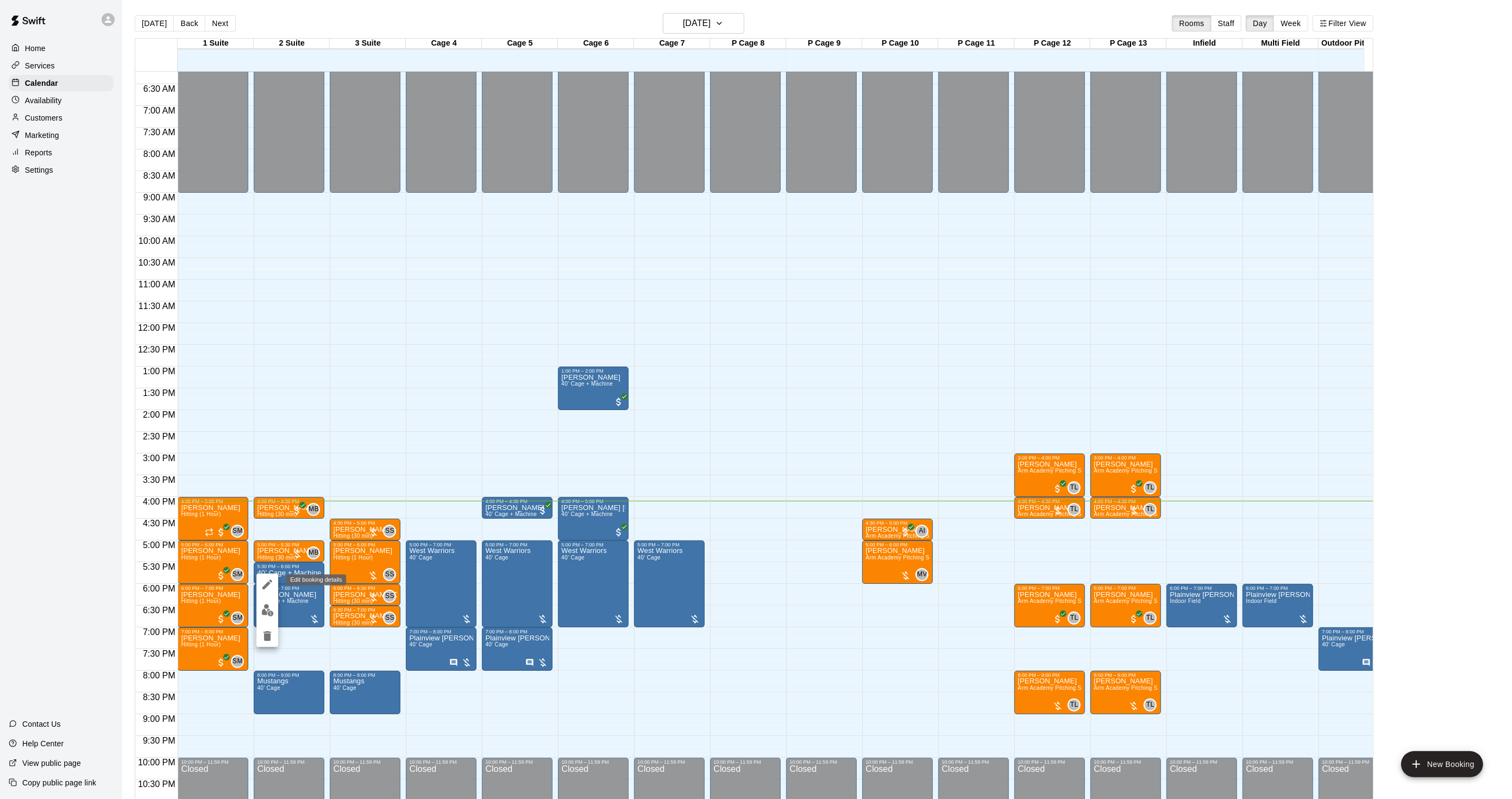
click at [273, 582] on icon "edit" at bounding box center [267, 585] width 13 height 13
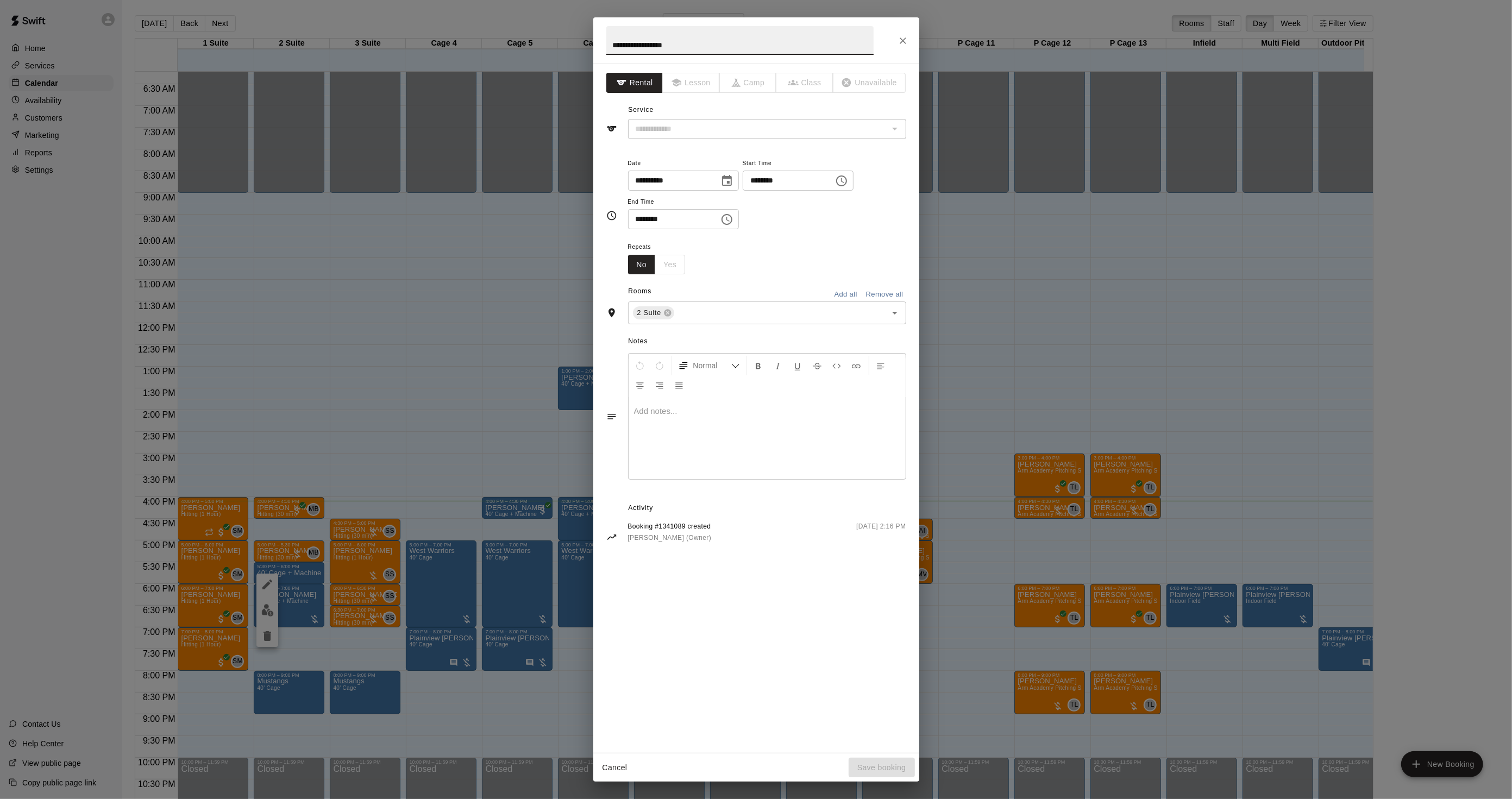
type input "**********"
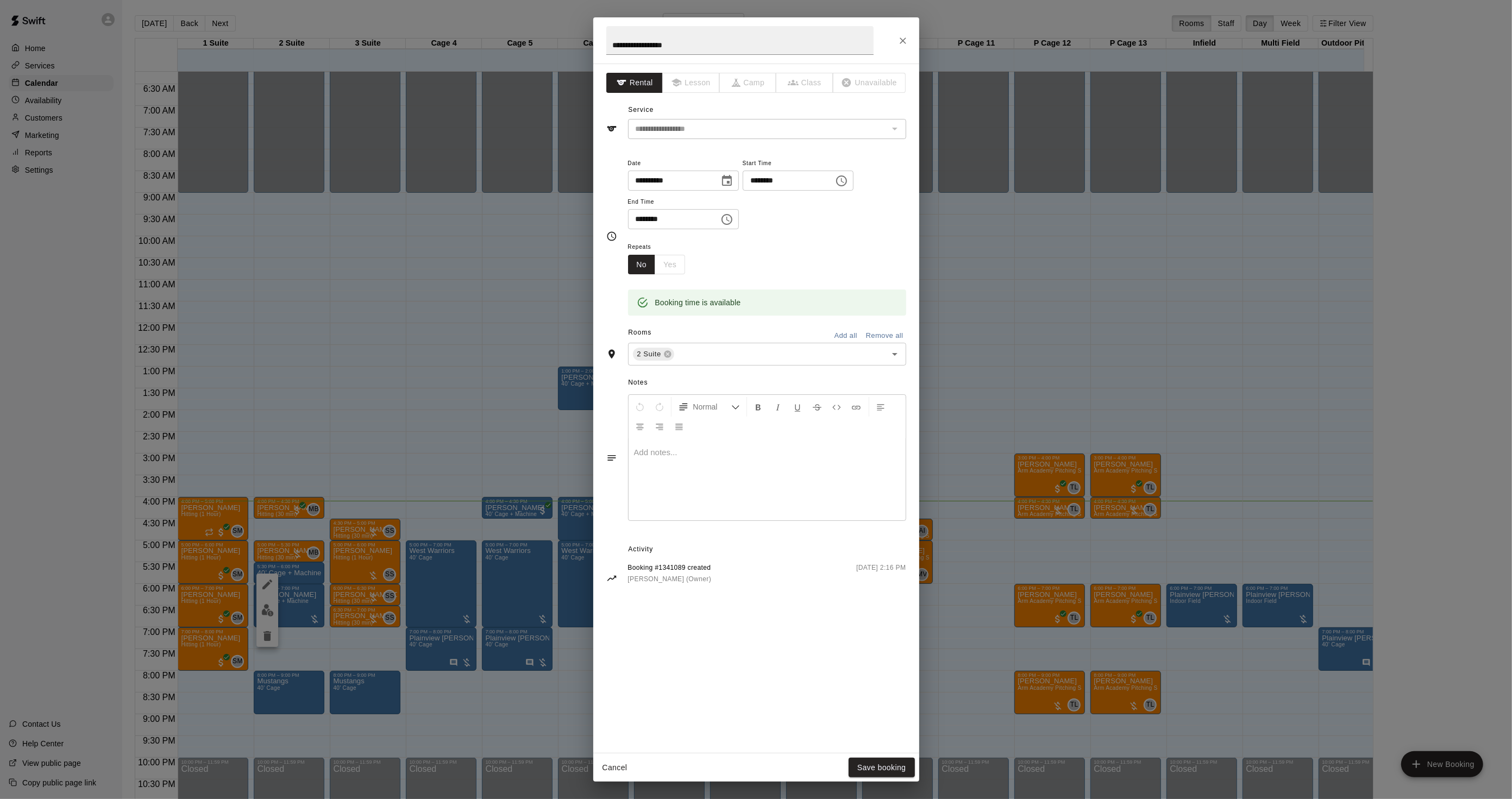
click at [386, 354] on div "**********" at bounding box center [756, 399] width 1512 height 799
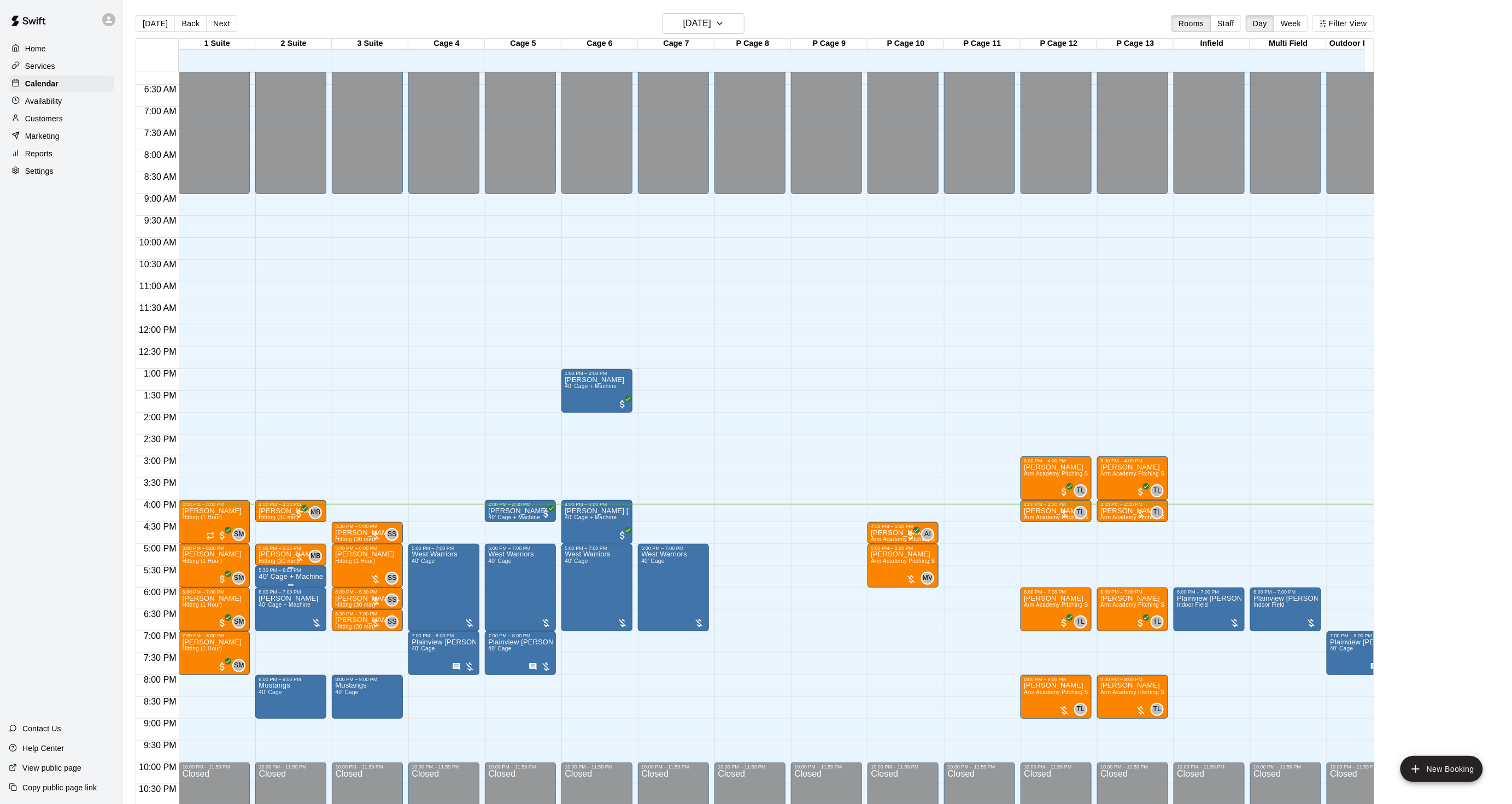
click at [280, 573] on div "5:30 PM – 6:00 PM" at bounding box center [290, 570] width 64 height 5
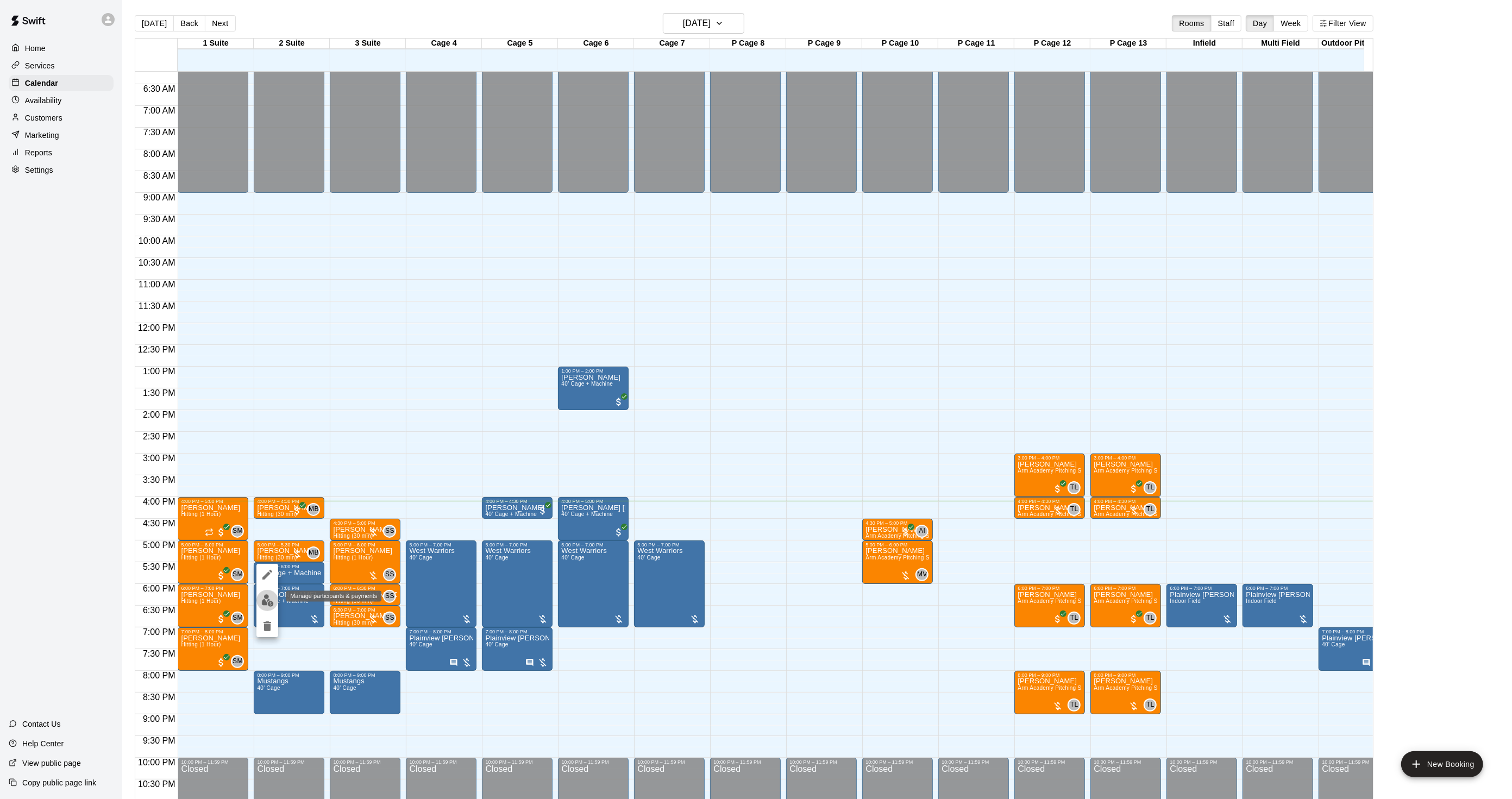
click at [268, 600] on img "edit" at bounding box center [267, 600] width 13 height 13
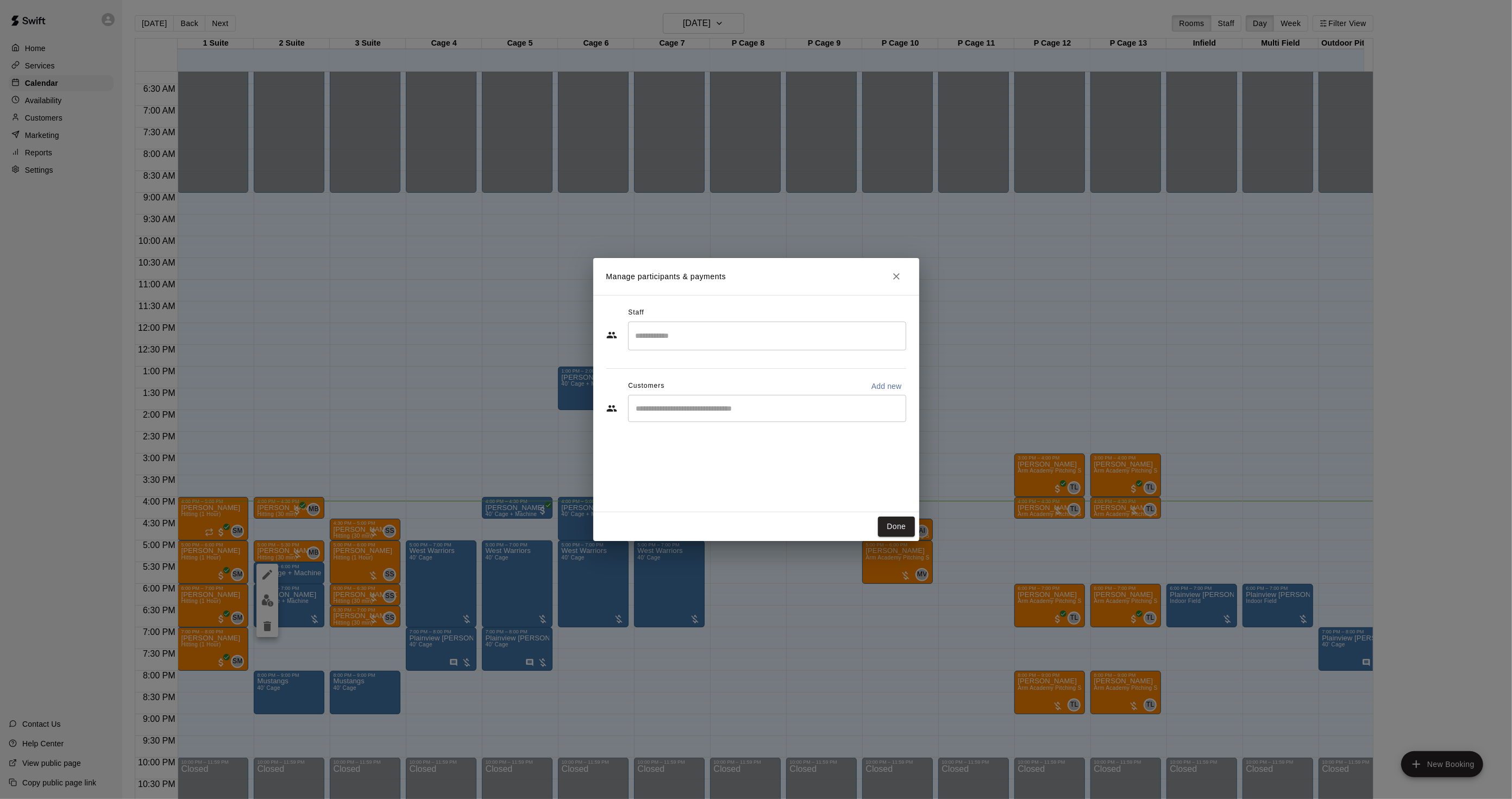
click at [684, 400] on div "​" at bounding box center [767, 408] width 278 height 27
type input "*****"
click at [670, 408] on input "*****" at bounding box center [759, 408] width 252 height 11
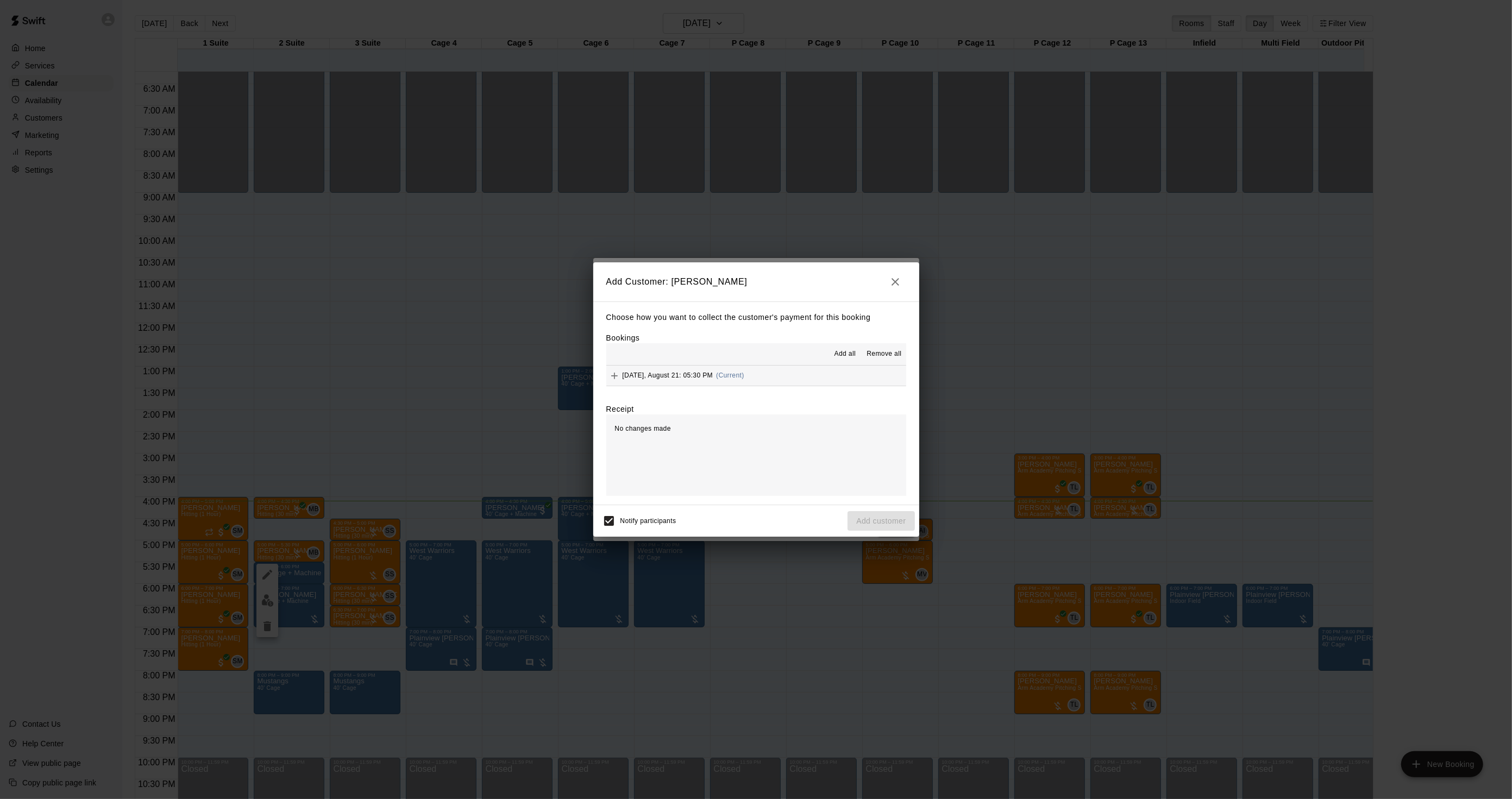
click at [728, 386] on button "[DATE], August 21: 05:30 PM (Current)" at bounding box center [756, 375] width 300 height 20
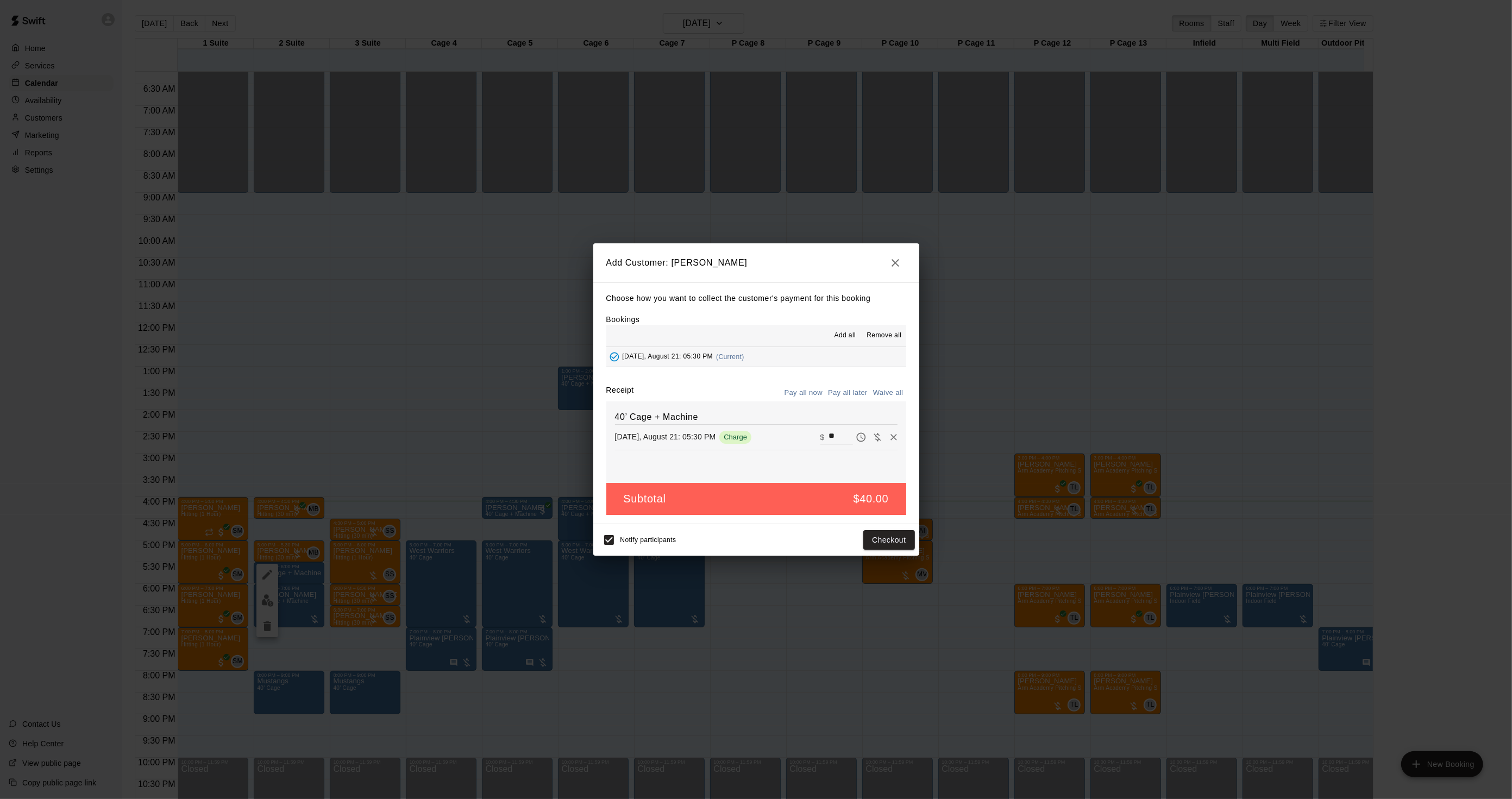
click at [846, 393] on button "Pay all later" at bounding box center [848, 393] width 45 height 17
click at [888, 535] on button "Add customer" at bounding box center [880, 540] width 67 height 20
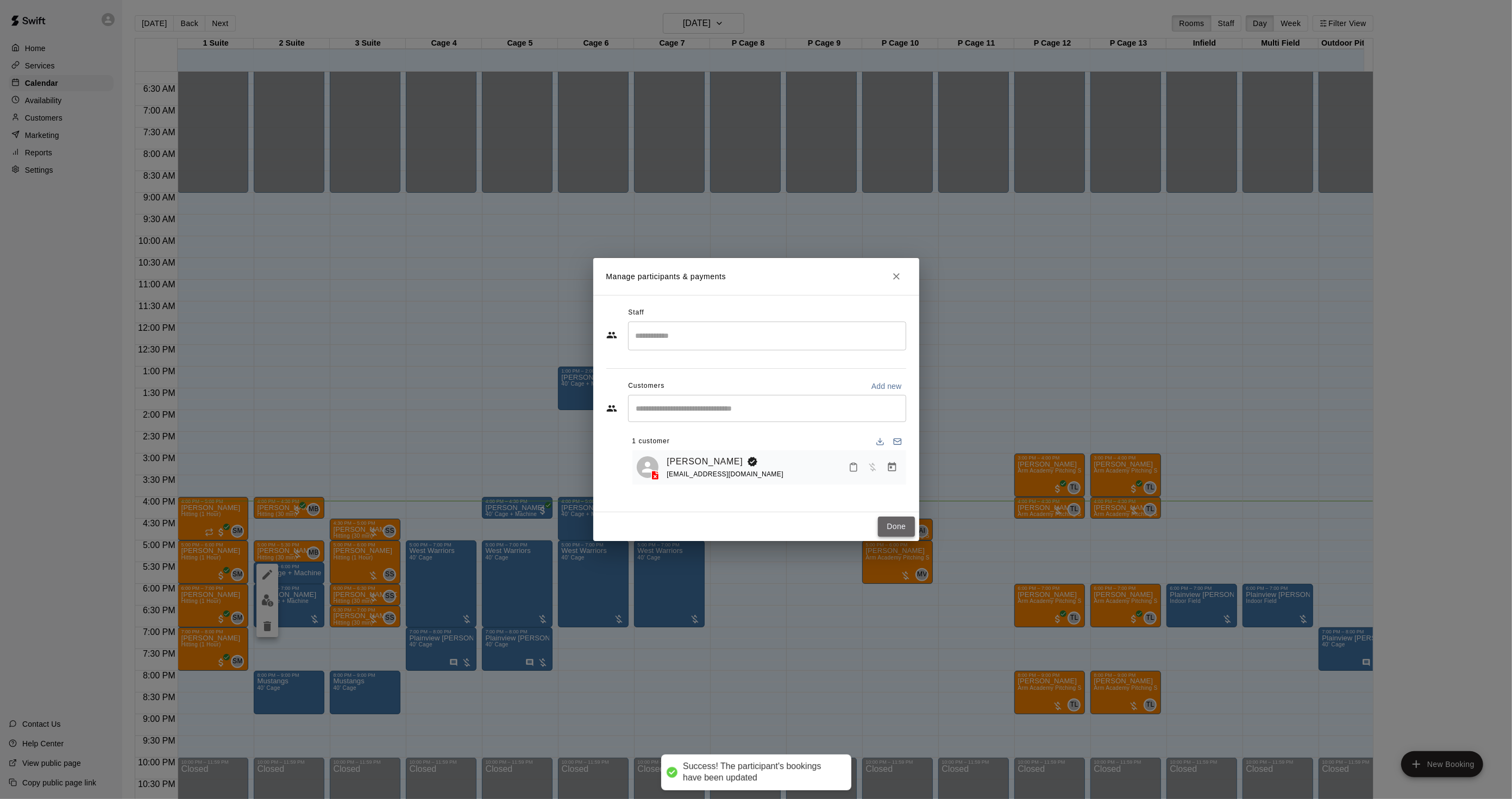
click at [898, 532] on button "Done" at bounding box center [896, 526] width 36 height 20
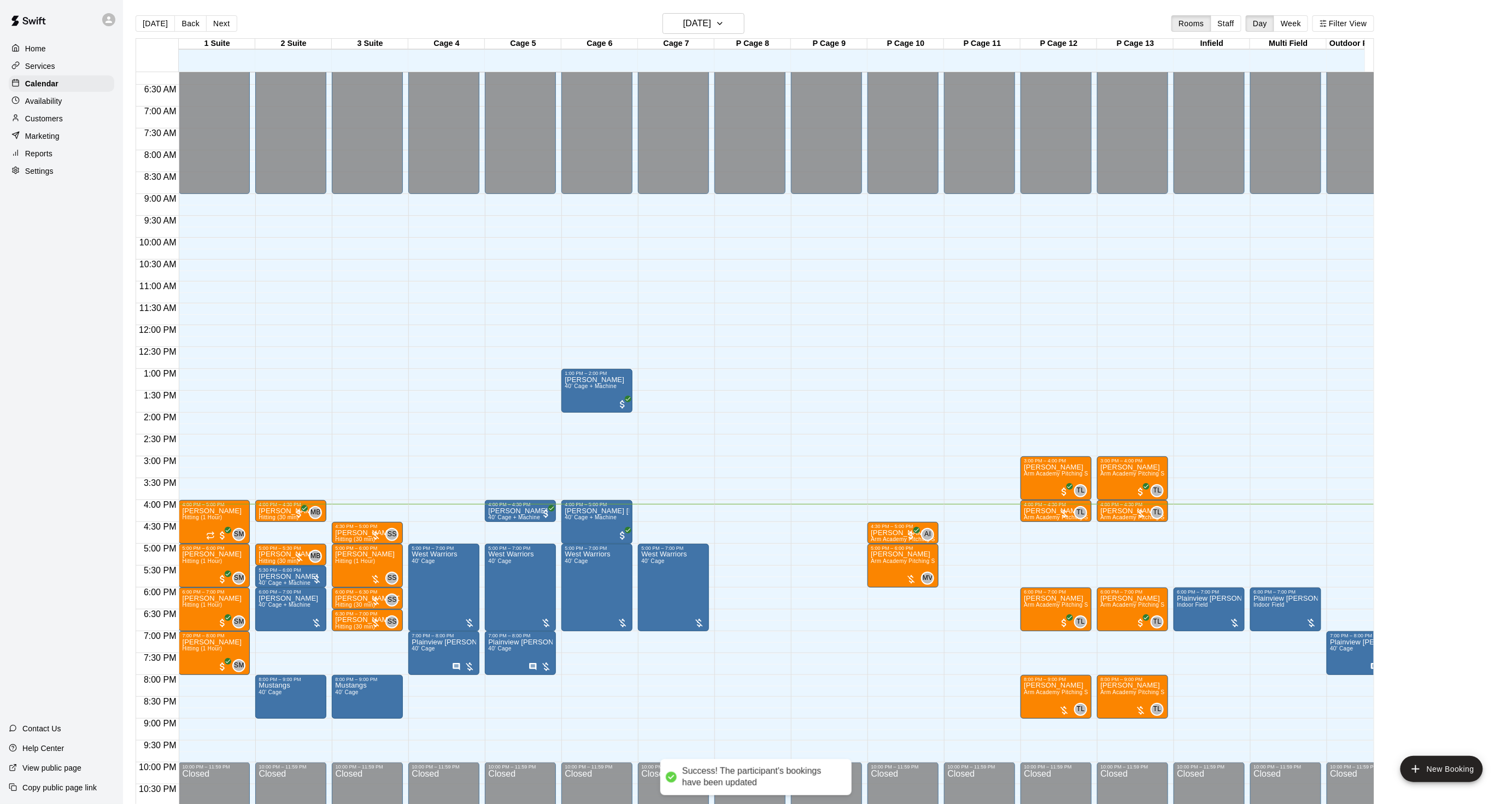
click at [44, 122] on p "Customers" at bounding box center [44, 119] width 38 height 11
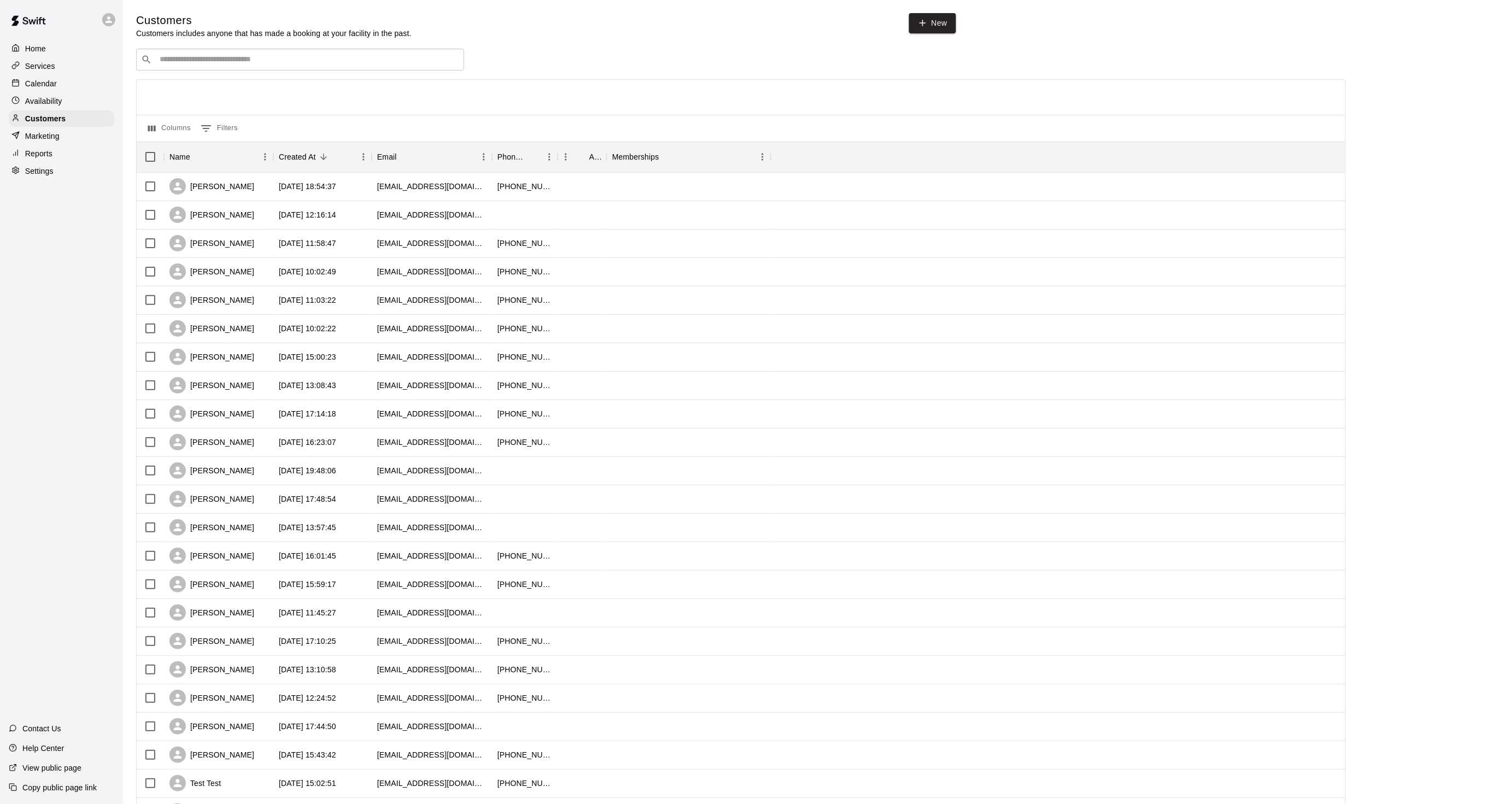
click at [64, 86] on div "Calendar" at bounding box center [61, 84] width 105 height 17
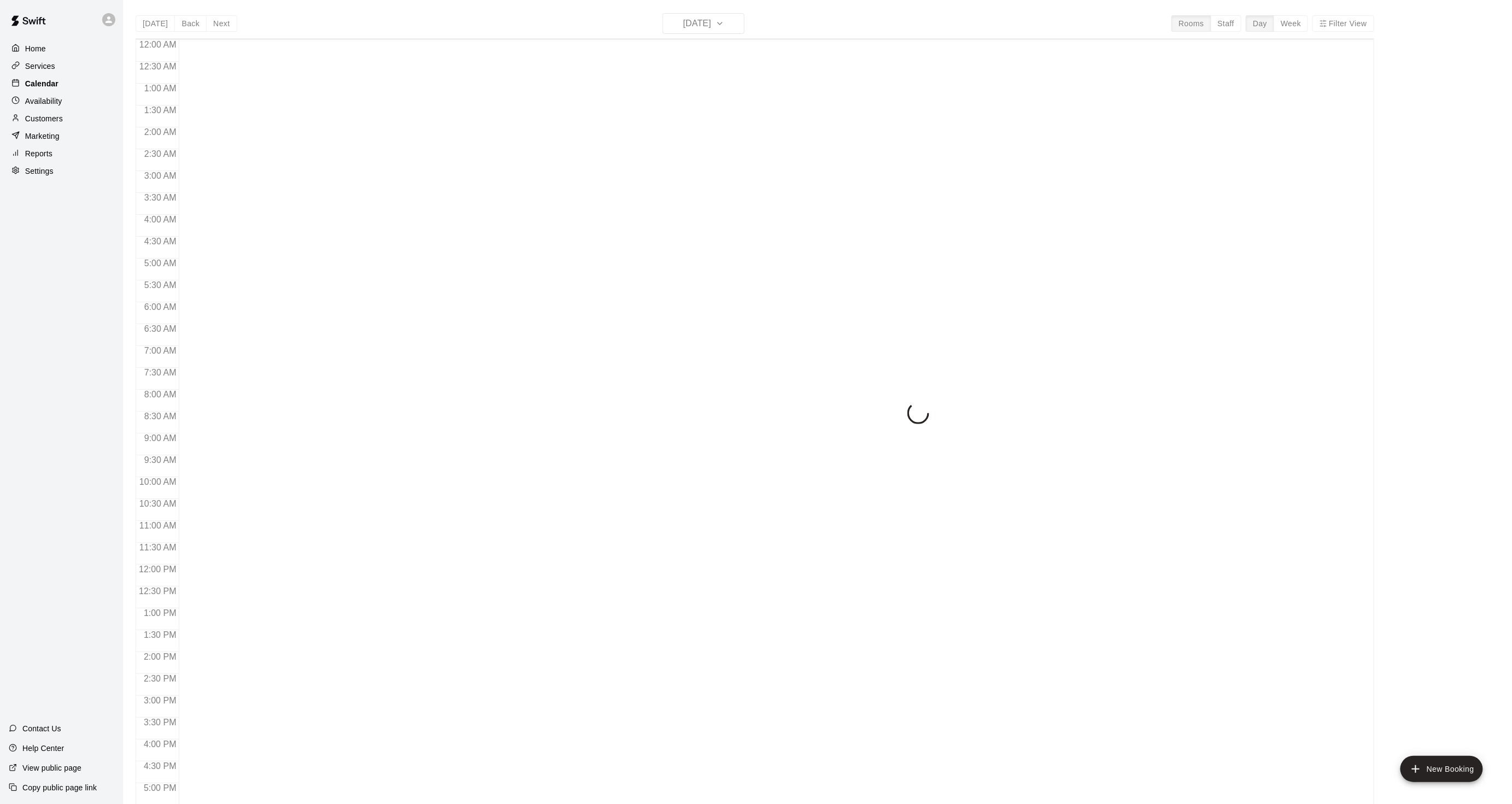
scroll to position [272, 0]
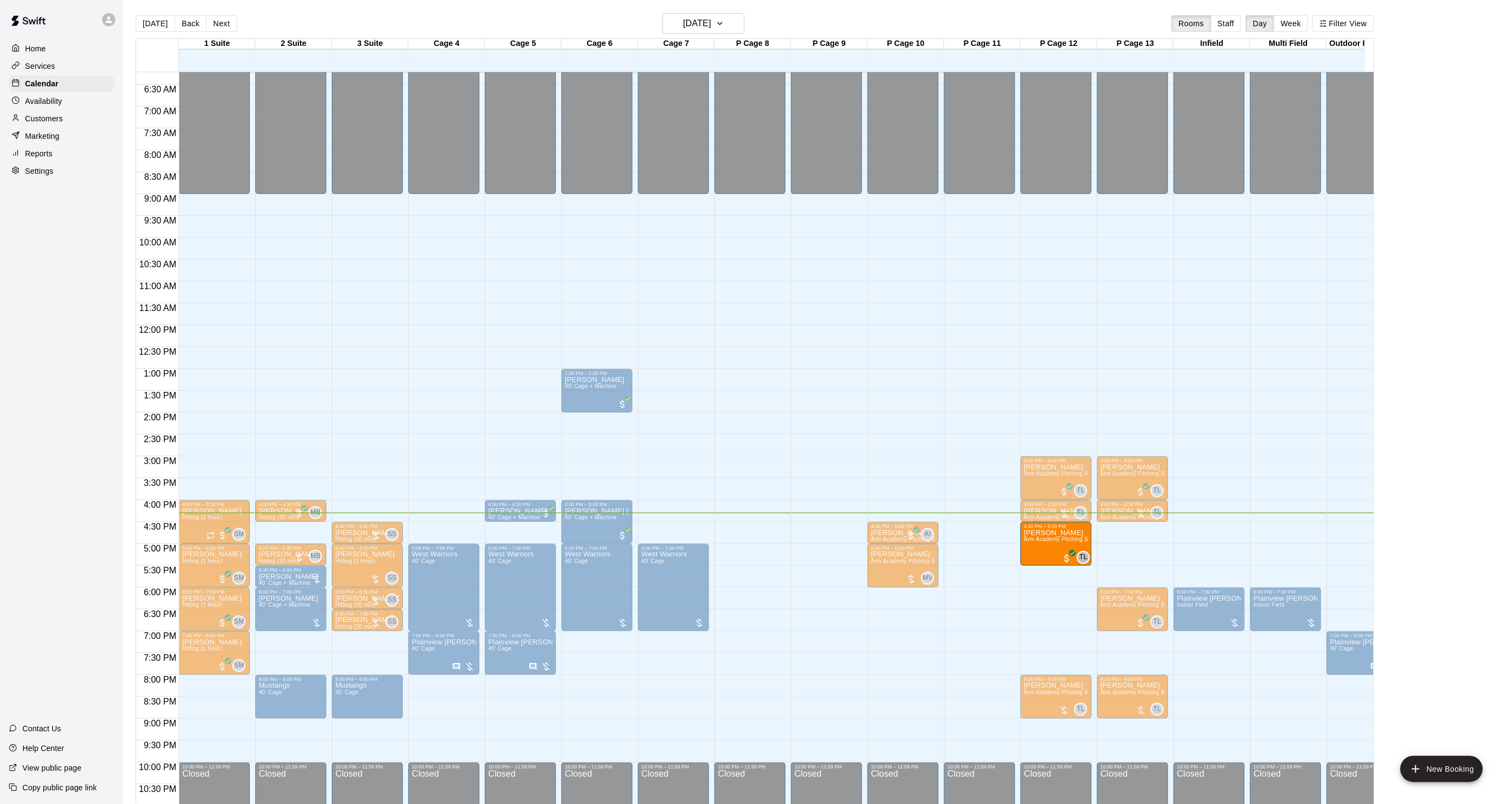
drag, startPoint x: 1048, startPoint y: 622, endPoint x: 1041, endPoint y: 563, distance: 59.4
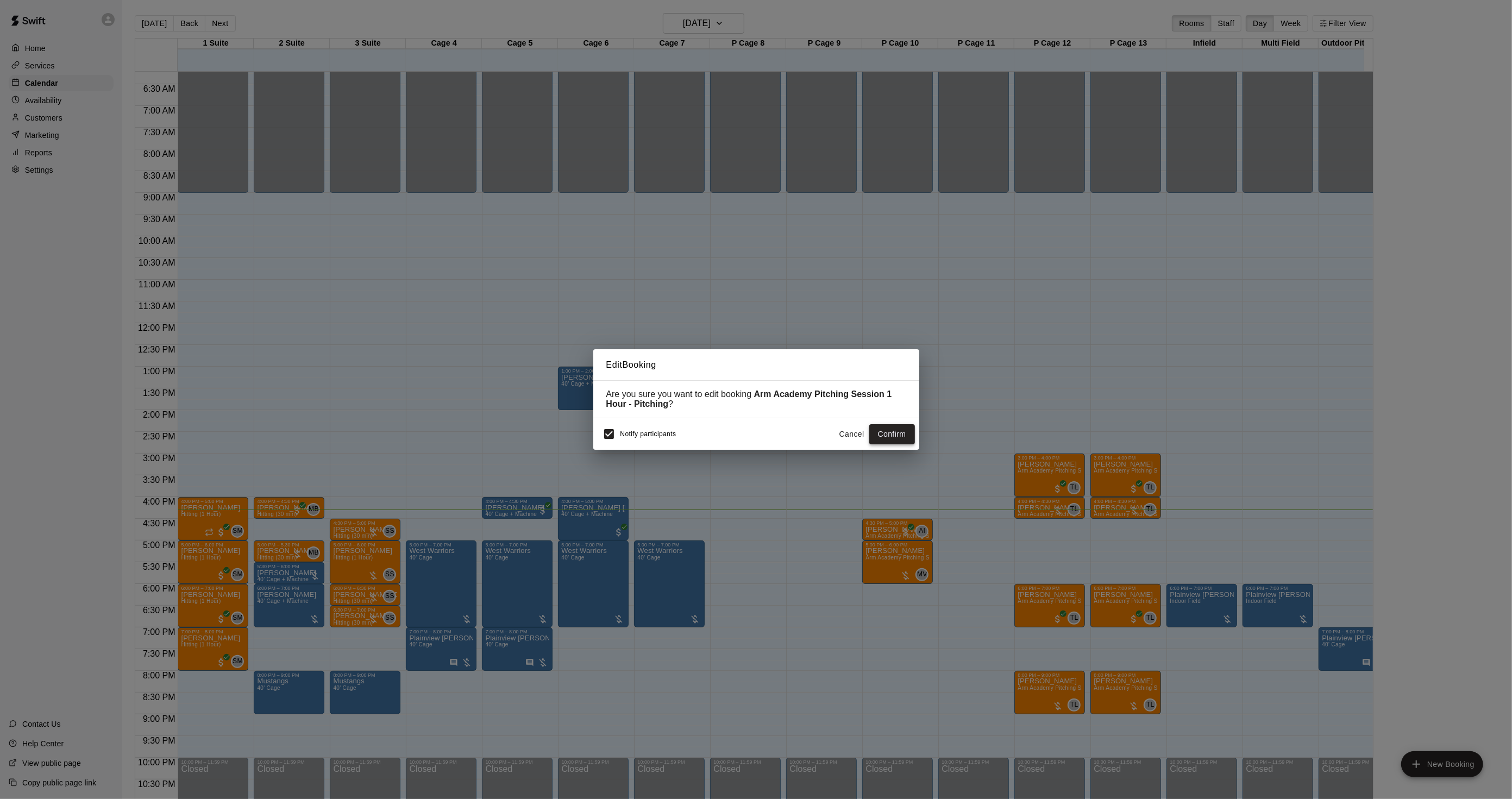
click at [884, 442] on button "Confirm" at bounding box center [892, 434] width 45 height 20
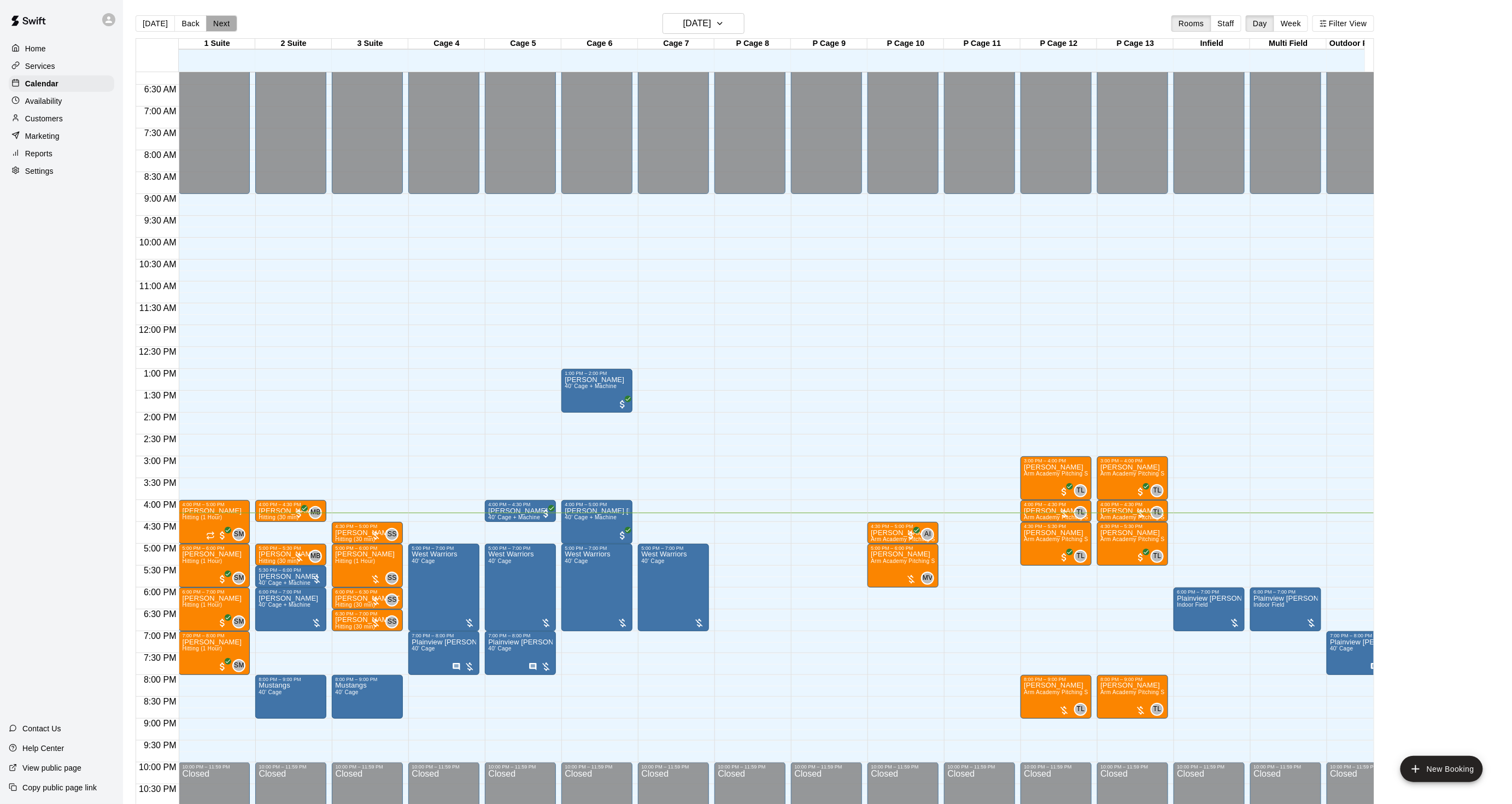
click at [220, 17] on button "Next" at bounding box center [221, 23] width 30 height 17
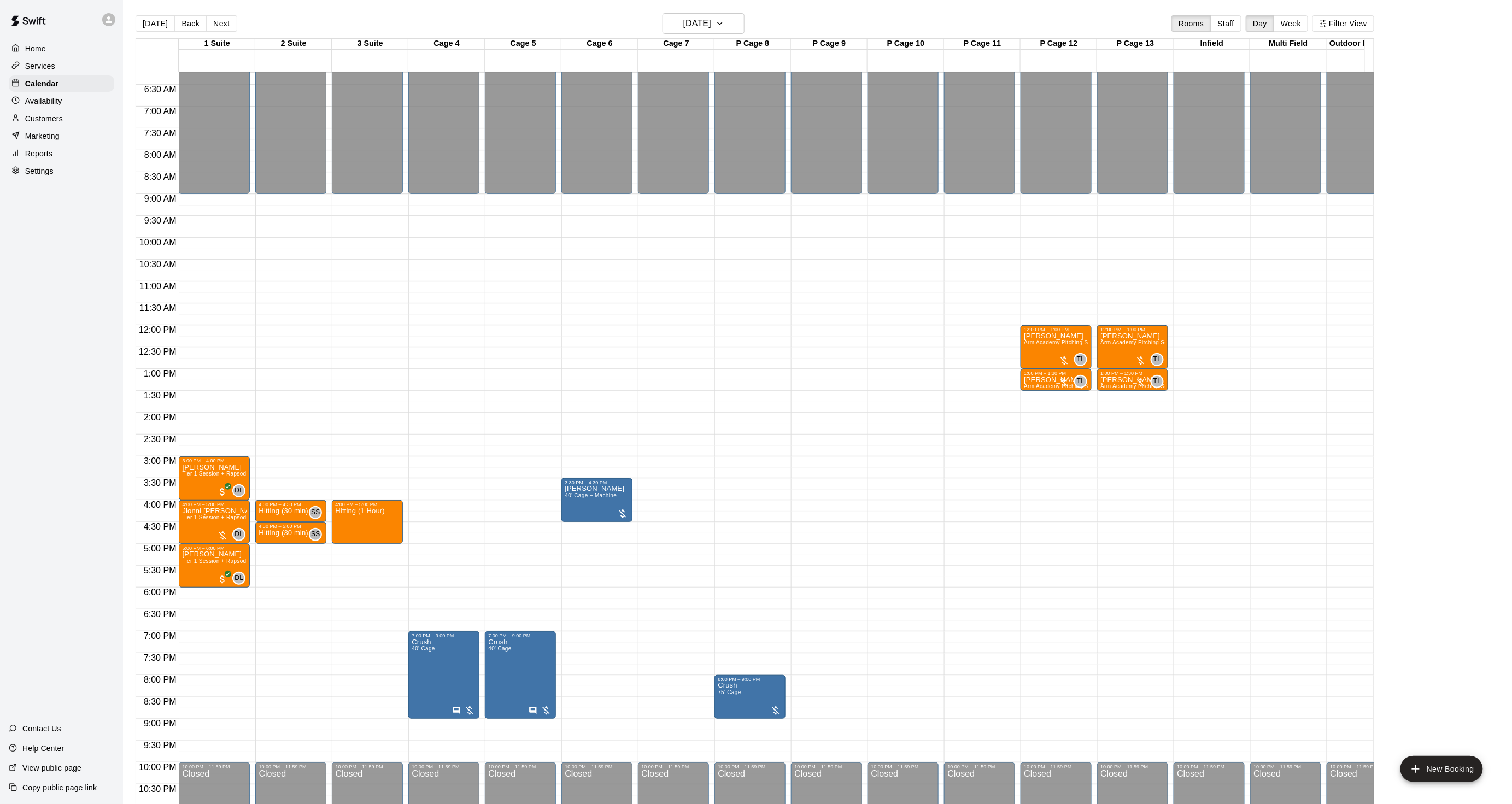
click at [210, 28] on button "Next" at bounding box center [221, 23] width 30 height 17
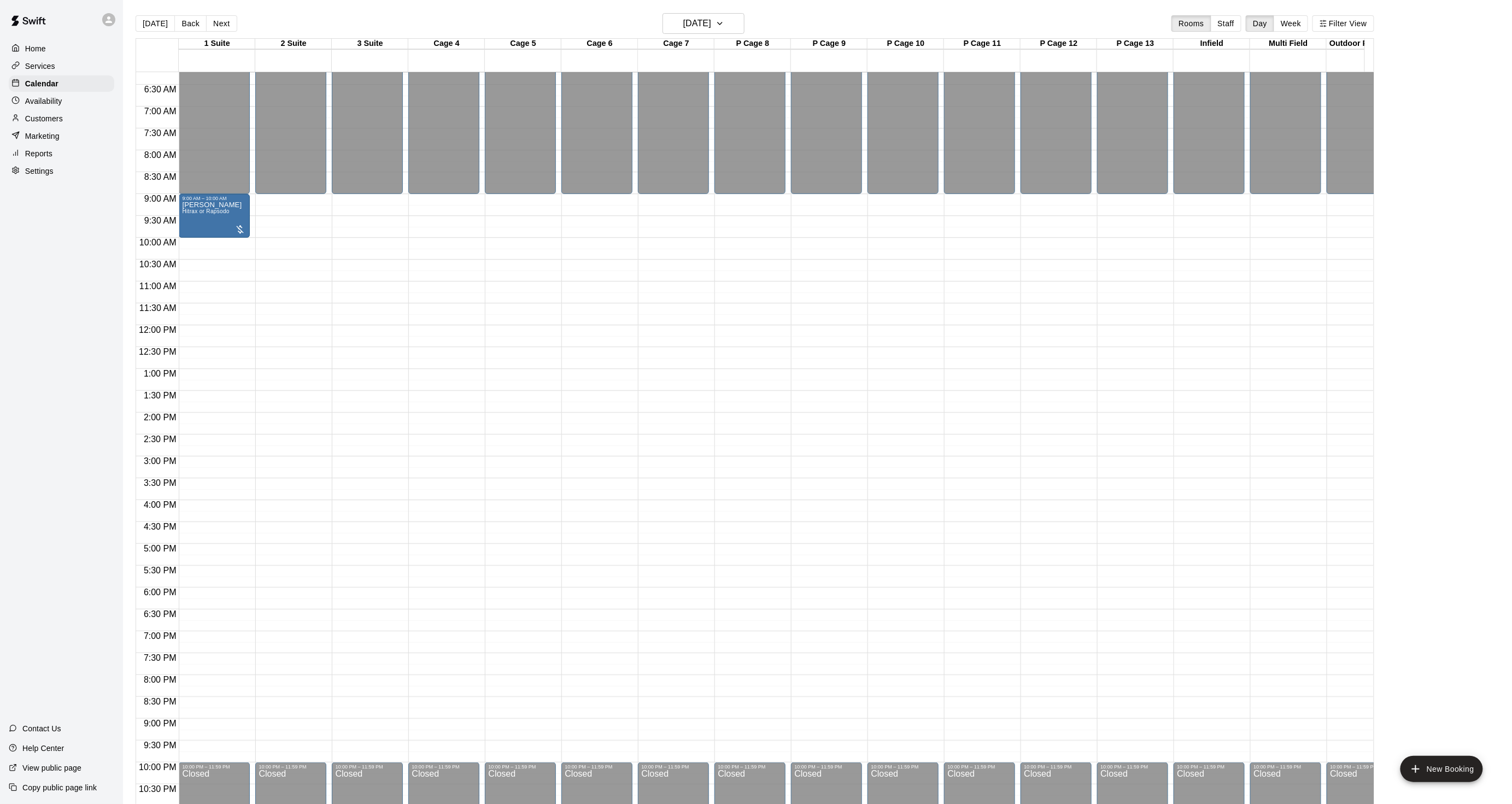
drag, startPoint x: 178, startPoint y: 21, endPoint x: 248, endPoint y: 34, distance: 71.2
click at [248, 34] on div "[DATE] Back [DATE][DATE] Rooms Staff Day Week Filter View" at bounding box center [755, 26] width 1239 height 25
click at [227, 31] on button "Next" at bounding box center [221, 23] width 30 height 17
click at [145, 23] on button "[DATE]" at bounding box center [155, 23] width 39 height 17
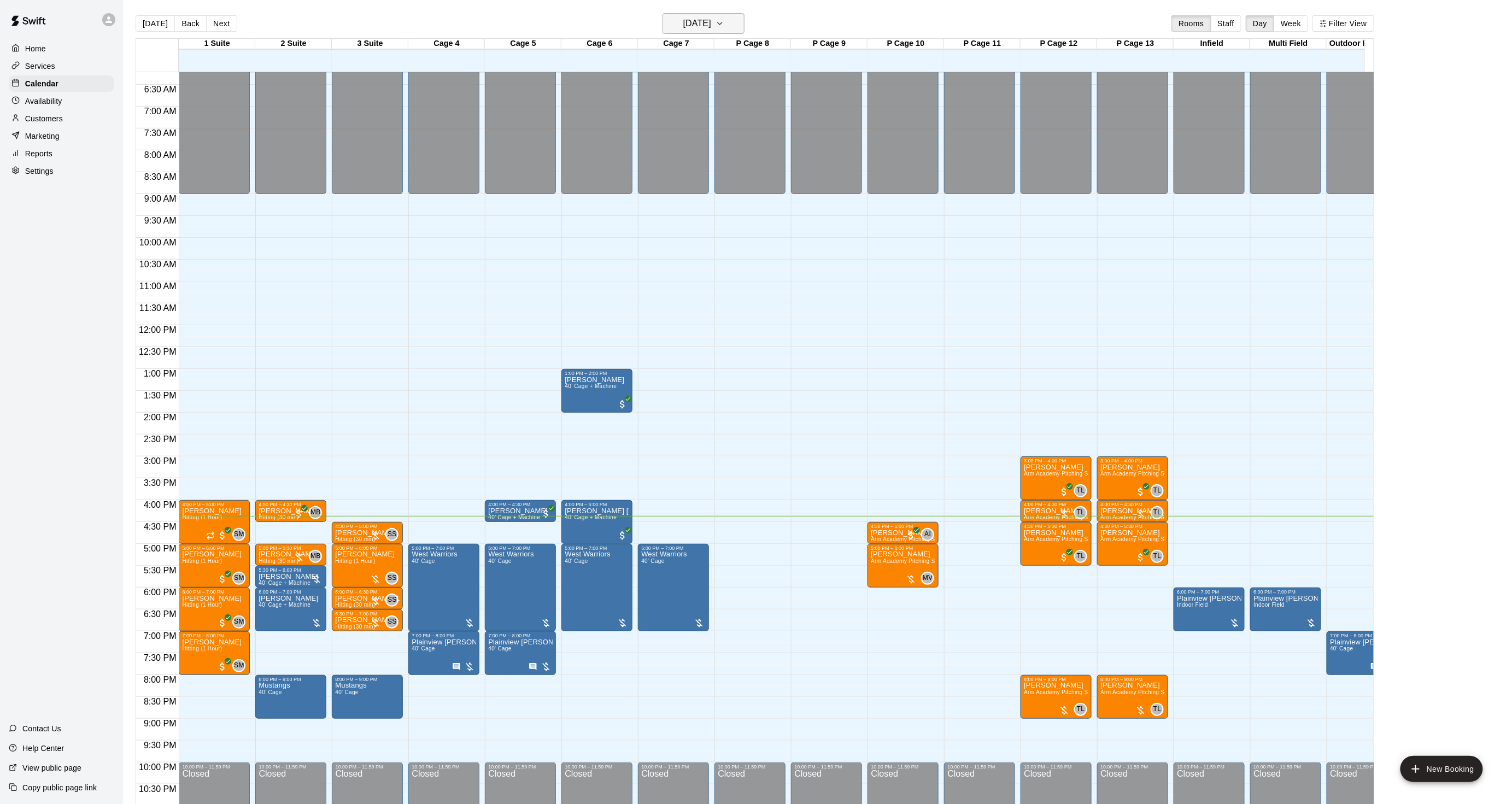
click at [692, 29] on h6 "[DATE]" at bounding box center [697, 23] width 28 height 15
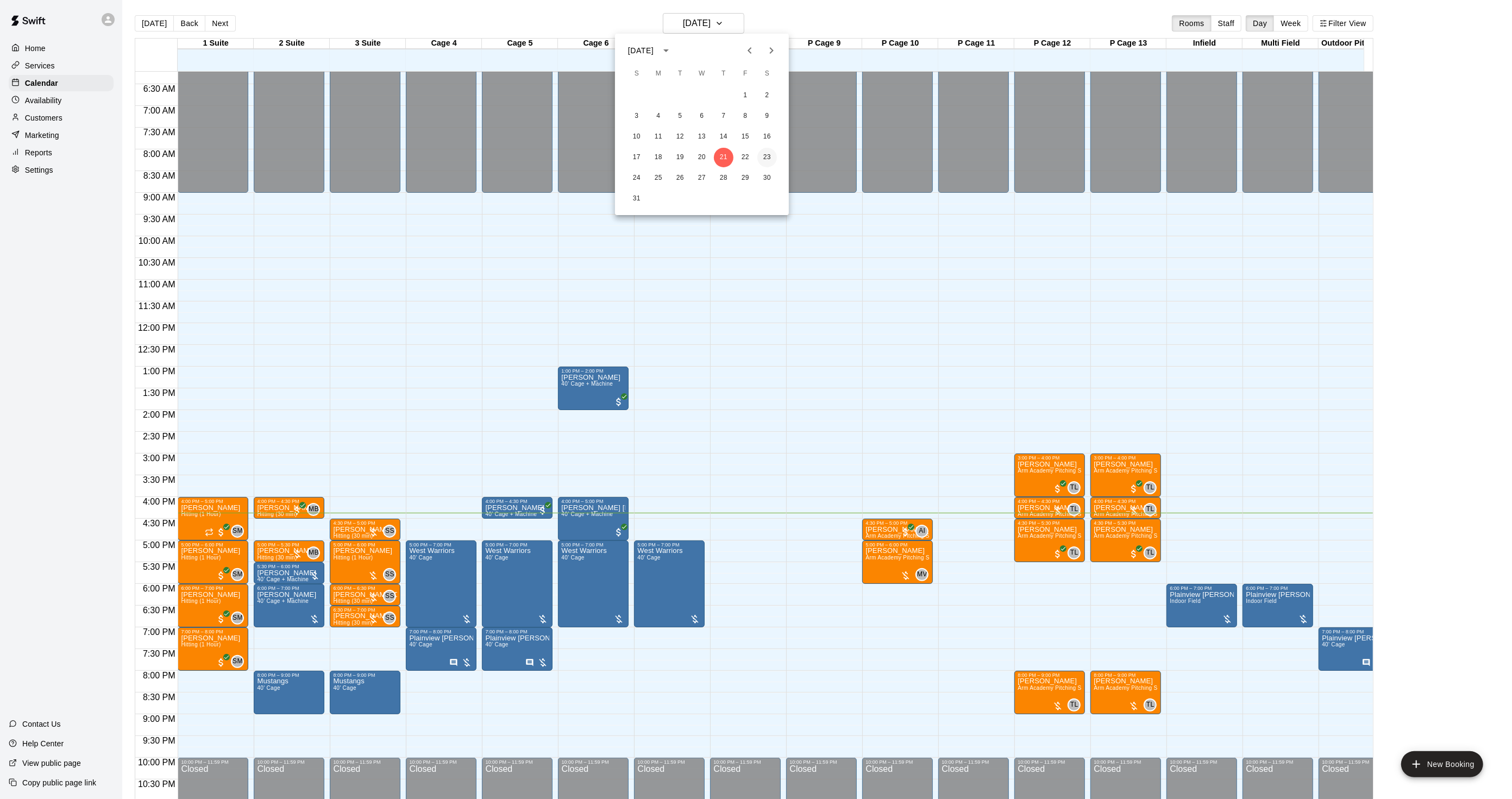
click at [759, 157] on button "23" at bounding box center [767, 157] width 20 height 20
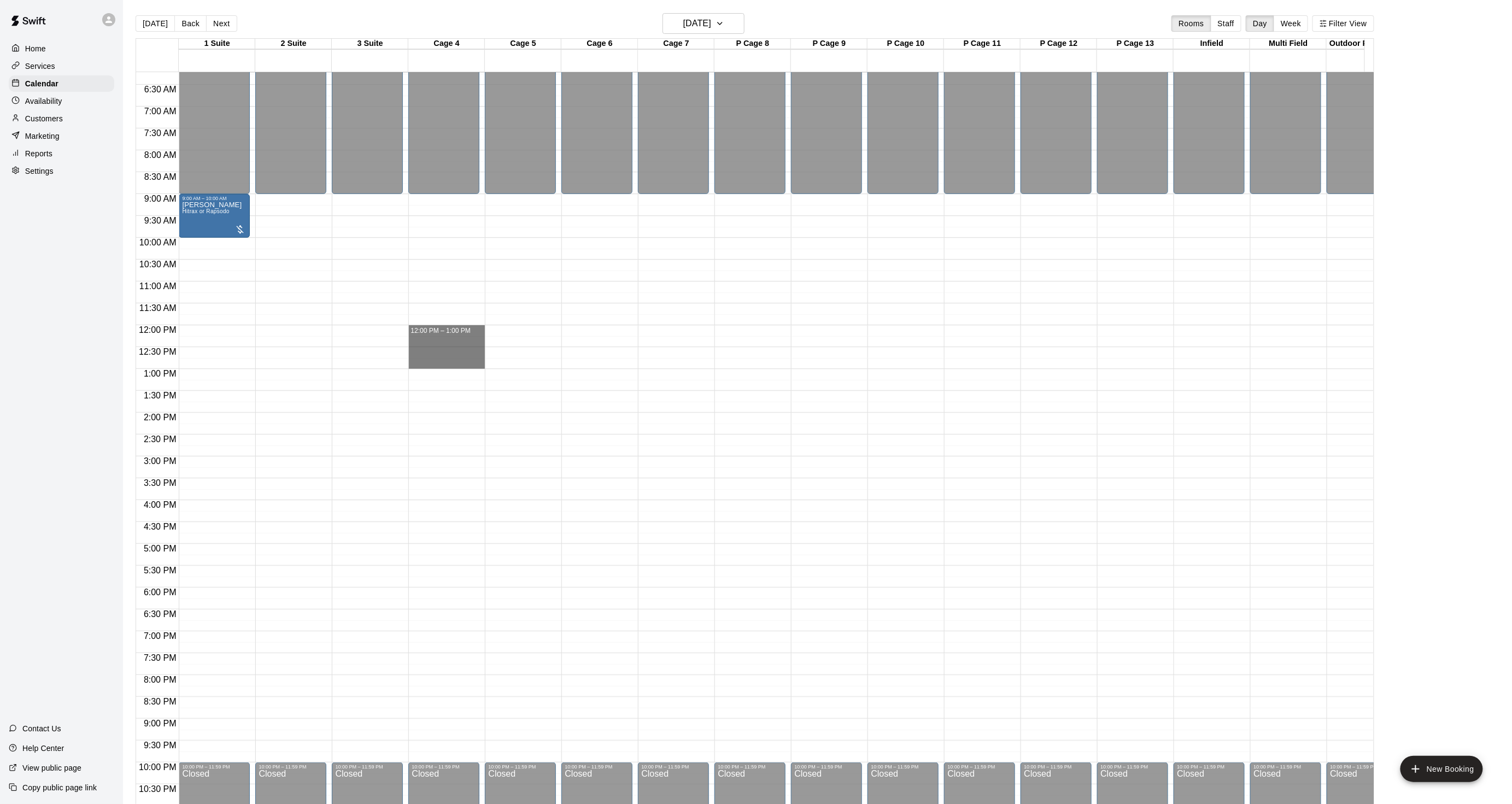
drag, startPoint x: 448, startPoint y: 330, endPoint x: 457, endPoint y: 365, distance: 36.1
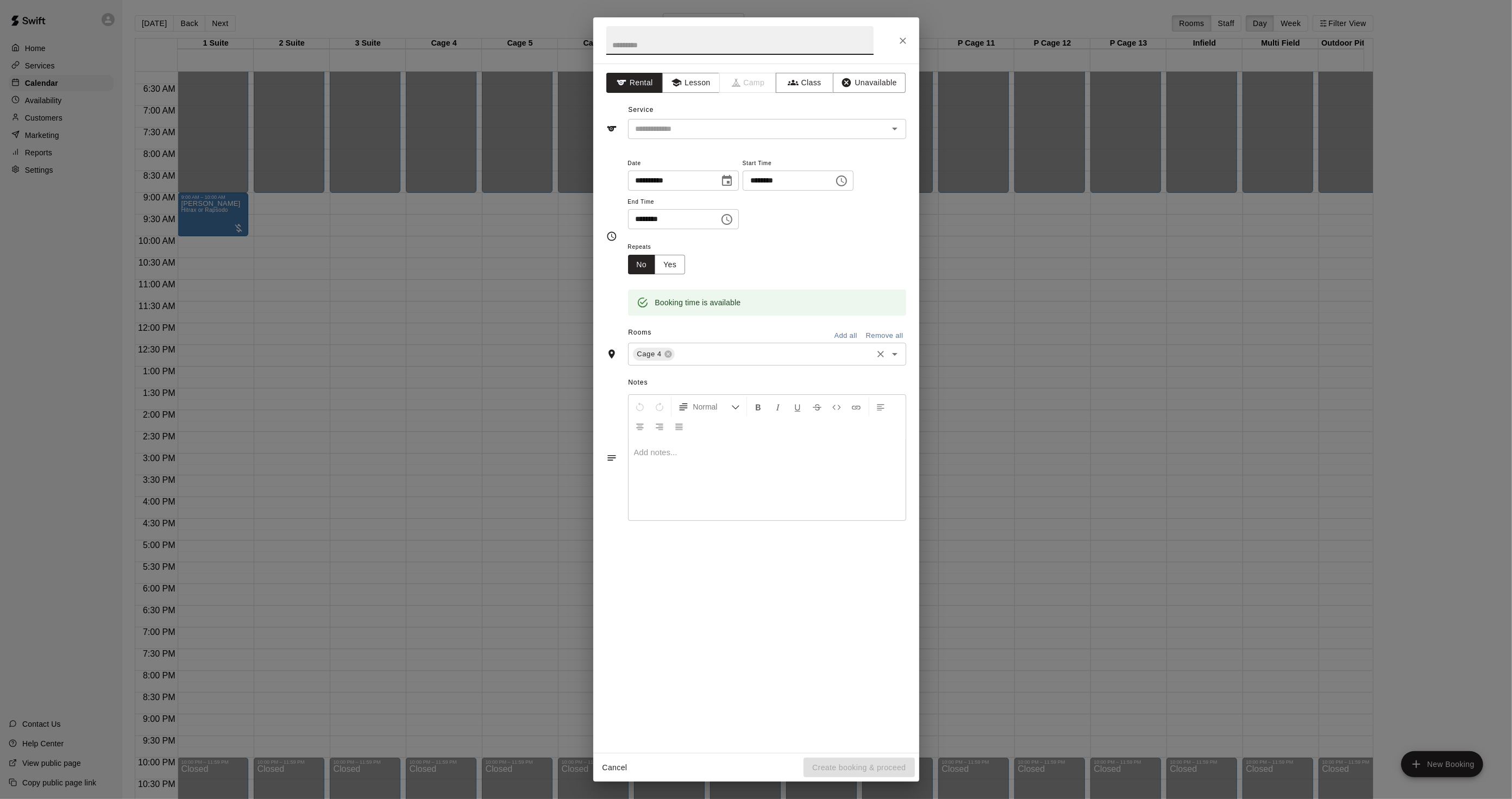
click at [705, 355] on input "text" at bounding box center [773, 354] width 194 height 14
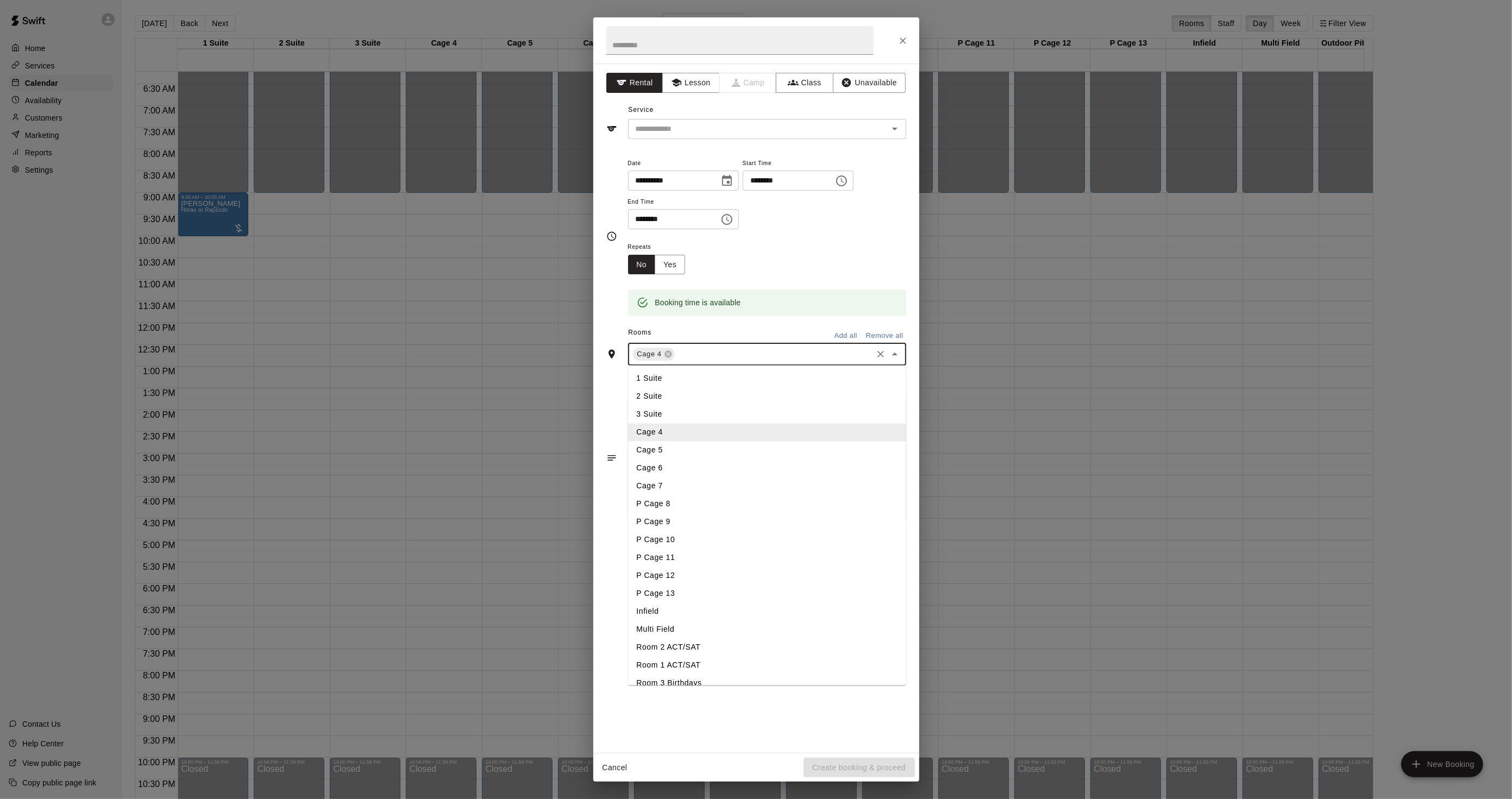
click at [678, 458] on li "Cage 5" at bounding box center [767, 451] width 278 height 18
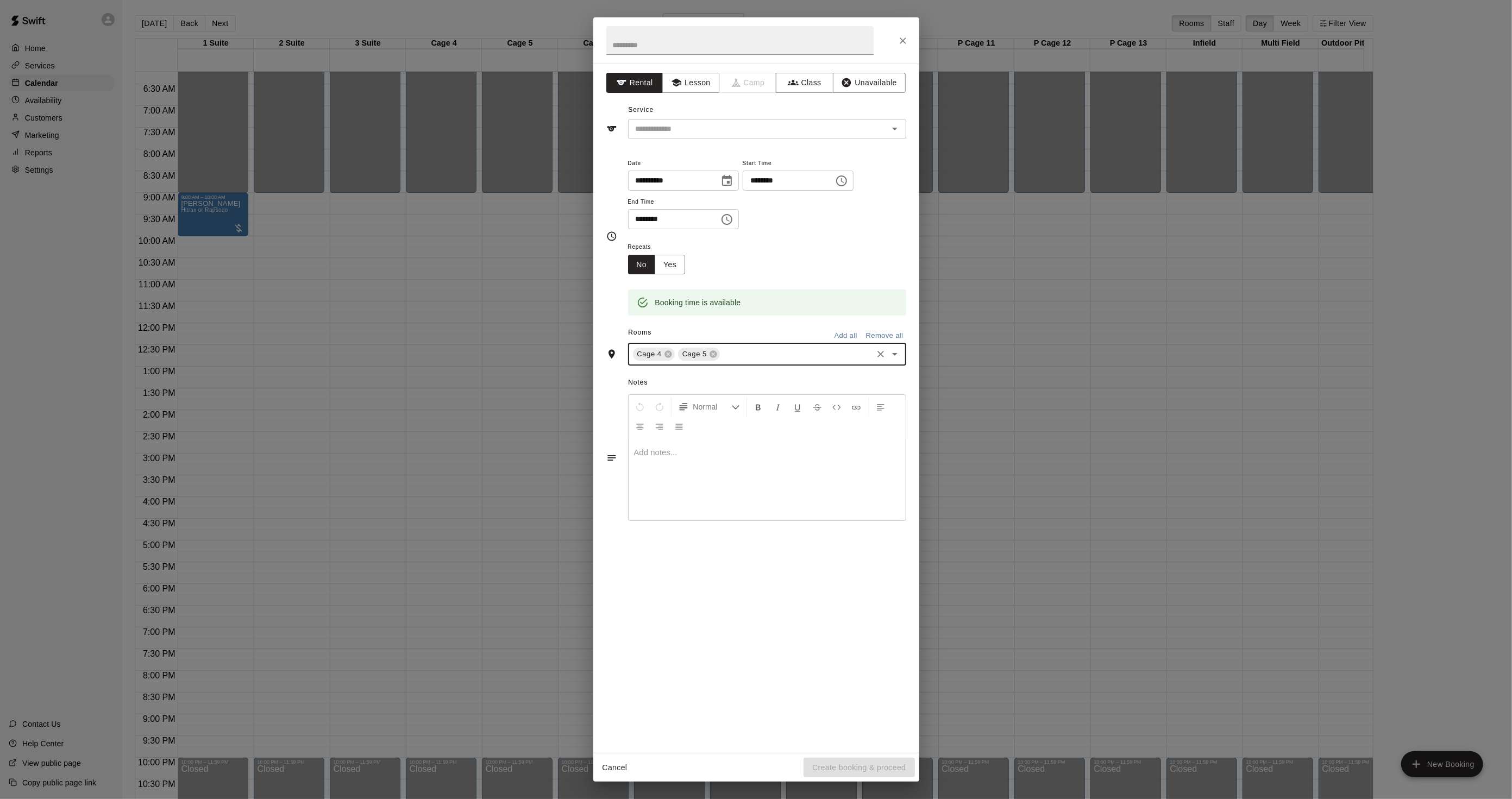
drag, startPoint x: 757, startPoint y: 356, endPoint x: 763, endPoint y: 349, distance: 9.2
click at [758, 362] on div "Cage 4 Cage 5 ​" at bounding box center [767, 354] width 278 height 23
click at [763, 354] on input "text" at bounding box center [796, 354] width 149 height 14
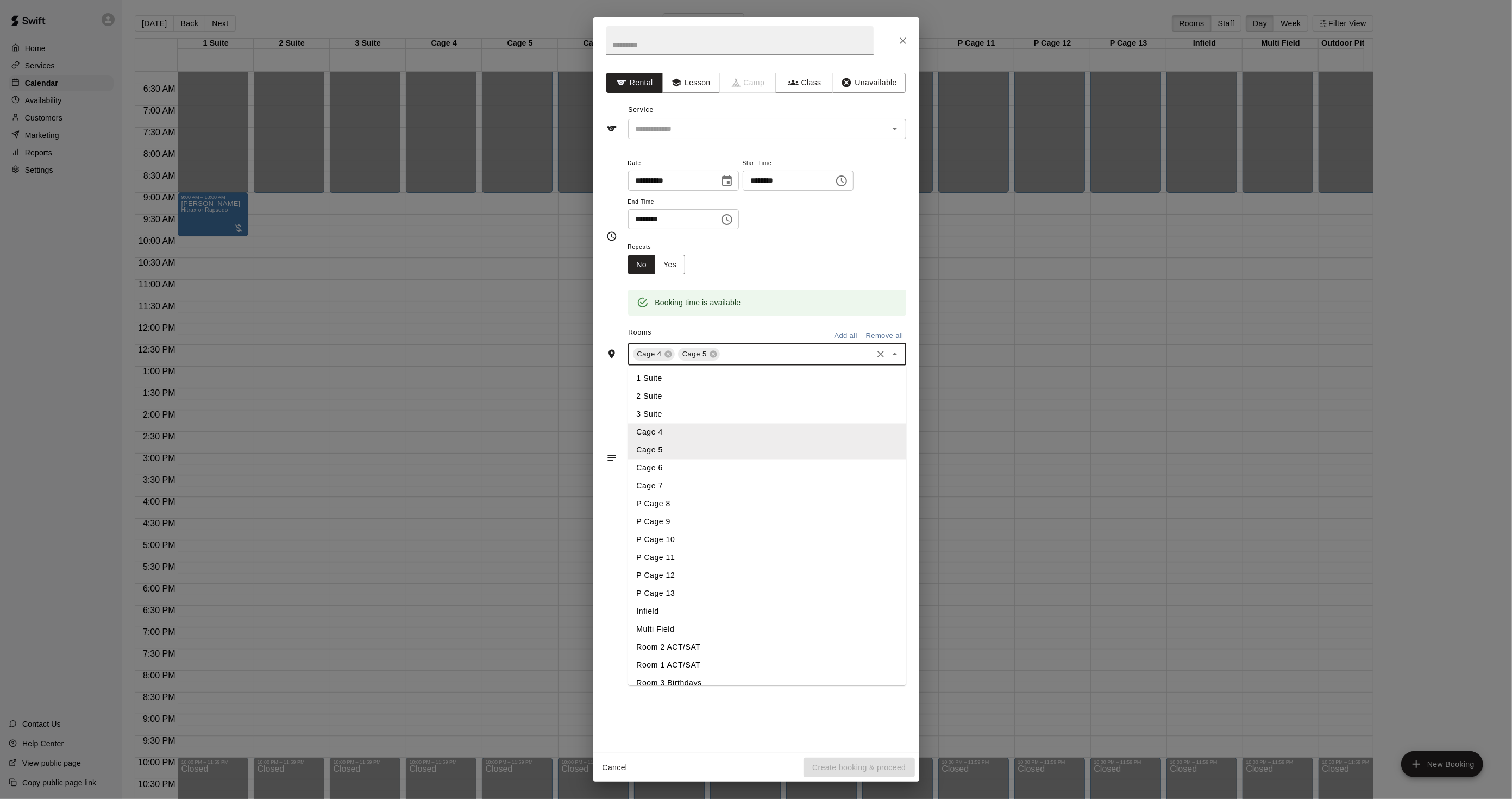
click at [686, 607] on li "Infield" at bounding box center [767, 612] width 278 height 18
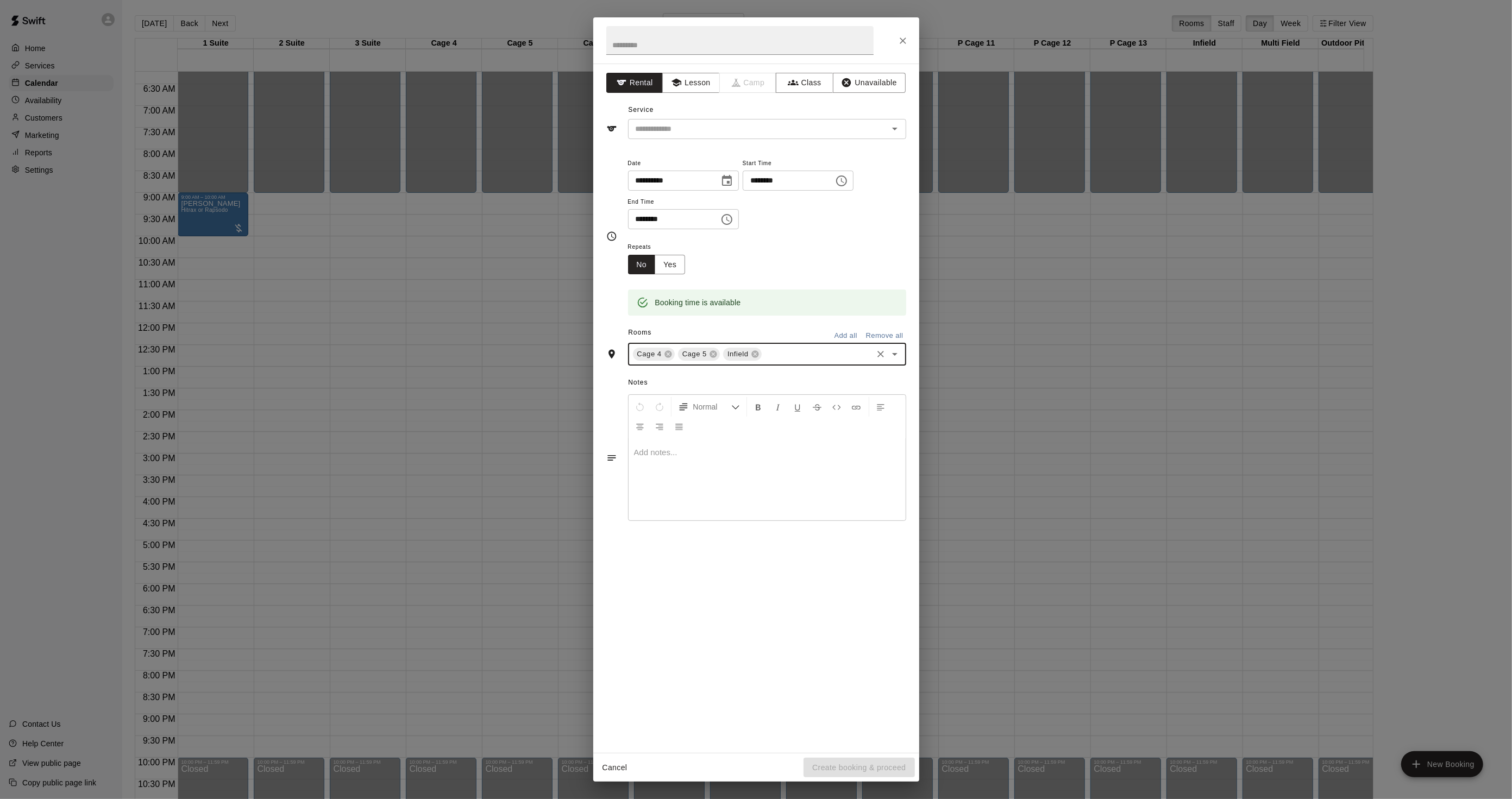
click at [783, 360] on input "text" at bounding box center [817, 354] width 107 height 14
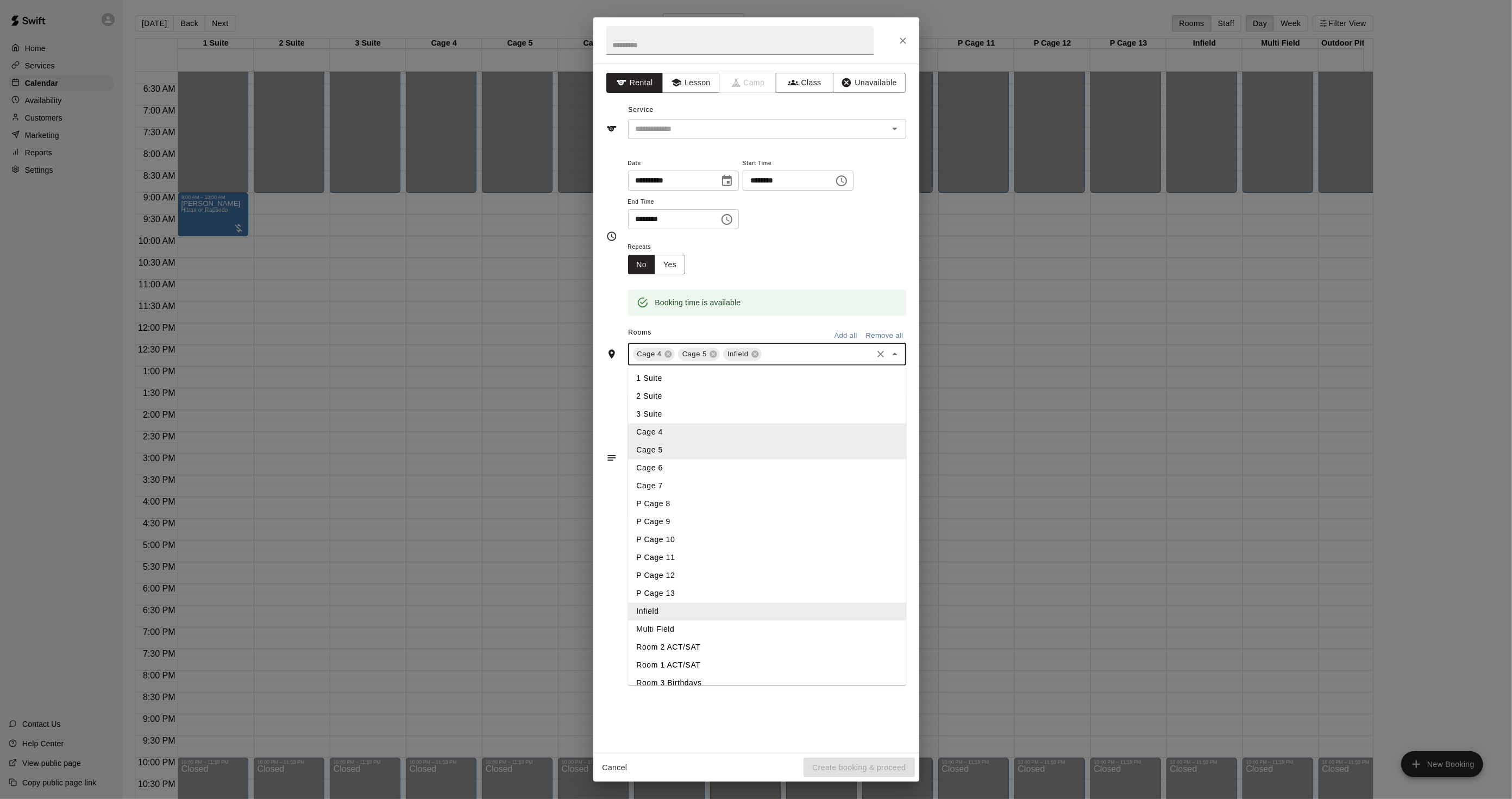
click at [643, 223] on input "********" at bounding box center [670, 219] width 84 height 20
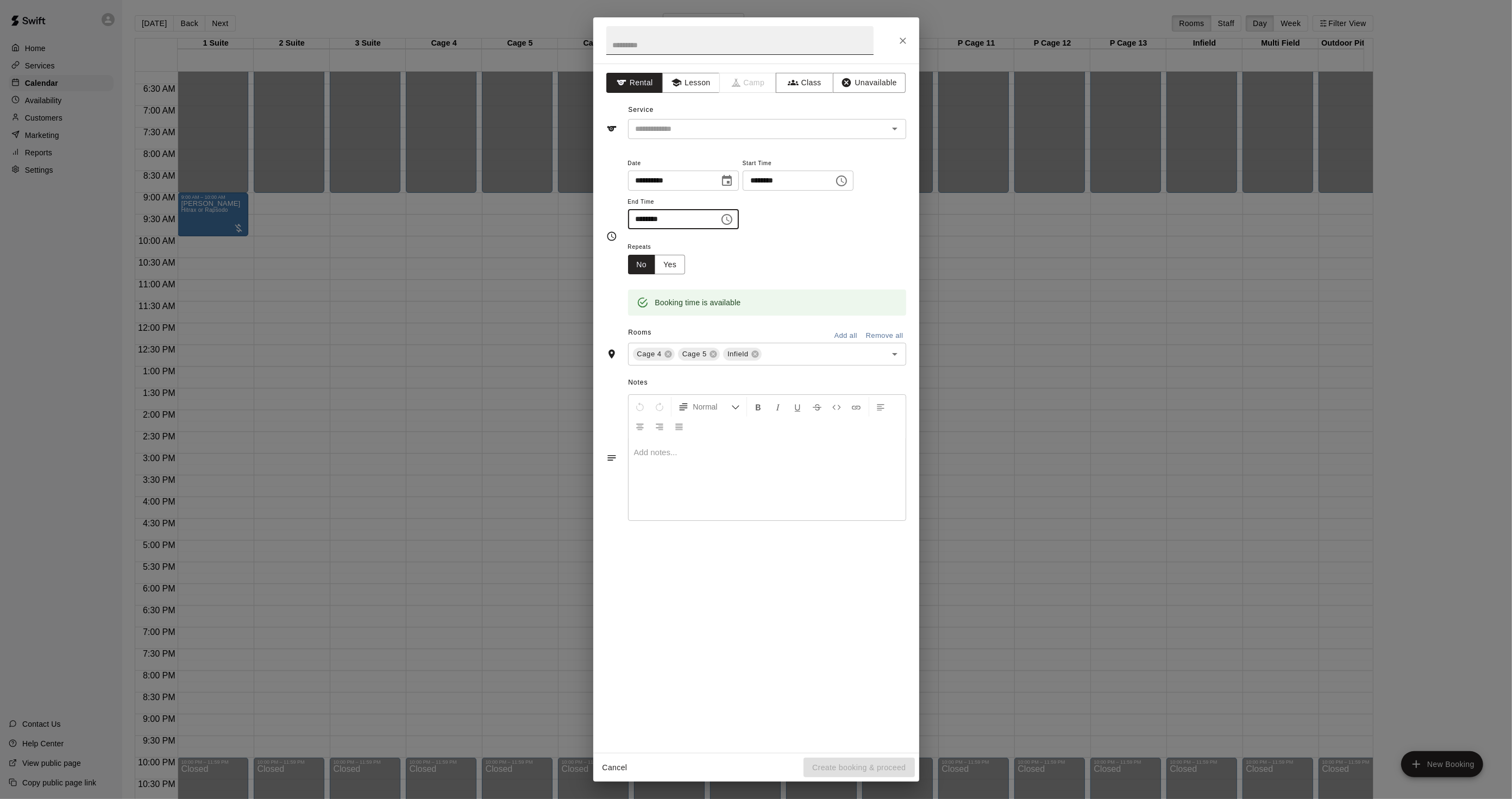
type input "********"
click at [790, 45] on input "text" at bounding box center [740, 41] width 267 height 29
type input "**********"
click at [677, 126] on input "text" at bounding box center [751, 129] width 240 height 14
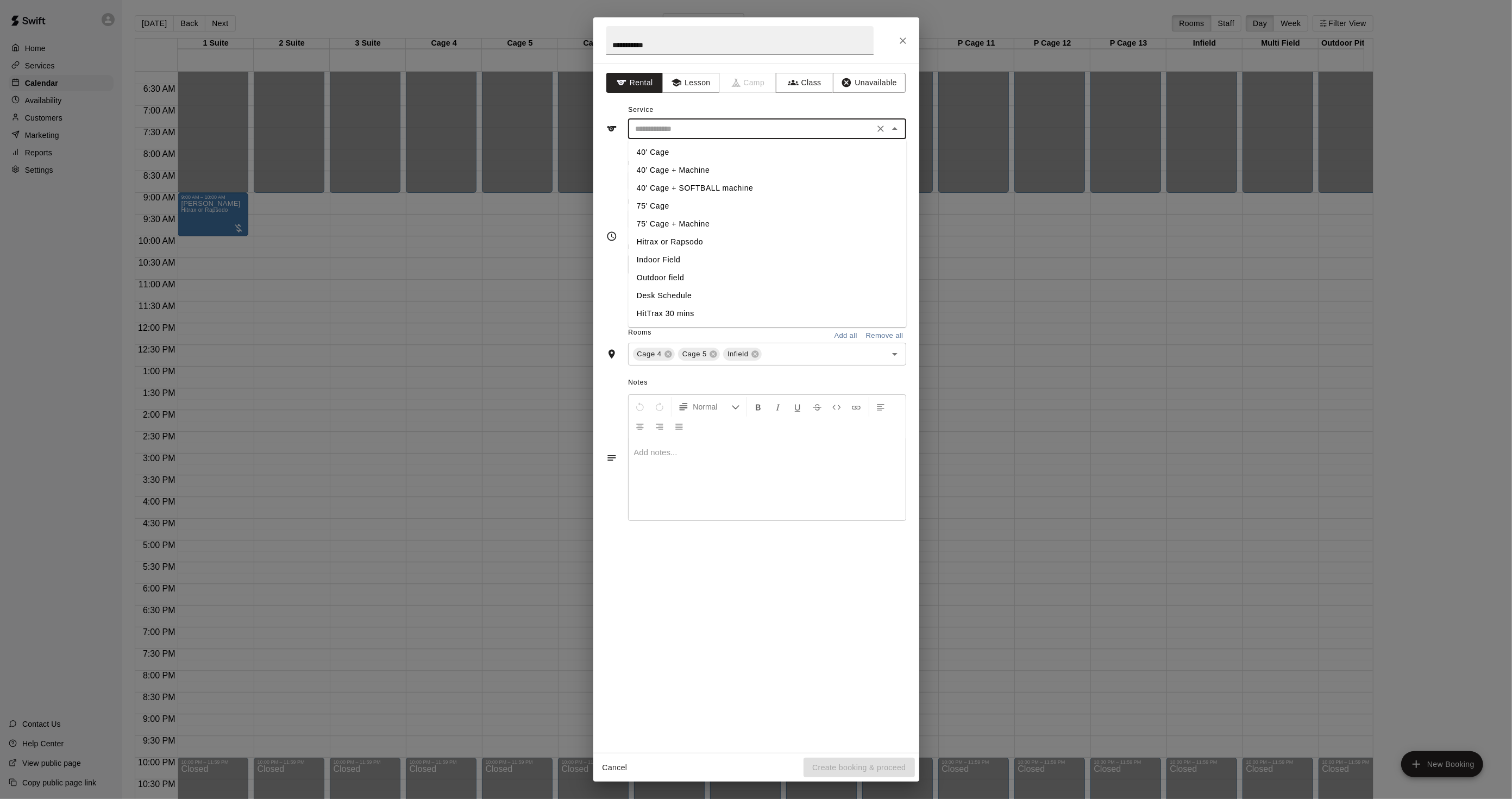
click at [667, 148] on li "40' Cage" at bounding box center [767, 152] width 278 height 18
type input "********"
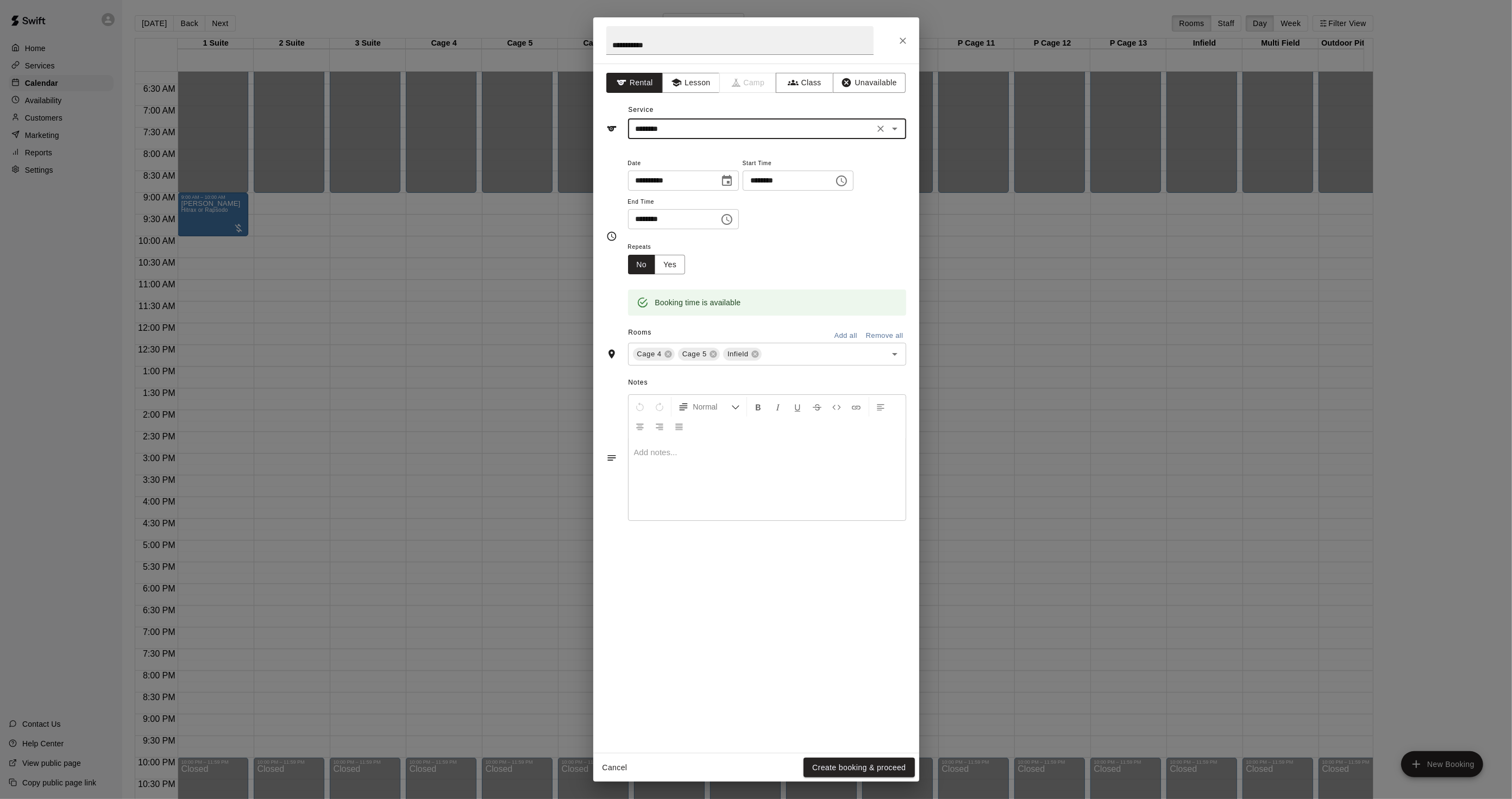
click at [640, 221] on input "********" at bounding box center [670, 219] width 84 height 20
type input "********"
drag, startPoint x: 1168, startPoint y: 244, endPoint x: 1137, endPoint y: 248, distance: 31.3
click at [1167, 246] on div "**********" at bounding box center [756, 399] width 1512 height 799
